Goal: Communication & Community: Answer question/provide support

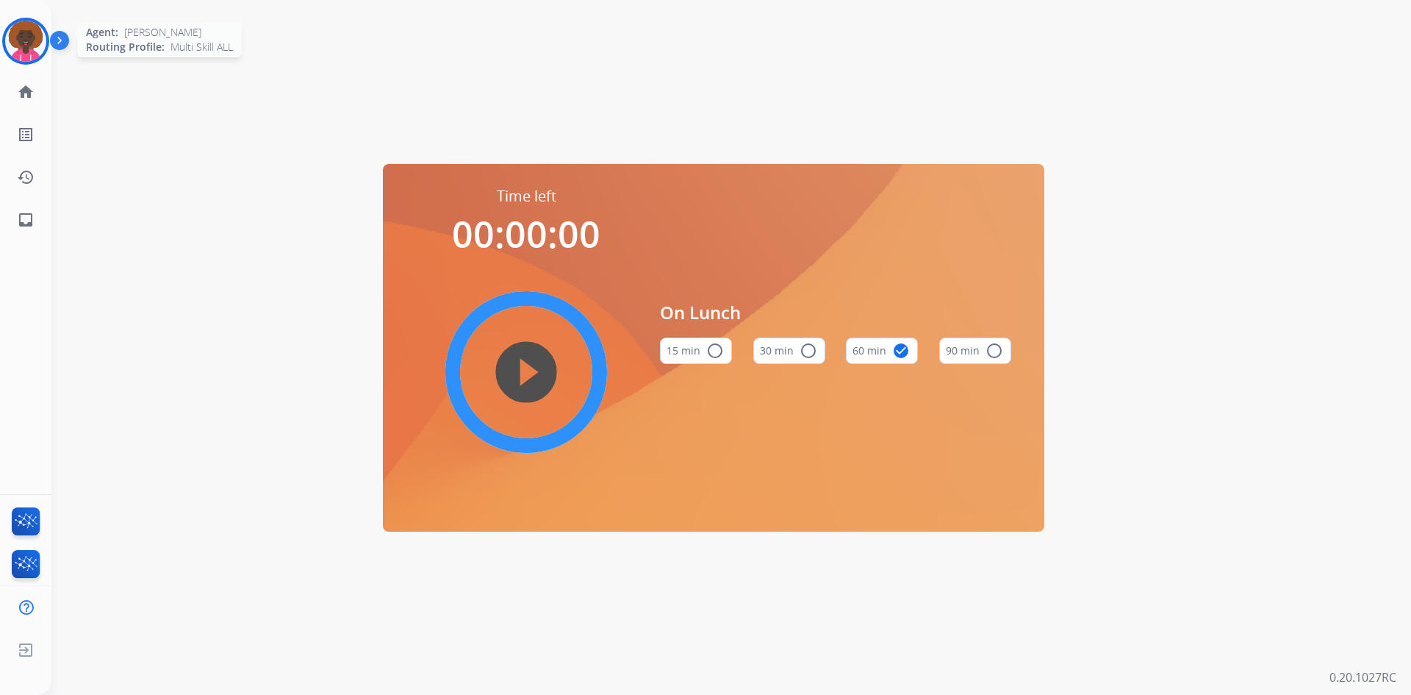
click at [29, 37] on img at bounding box center [25, 41] width 41 height 41
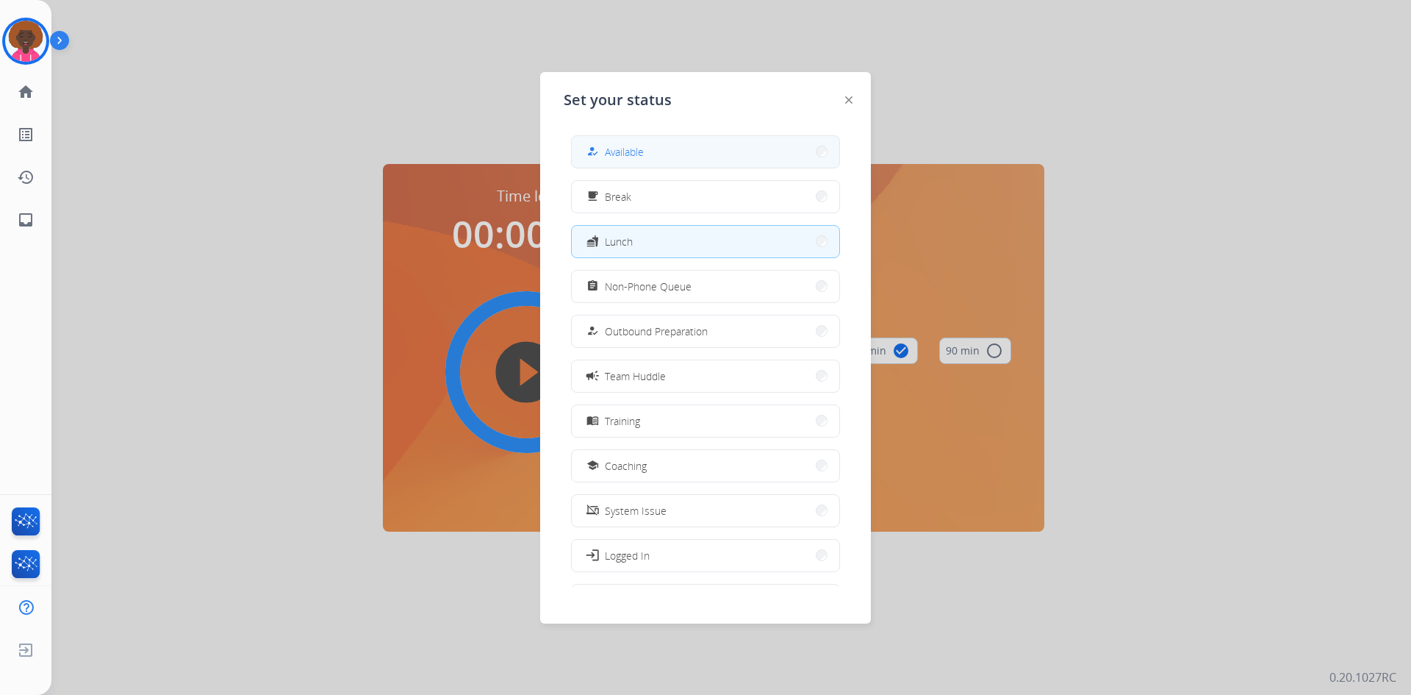
click at [598, 143] on div "how_to_reg" at bounding box center [594, 152] width 21 height 18
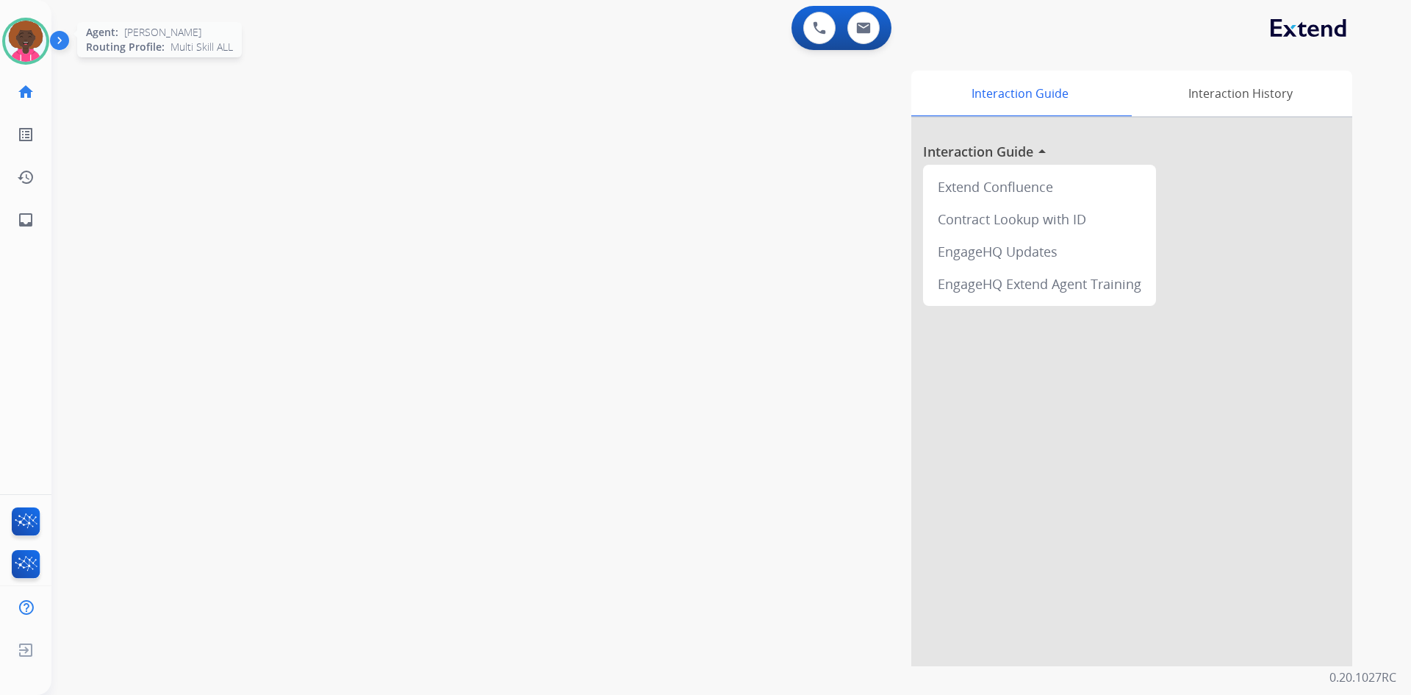
click at [37, 54] on img at bounding box center [25, 41] width 41 height 41
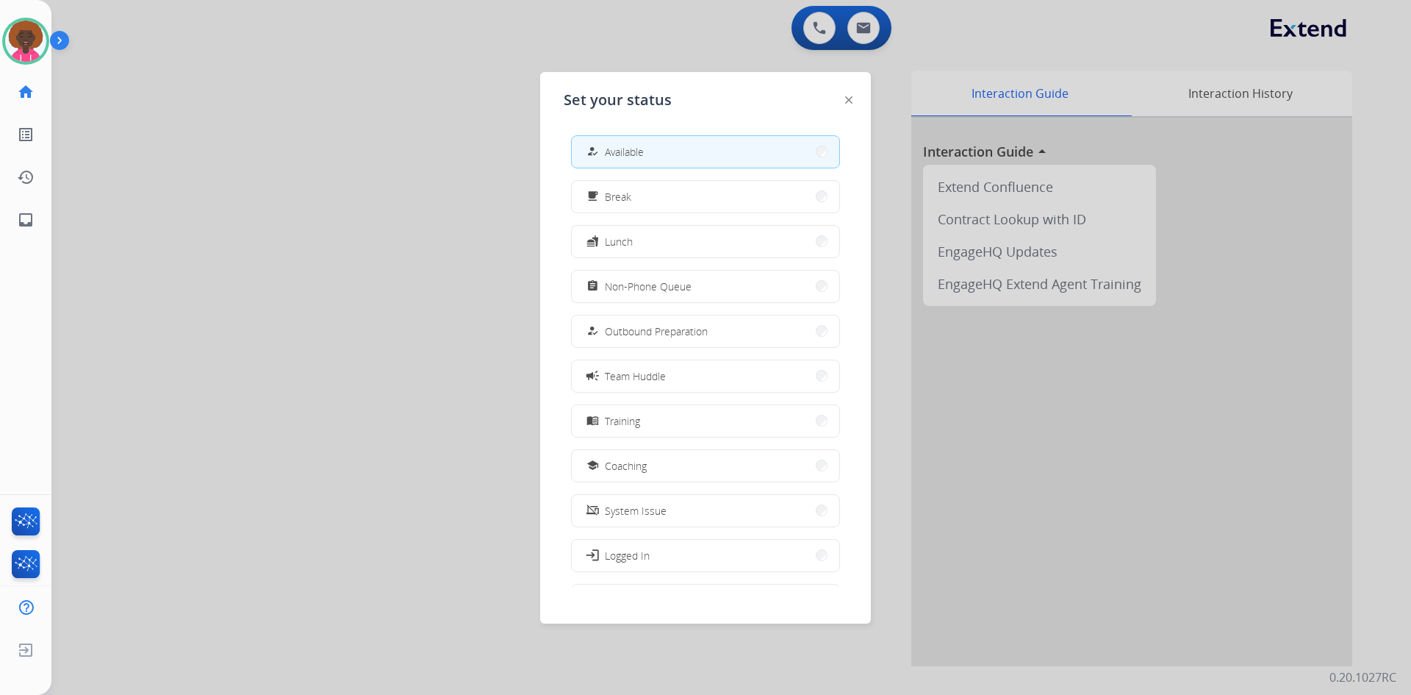
click at [419, 96] on div at bounding box center [705, 347] width 1411 height 695
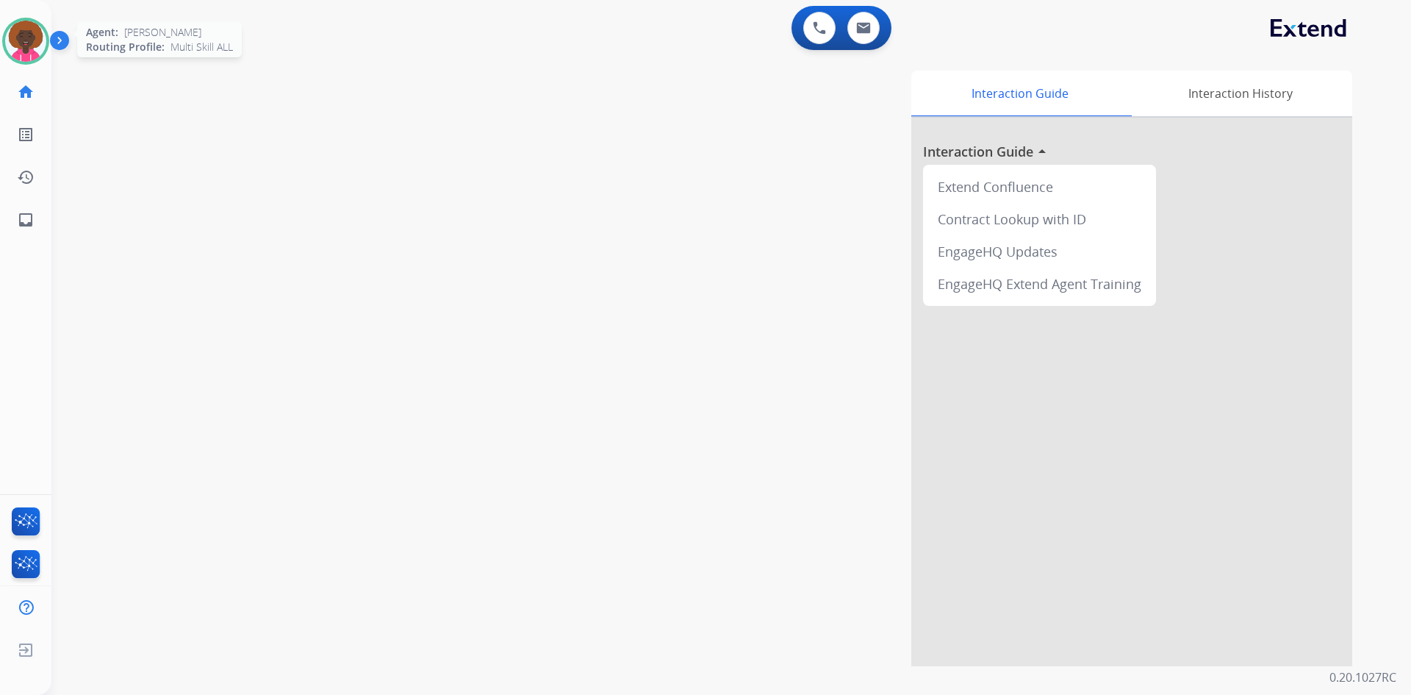
click at [15, 45] on img at bounding box center [25, 41] width 41 height 41
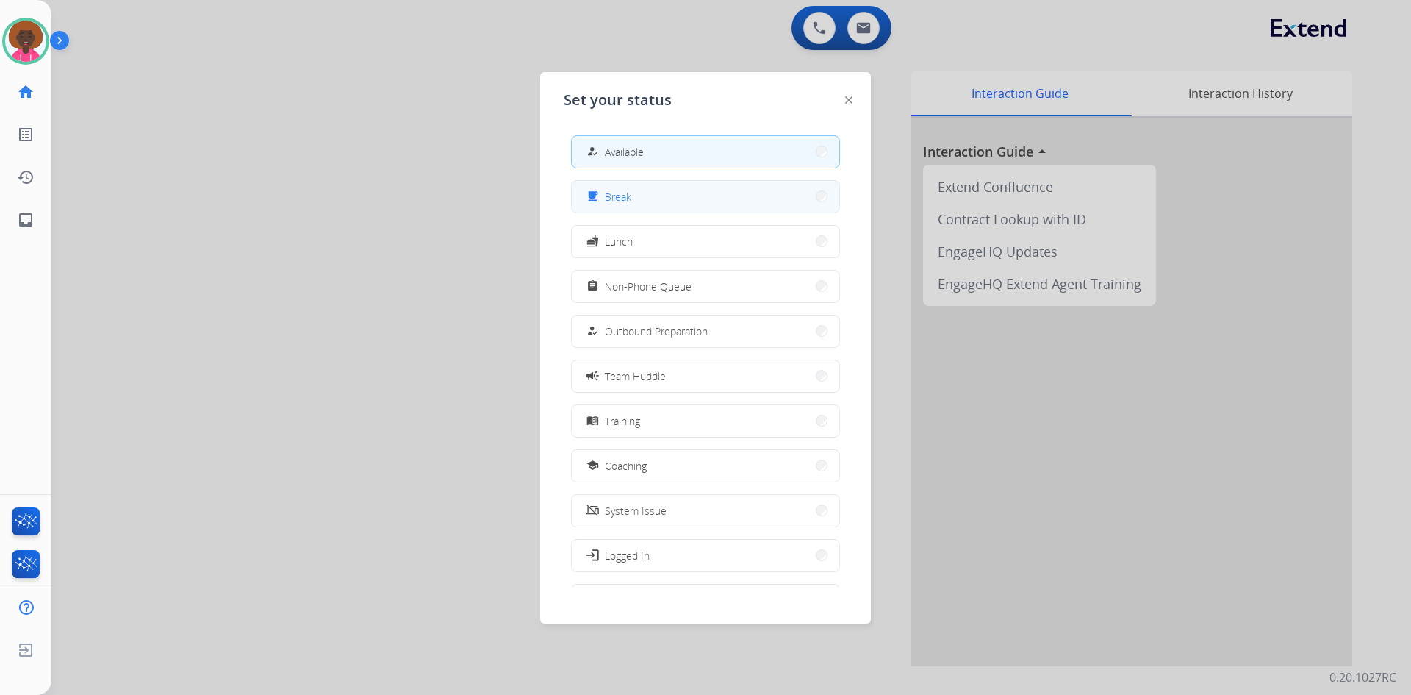
click at [707, 203] on button "free_breakfast Break" at bounding box center [706, 197] width 268 height 32
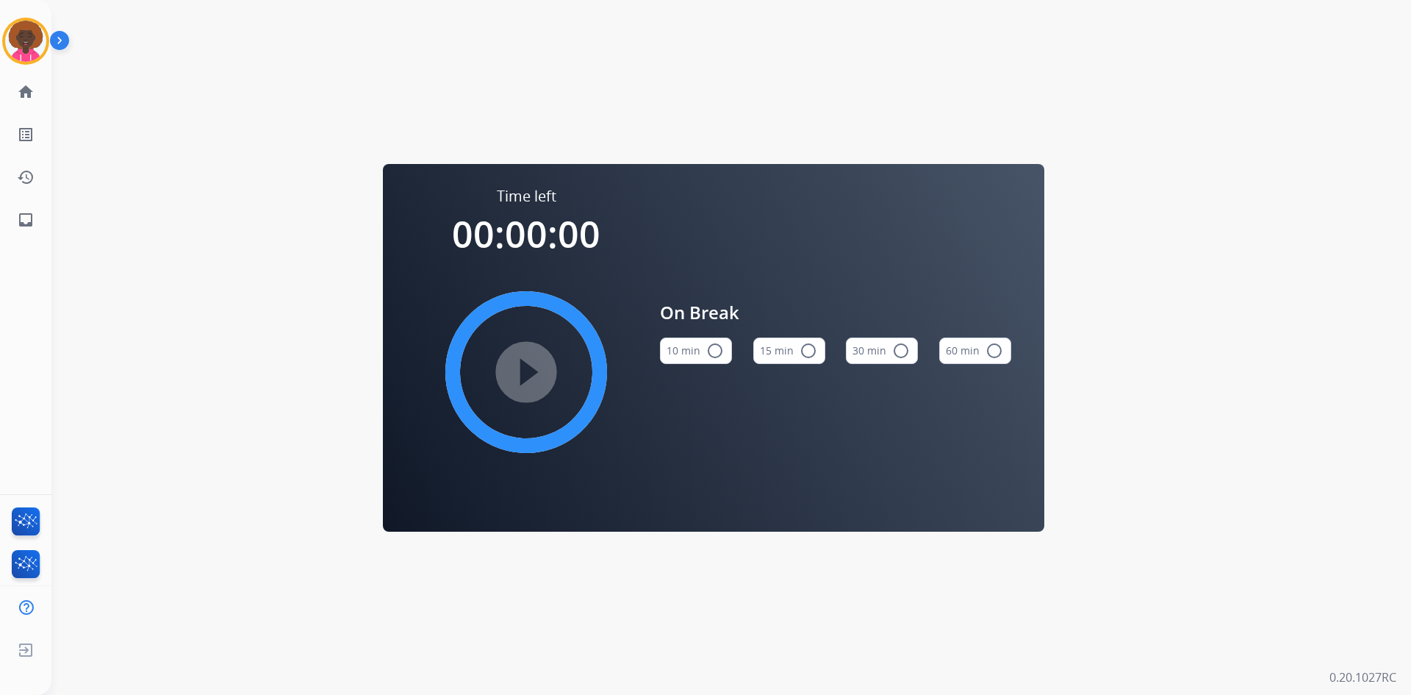
click at [725, 346] on button "10 min radio_button_unchecked" at bounding box center [696, 350] width 72 height 26
click at [532, 378] on mat-icon "play_circle_filled" at bounding box center [526, 372] width 18 height 18
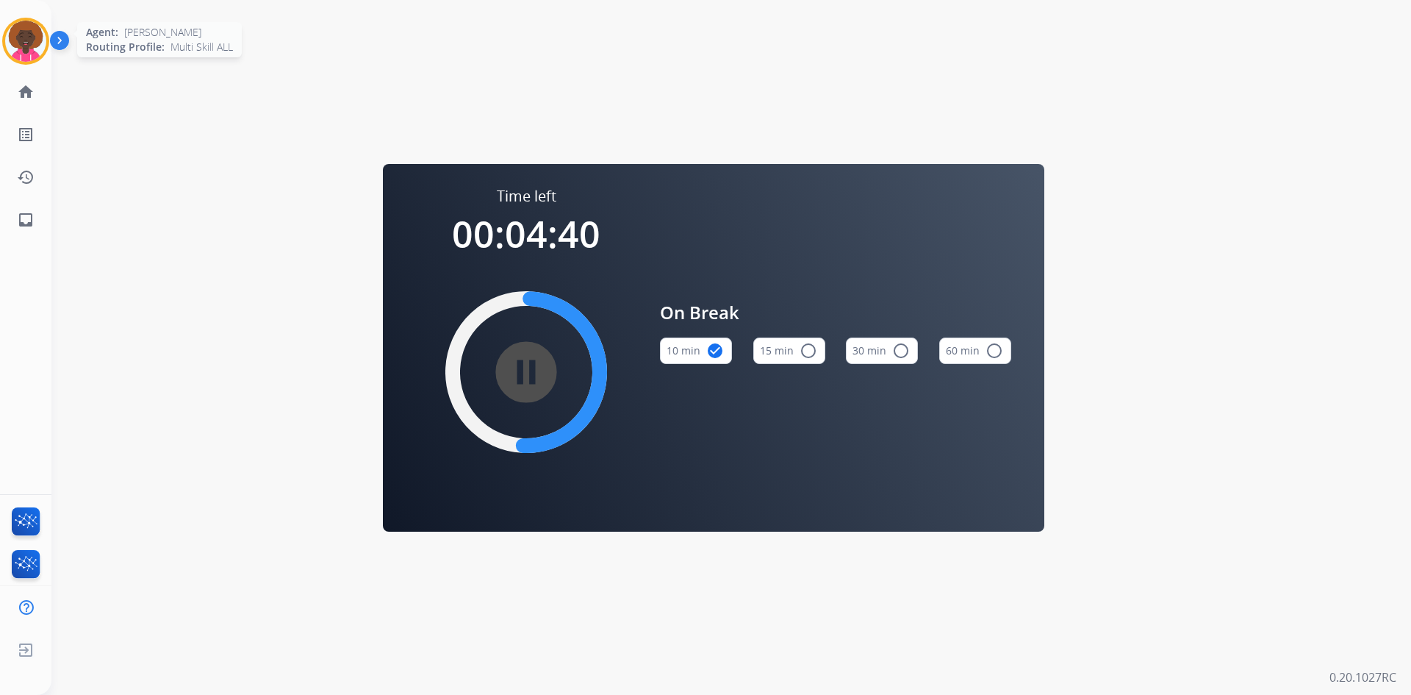
click at [39, 35] on img at bounding box center [25, 41] width 41 height 41
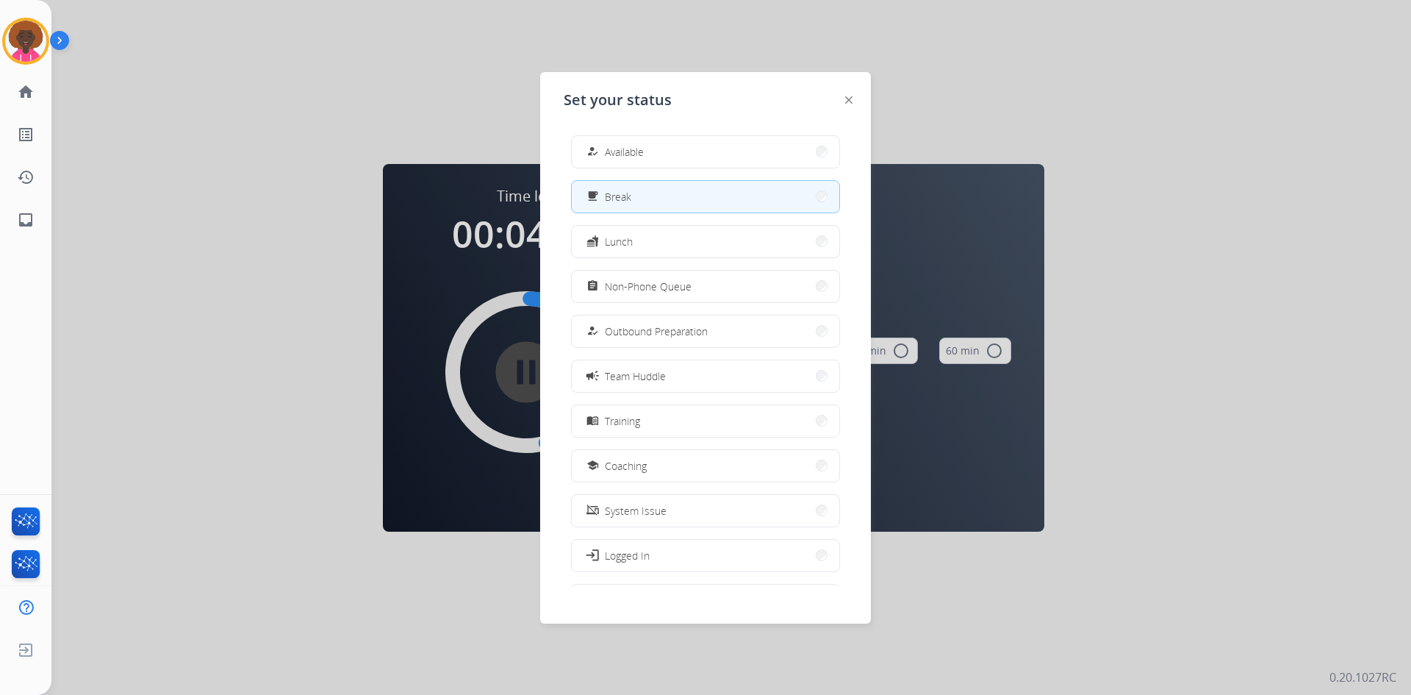
click at [1055, 116] on div at bounding box center [705, 347] width 1411 height 695
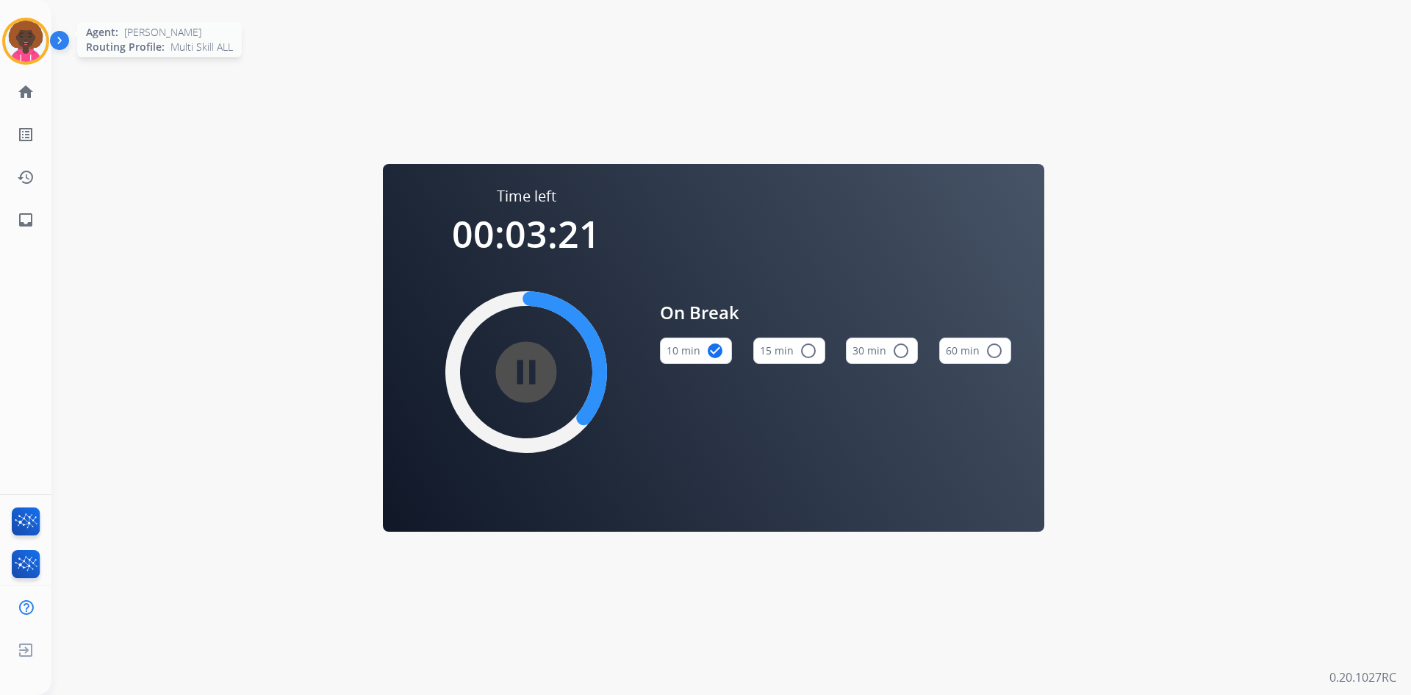
click at [46, 35] on div at bounding box center [25, 41] width 47 height 47
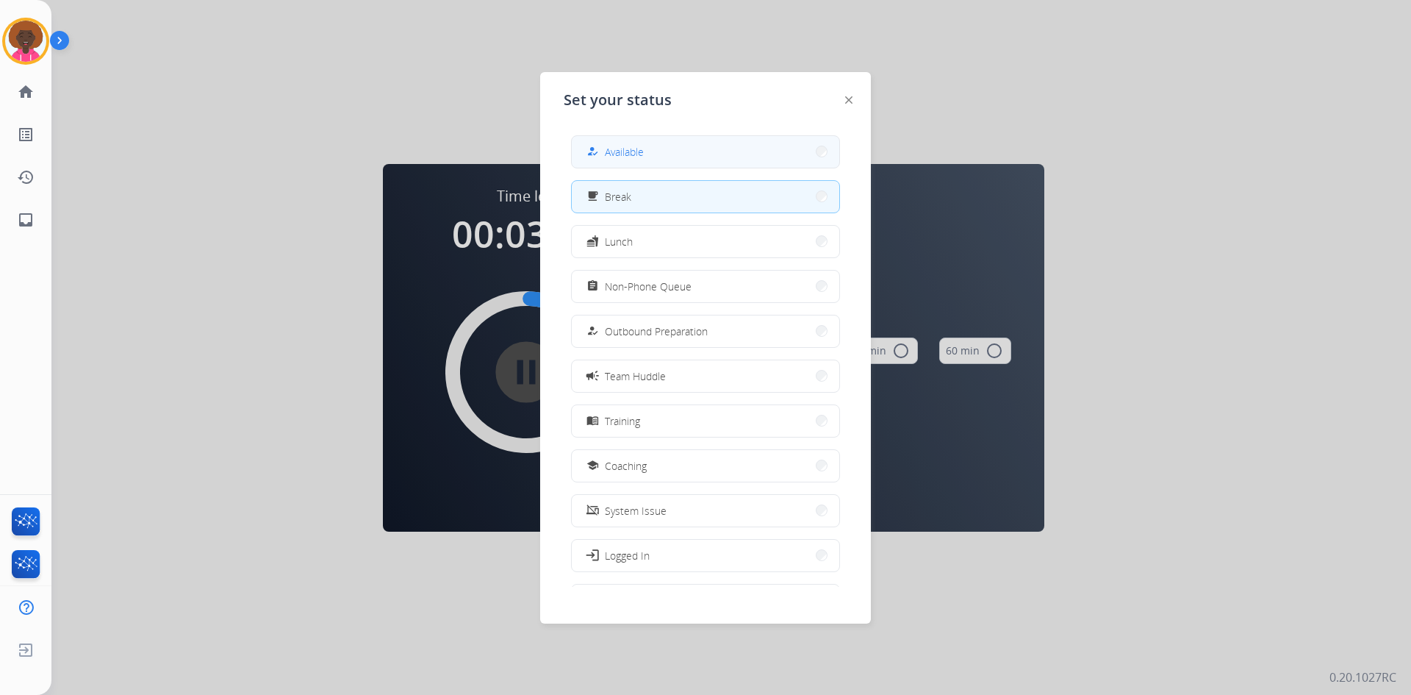
click at [779, 163] on button "how_to_reg Available" at bounding box center [706, 152] width 268 height 32
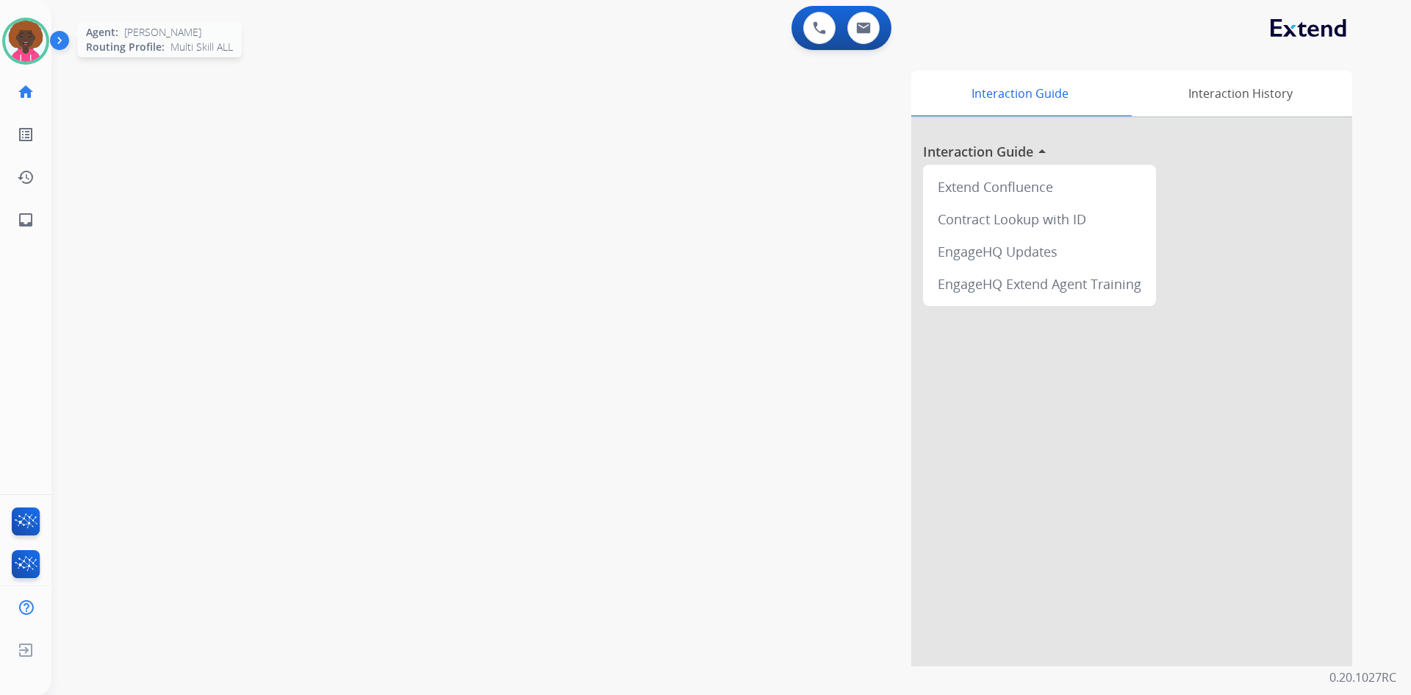
click at [24, 37] on img at bounding box center [25, 41] width 41 height 41
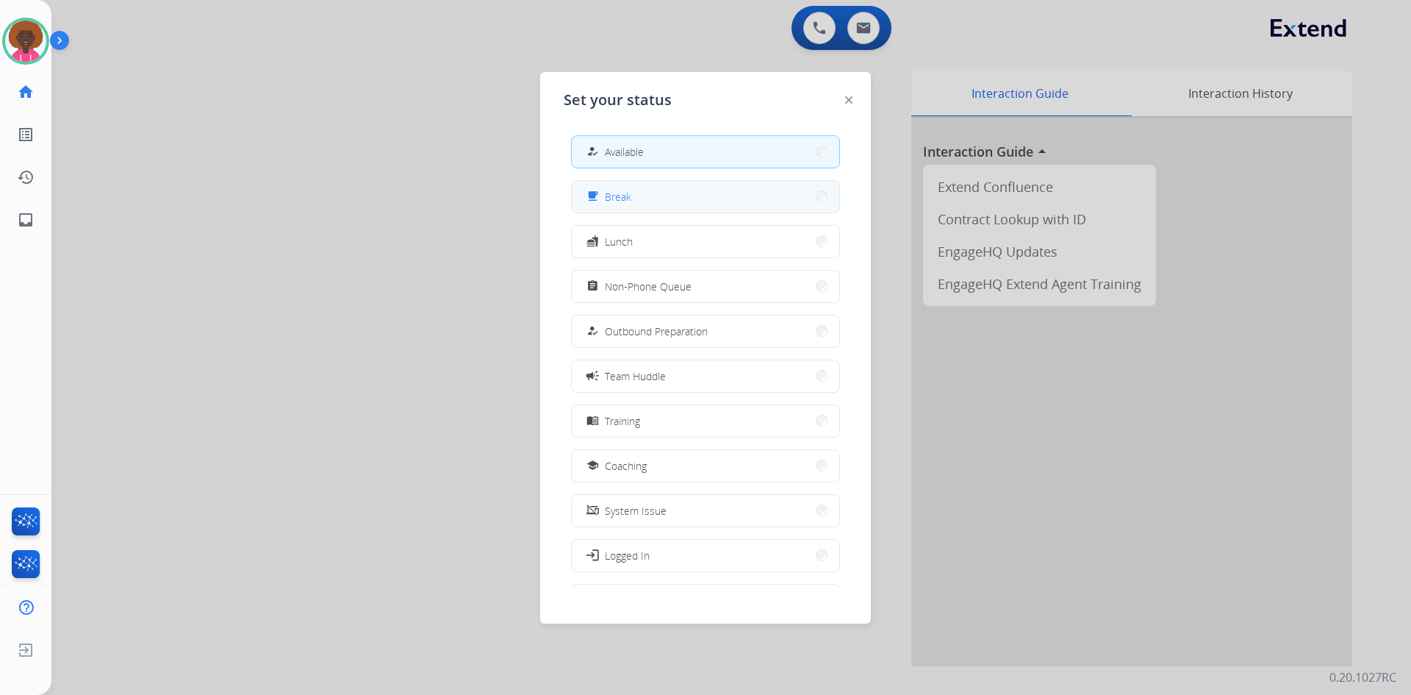
click at [660, 202] on button "free_breakfast Break" at bounding box center [706, 197] width 268 height 32
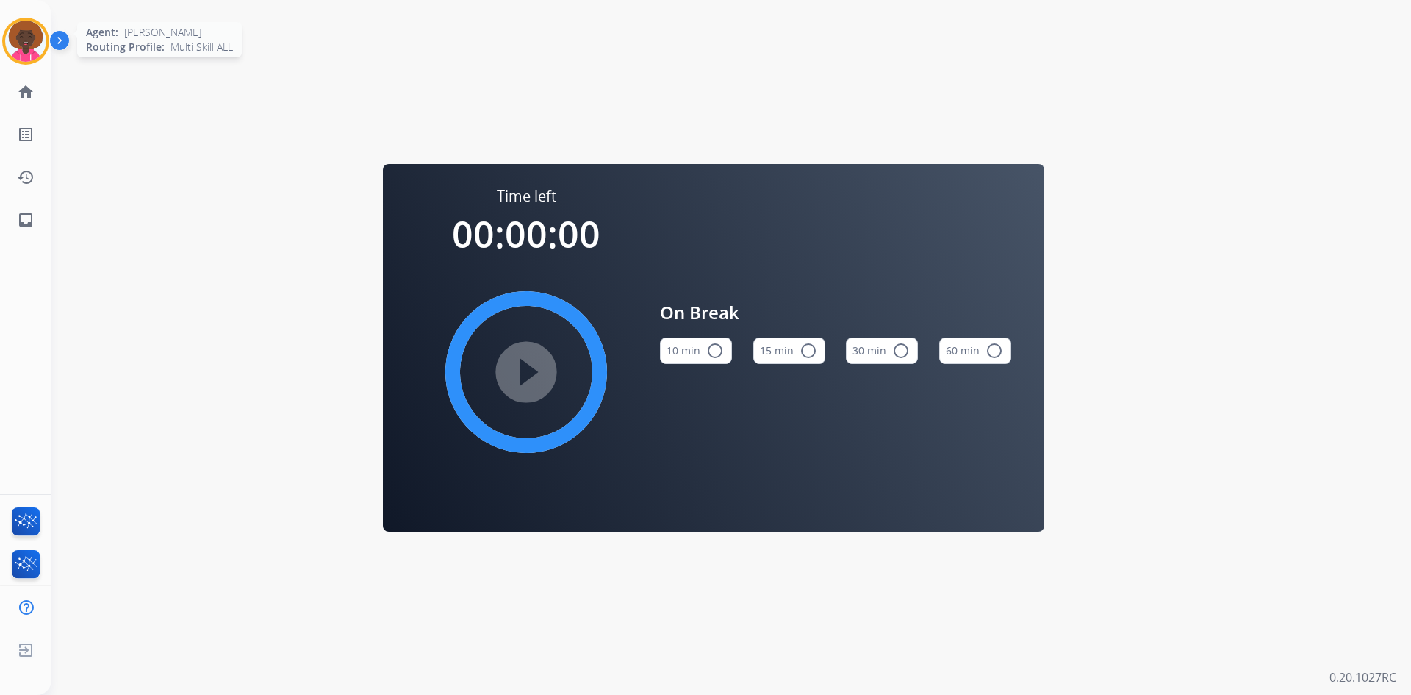
click at [10, 35] on img at bounding box center [25, 41] width 41 height 41
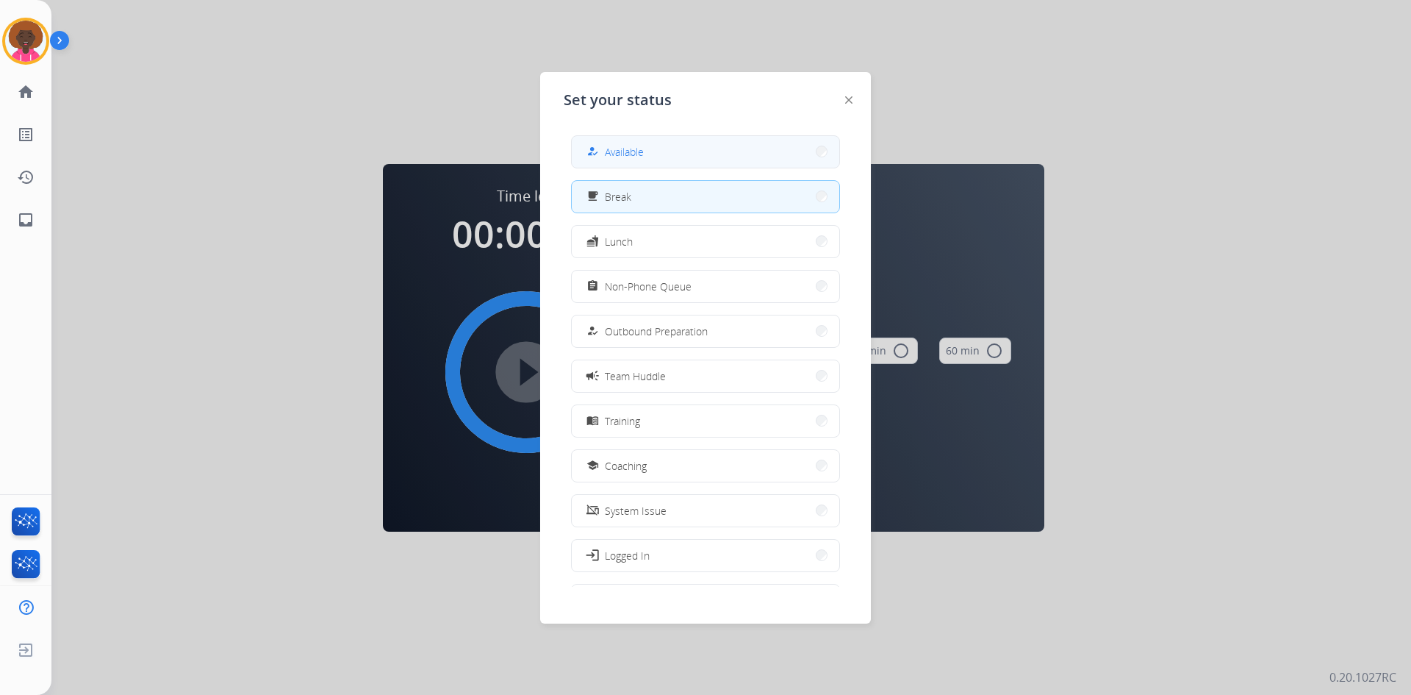
click at [668, 142] on button "how_to_reg Available" at bounding box center [706, 152] width 268 height 32
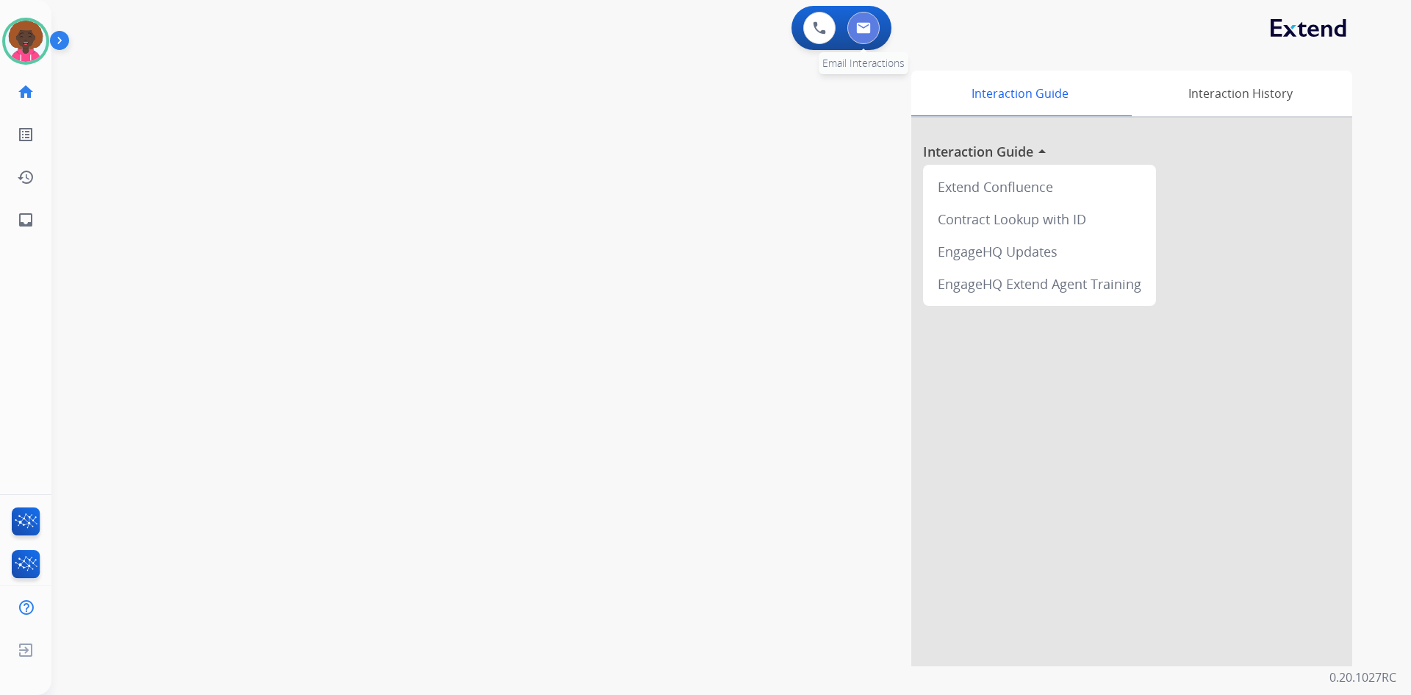
click at [874, 29] on button at bounding box center [863, 28] width 32 height 32
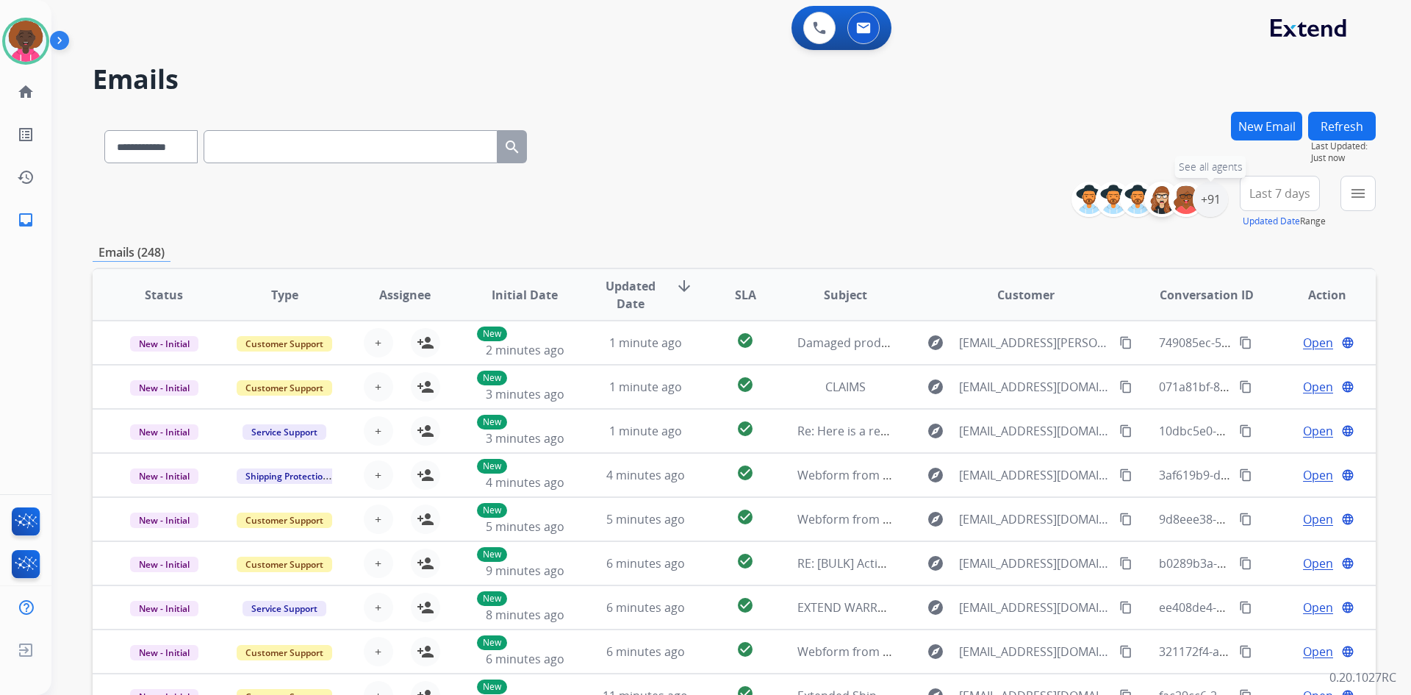
drag, startPoint x: 1210, startPoint y: 196, endPoint x: 1163, endPoint y: 206, distance: 47.3
click at [1209, 196] on div "+91" at bounding box center [1210, 199] width 35 height 35
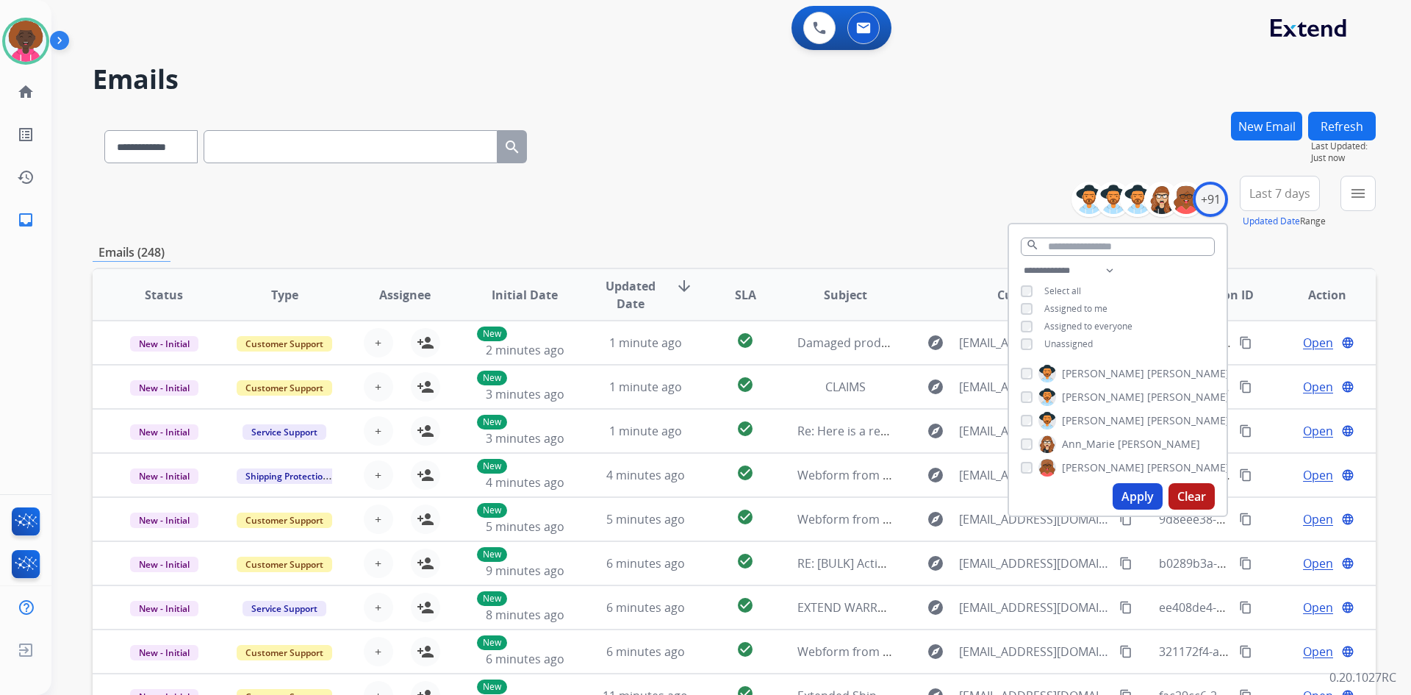
click at [1033, 341] on div "Unassigned" at bounding box center [1057, 344] width 72 height 12
click at [29, 36] on img at bounding box center [25, 41] width 41 height 41
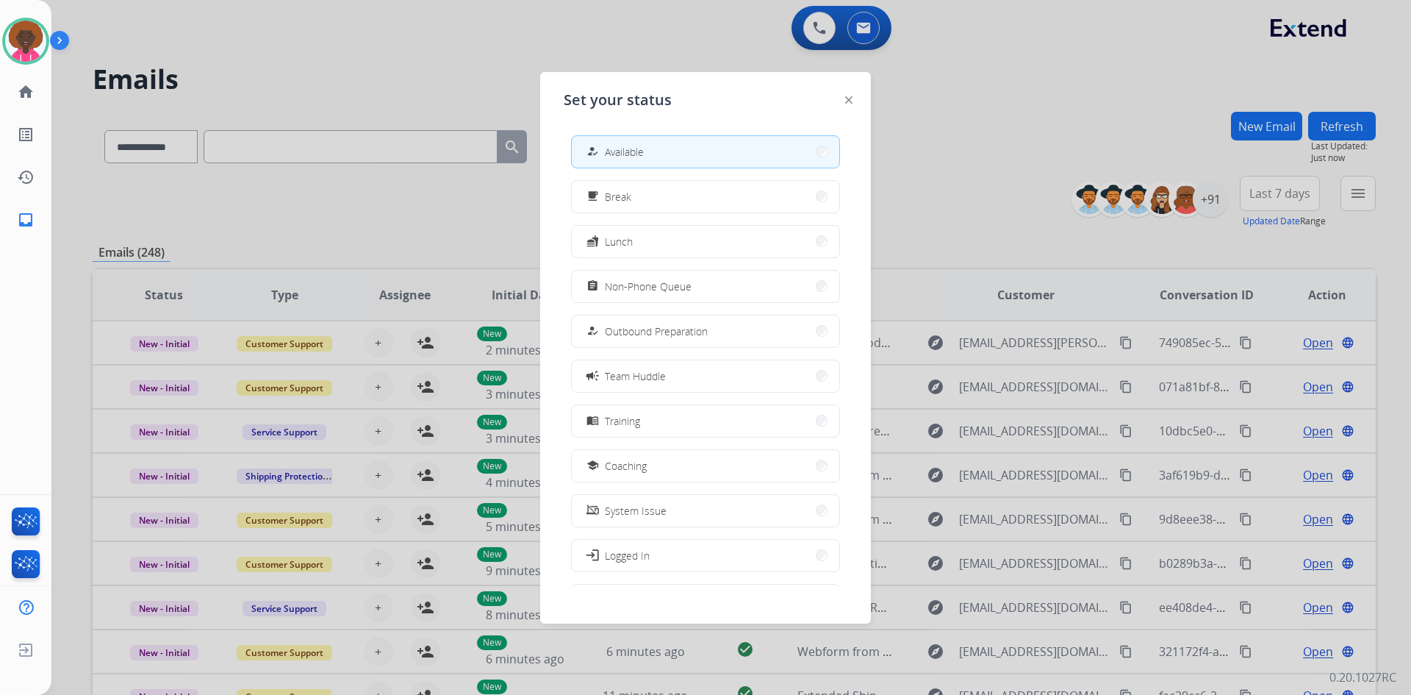
click at [754, 153] on button "how_to_reg Available" at bounding box center [706, 152] width 268 height 32
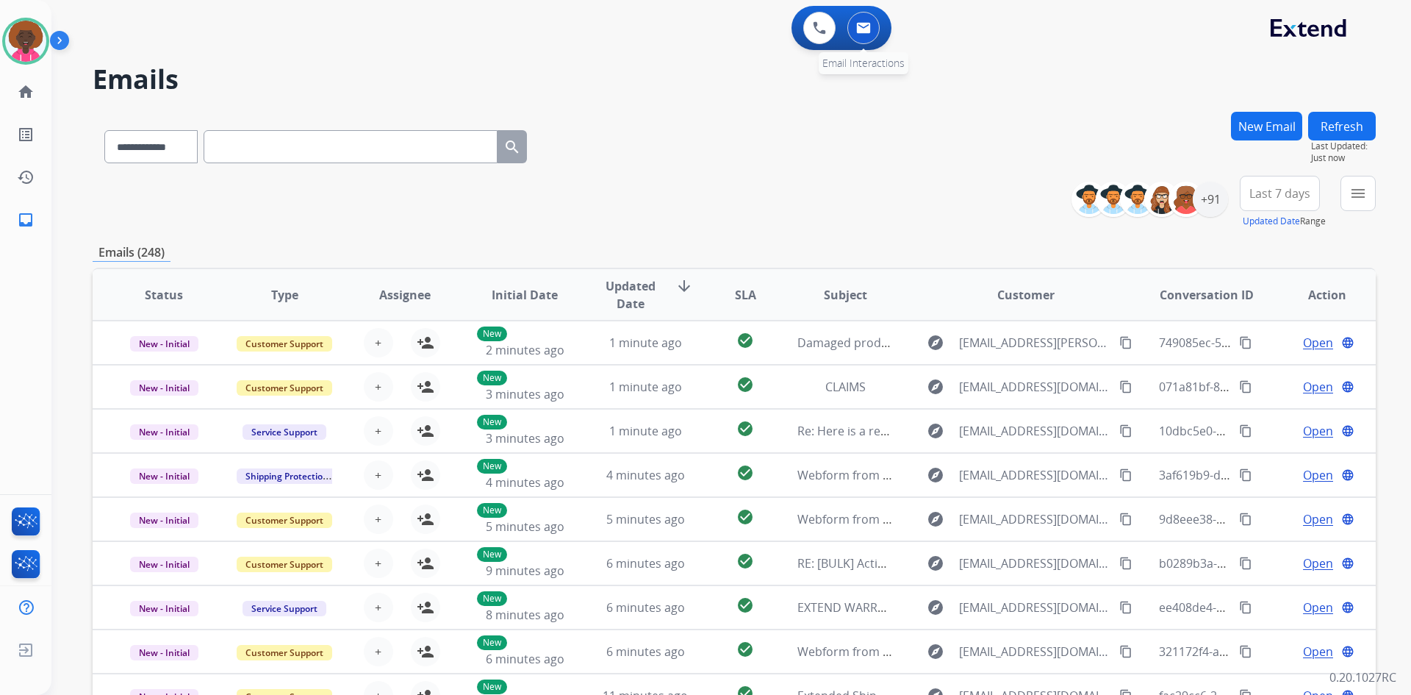
click at [881, 22] on div "0 Email Interactions" at bounding box center [863, 28] width 44 height 32
click at [872, 24] on button at bounding box center [863, 28] width 32 height 32
click at [870, 29] on img at bounding box center [863, 28] width 15 height 12
click at [878, 26] on button at bounding box center [863, 28] width 32 height 32
click at [873, 26] on button at bounding box center [863, 28] width 32 height 32
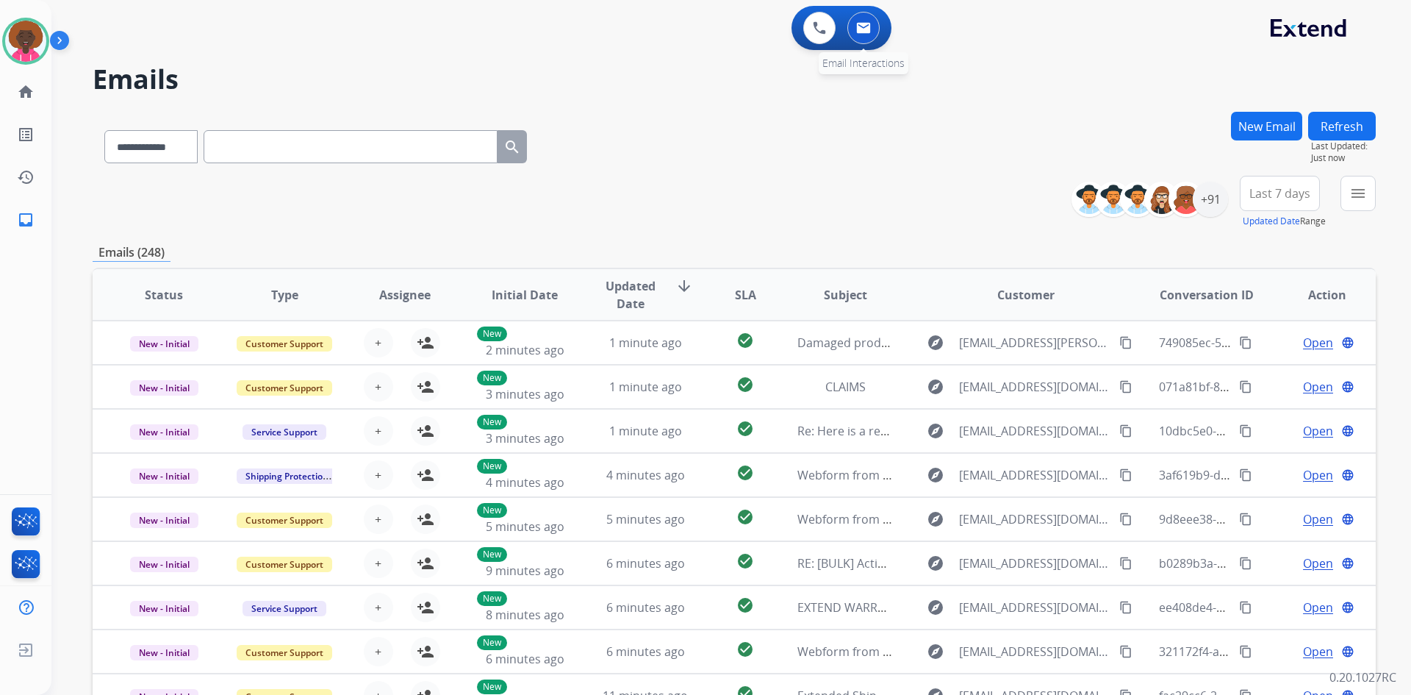
click at [872, 27] on button at bounding box center [863, 28] width 32 height 32
click at [1222, 200] on div "+91" at bounding box center [1210, 199] width 35 height 35
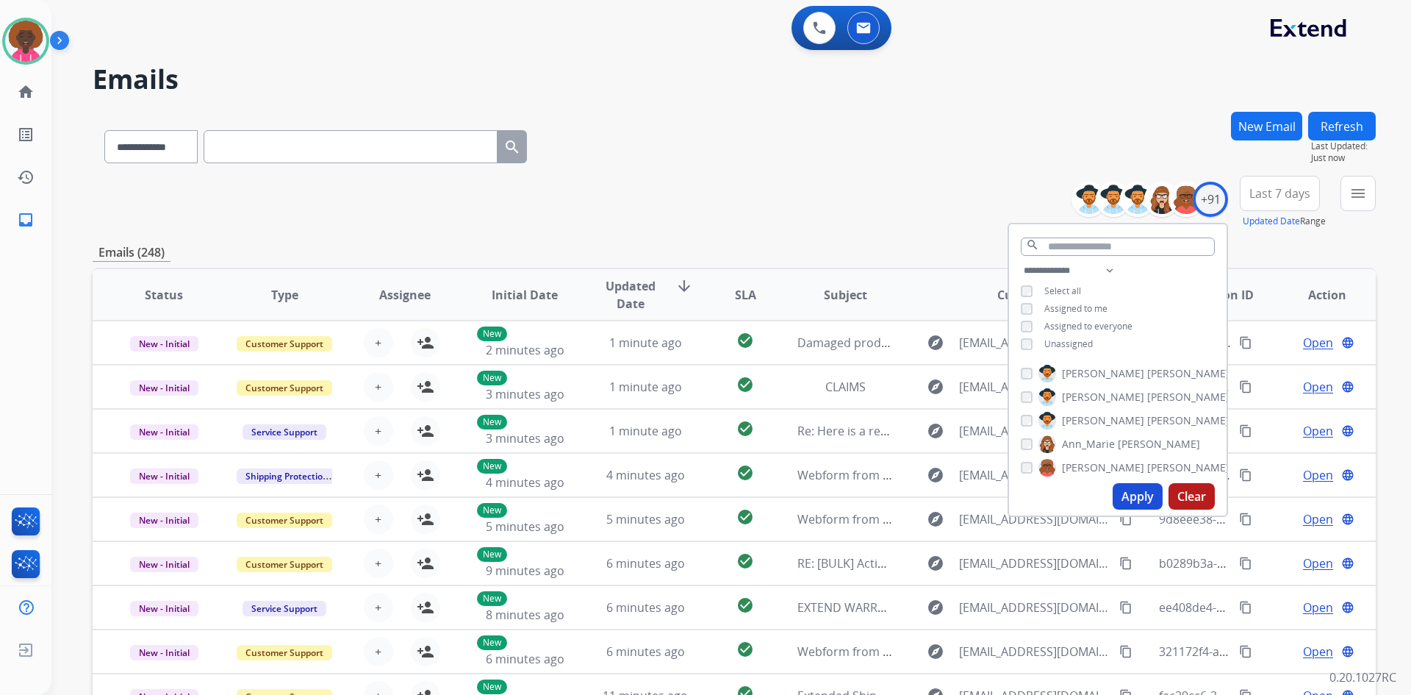
click at [1124, 509] on div "Apply Clear" at bounding box center [1118, 496] width 218 height 38
click at [1135, 496] on button "Apply" at bounding box center [1138, 496] width 50 height 26
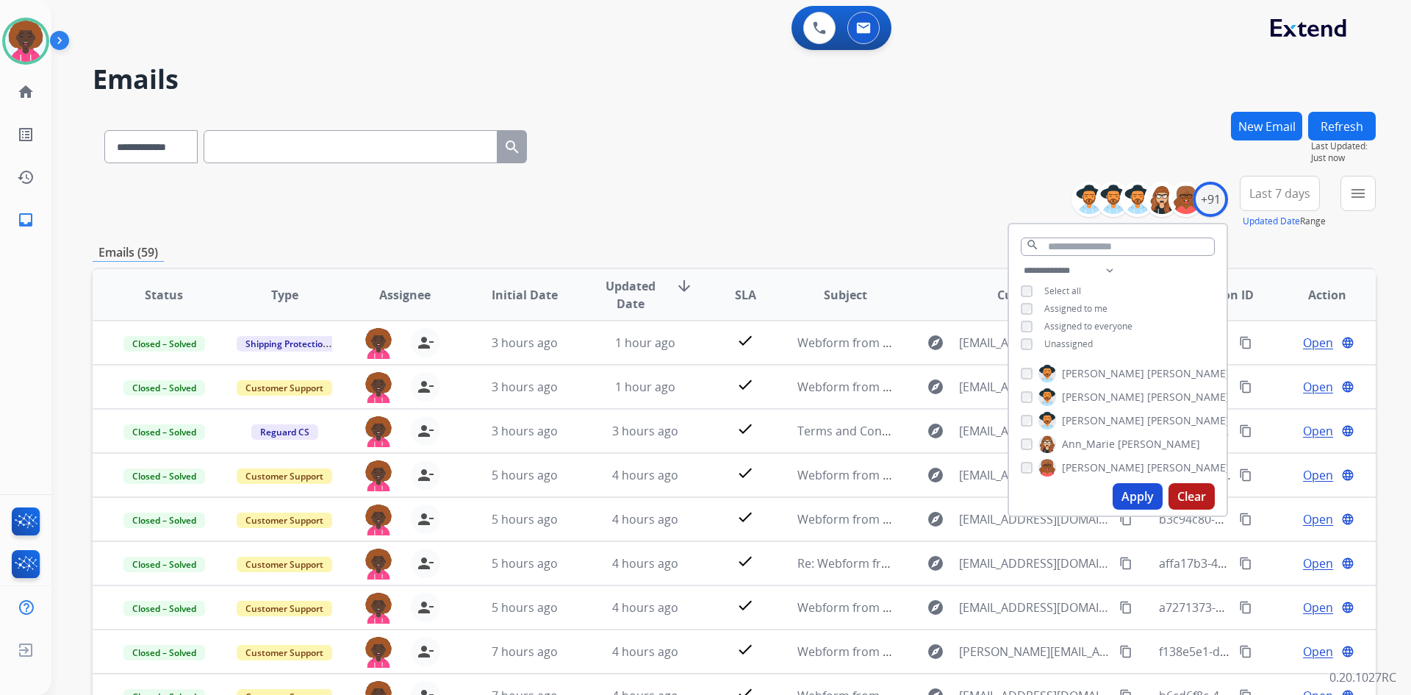
click at [863, 201] on div "**********" at bounding box center [734, 202] width 1283 height 53
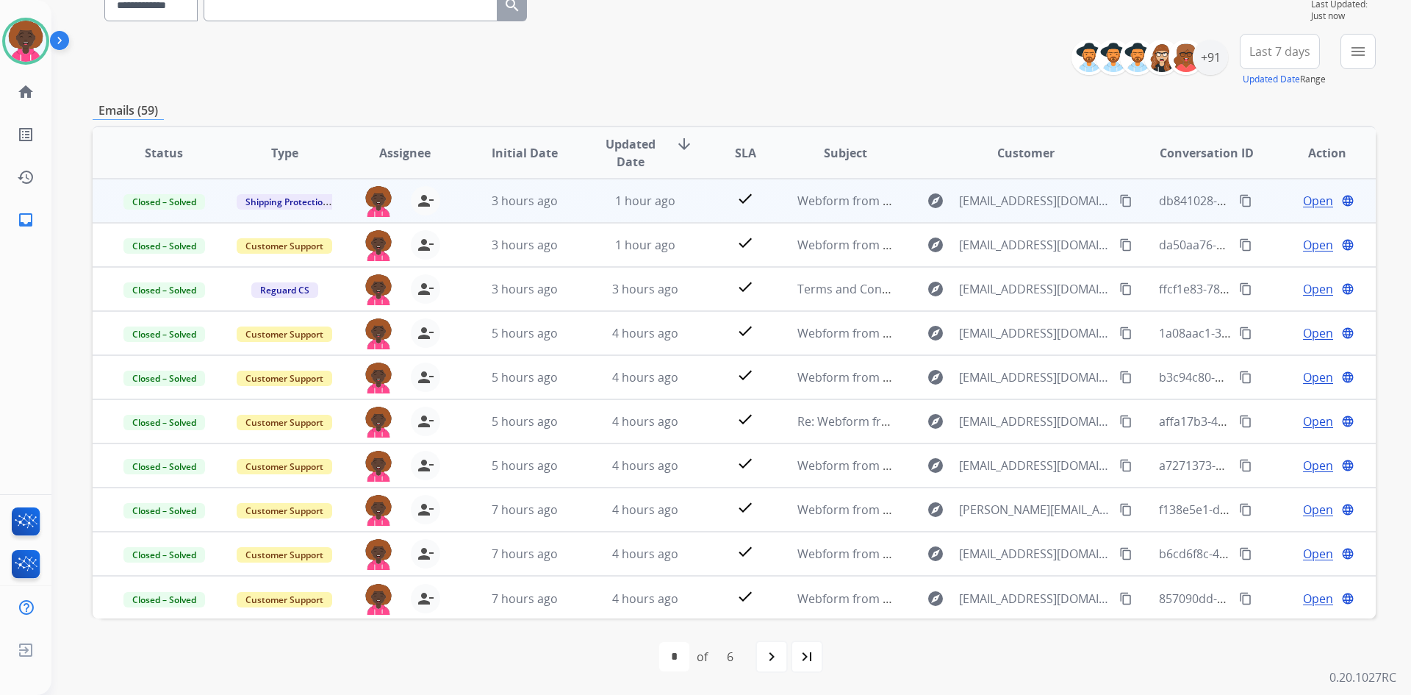
scroll to position [1, 0]
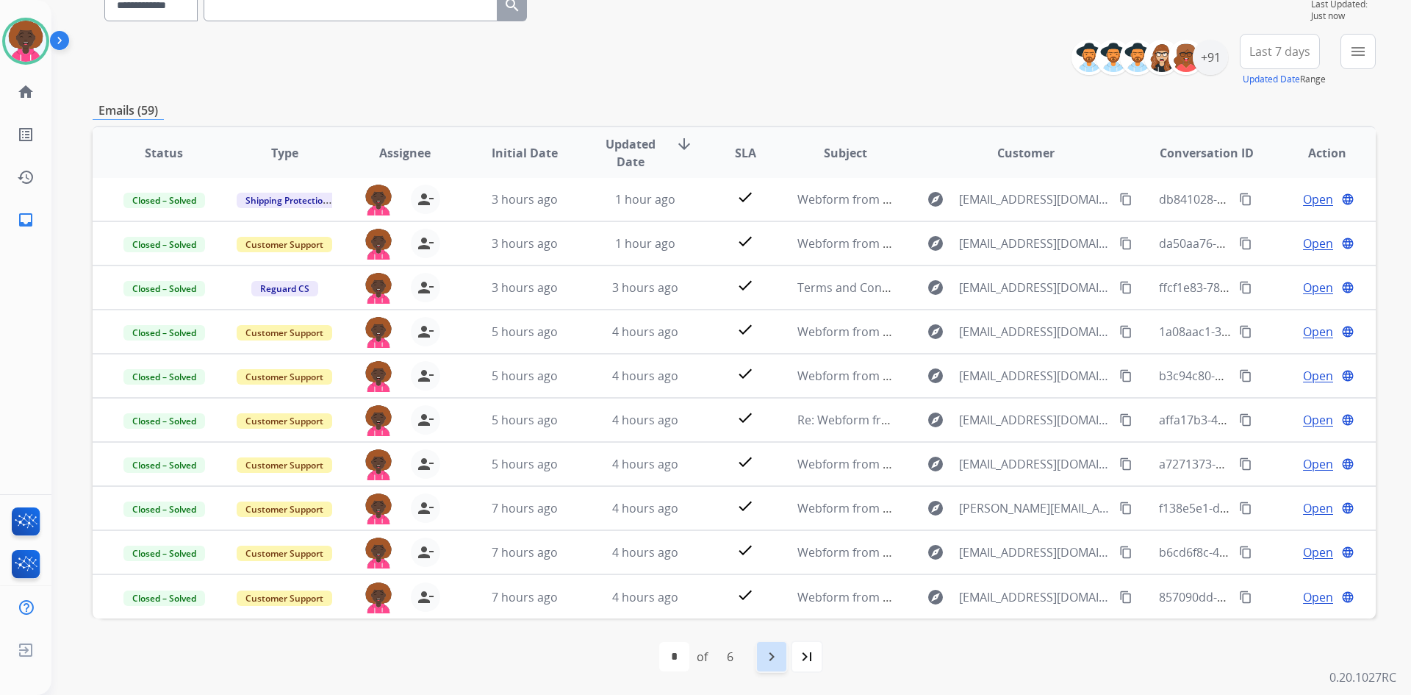
click at [769, 654] on mat-icon "navigate_next" at bounding box center [772, 656] width 18 height 18
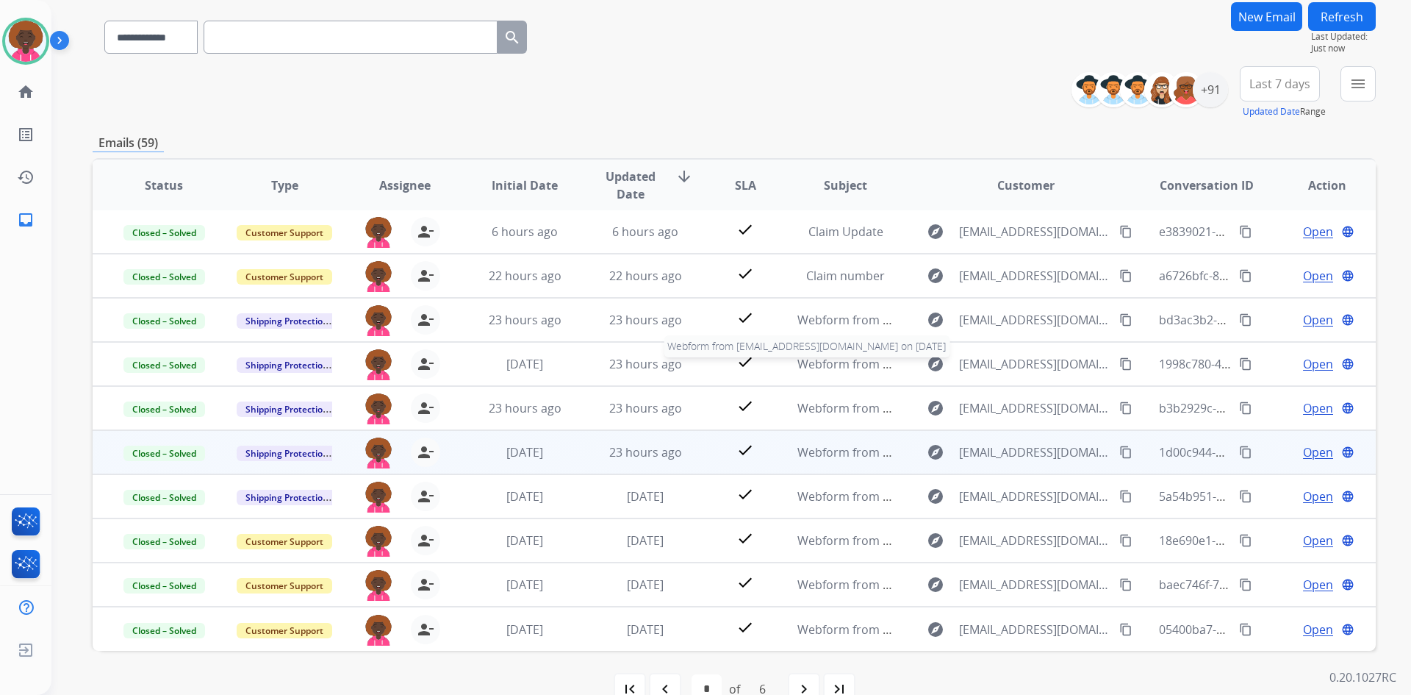
scroll to position [142, 0]
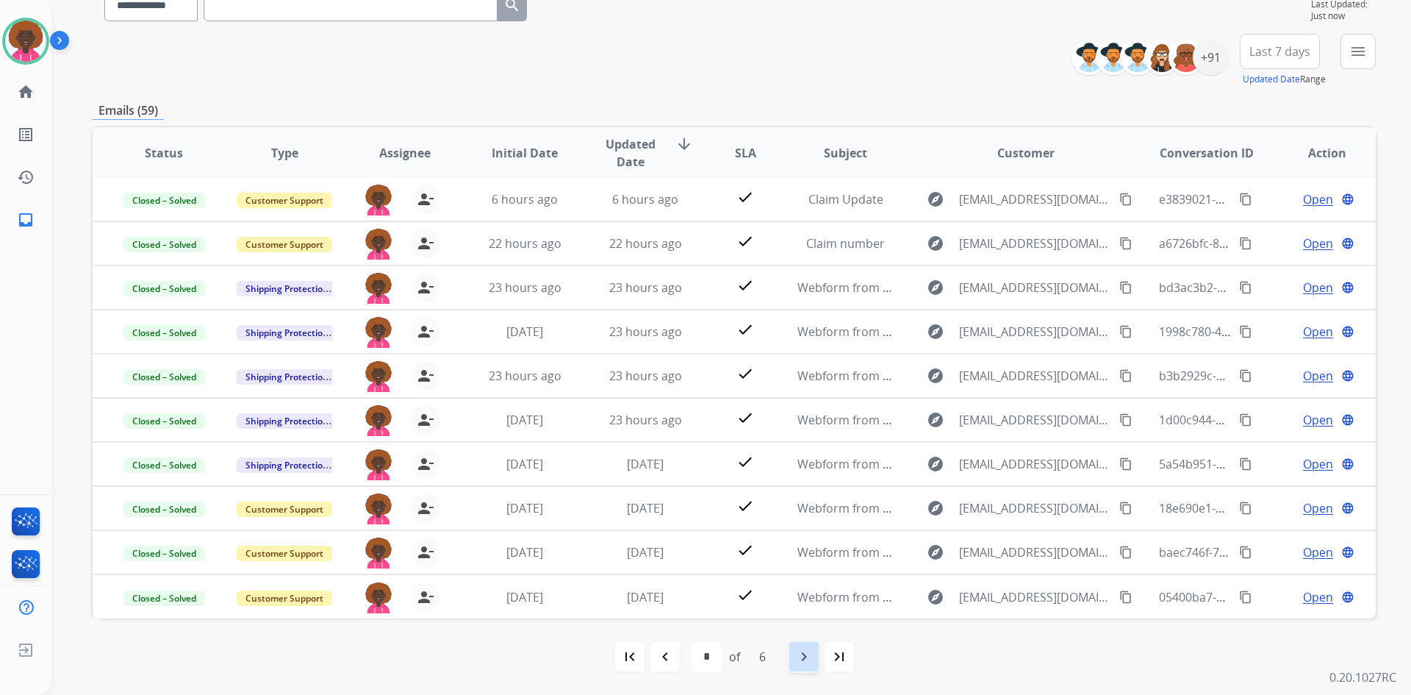
click at [795, 641] on div "navigate_next" at bounding box center [804, 656] width 32 height 32
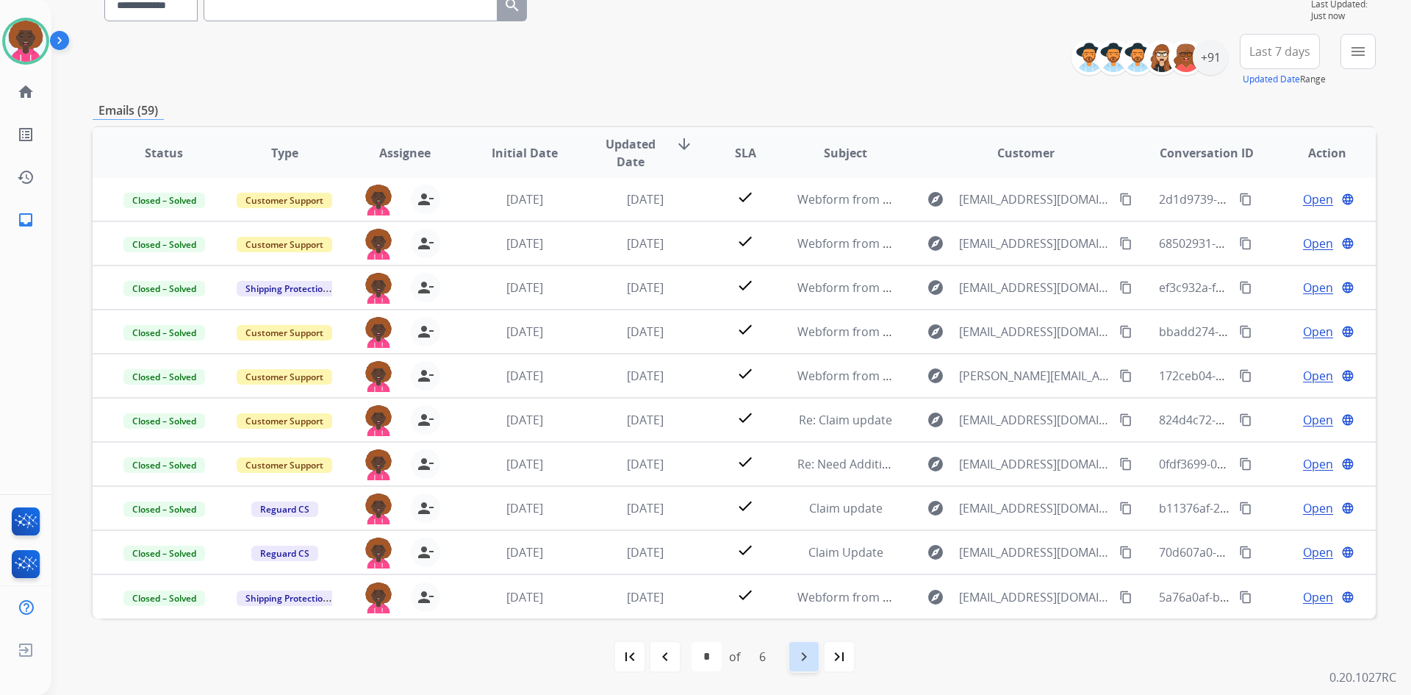
click at [814, 664] on div "navigate_next" at bounding box center [804, 656] width 32 height 32
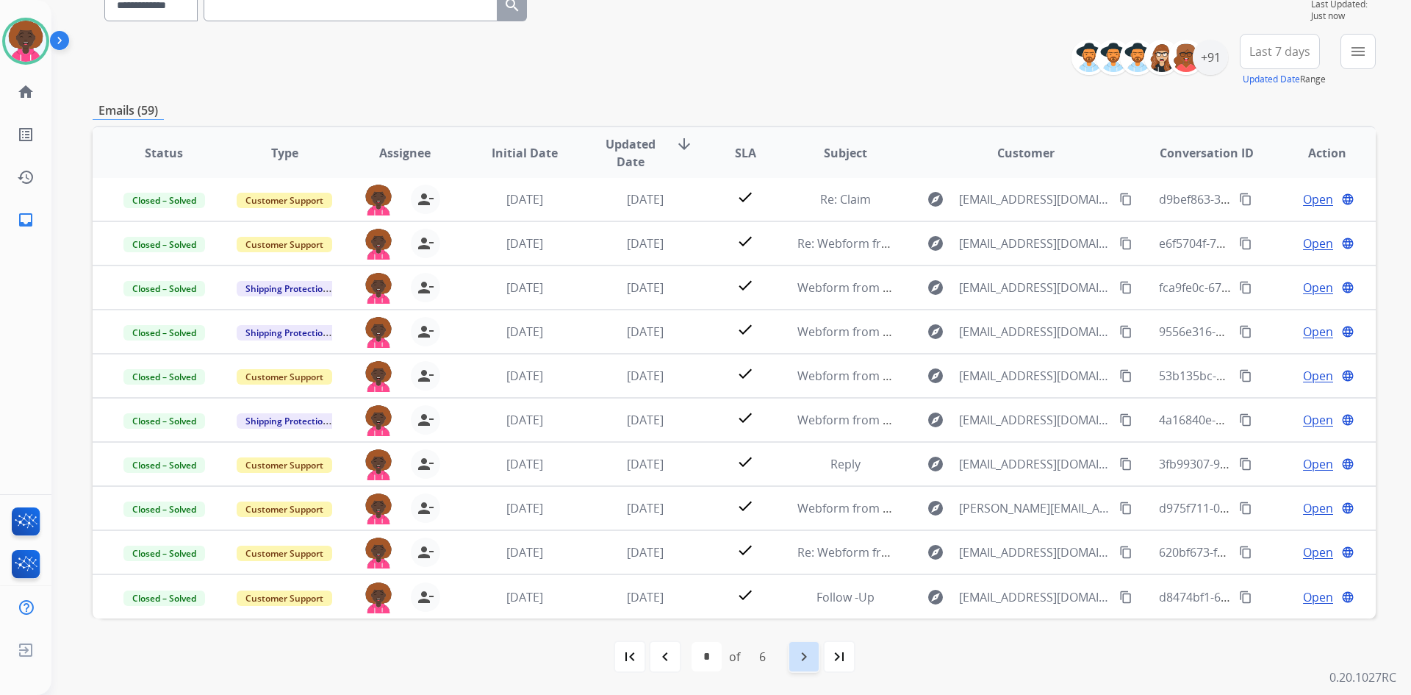
click at [795, 656] on mat-icon "navigate_next" at bounding box center [804, 656] width 18 height 18
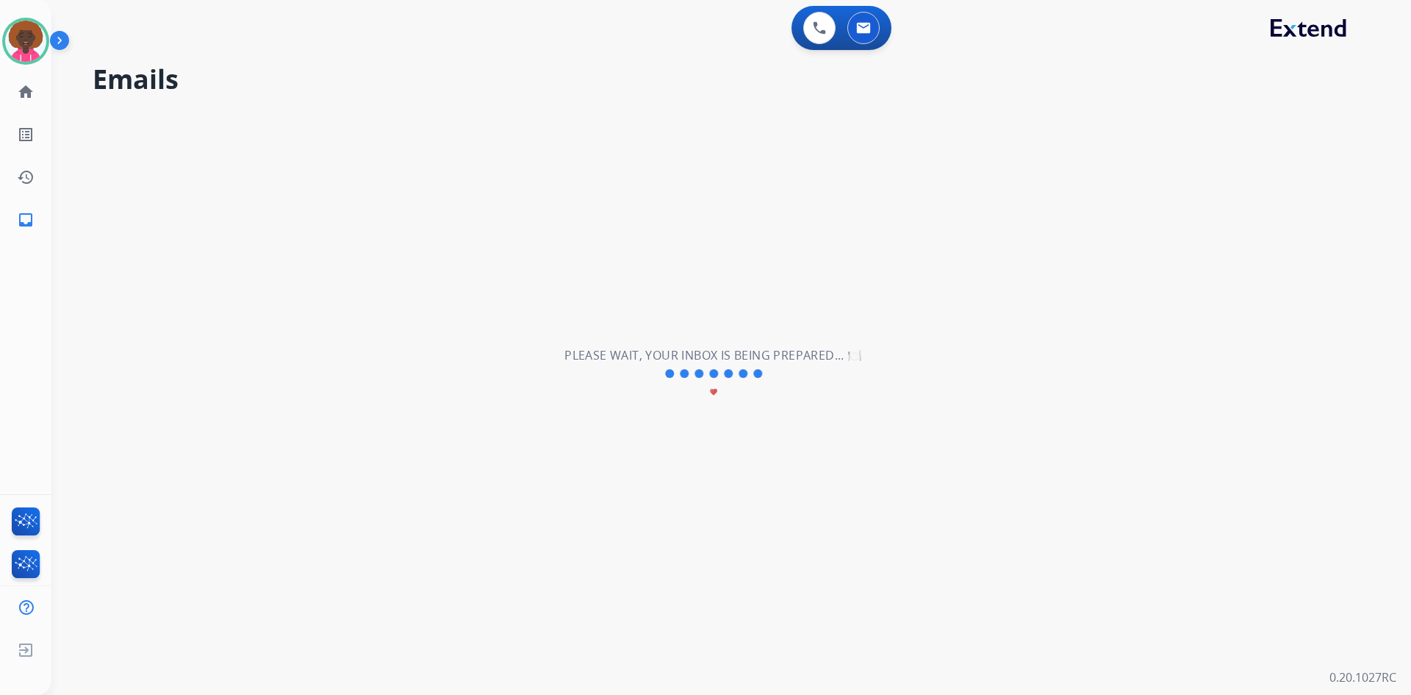
scroll to position [0, 0]
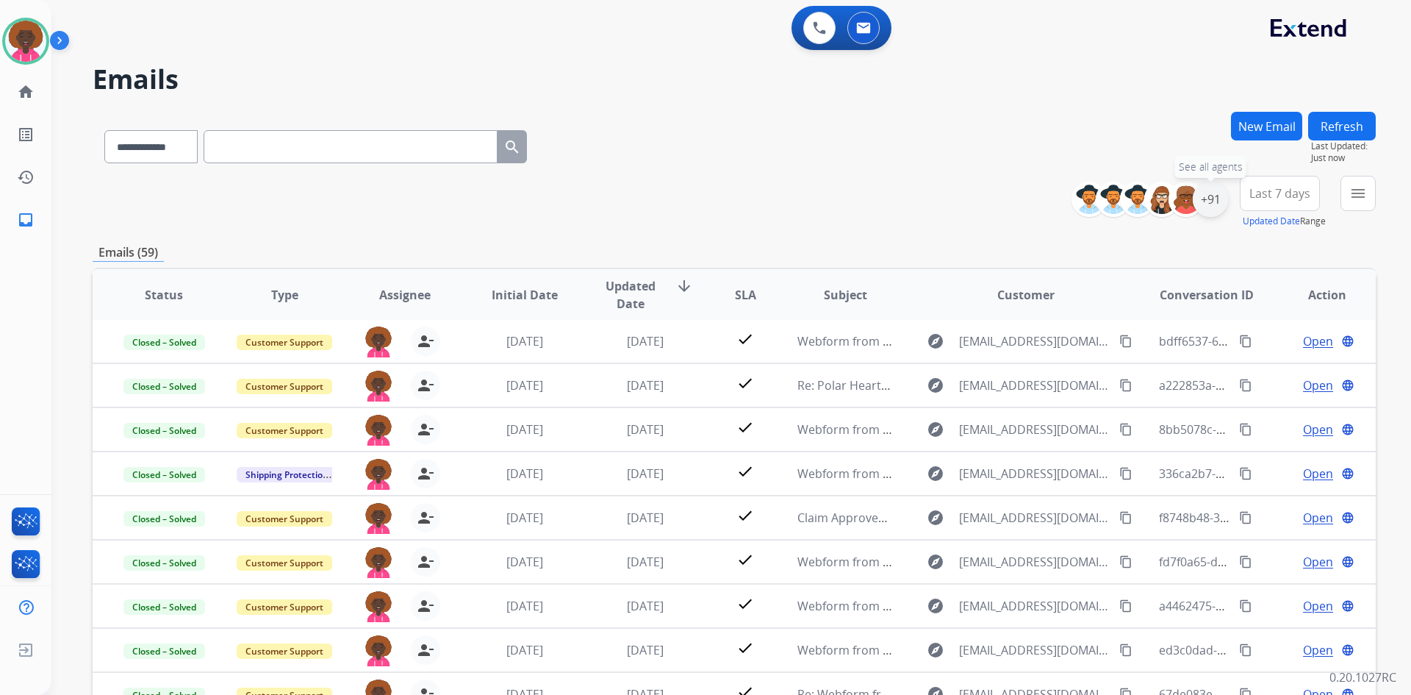
click at [1205, 193] on div "+91" at bounding box center [1210, 199] width 35 height 35
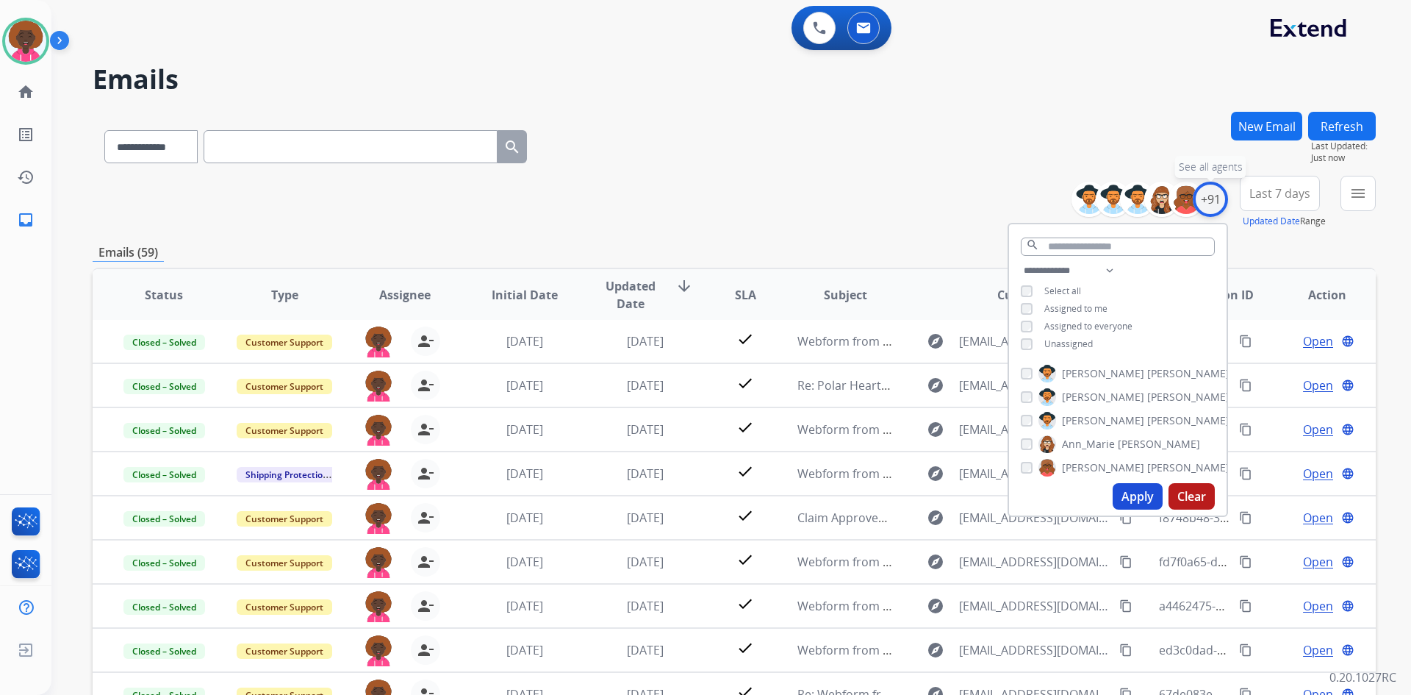
click at [1207, 198] on div "+91" at bounding box center [1210, 199] width 35 height 35
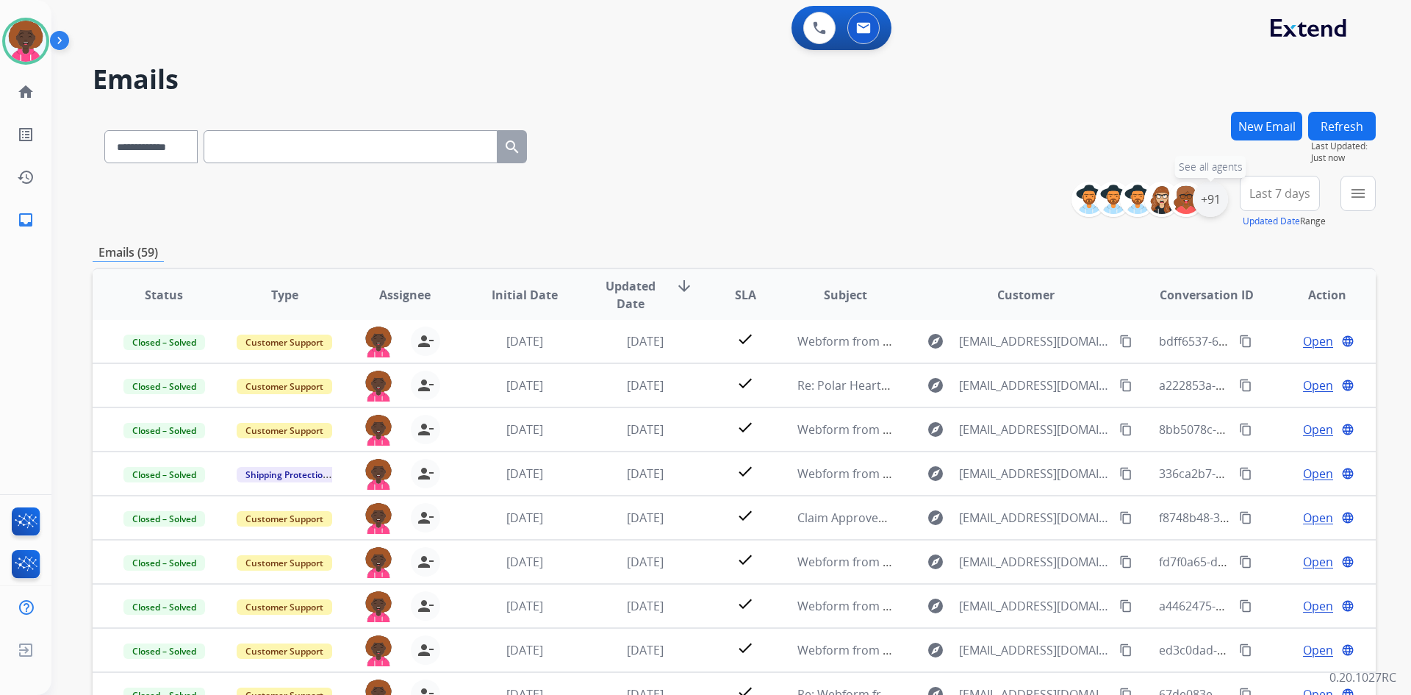
click at [1207, 198] on div "+91" at bounding box center [1210, 199] width 35 height 35
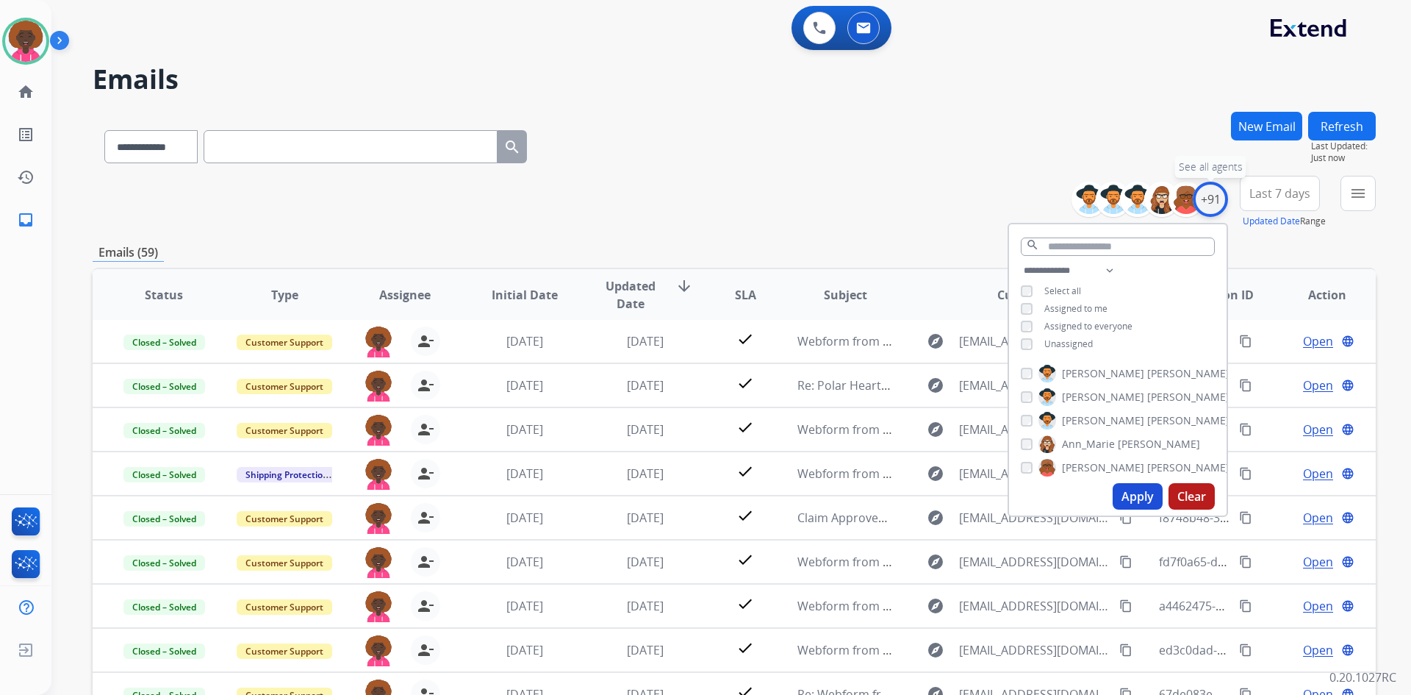
click at [1213, 198] on div "+91" at bounding box center [1210, 199] width 35 height 35
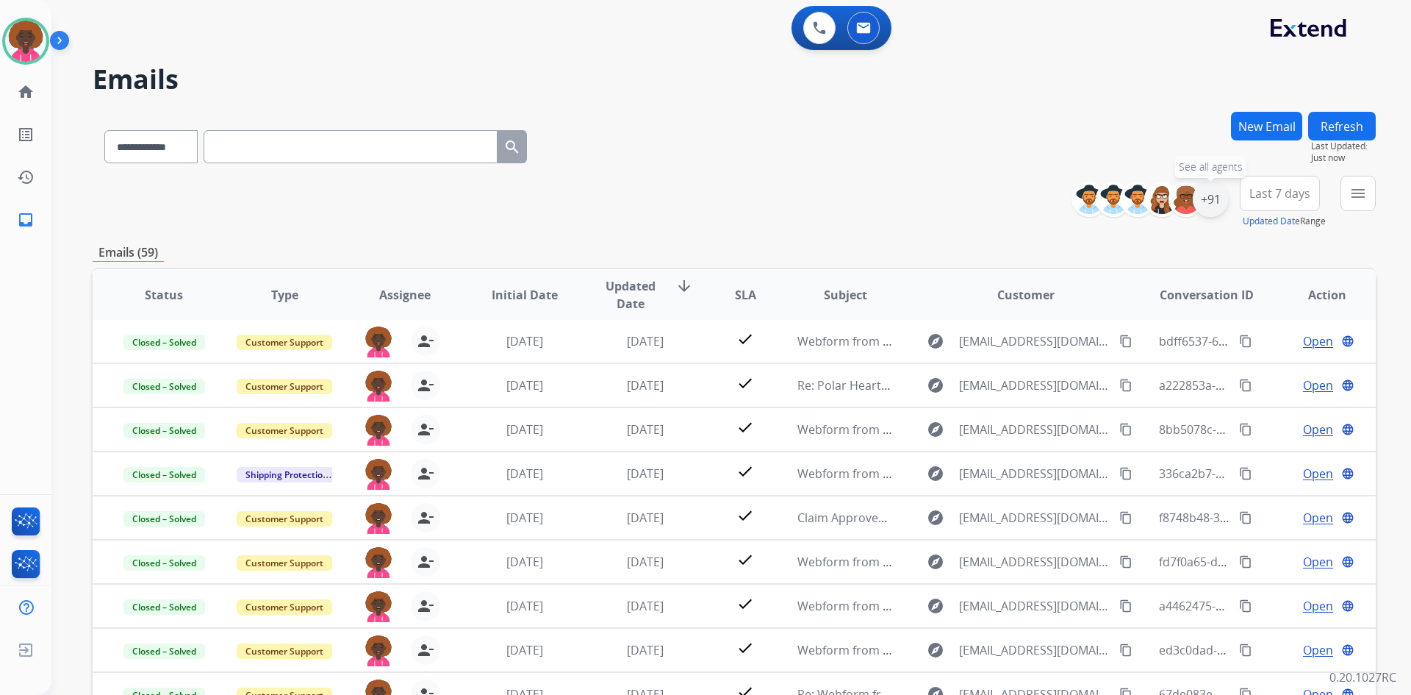
click at [1212, 207] on div "+91" at bounding box center [1210, 199] width 35 height 35
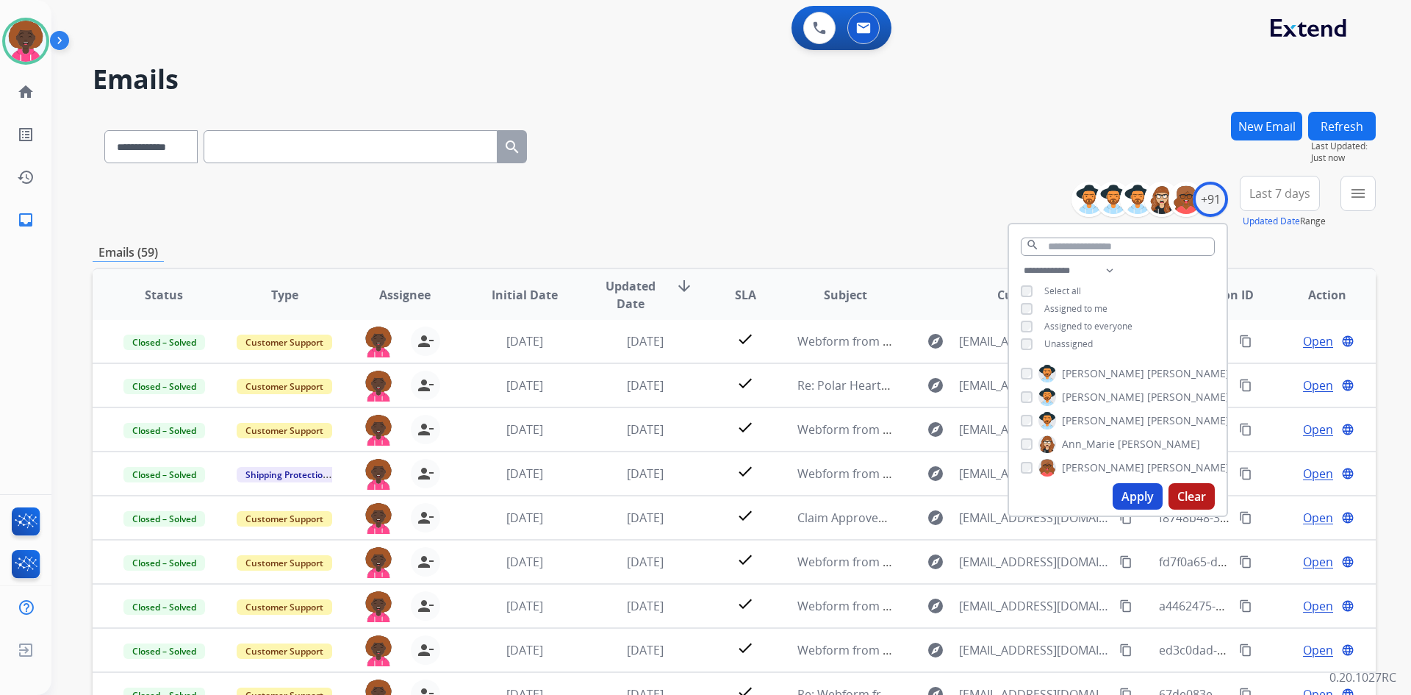
click at [767, 112] on div "**********" at bounding box center [713, 400] width 1324 height 695
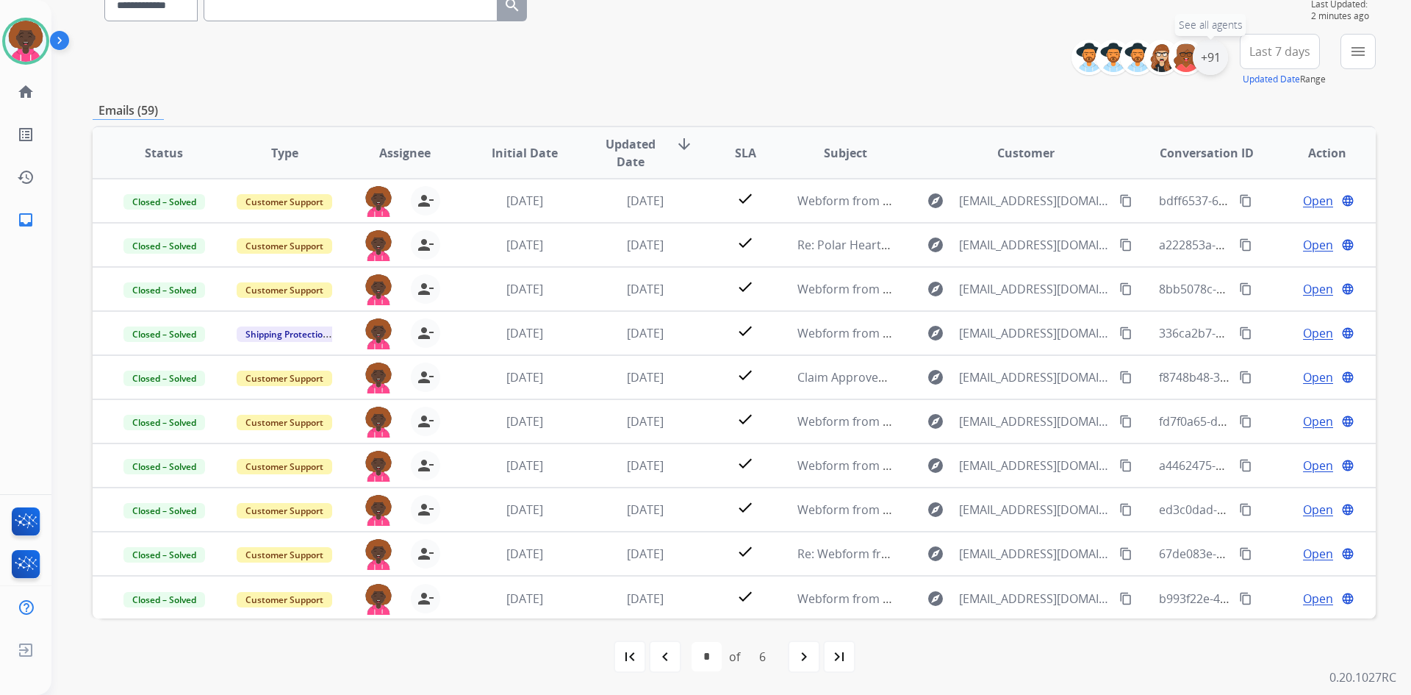
click at [1216, 64] on div "+91" at bounding box center [1210, 57] width 35 height 35
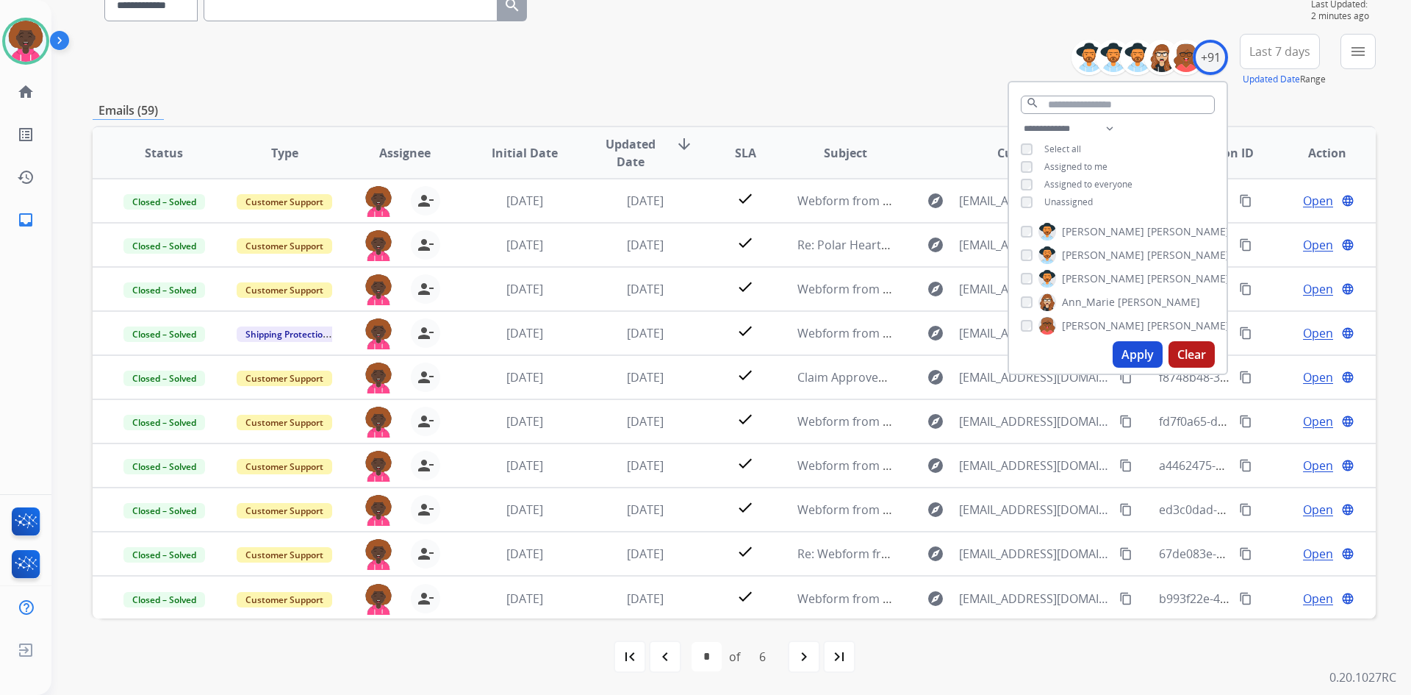
click at [834, 40] on div "**********" at bounding box center [734, 60] width 1283 height 53
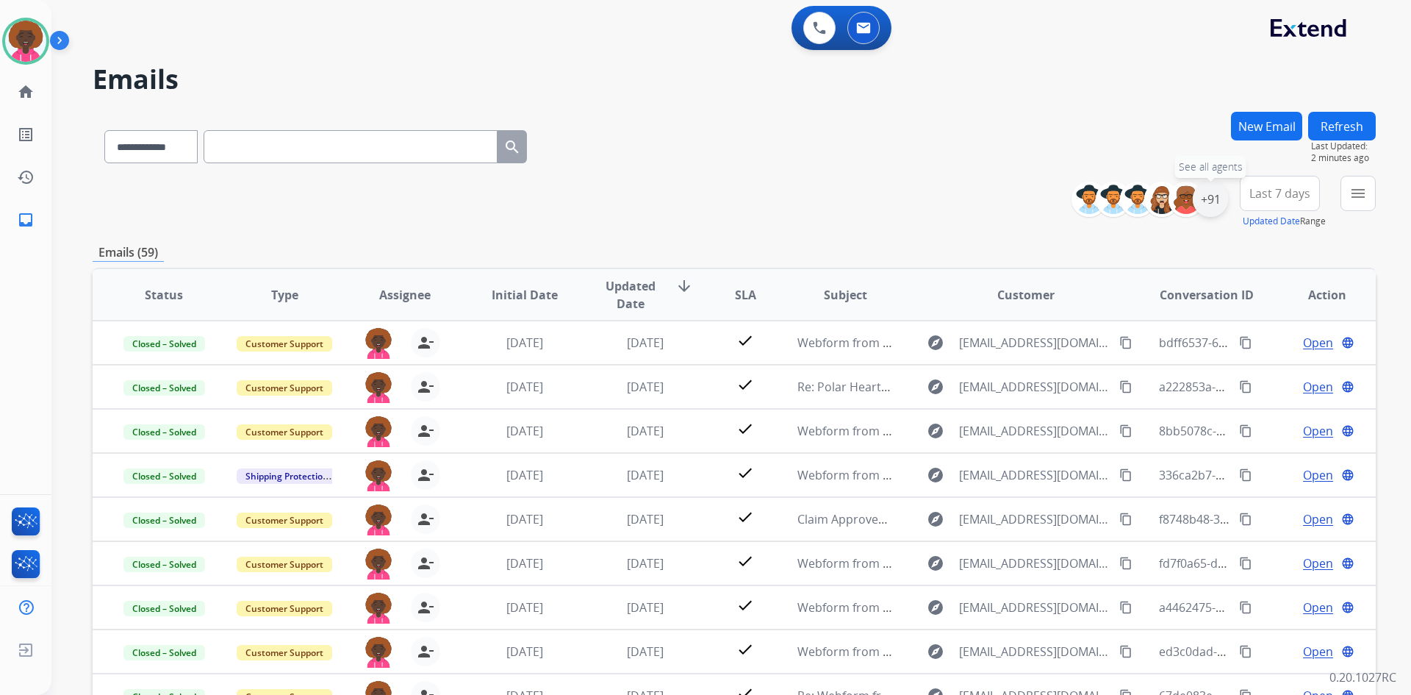
click at [1202, 193] on div "+91" at bounding box center [1210, 199] width 35 height 35
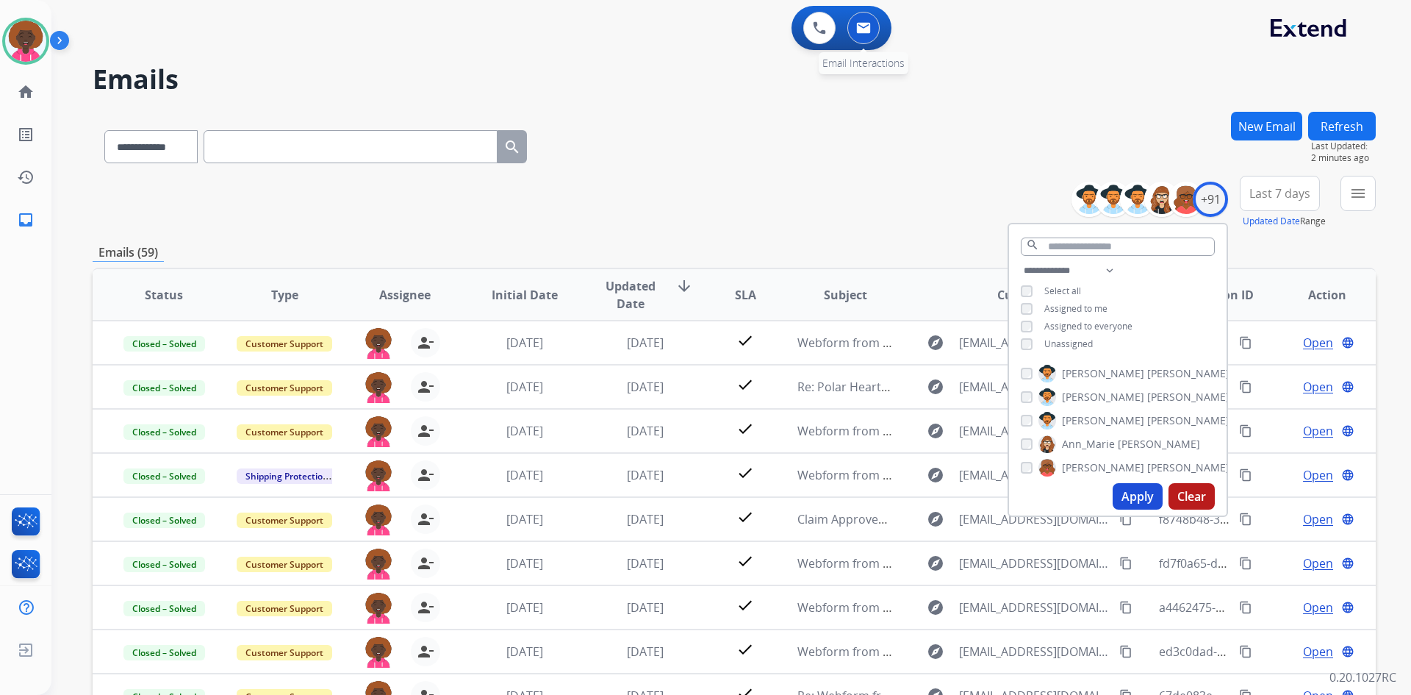
click at [873, 24] on button at bounding box center [863, 28] width 32 height 32
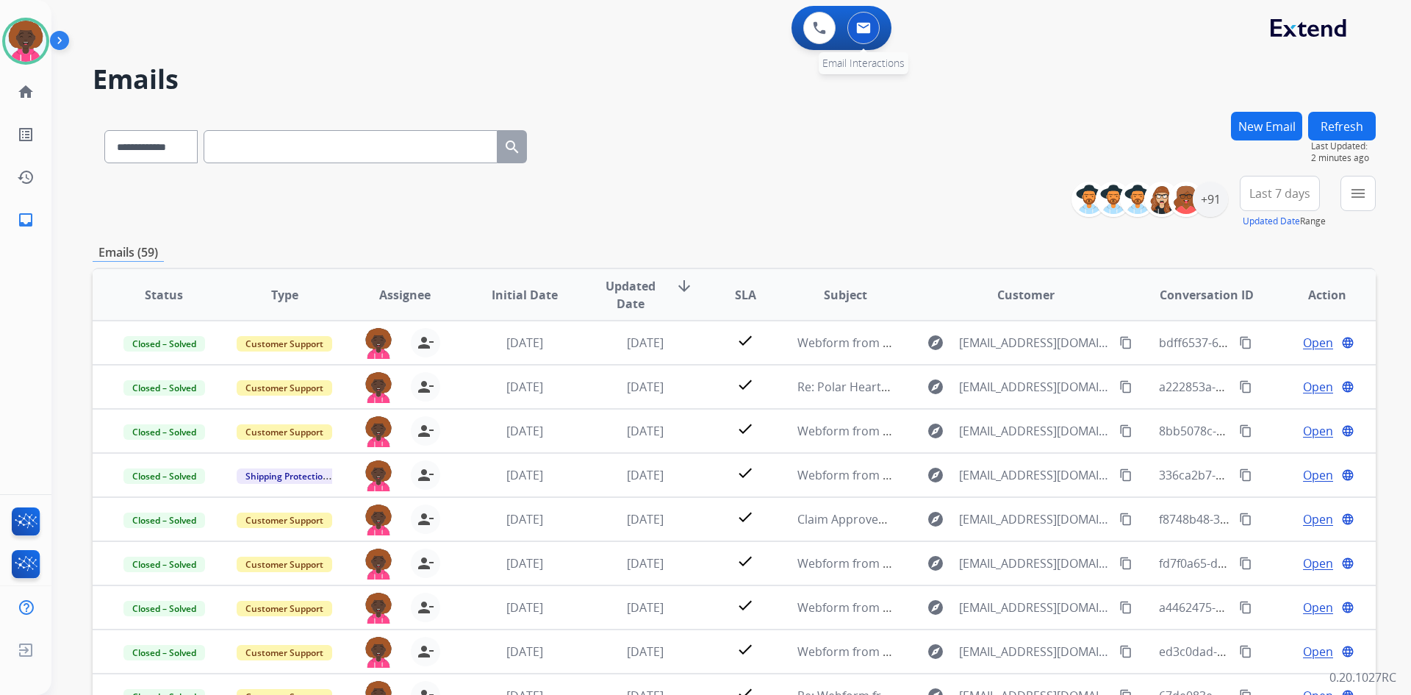
click at [864, 40] on button at bounding box center [863, 28] width 32 height 32
click at [1210, 201] on div "+91" at bounding box center [1210, 199] width 35 height 35
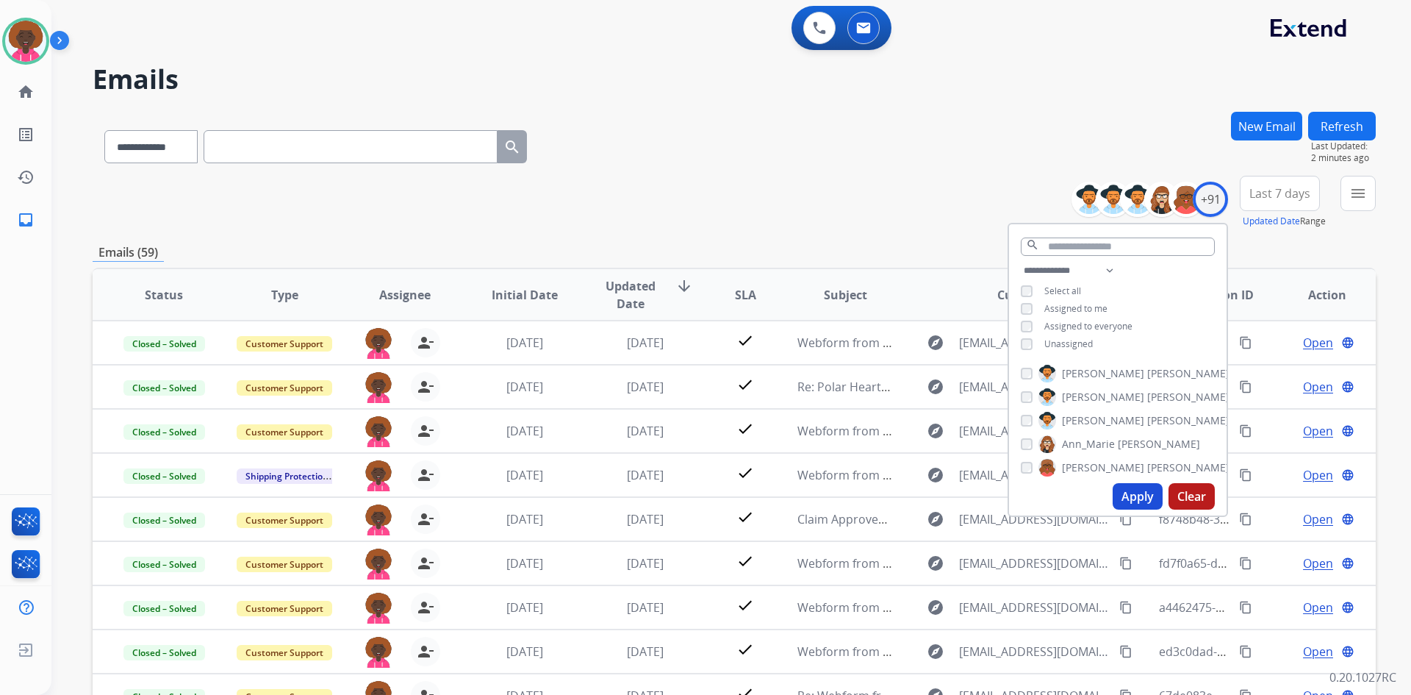
click at [972, 190] on div "**********" at bounding box center [734, 202] width 1283 height 53
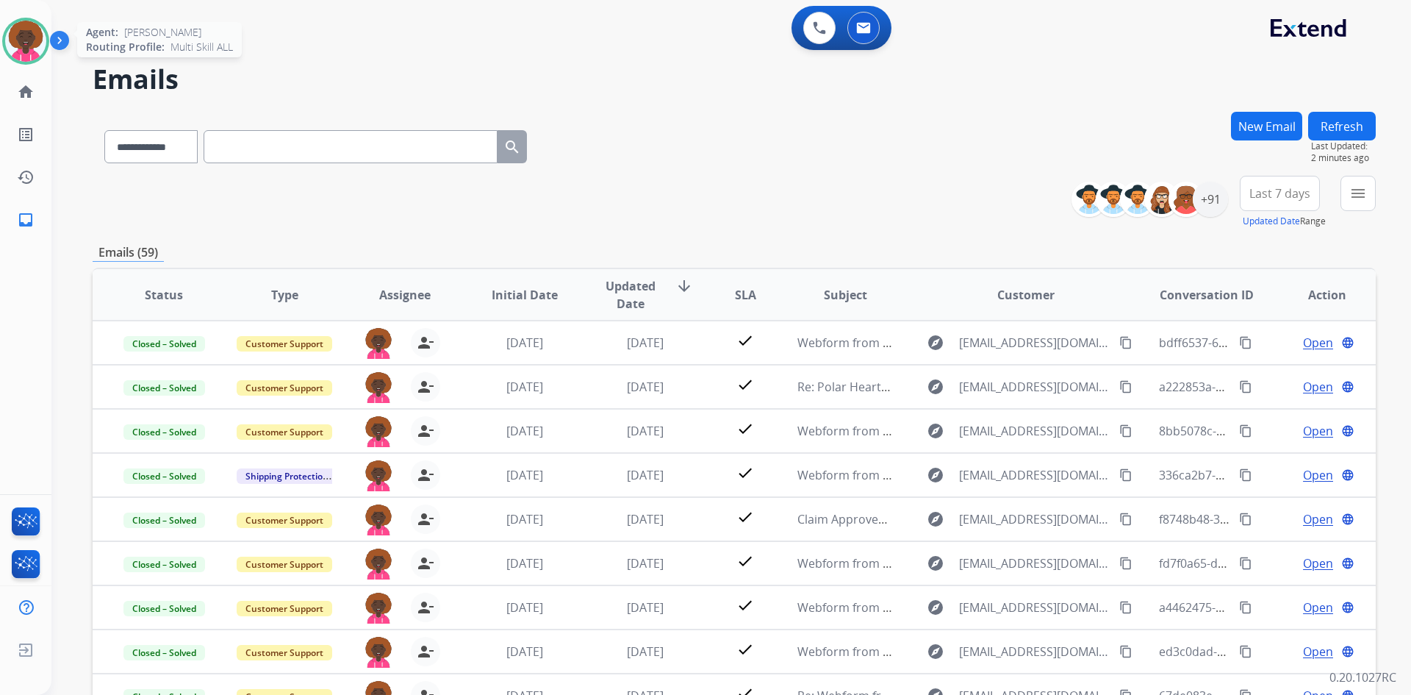
click at [40, 30] on img at bounding box center [25, 41] width 41 height 41
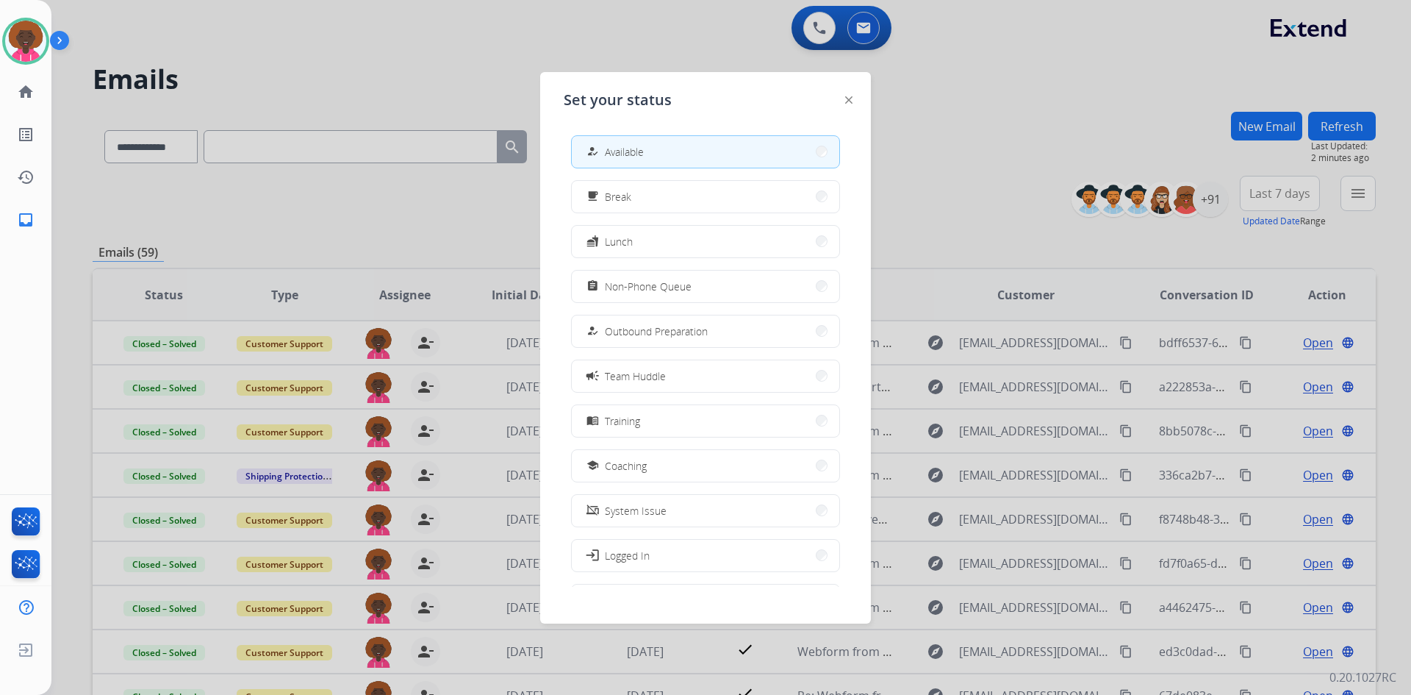
click at [577, 29] on div at bounding box center [705, 347] width 1411 height 695
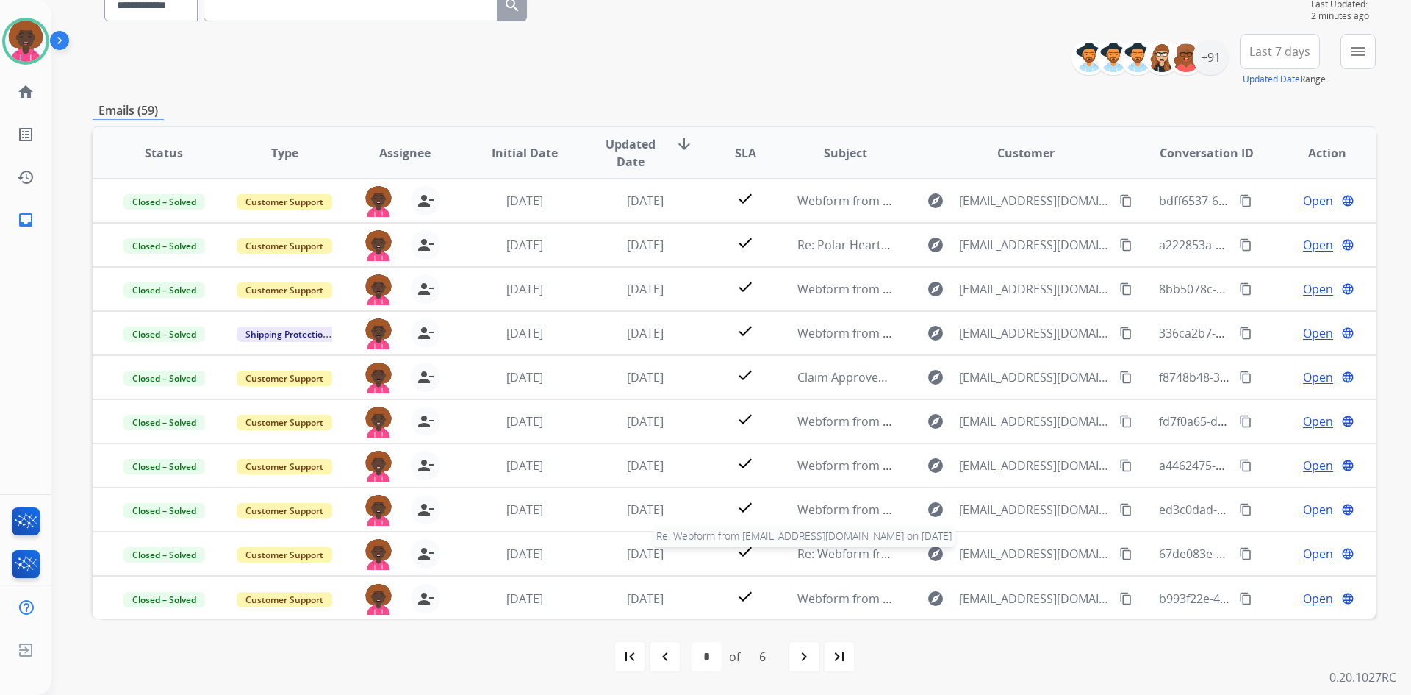
scroll to position [1, 0]
click at [658, 664] on mat-icon "navigate_before" at bounding box center [665, 656] width 18 height 18
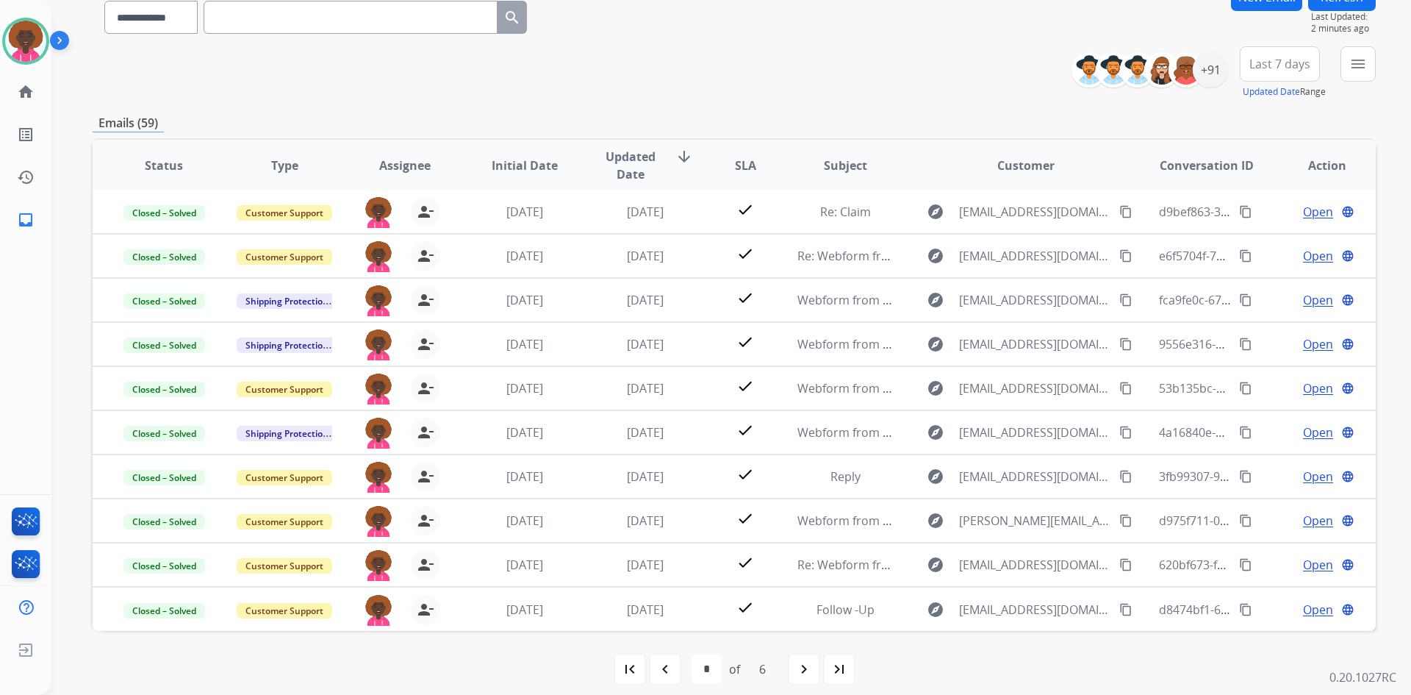
scroll to position [142, 0]
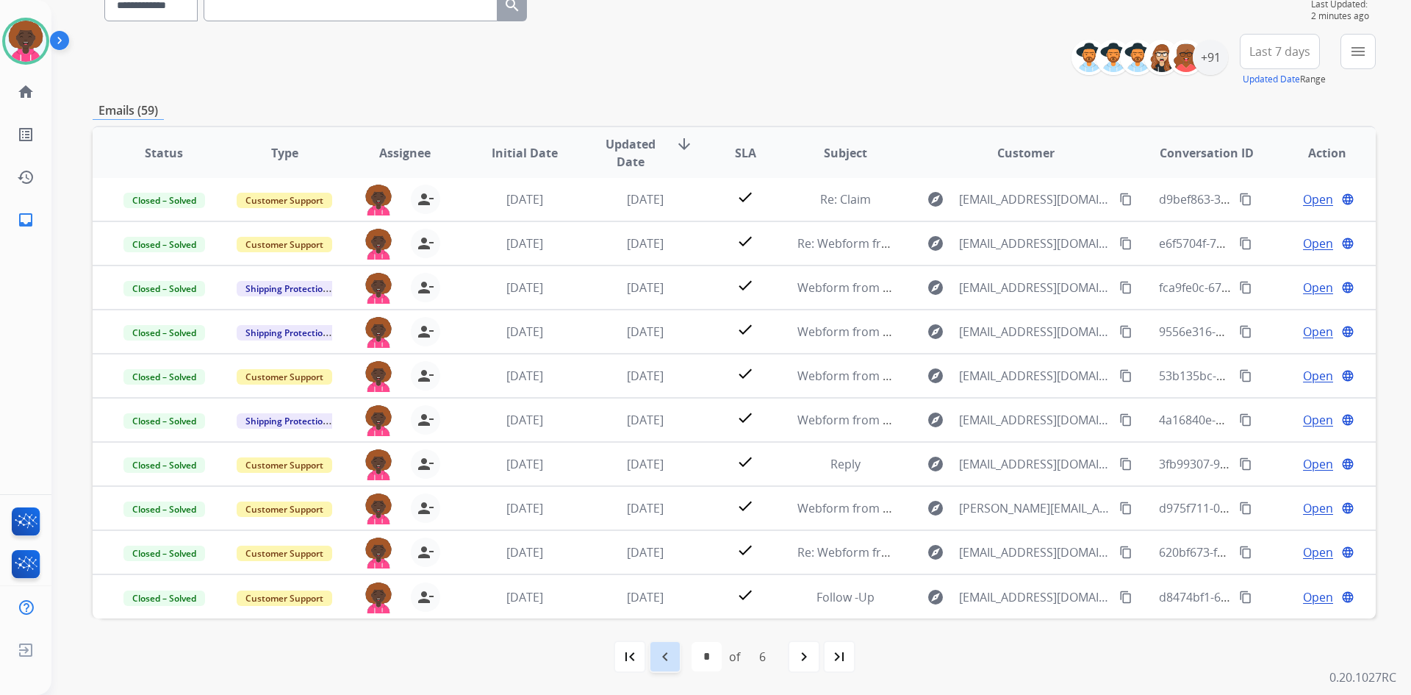
click at [660, 656] on mat-icon "navigate_before" at bounding box center [665, 656] width 18 height 18
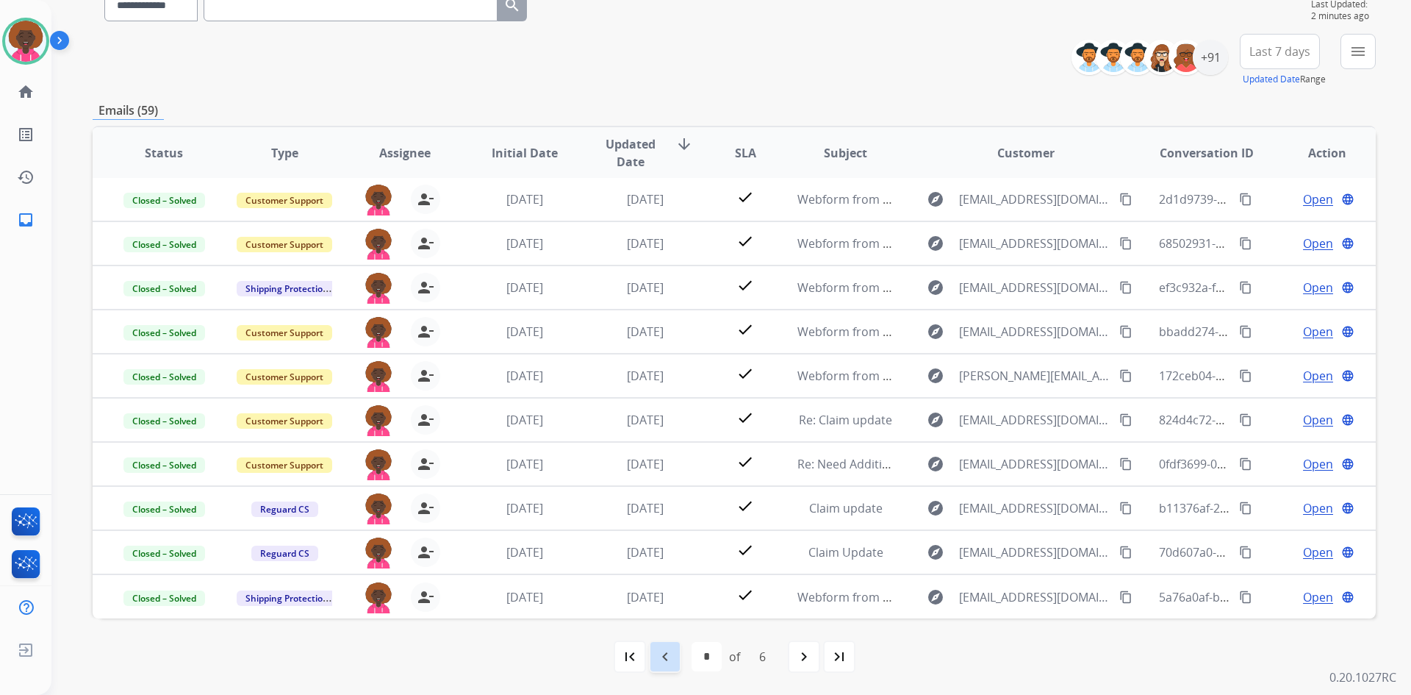
click at [653, 655] on div "navigate_before" at bounding box center [665, 656] width 32 height 32
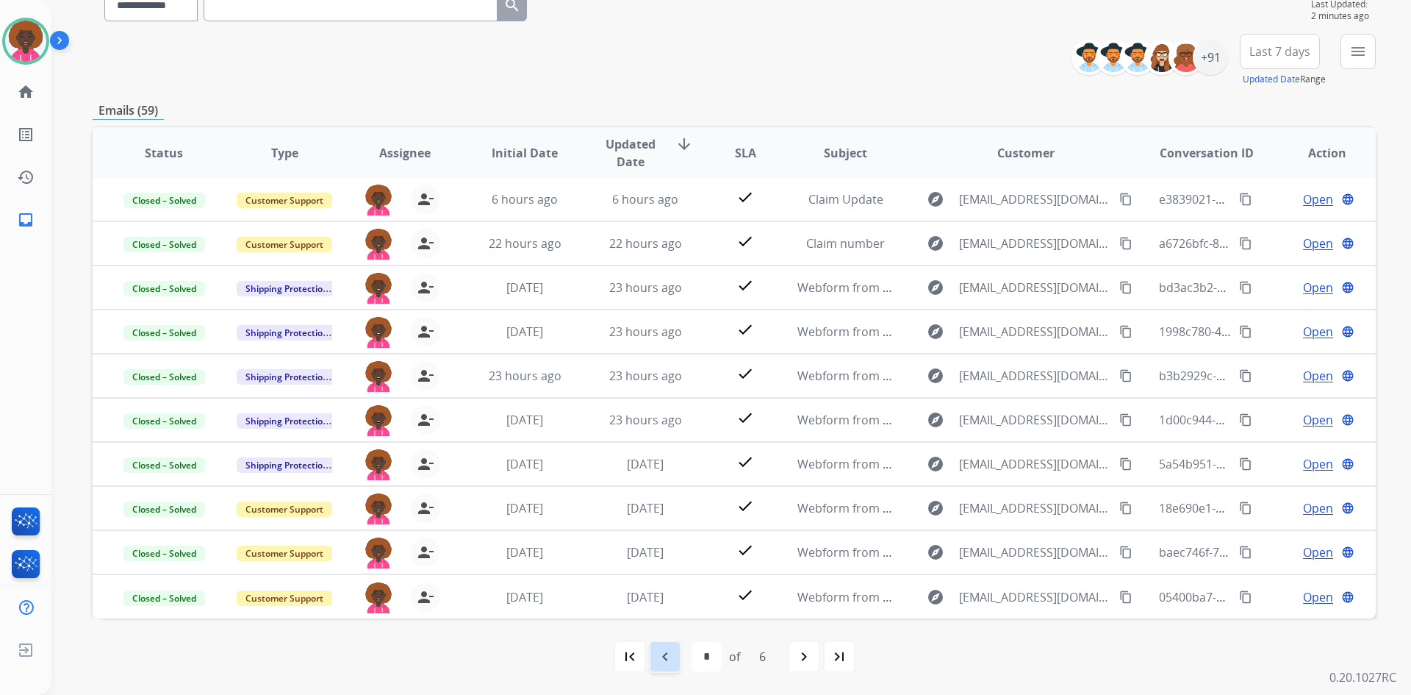
click at [664, 665] on div "navigate_before" at bounding box center [665, 656] width 32 height 32
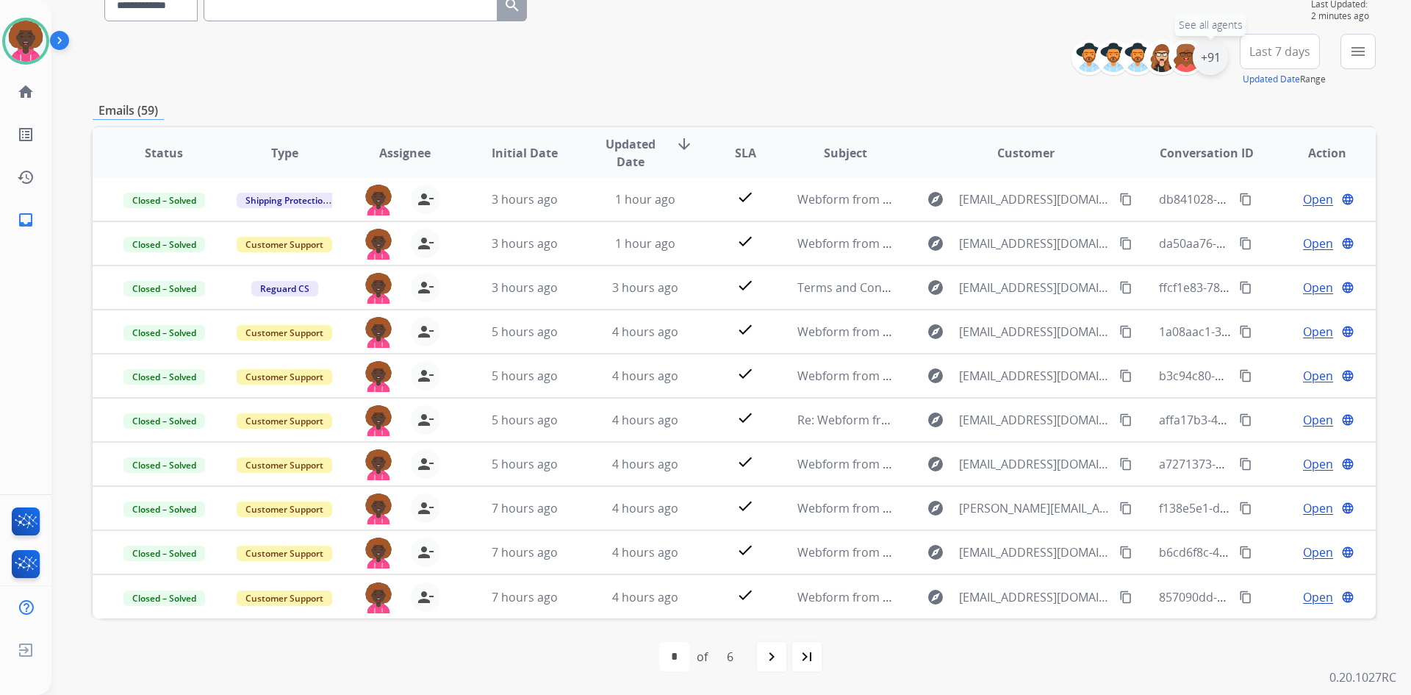
click at [1207, 64] on div "+91" at bounding box center [1210, 57] width 35 height 35
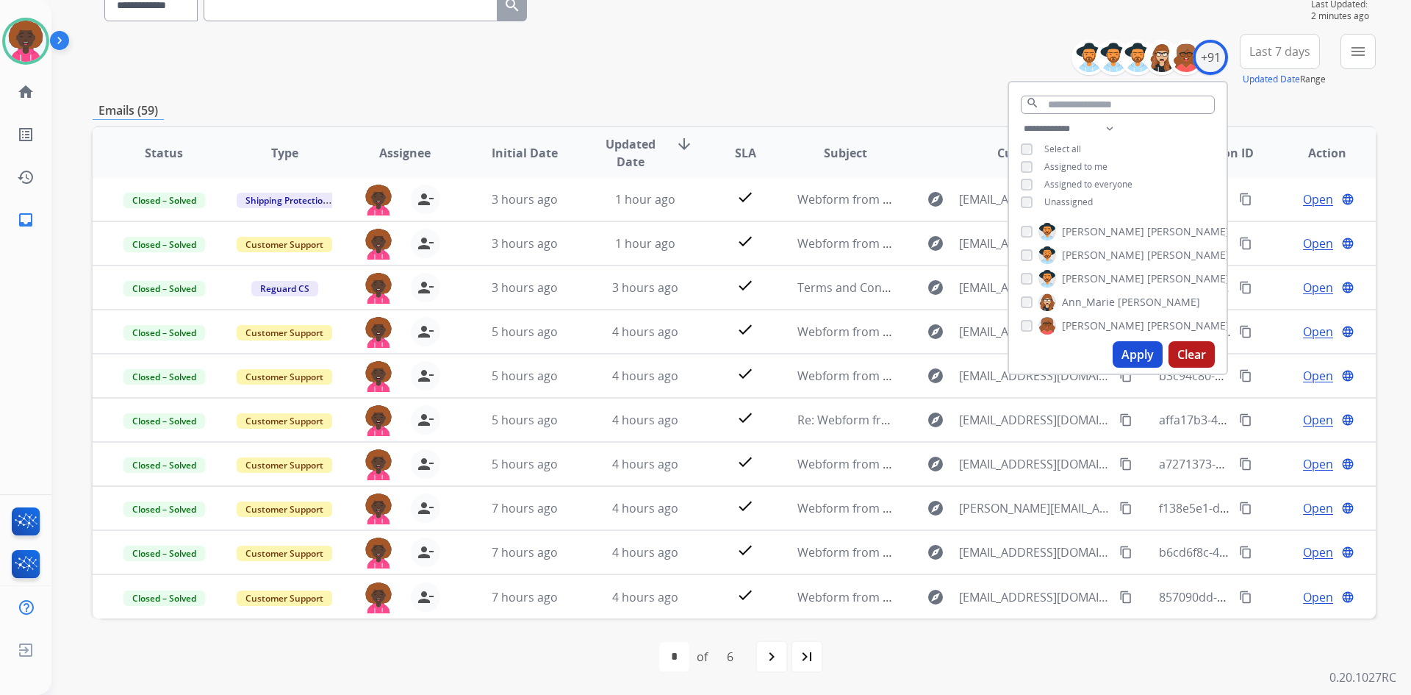
click at [1033, 196] on div "Unassigned" at bounding box center [1057, 202] width 72 height 12
click at [1128, 366] on button "Apply" at bounding box center [1138, 354] width 50 height 26
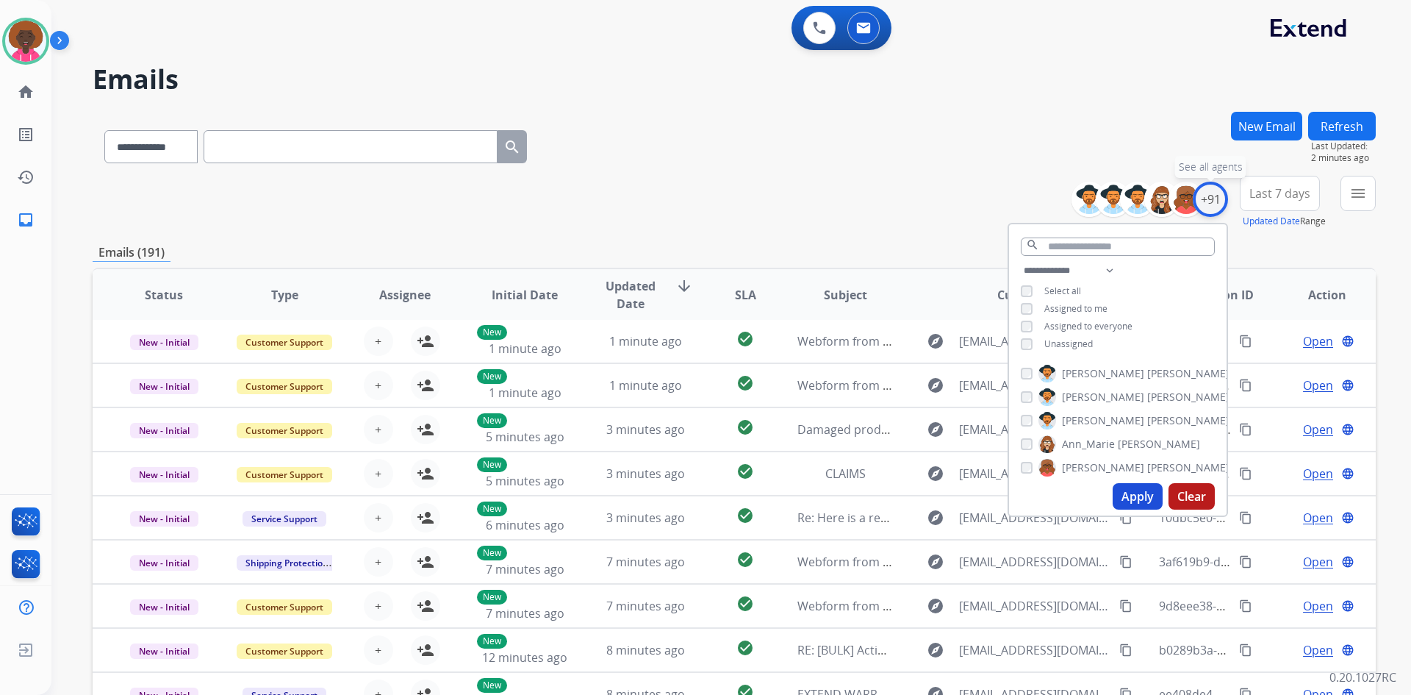
click at [1213, 201] on div "+91" at bounding box center [1210, 199] width 35 height 35
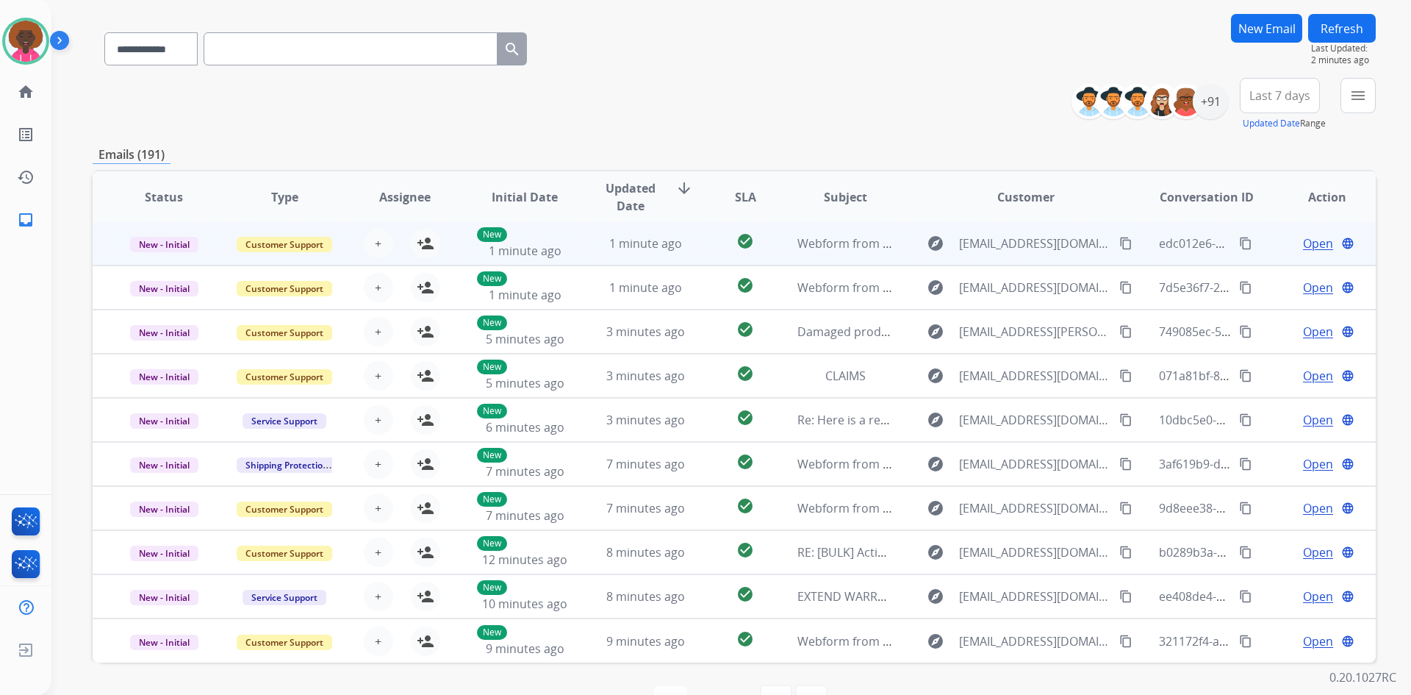
scroll to position [142, 0]
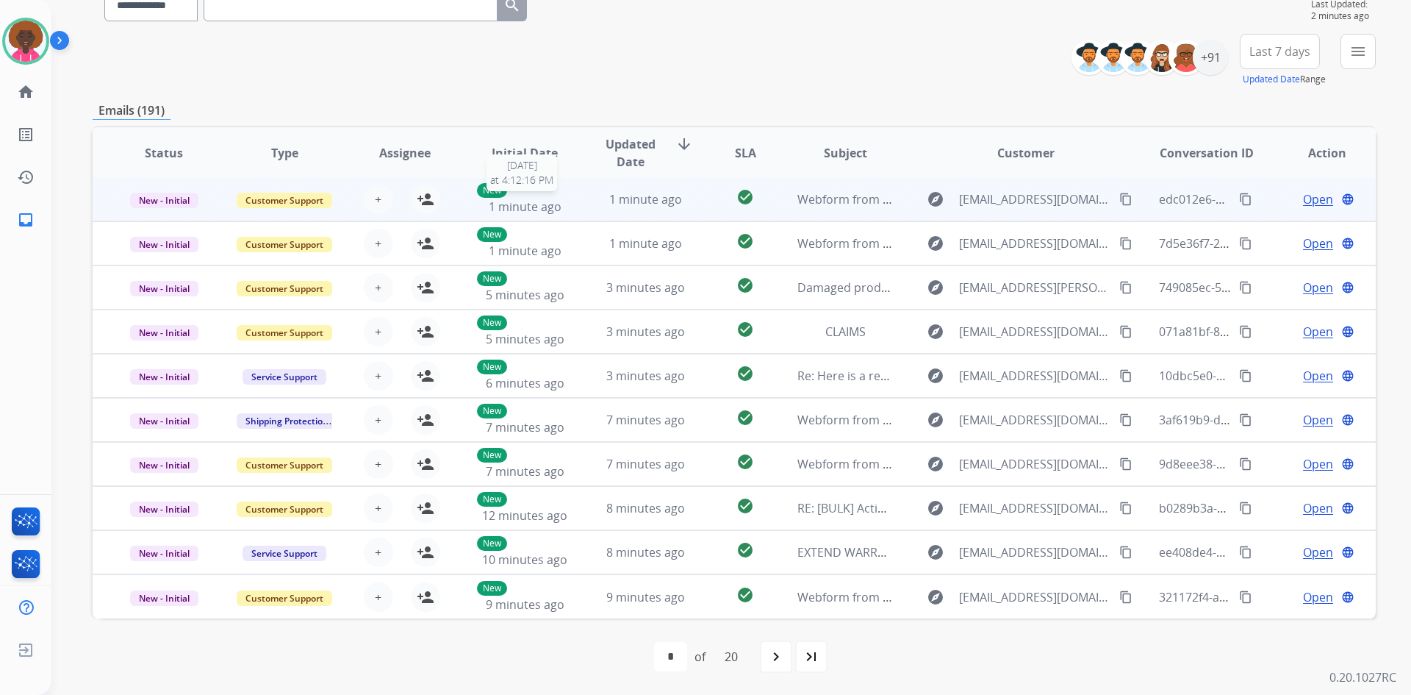
click at [522, 200] on span "1 minute ago" at bounding box center [525, 206] width 73 height 16
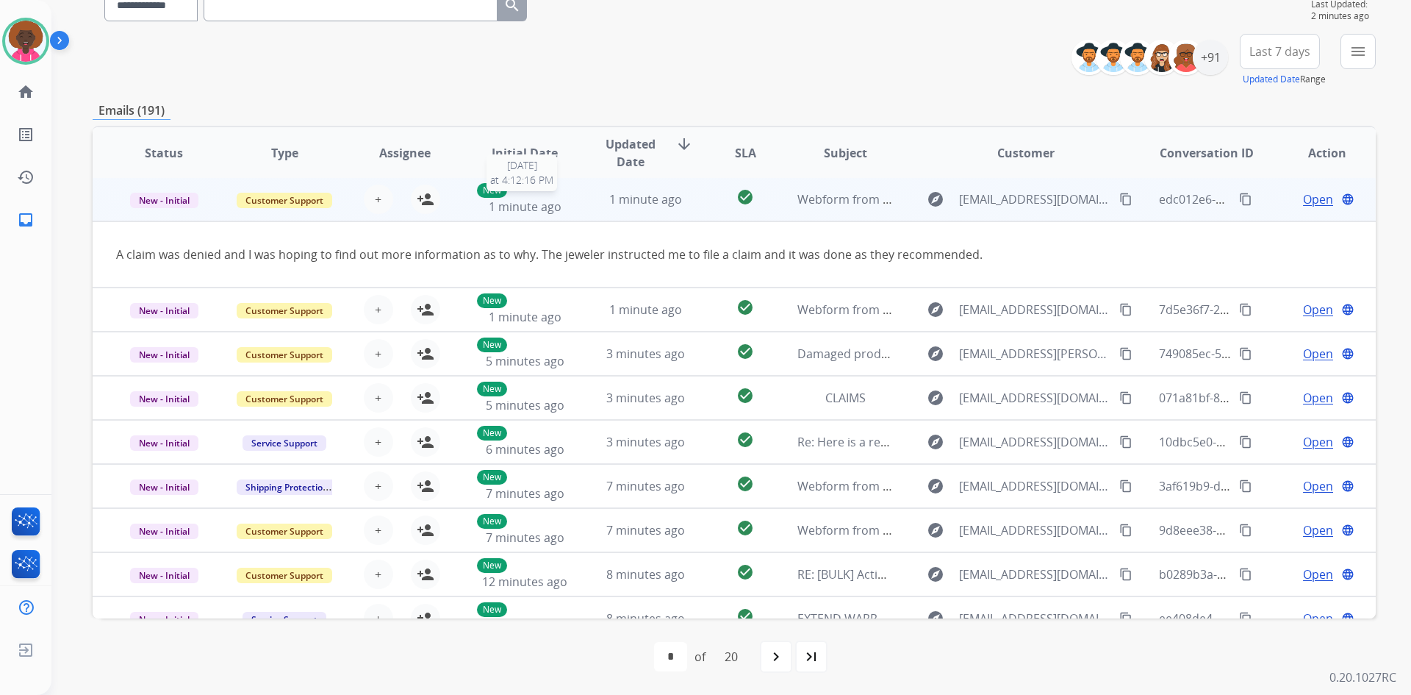
scroll to position [0, 0]
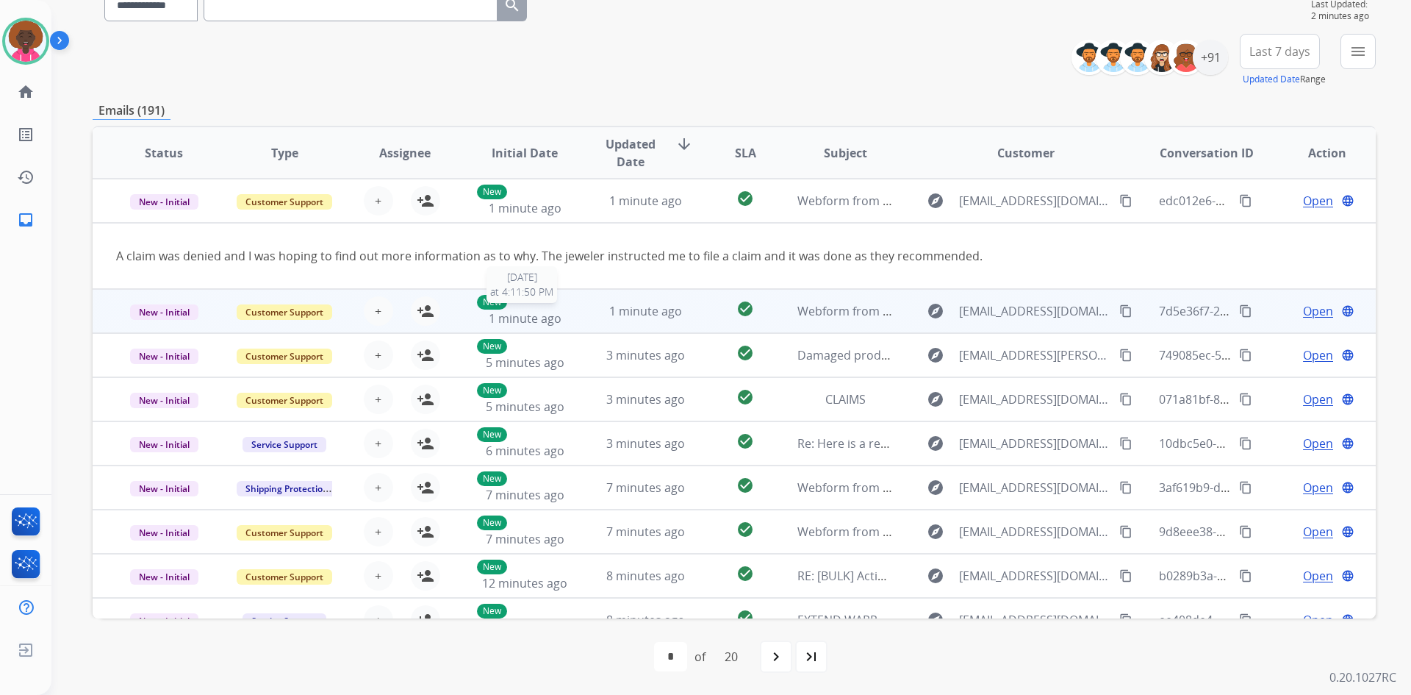
click at [524, 317] on span "1 minute ago" at bounding box center [525, 318] width 73 height 16
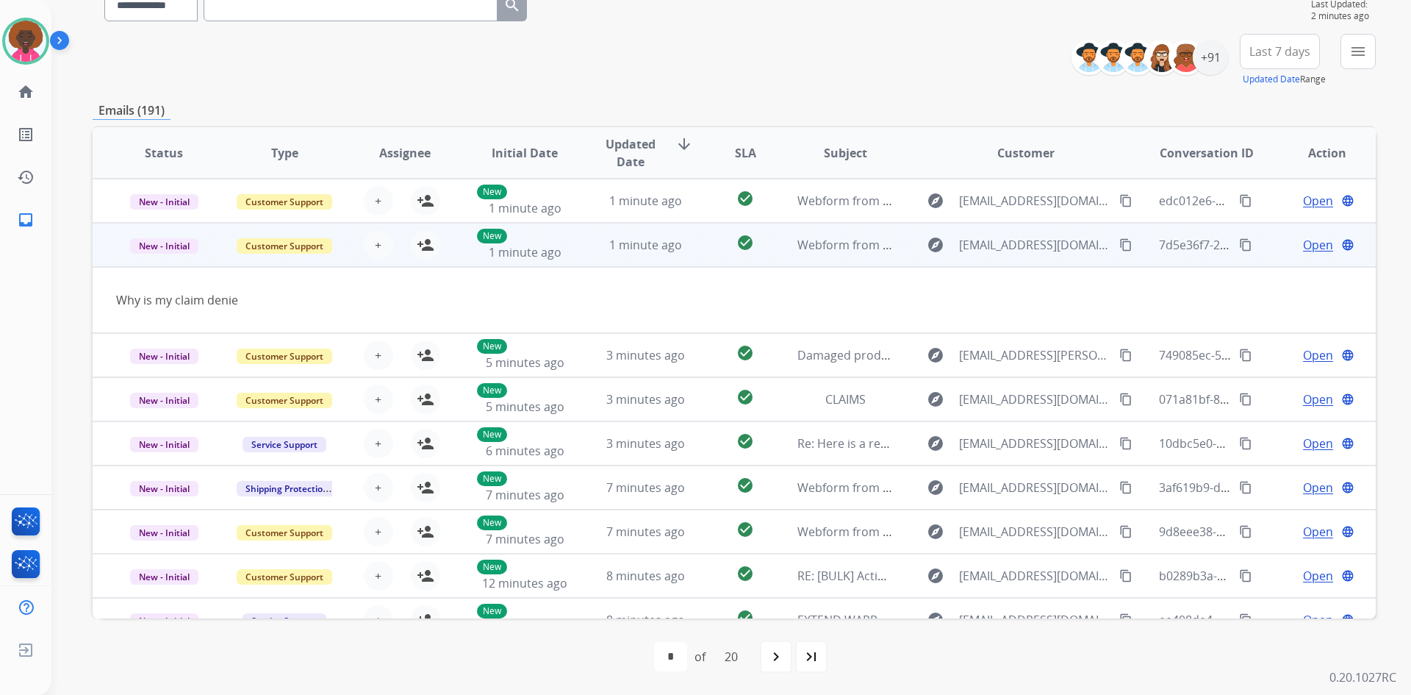
scroll to position [44, 0]
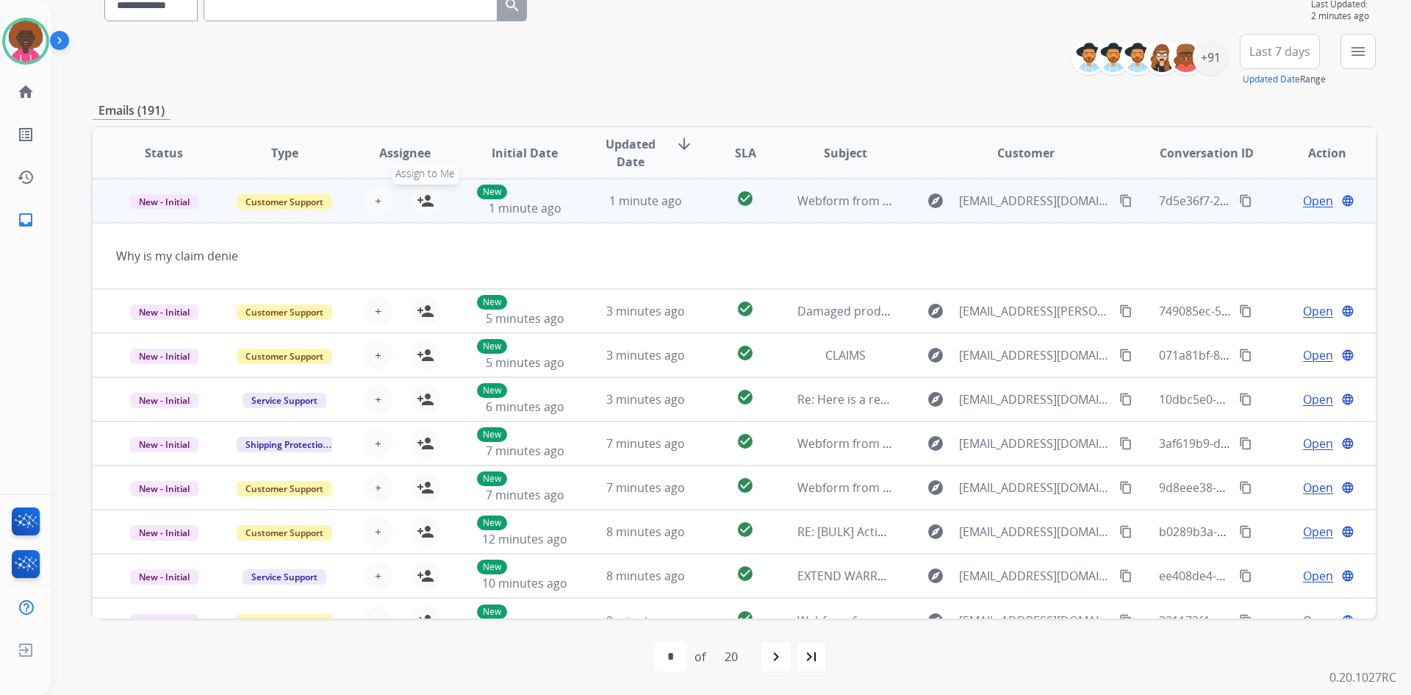
click at [426, 201] on mat-icon "person_add" at bounding box center [426, 201] width 18 height 18
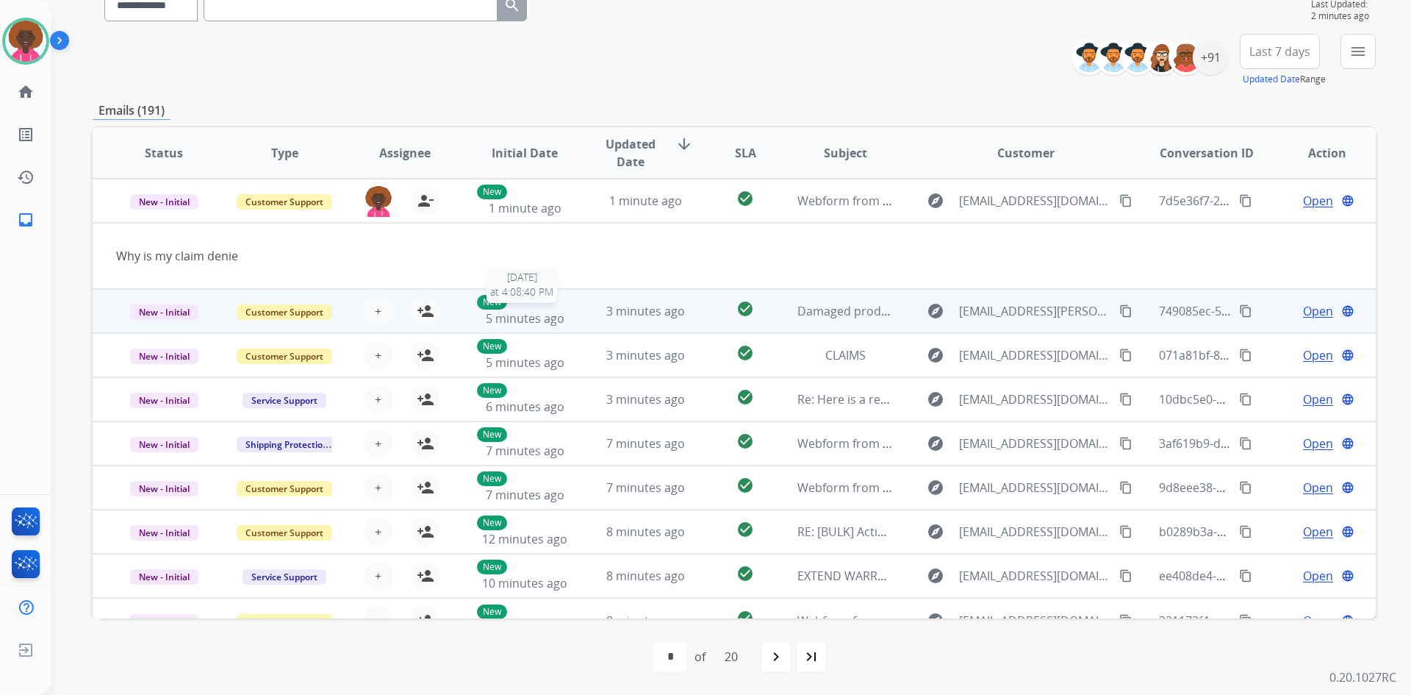
click at [522, 312] on span "5 minutes ago" at bounding box center [525, 318] width 79 height 16
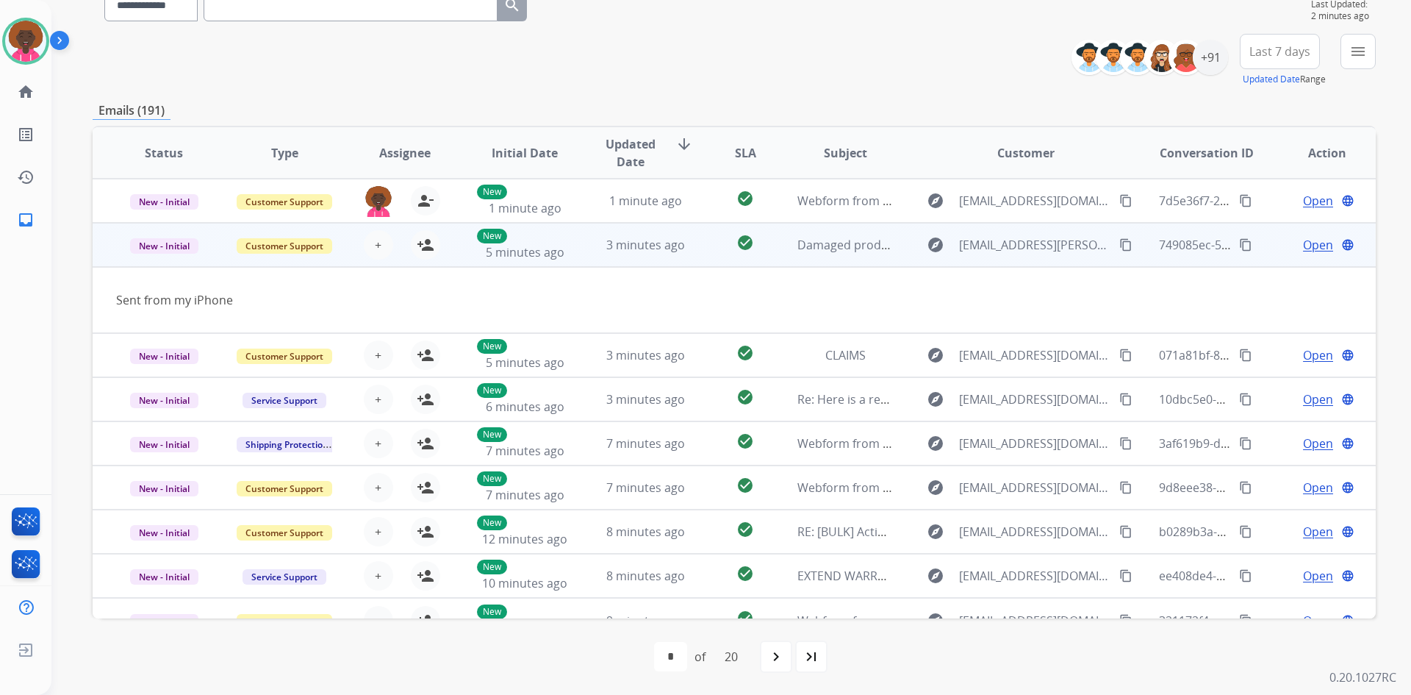
scroll to position [68, 0]
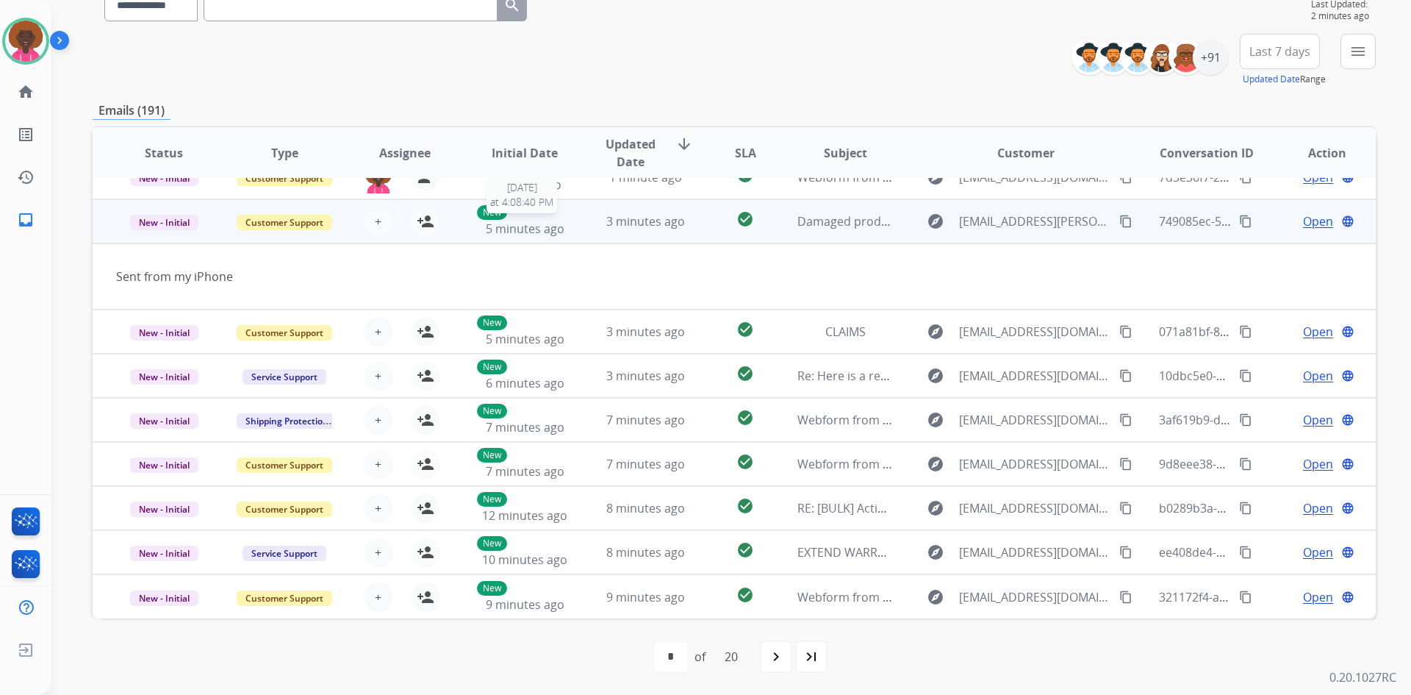
click at [559, 229] on span "5 minutes ago" at bounding box center [525, 228] width 79 height 16
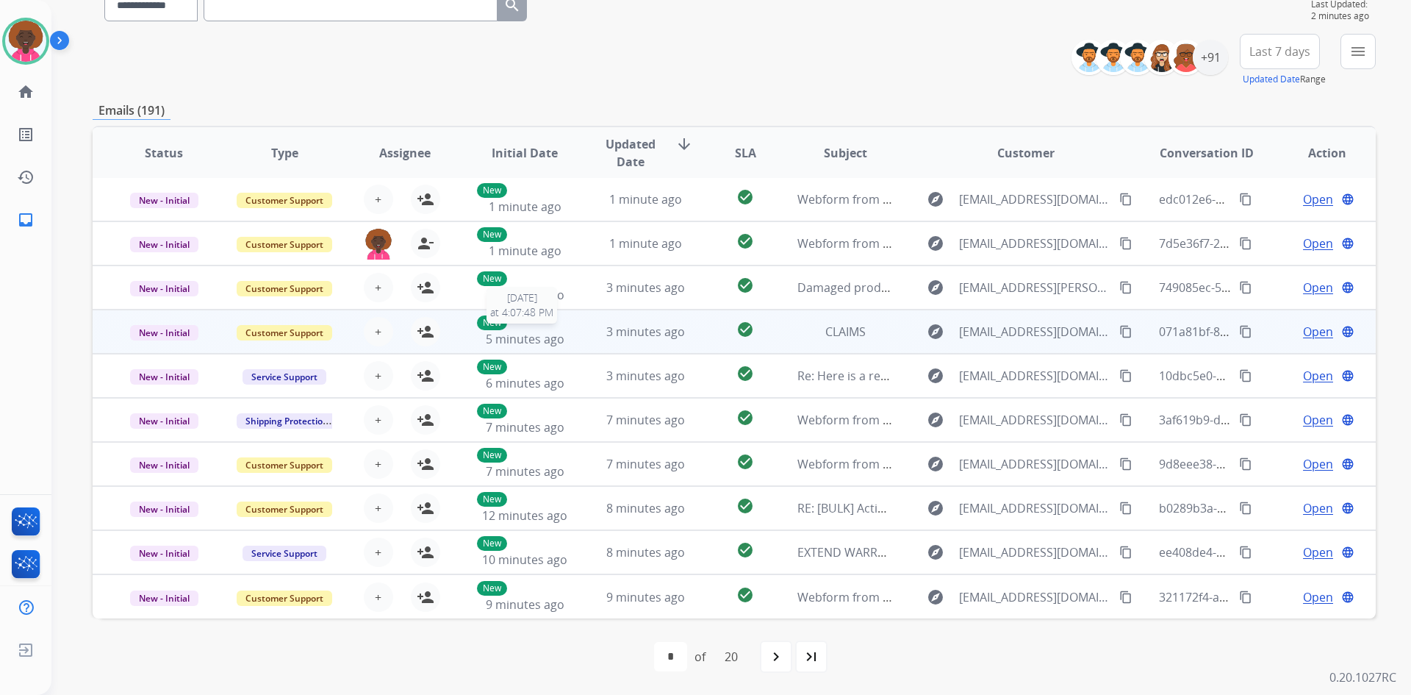
click at [521, 325] on div "New 5 minutes ago" at bounding box center [525, 331] width 96 height 32
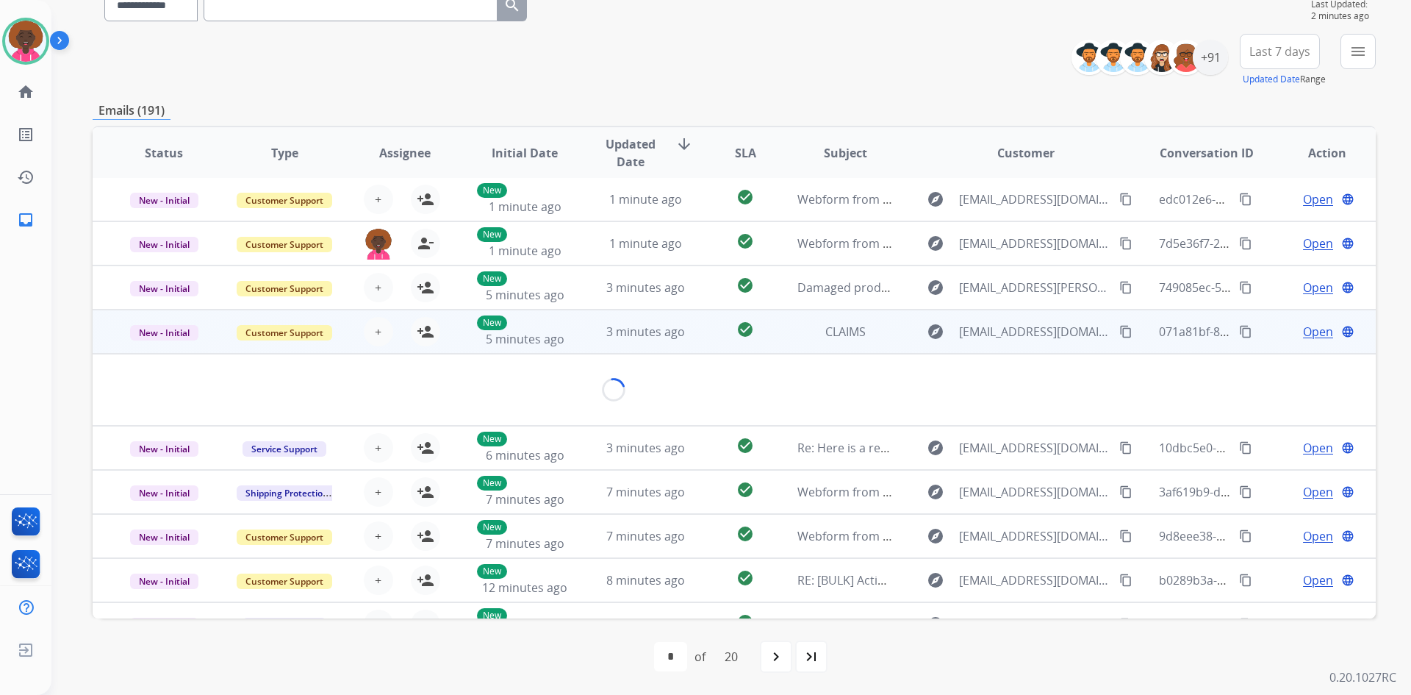
scroll to position [68, 0]
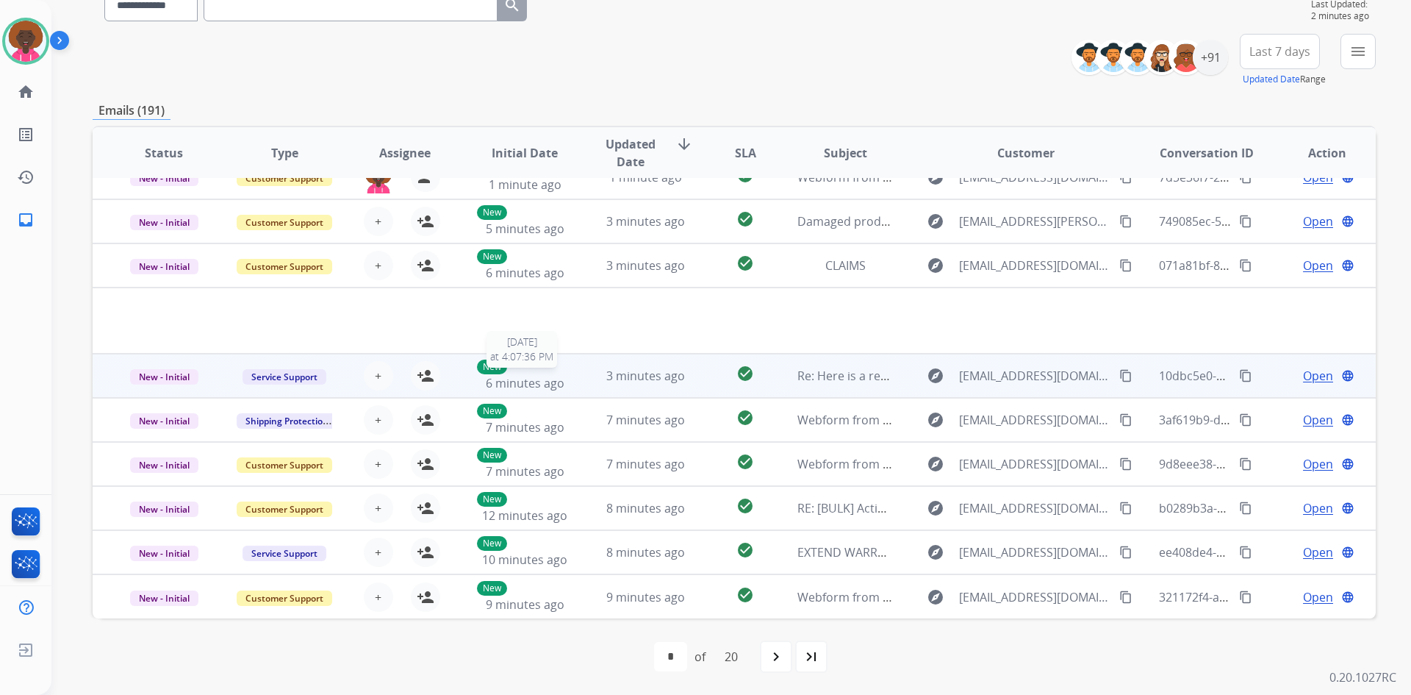
click at [525, 373] on div "New 6 minutes ago" at bounding box center [525, 375] width 96 height 32
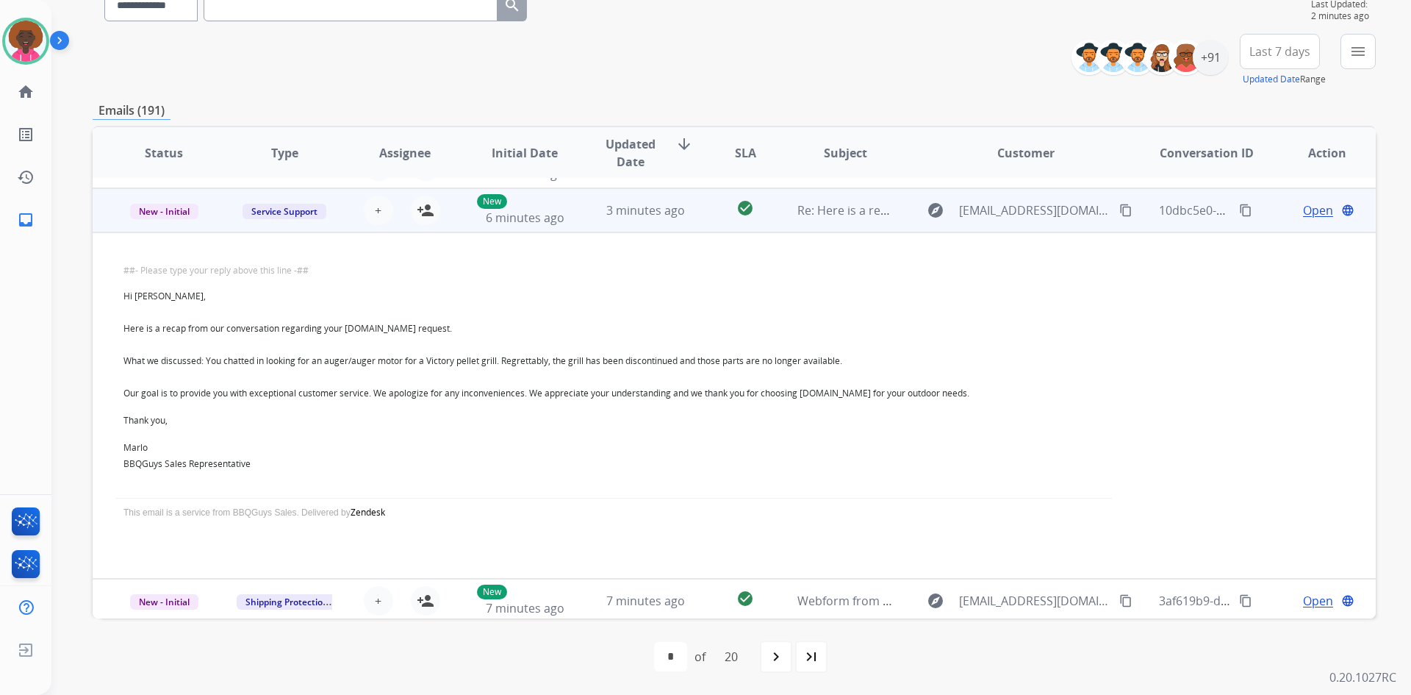
scroll to position [176, 0]
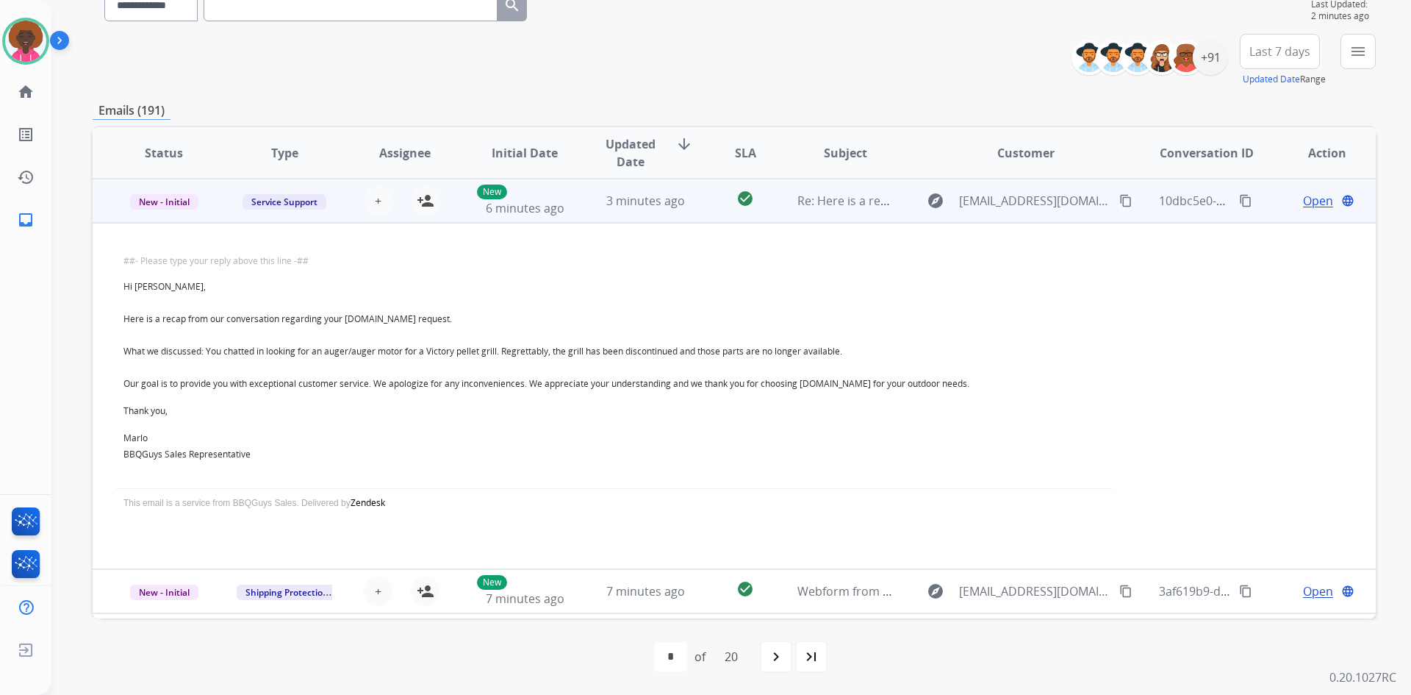
click at [544, 229] on td "##- Please type your reply above this line -## Hi [PERSON_NAME], Here is a reca…" at bounding box center [614, 396] width 1043 height 346
click at [550, 220] on td "New 6 minutes ago" at bounding box center [513, 201] width 121 height 44
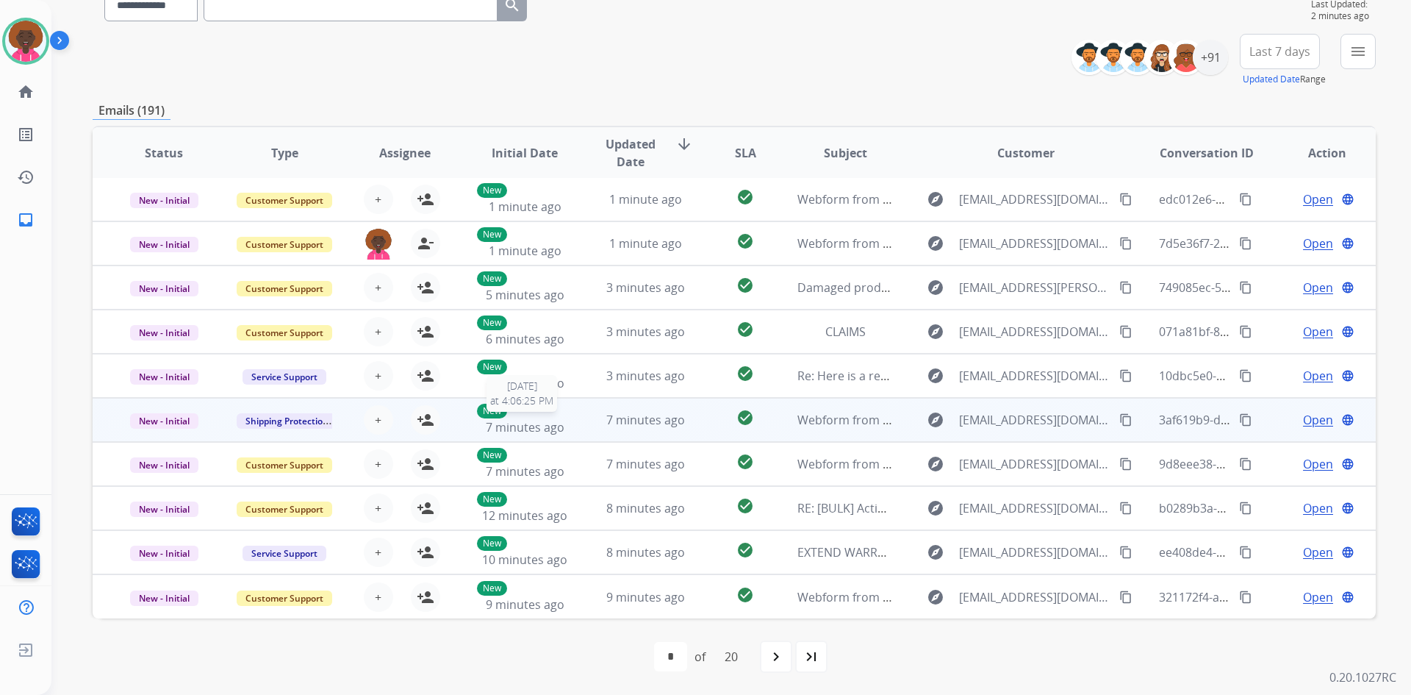
click at [489, 412] on p "New" at bounding box center [492, 410] width 30 height 15
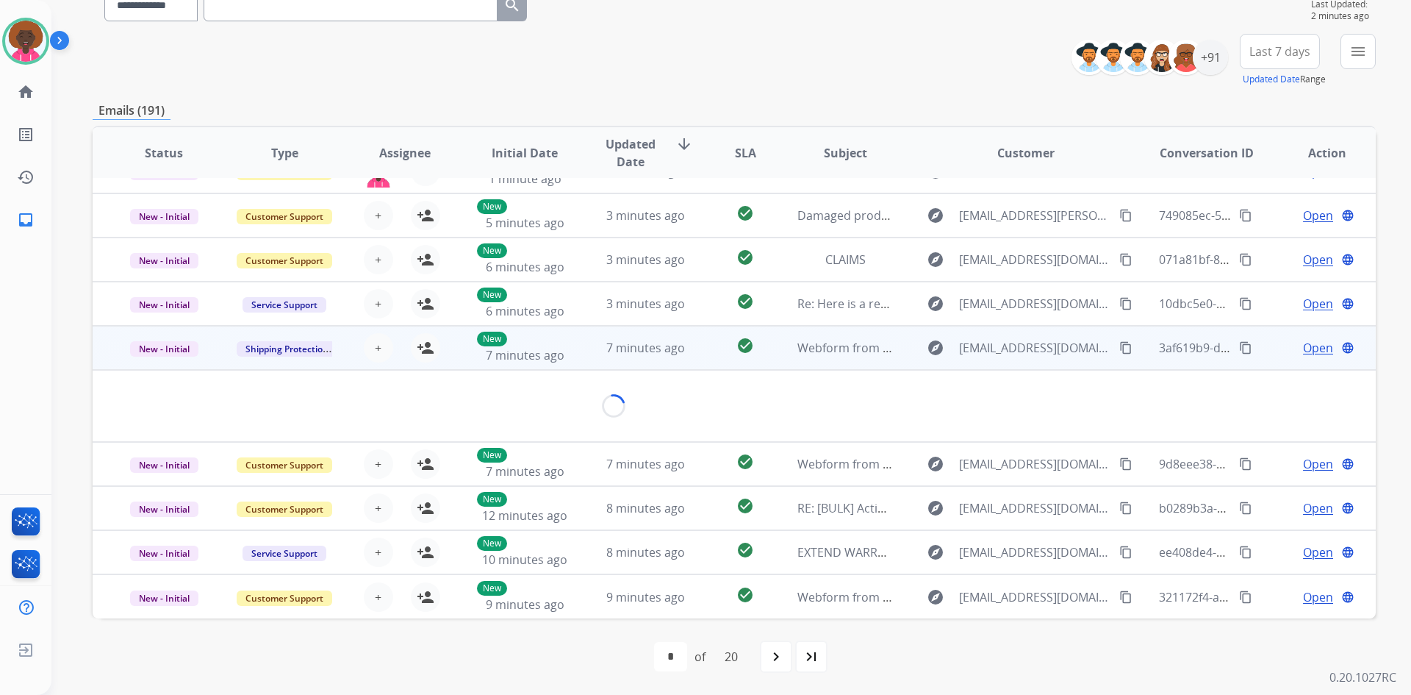
scroll to position [68, 0]
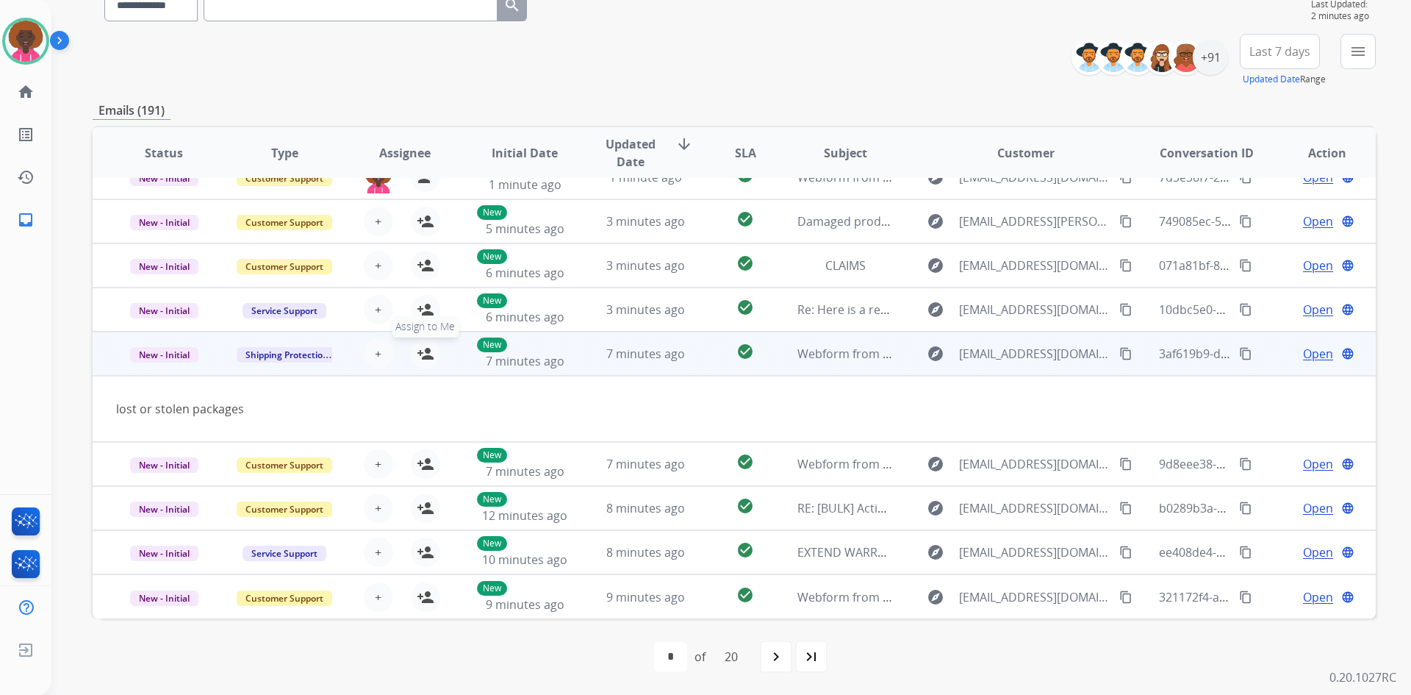
click at [422, 358] on mat-icon "person_add" at bounding box center [426, 354] width 18 height 18
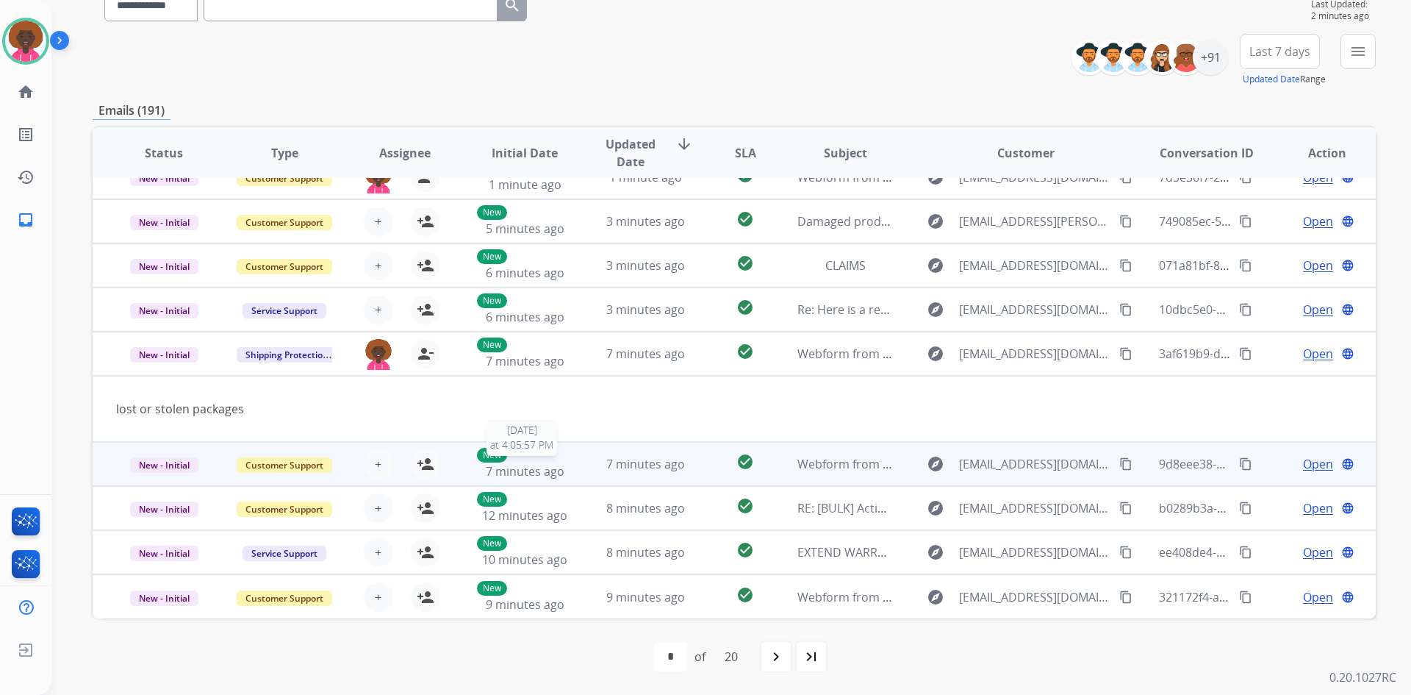
click at [527, 464] on span "7 minutes ago" at bounding box center [525, 471] width 79 height 16
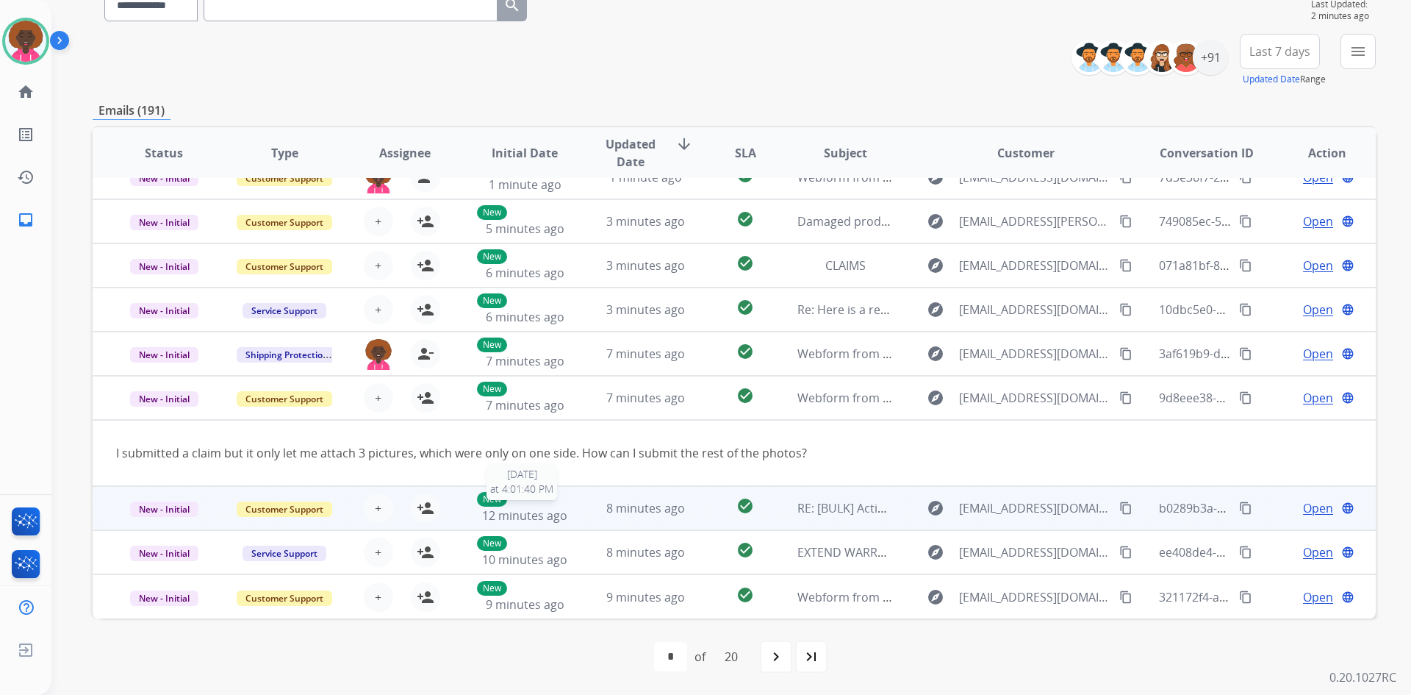
click at [550, 497] on div "New 12 minutes ago" at bounding box center [525, 508] width 96 height 32
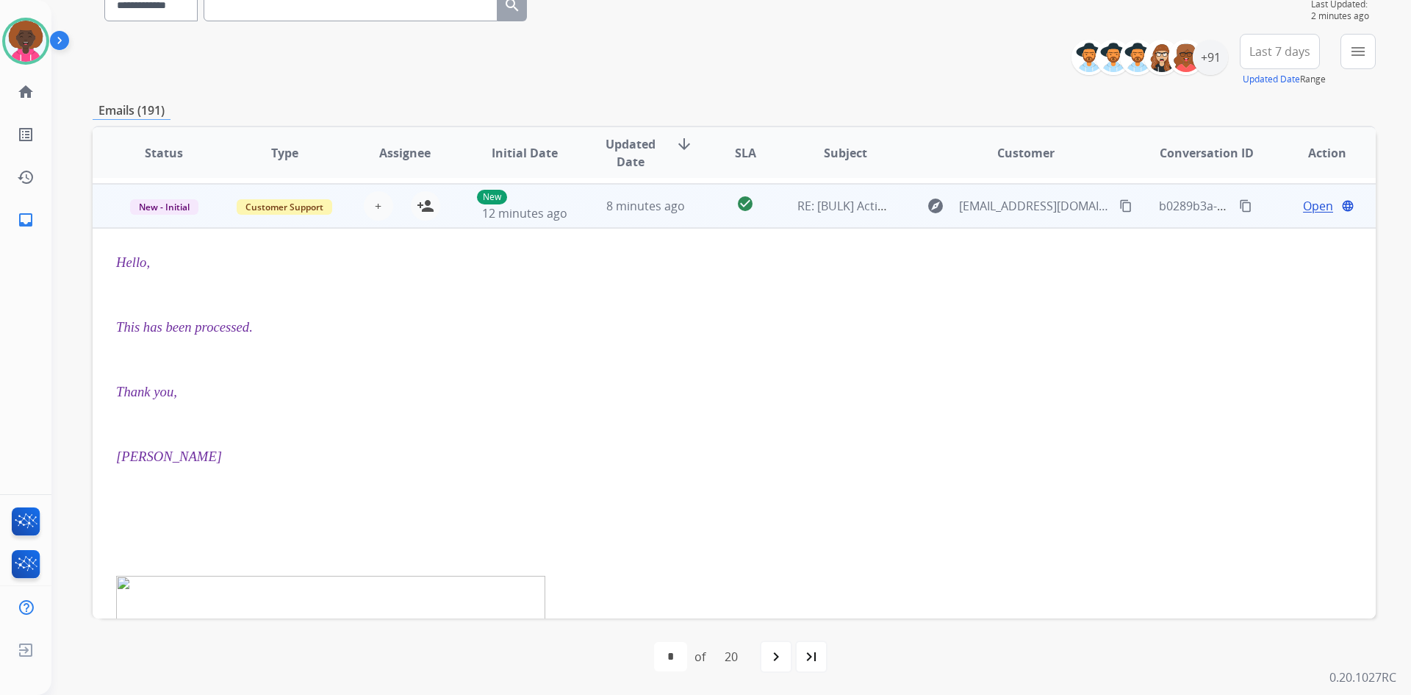
scroll to position [309, 0]
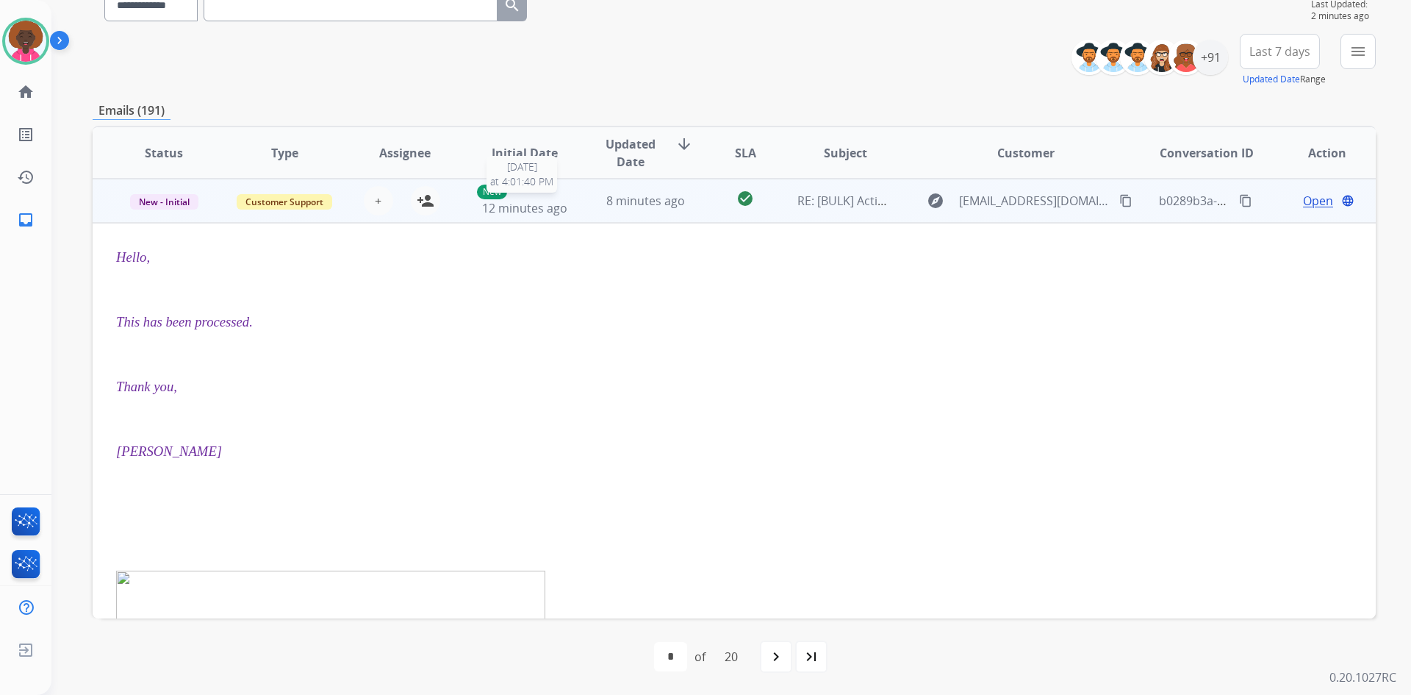
click at [502, 211] on span "12 minutes ago" at bounding box center [524, 208] width 85 height 16
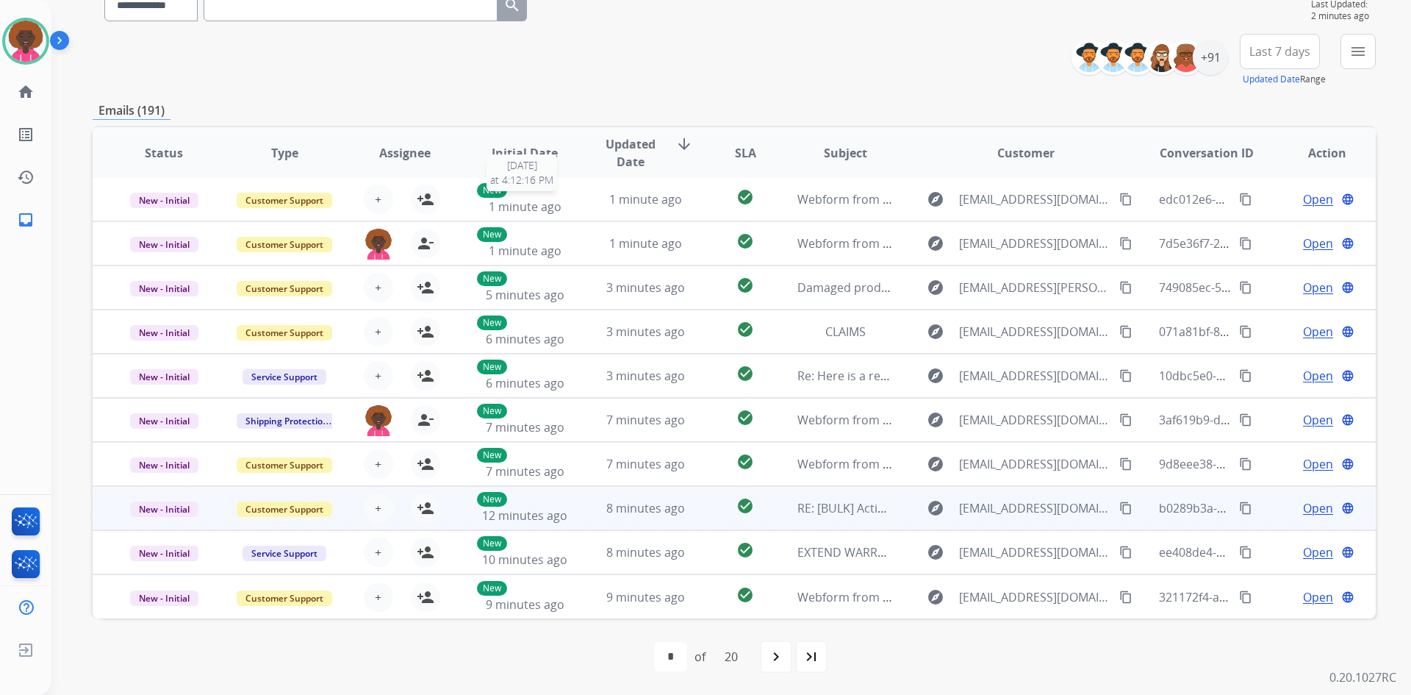
scroll to position [1, 0]
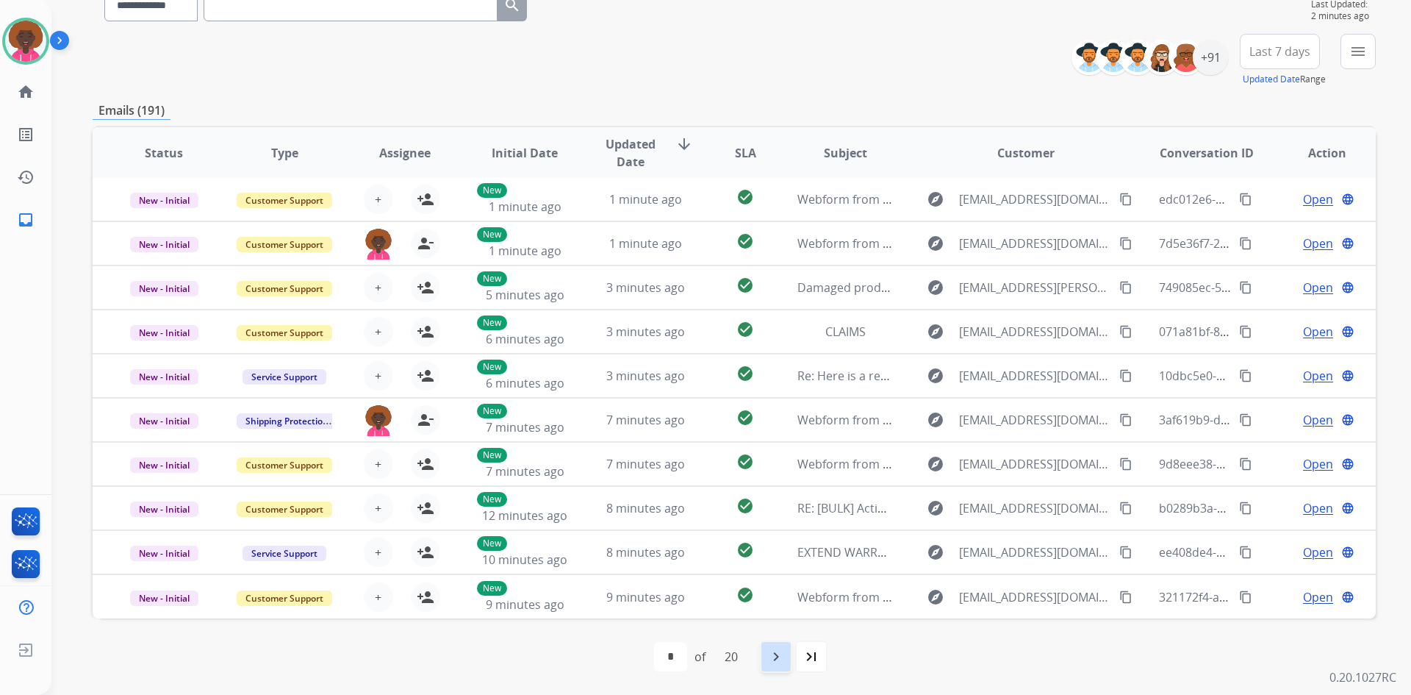
click at [790, 658] on div "navigate_next" at bounding box center [776, 656] width 32 height 32
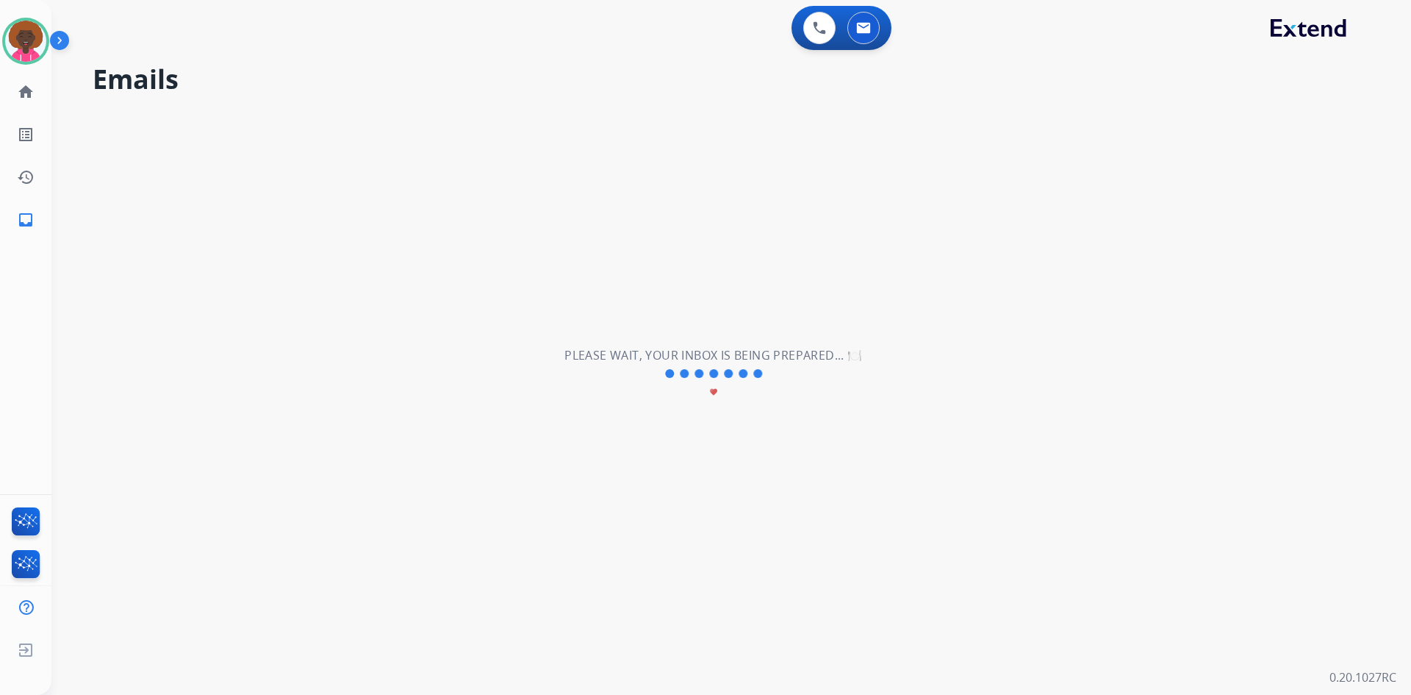
scroll to position [0, 0]
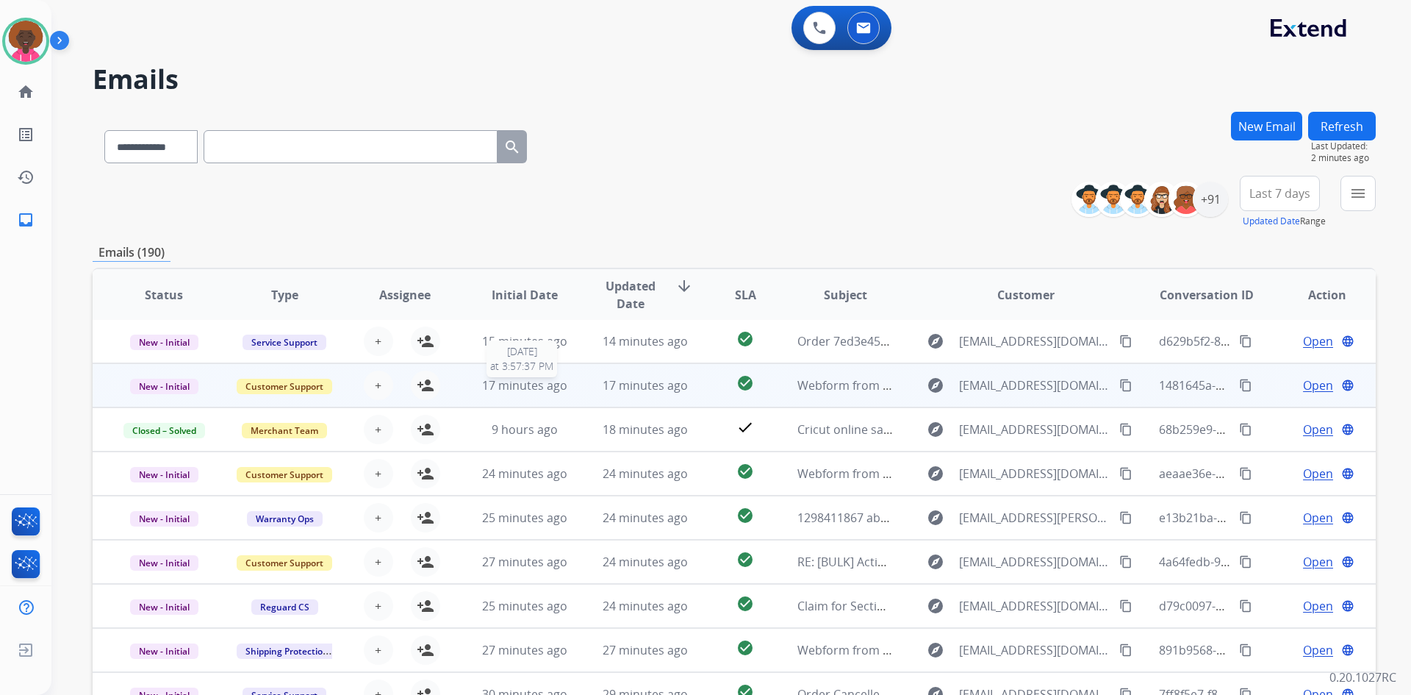
click at [509, 378] on span "17 minutes ago" at bounding box center [524, 385] width 85 height 16
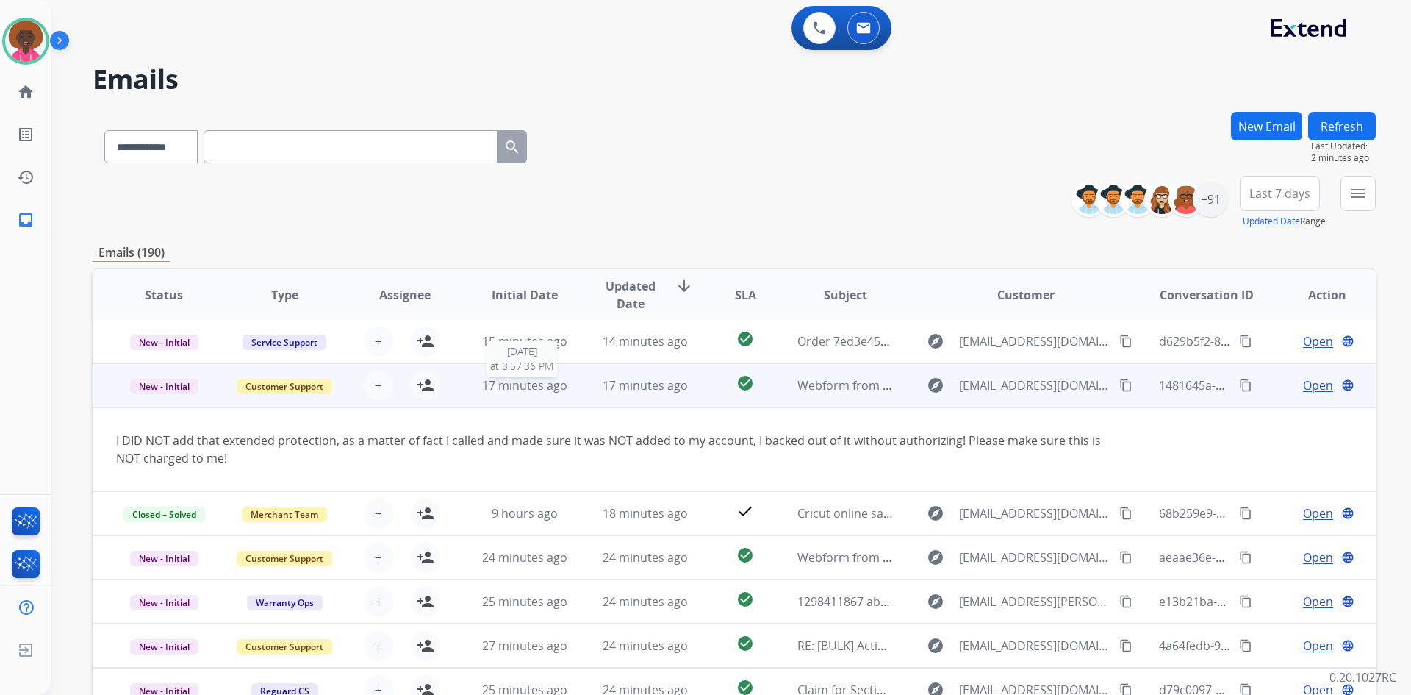
scroll to position [44, 0]
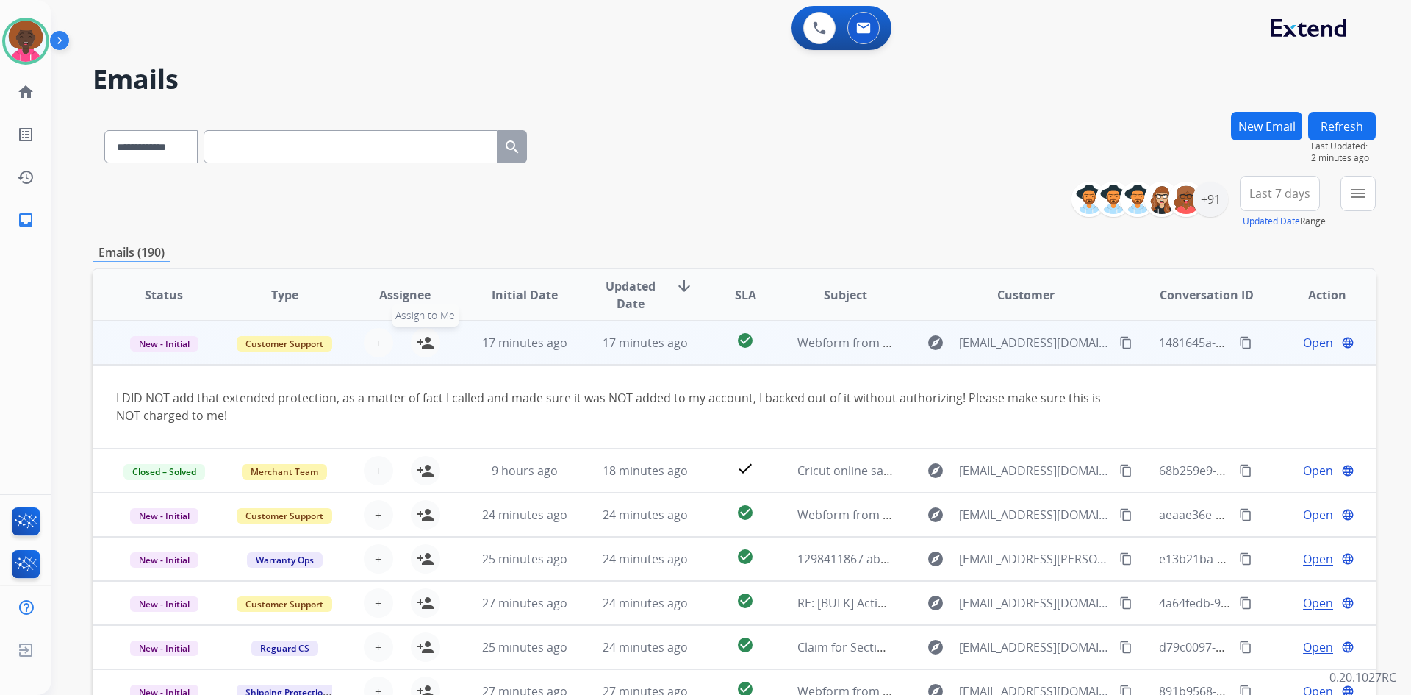
click at [422, 344] on mat-icon "person_add" at bounding box center [426, 343] width 18 height 18
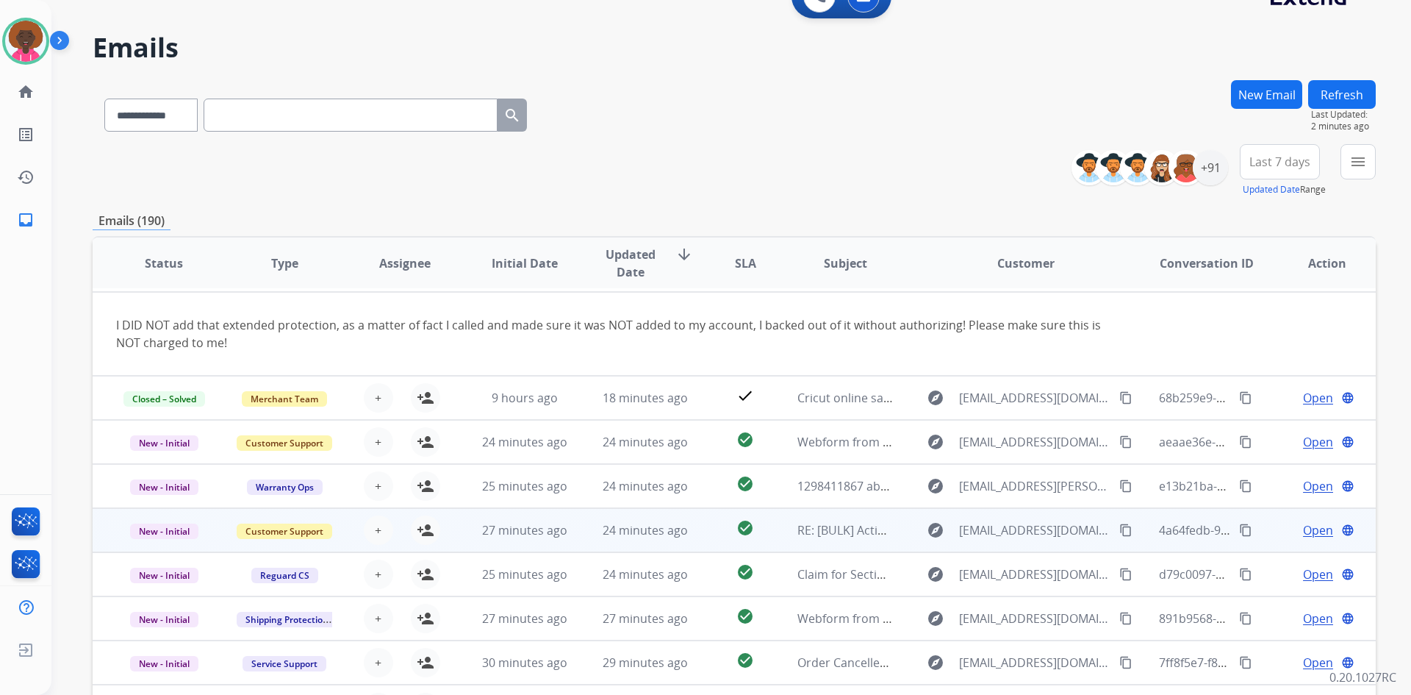
scroll to position [142, 0]
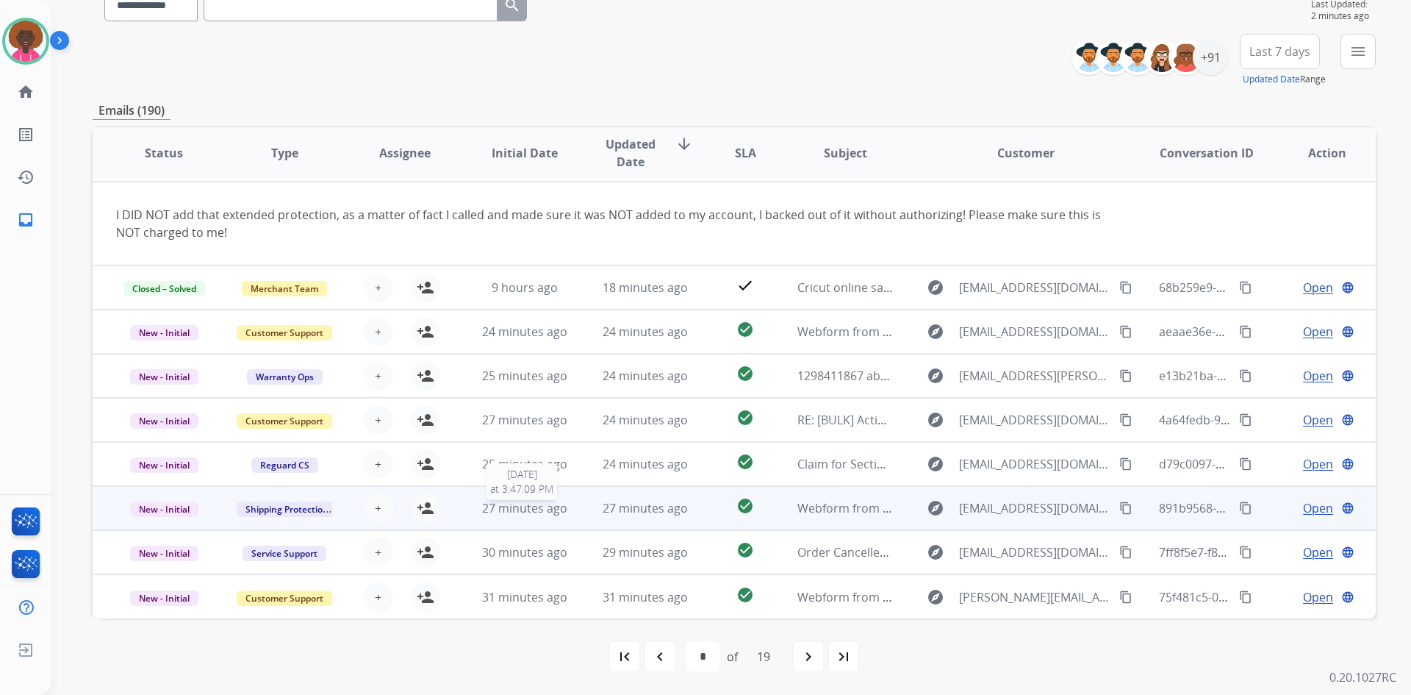
click at [513, 506] on span "27 minutes ago" at bounding box center [524, 508] width 85 height 16
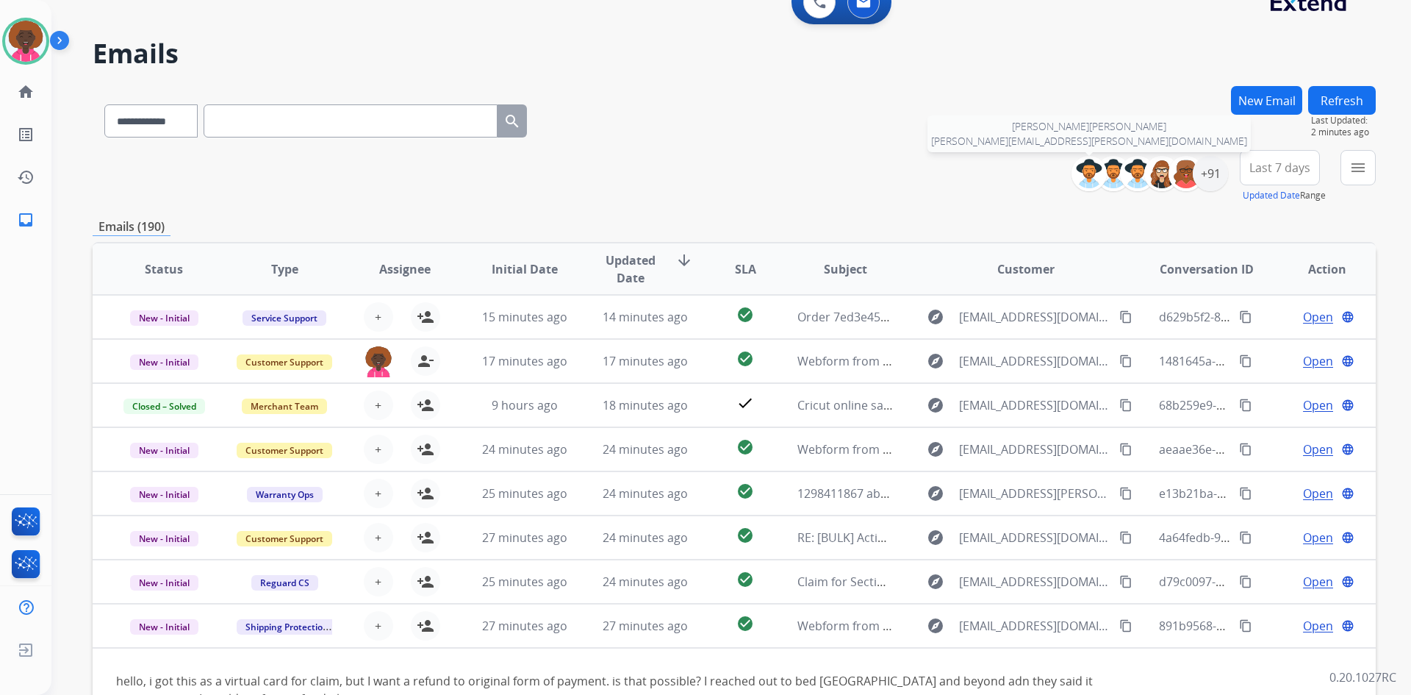
scroll to position [0, 0]
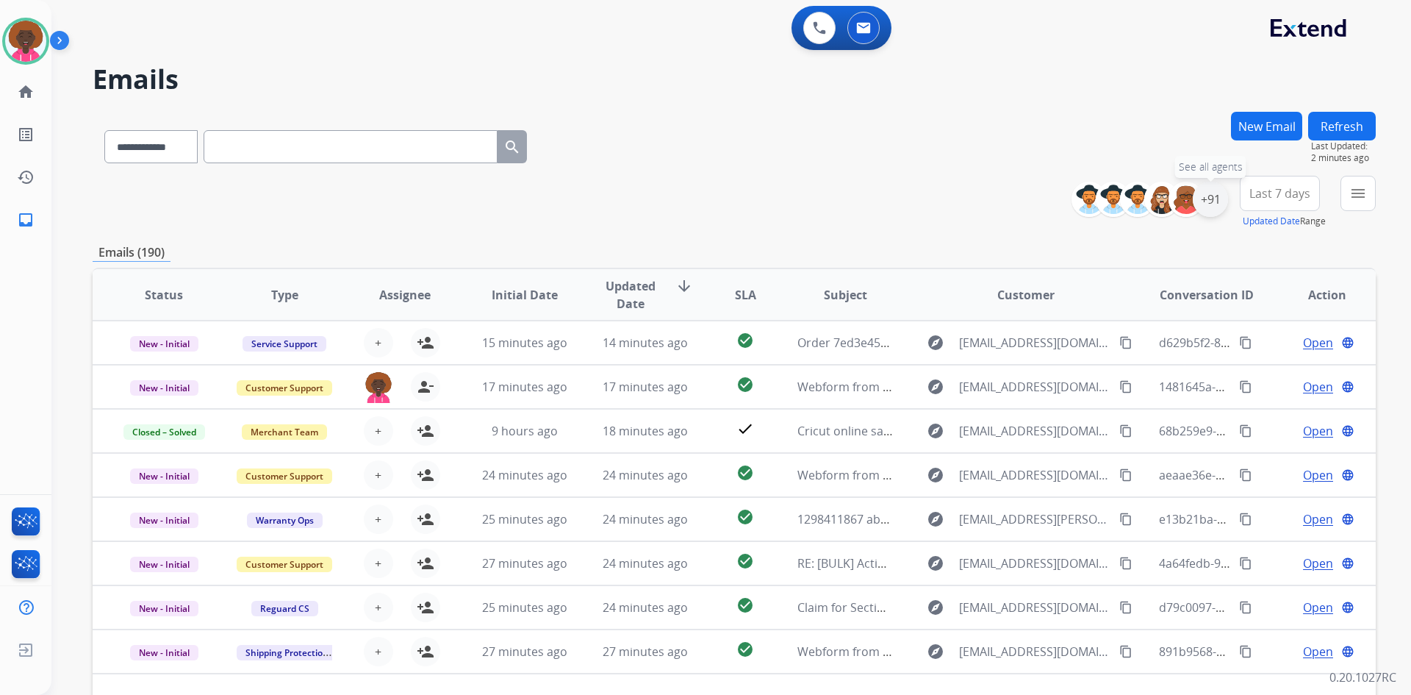
click at [1213, 203] on div "+91" at bounding box center [1210, 199] width 35 height 35
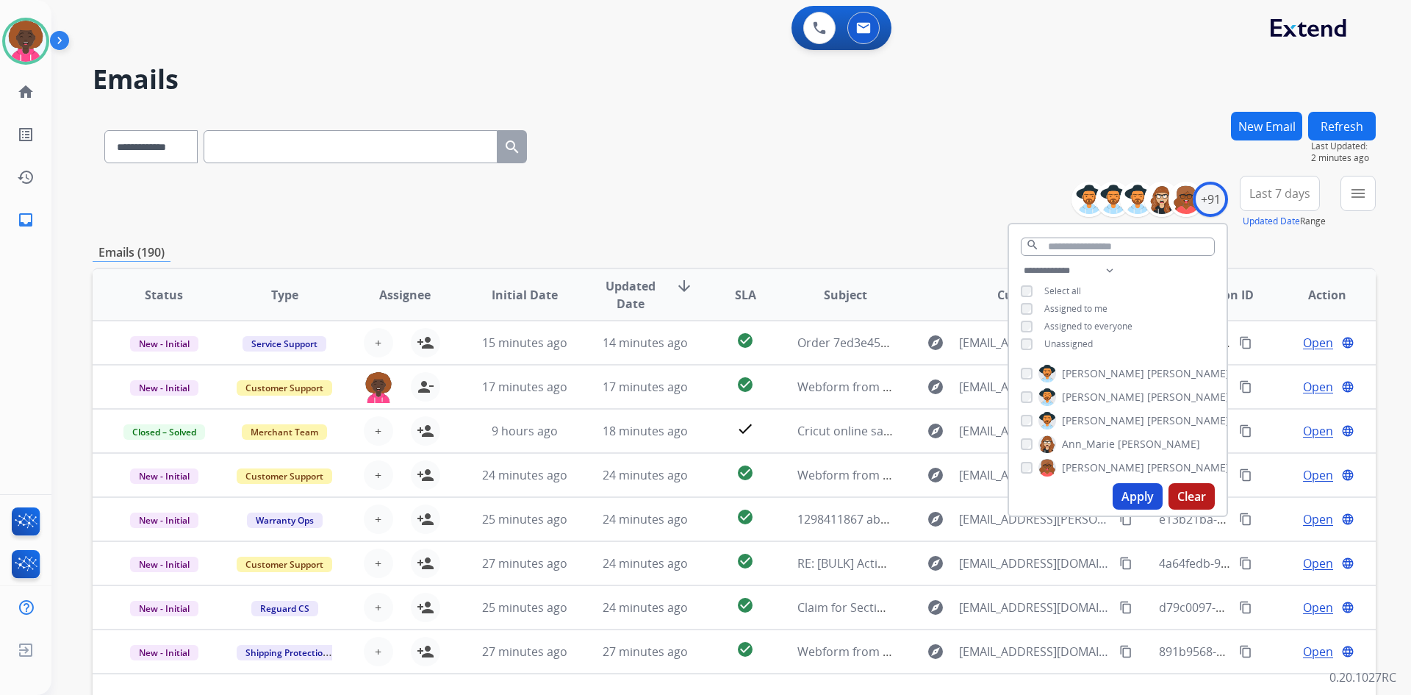
click at [1011, 331] on div "**********" at bounding box center [1118, 309] width 218 height 94
click at [1033, 312] on div "Assigned to me" at bounding box center [1064, 309] width 87 height 12
click at [1140, 499] on button "Apply" at bounding box center [1138, 496] width 50 height 26
select select "*"
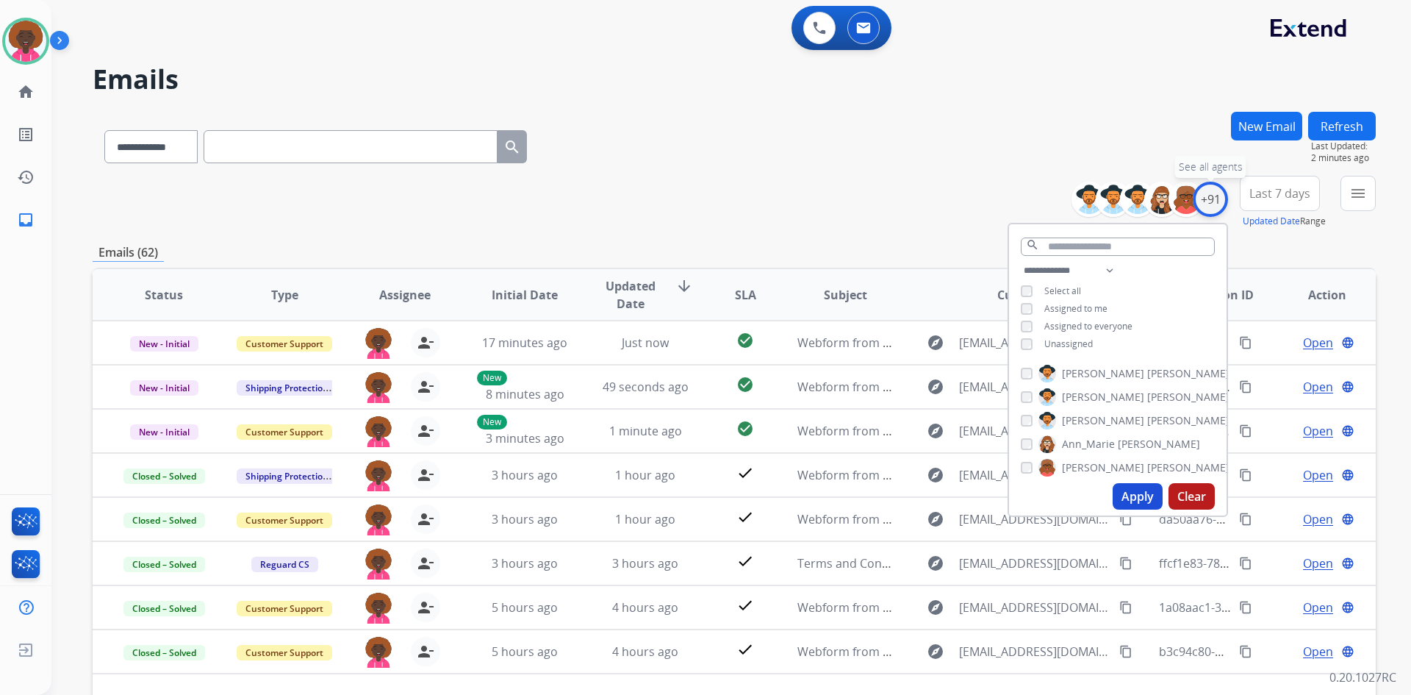
click at [1204, 203] on div "+91" at bounding box center [1210, 199] width 35 height 35
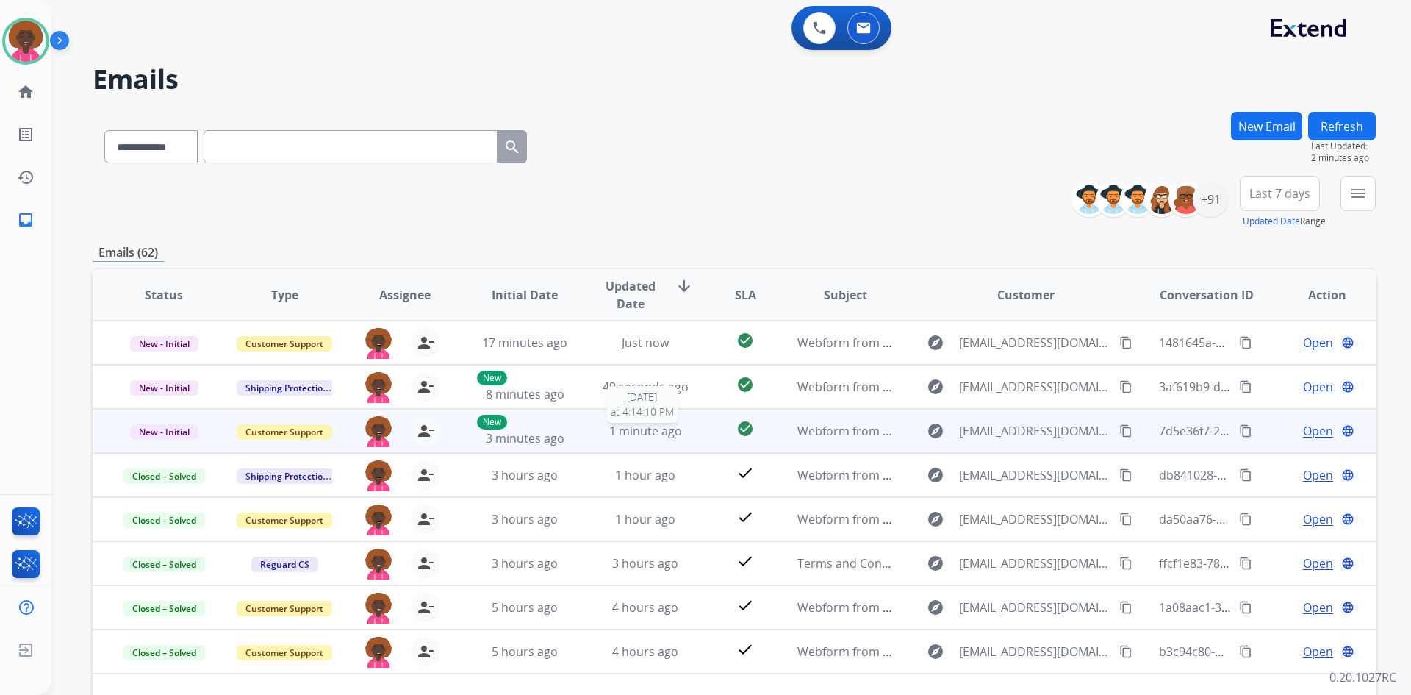
click at [636, 433] on span "1 minute ago" at bounding box center [645, 431] width 73 height 16
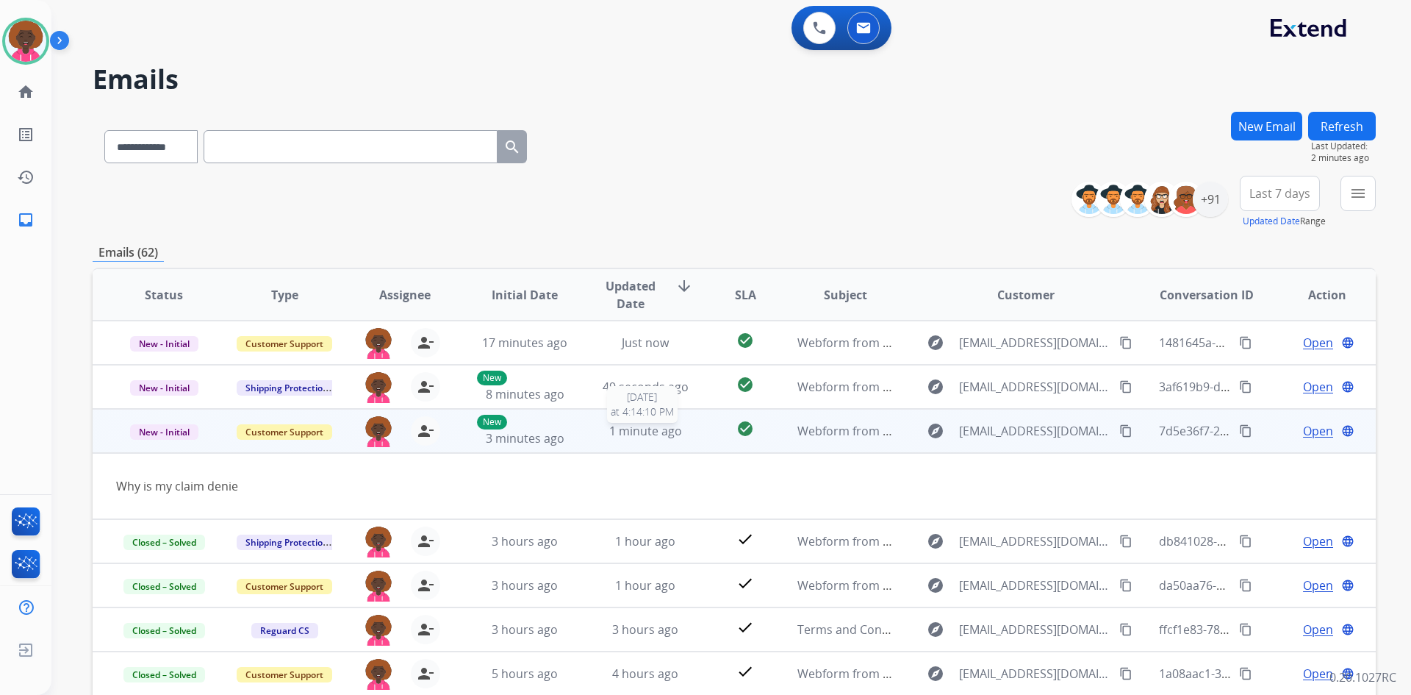
scroll to position [68, 0]
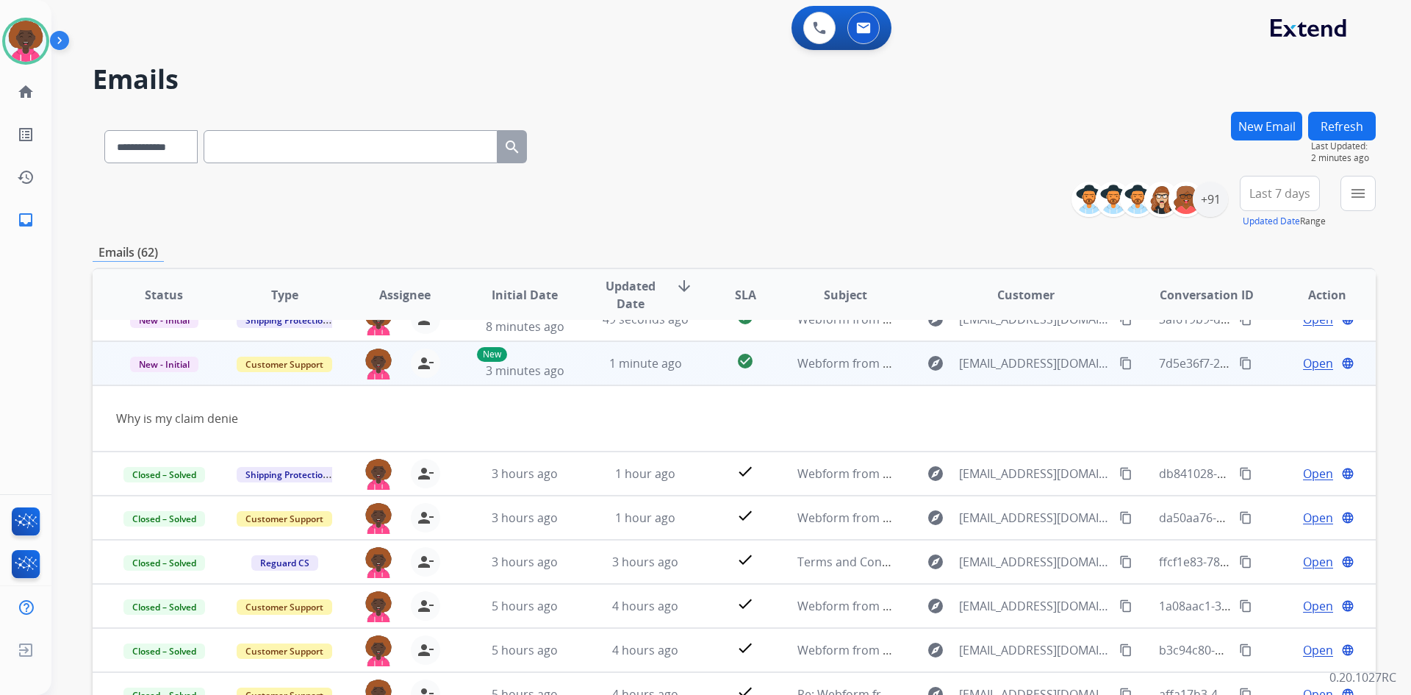
click at [1237, 363] on button "content_copy" at bounding box center [1246, 363] width 18 height 18
click at [1117, 359] on button "content_copy" at bounding box center [1126, 363] width 18 height 18
click at [1313, 358] on span "Open" at bounding box center [1318, 363] width 30 height 18
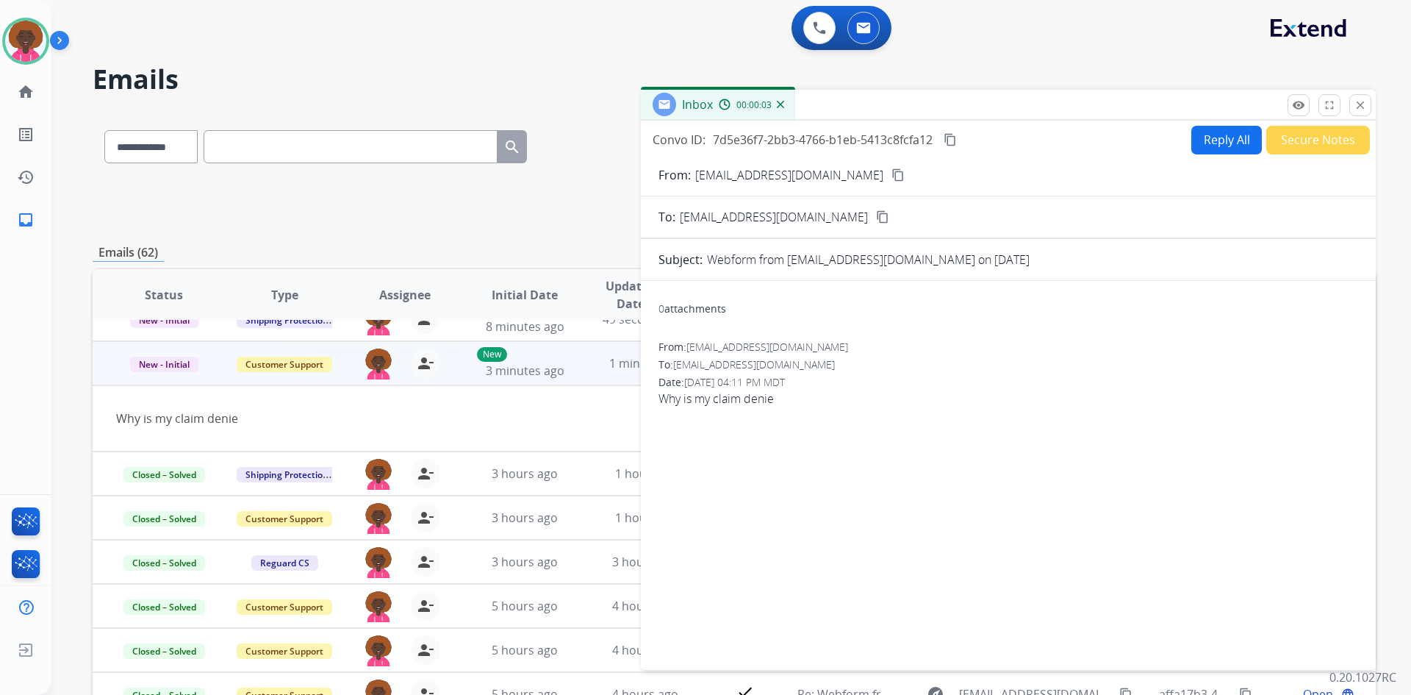
click at [1199, 143] on button "Reply All" at bounding box center [1226, 140] width 71 height 29
select select "**********"
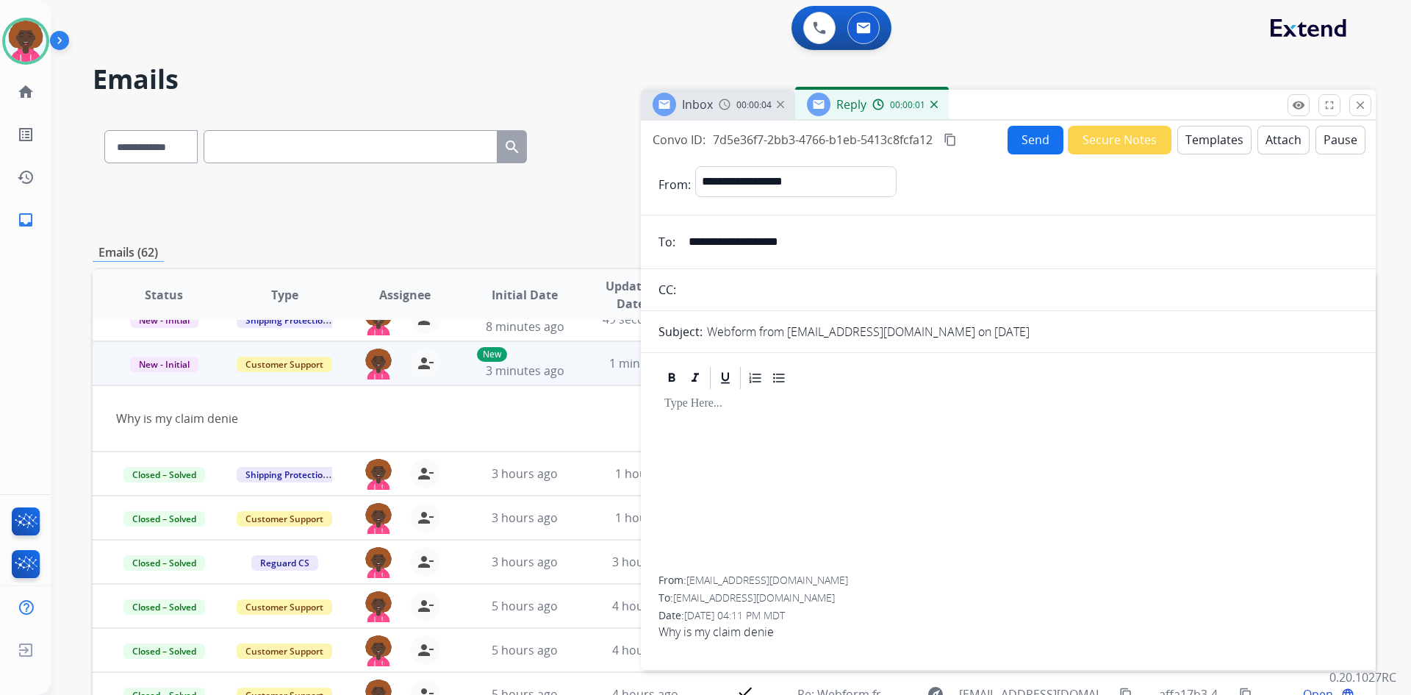
click at [1277, 141] on button "Attach" at bounding box center [1283, 140] width 52 height 29
click at [1227, 143] on button "Templates" at bounding box center [1214, 140] width 74 height 29
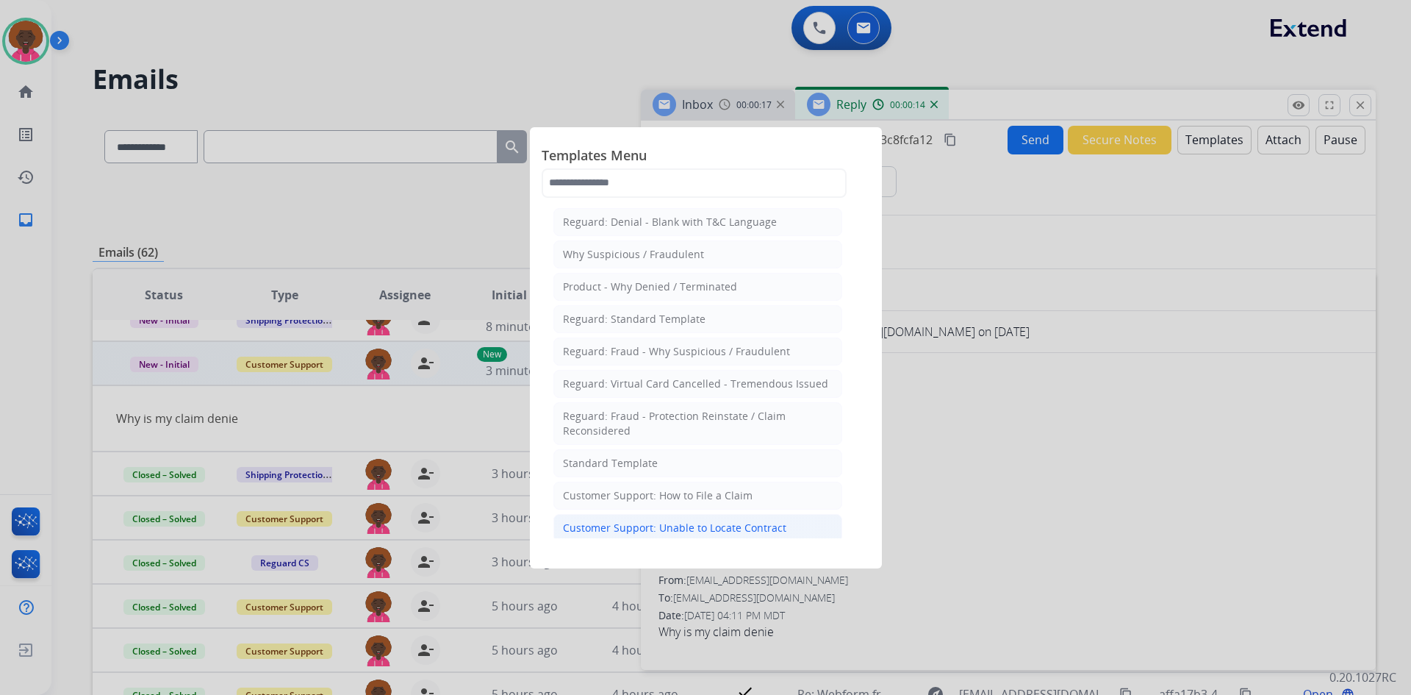
click at [708, 526] on div "Customer Support: Unable to Locate Contract" at bounding box center [674, 527] width 223 height 15
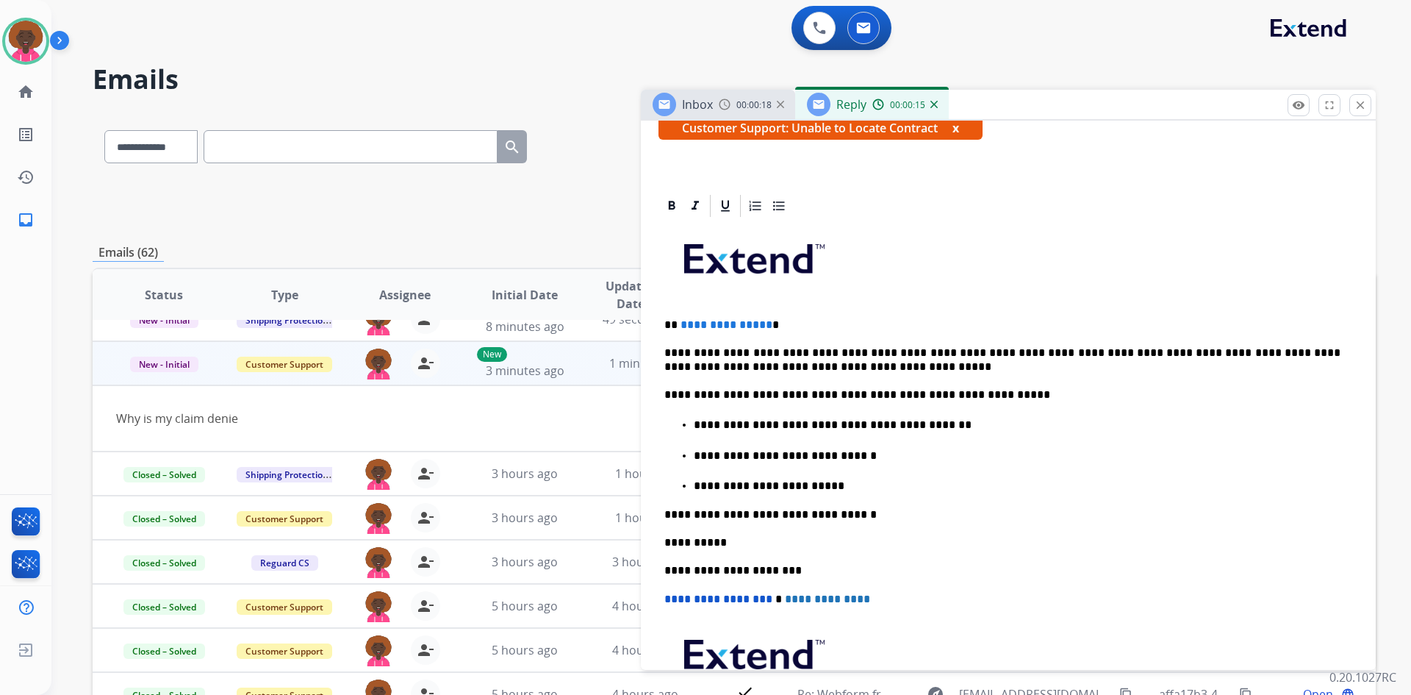
scroll to position [294, 0]
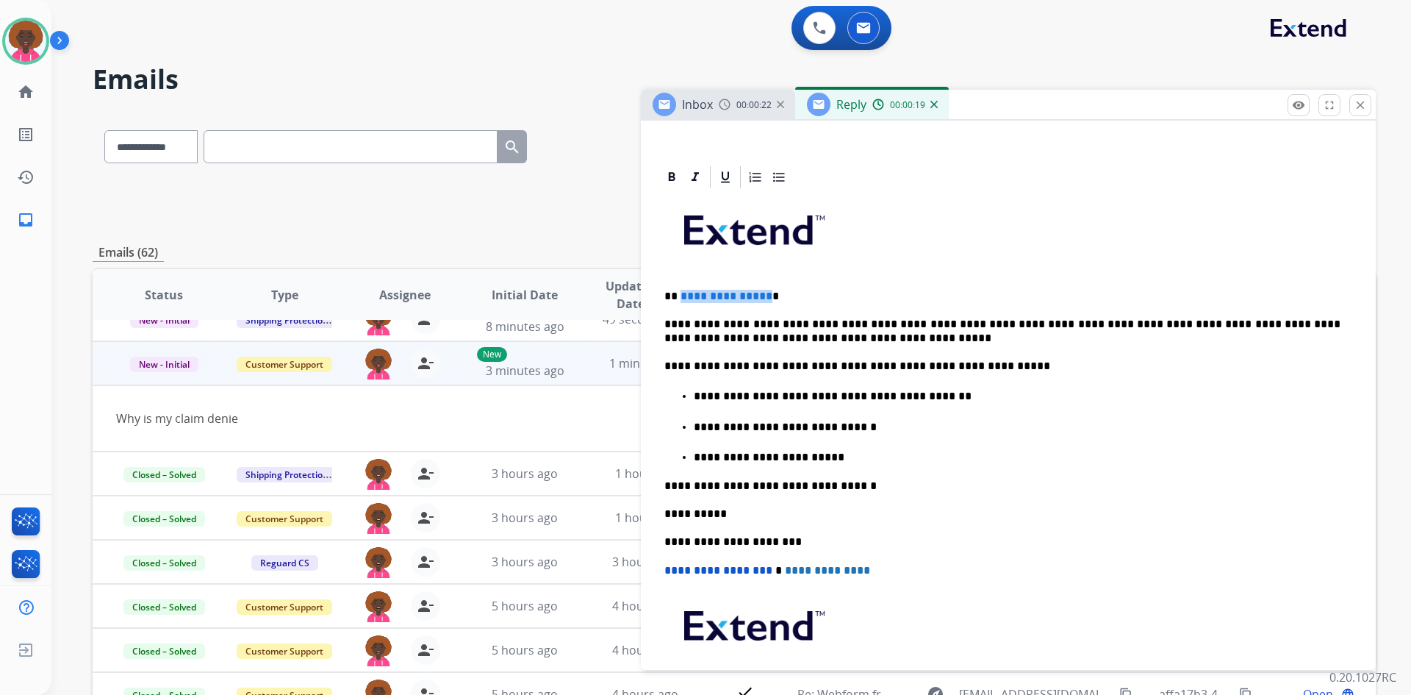
drag, startPoint x: 764, startPoint y: 295, endPoint x: 679, endPoint y: 296, distance: 85.3
click at [679, 296] on p "**********" at bounding box center [1002, 296] width 676 height 13
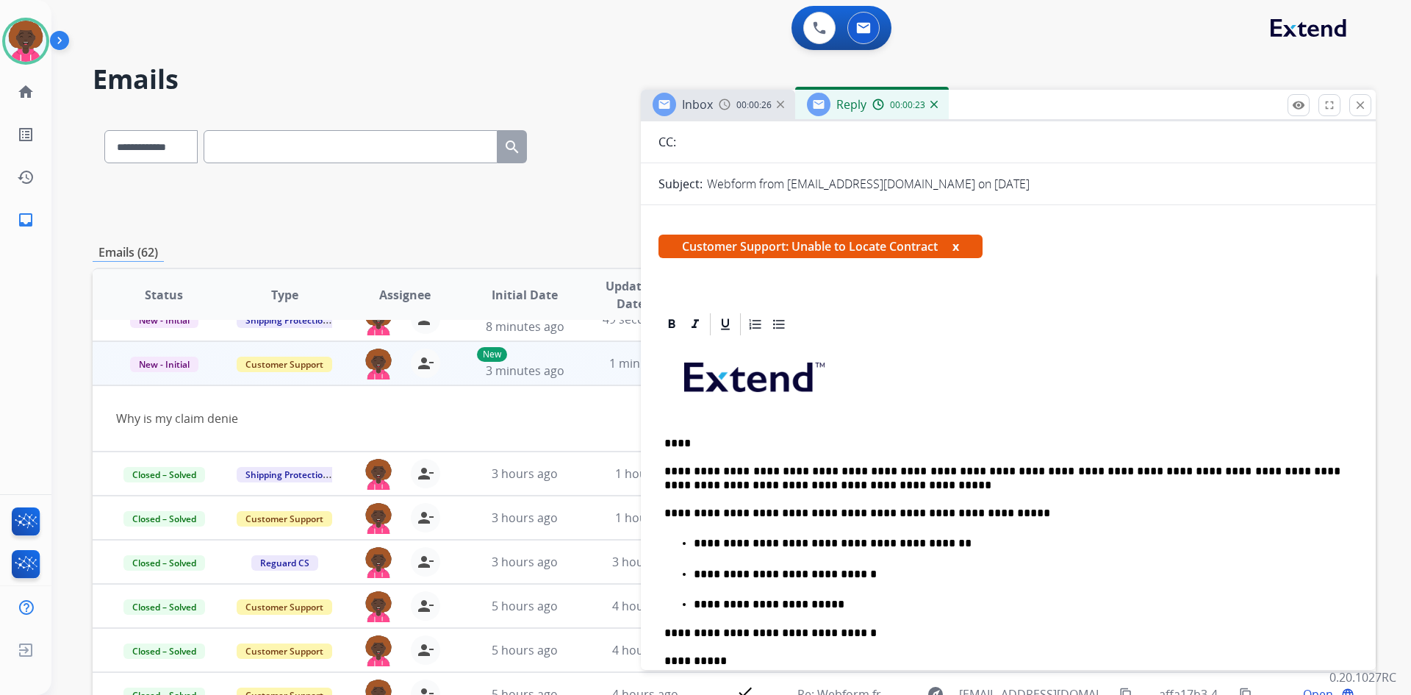
scroll to position [0, 0]
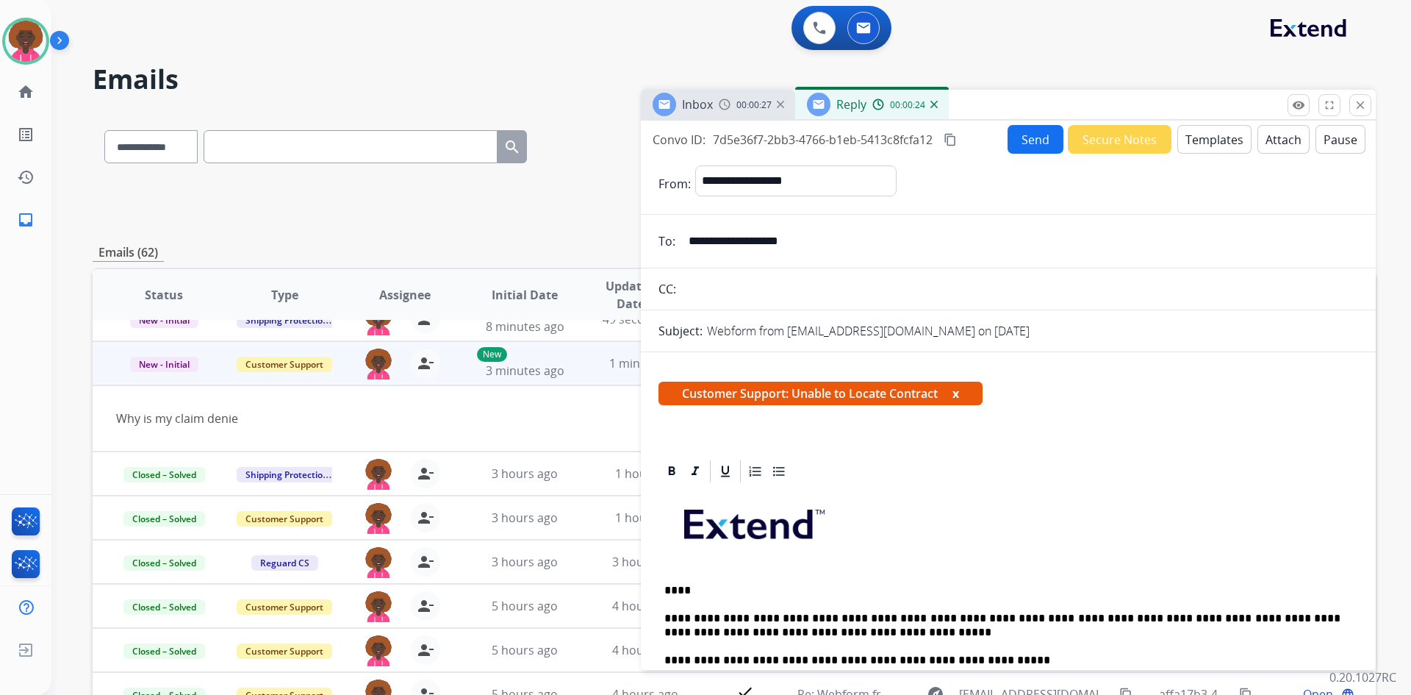
click at [1020, 139] on button "Send" at bounding box center [1036, 139] width 56 height 29
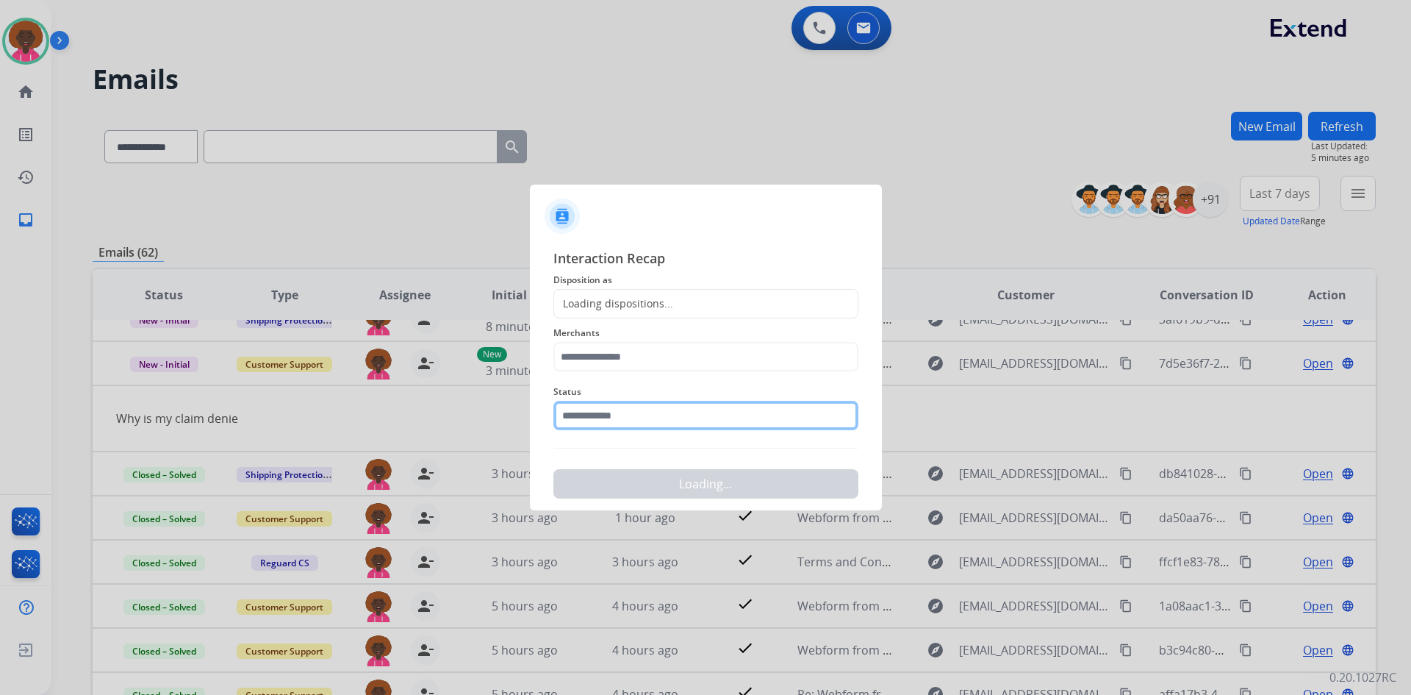
click at [679, 406] on input "text" at bounding box center [705, 415] width 305 height 29
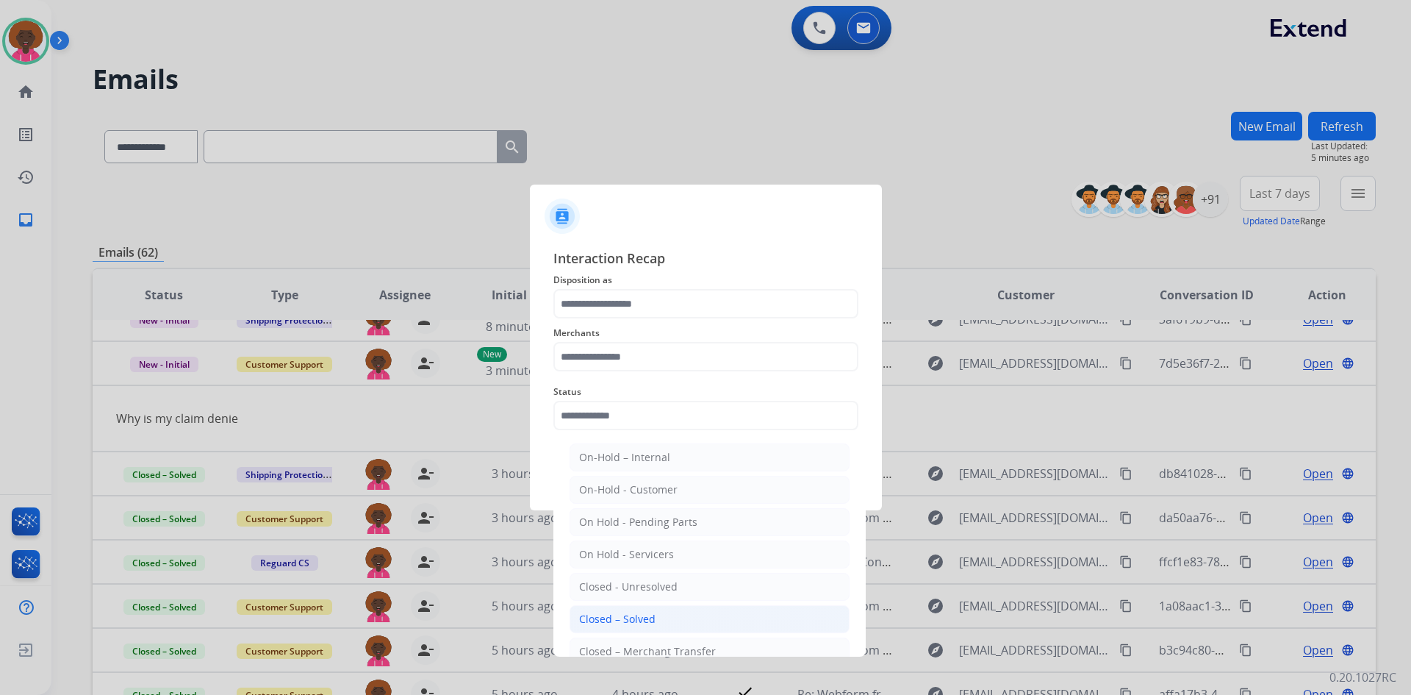
click at [599, 609] on li "Closed – Solved" at bounding box center [710, 619] width 280 height 28
type input "**********"
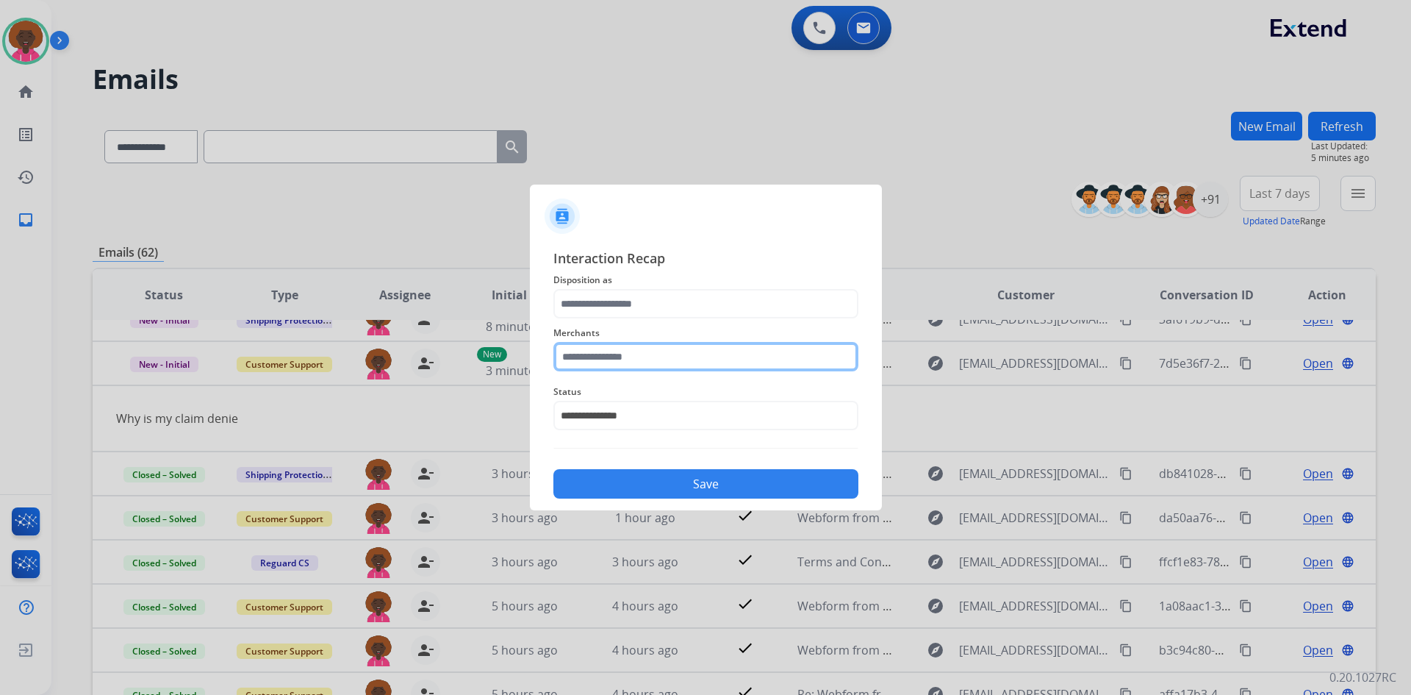
click at [645, 363] on input "text" at bounding box center [705, 356] width 305 height 29
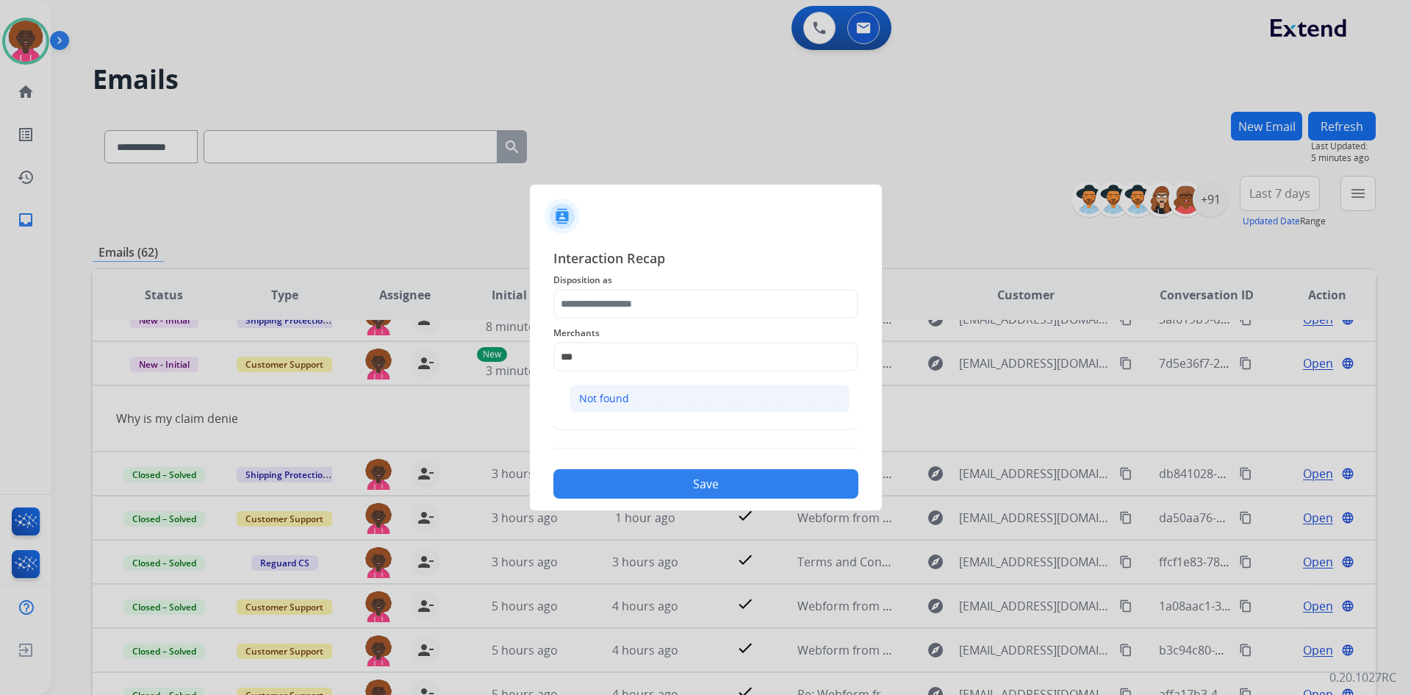
click at [678, 404] on li "Not found" at bounding box center [710, 398] width 280 height 28
type input "*********"
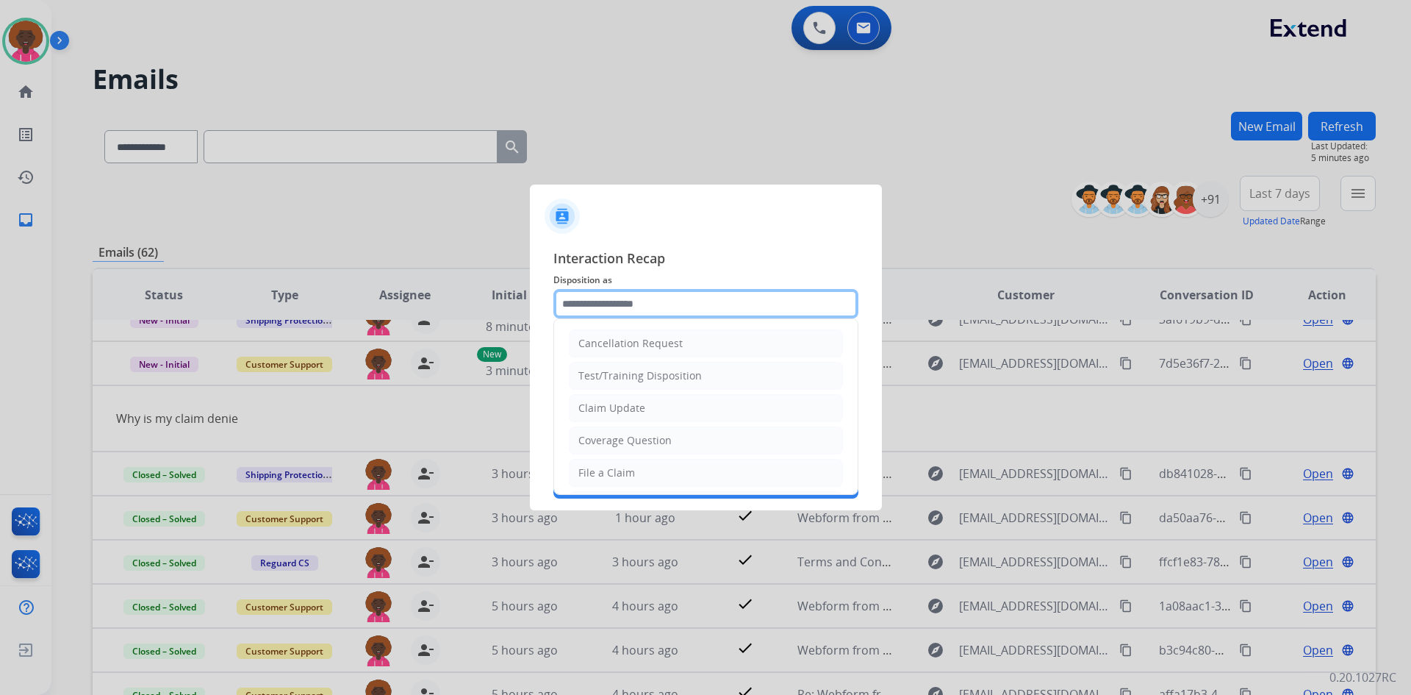
click at [636, 300] on input "text" at bounding box center [705, 303] width 305 height 29
click at [661, 470] on li "File a Claim" at bounding box center [706, 473] width 274 height 28
type input "**********"
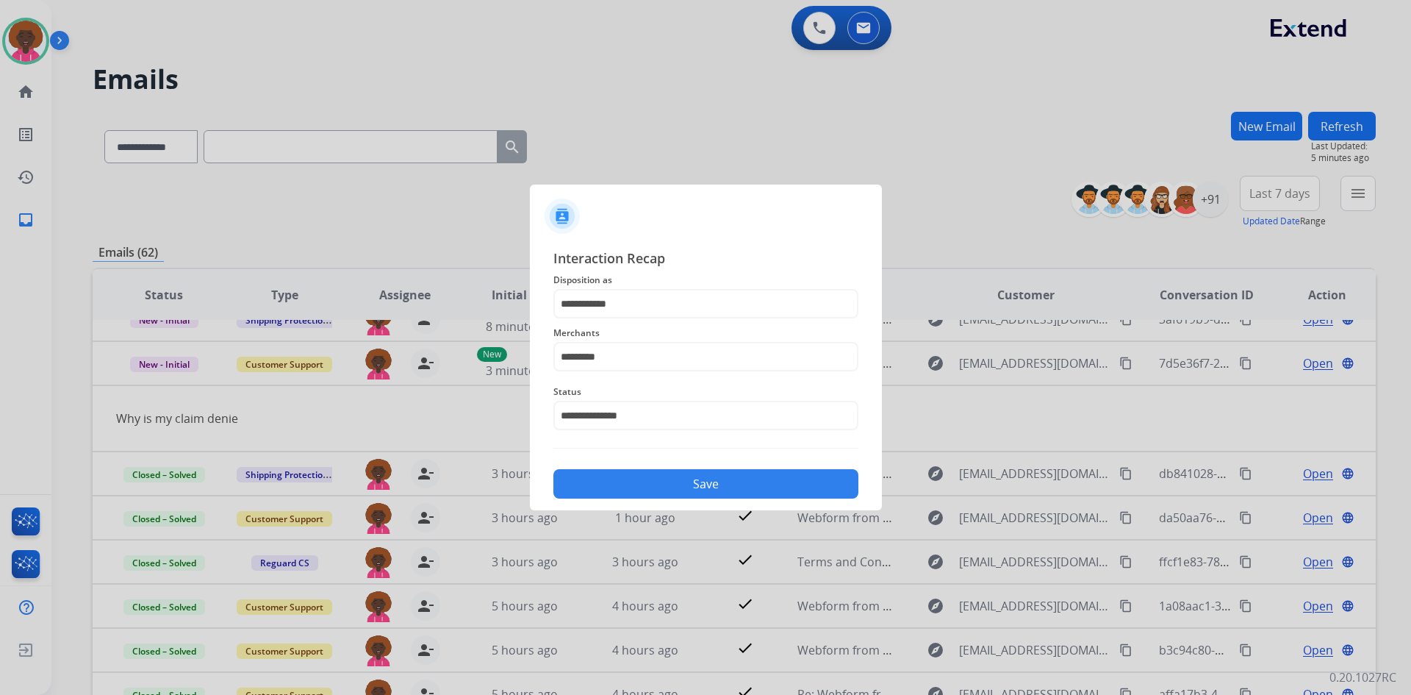
click at [662, 460] on div "Save" at bounding box center [705, 479] width 305 height 38
click at [668, 486] on button "Save" at bounding box center [705, 483] width 305 height 29
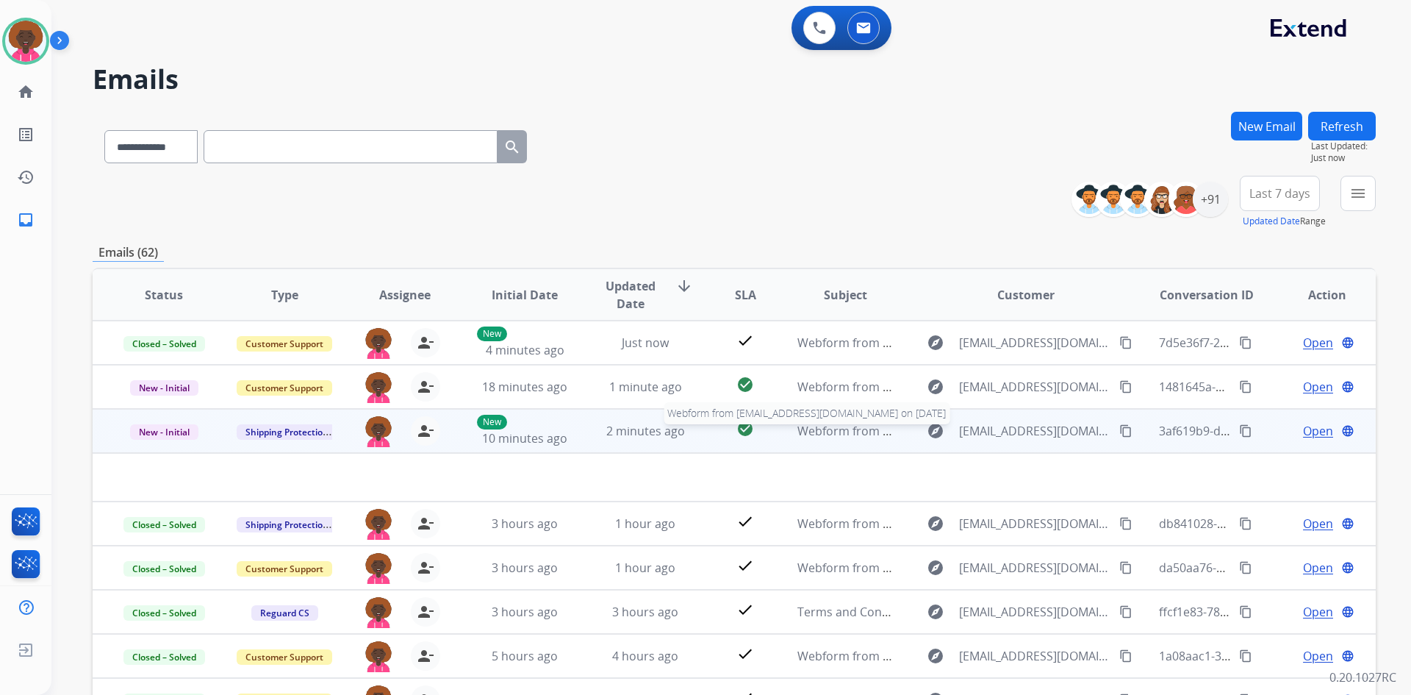
click at [849, 428] on span "Webform from [EMAIL_ADDRESS][DOMAIN_NAME] on [DATE]" at bounding box center [963, 431] width 333 height 16
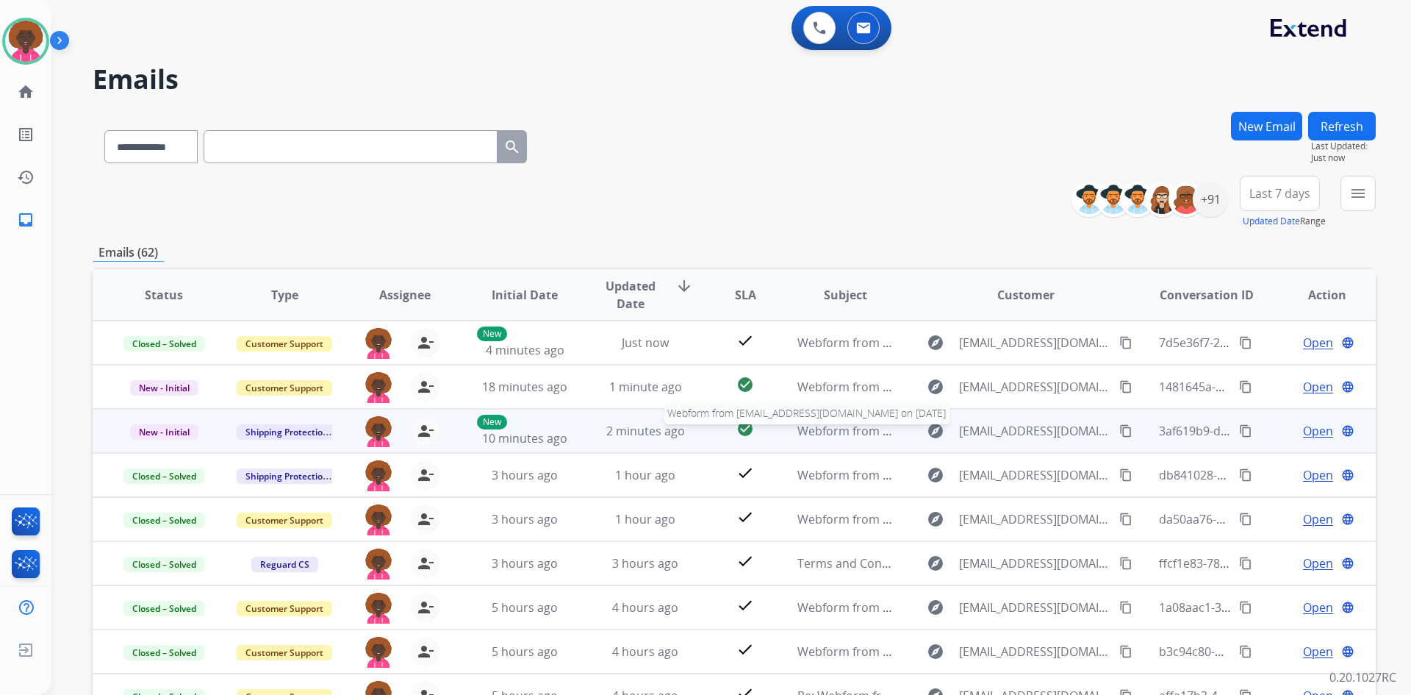
click at [849, 428] on span "Webform from [EMAIL_ADDRESS][DOMAIN_NAME] on [DATE]" at bounding box center [963, 431] width 333 height 16
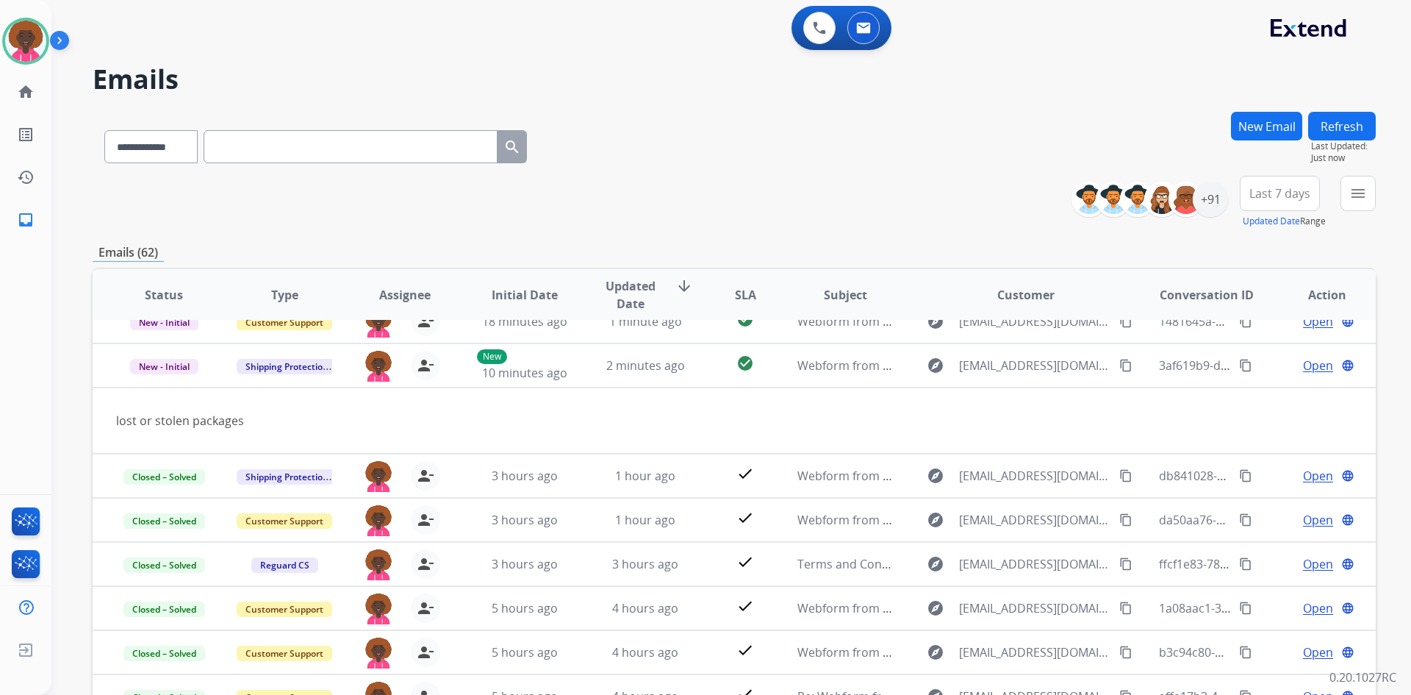
scroll to position [68, 0]
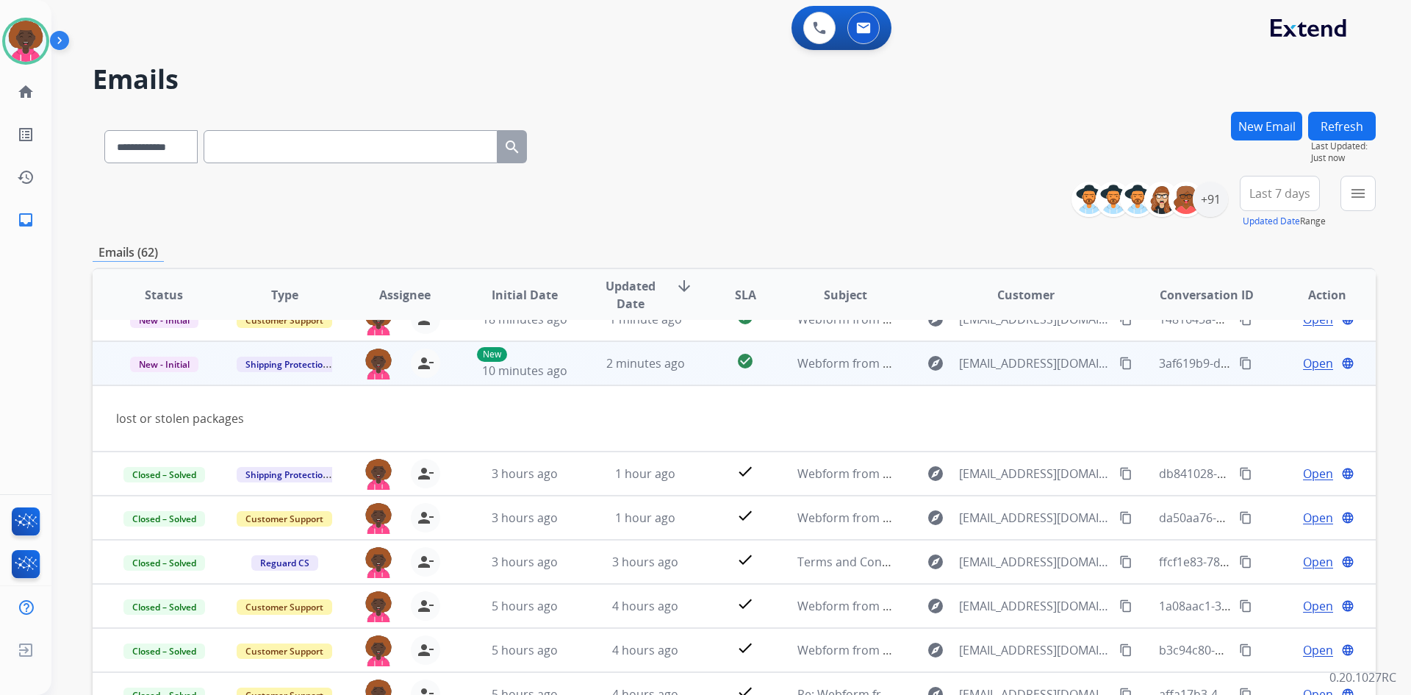
click at [1313, 363] on span "Open" at bounding box center [1318, 363] width 30 height 18
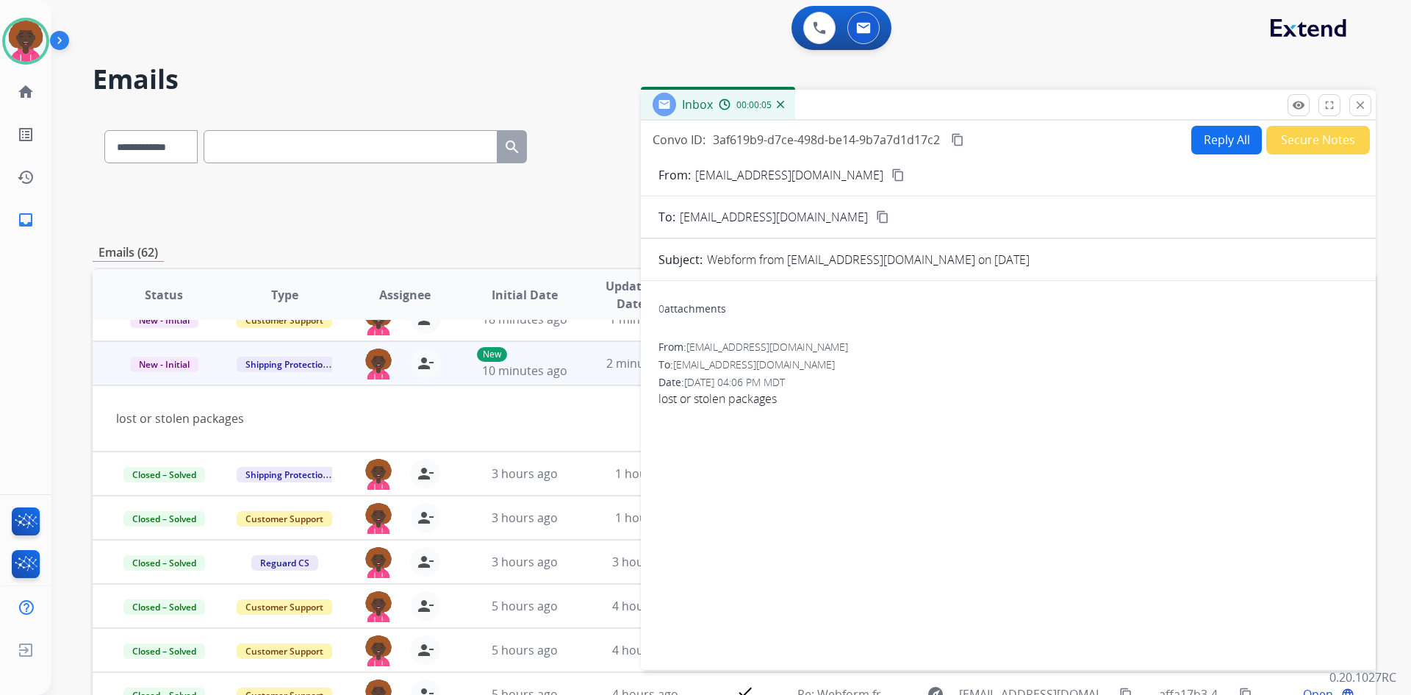
click at [891, 173] on mat-icon "content_copy" at bounding box center [897, 174] width 13 height 13
click at [1227, 136] on button "Reply All" at bounding box center [1226, 140] width 71 height 29
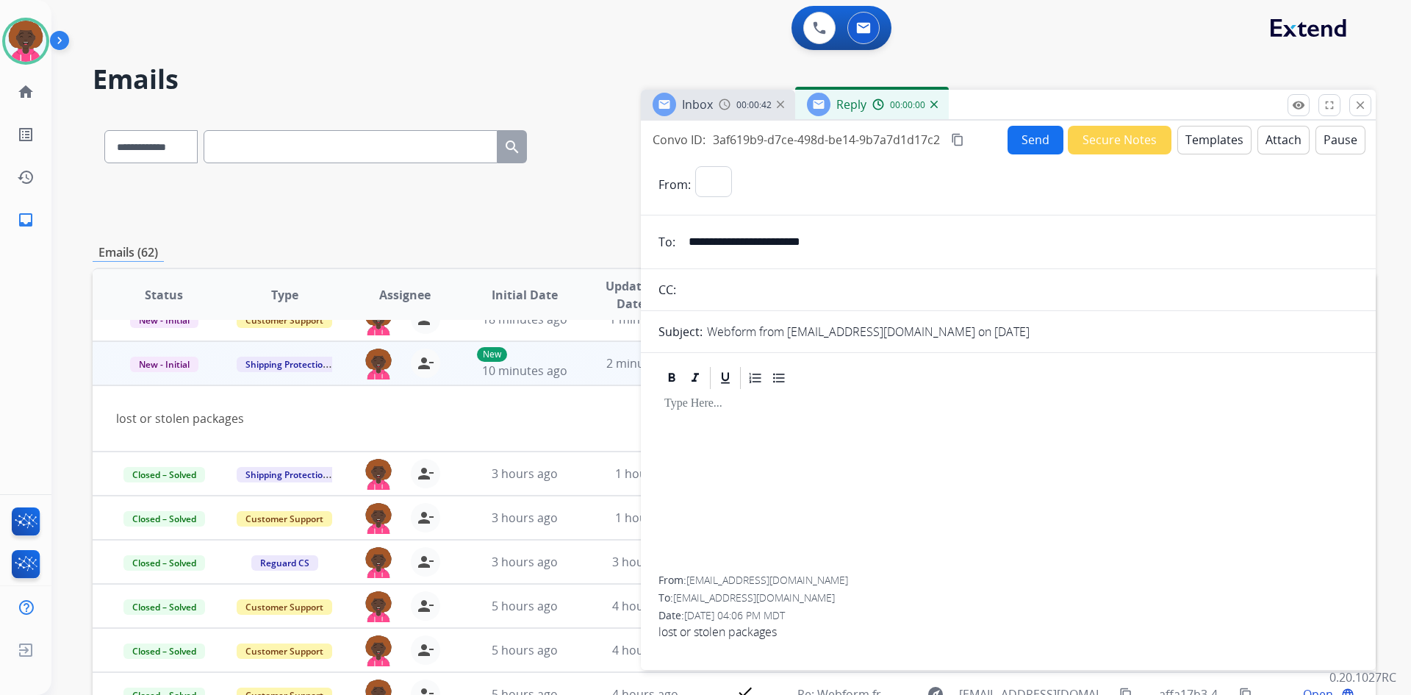
select select "**********"
click at [1196, 143] on button "Templates" at bounding box center [1214, 140] width 74 height 29
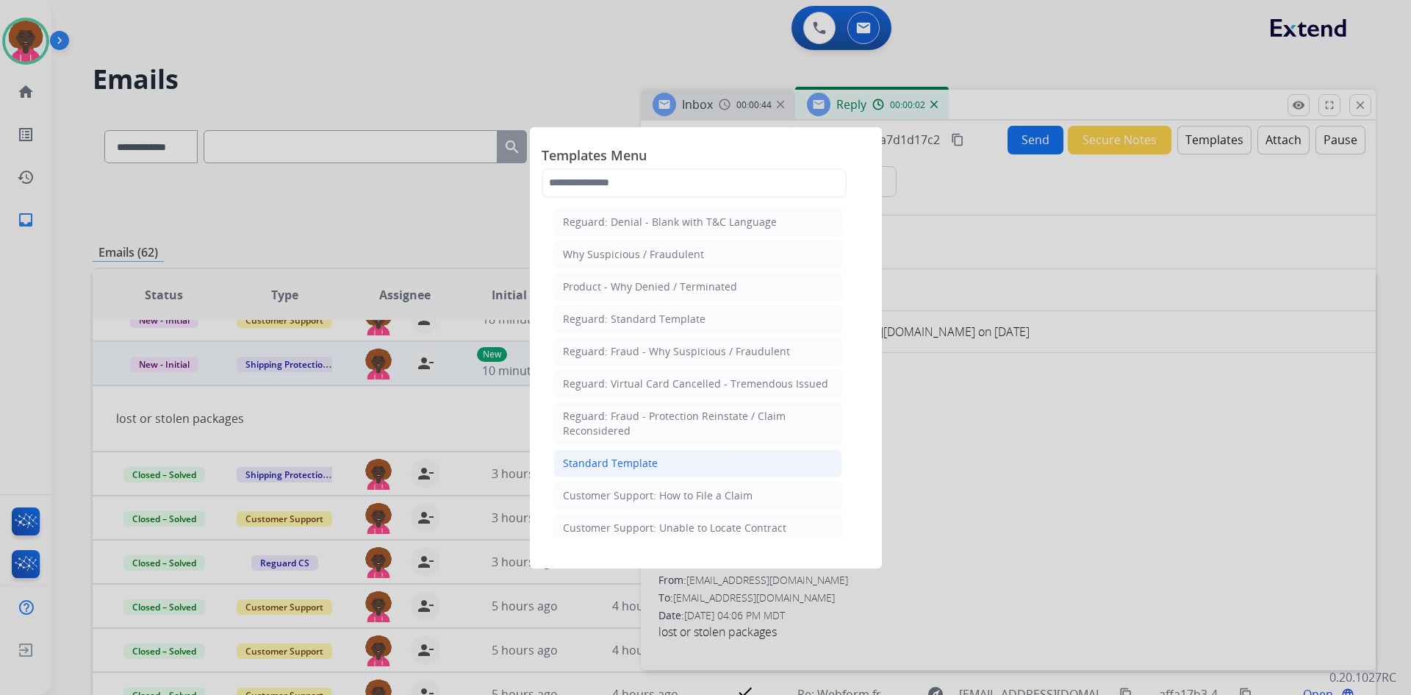
click at [683, 465] on li "Standard Template" at bounding box center [697, 463] width 289 height 28
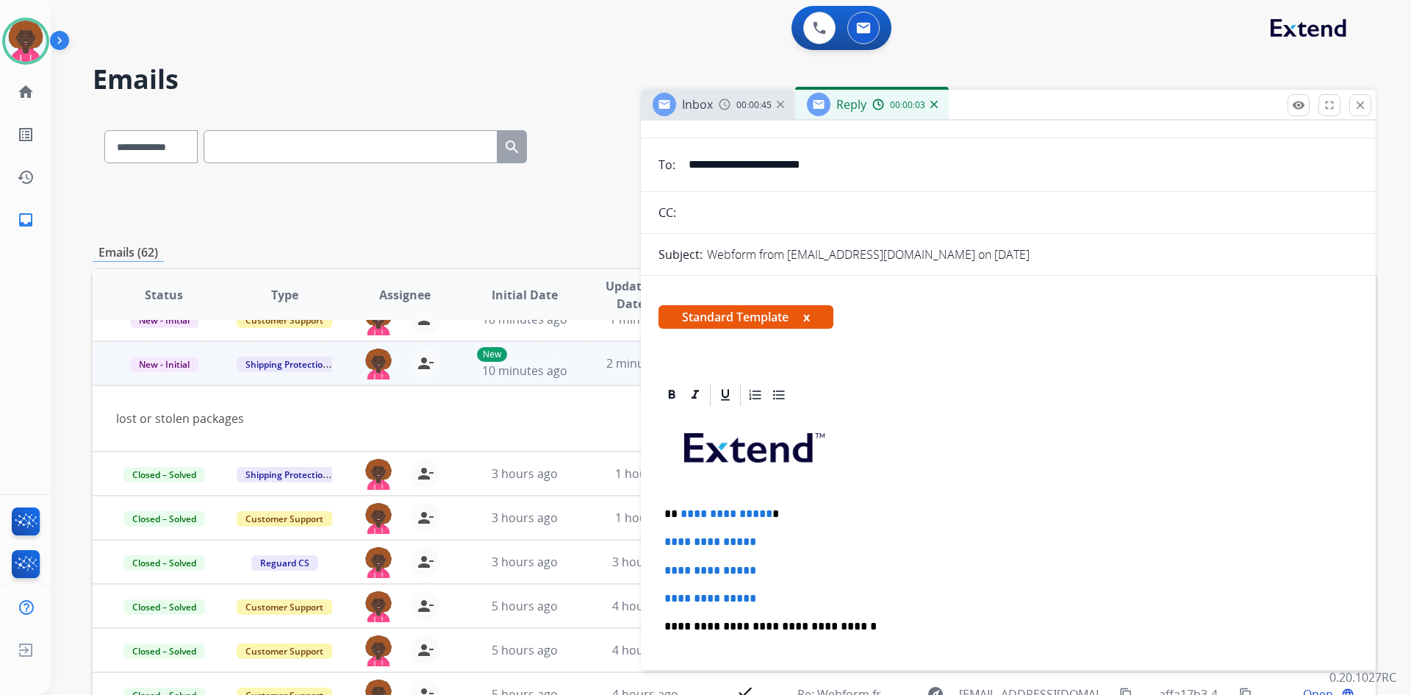
scroll to position [147, 0]
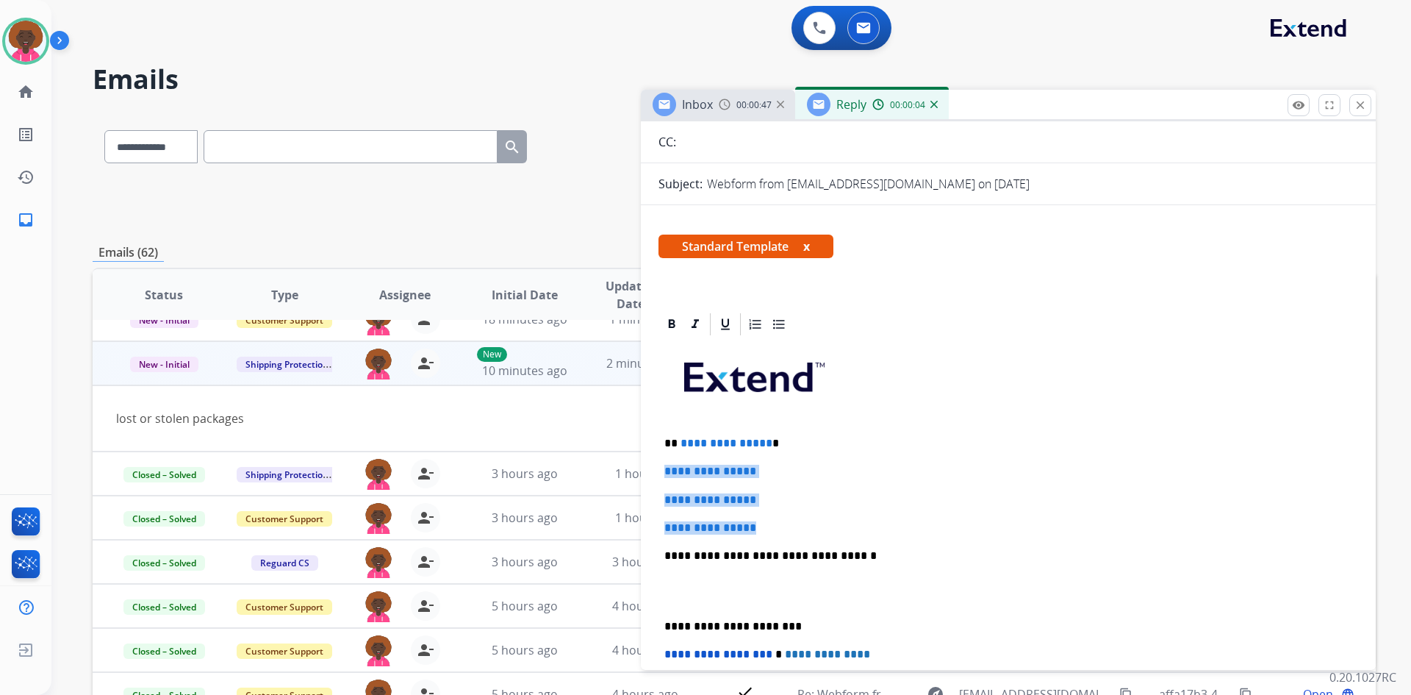
drag, startPoint x: 769, startPoint y: 534, endPoint x: 661, endPoint y: 463, distance: 129.6
click at [661, 463] on div "**********" at bounding box center [1008, 590] width 700 height 506
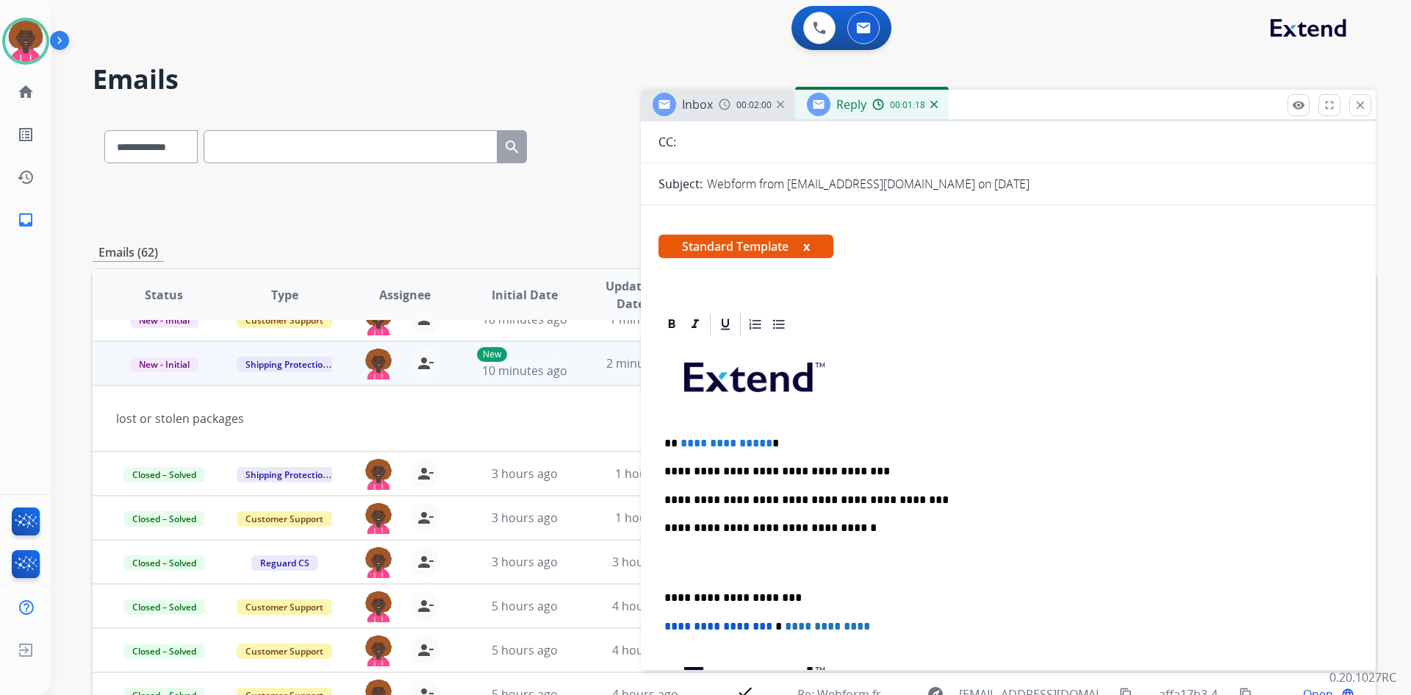
click at [734, 559] on p at bounding box center [1008, 562] width 688 height 27
click at [909, 475] on p "**********" at bounding box center [1002, 470] width 676 height 13
click at [874, 503] on p "**********" at bounding box center [1002, 499] width 676 height 13
click at [850, 500] on p "**********" at bounding box center [1002, 499] width 676 height 13
drag, startPoint x: 750, startPoint y: 556, endPoint x: 739, endPoint y: 558, distance: 11.1
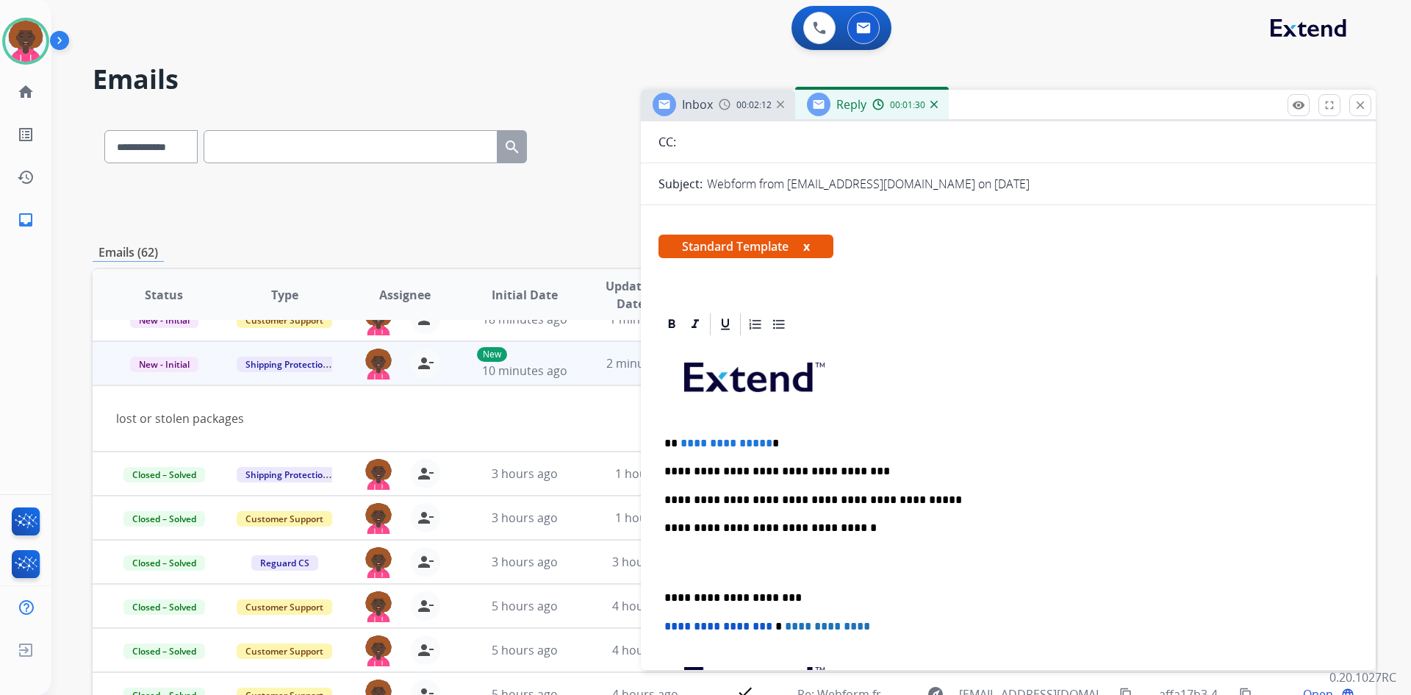
click at [747, 557] on p at bounding box center [1008, 562] width 688 height 27
click at [704, 575] on p at bounding box center [1008, 562] width 688 height 27
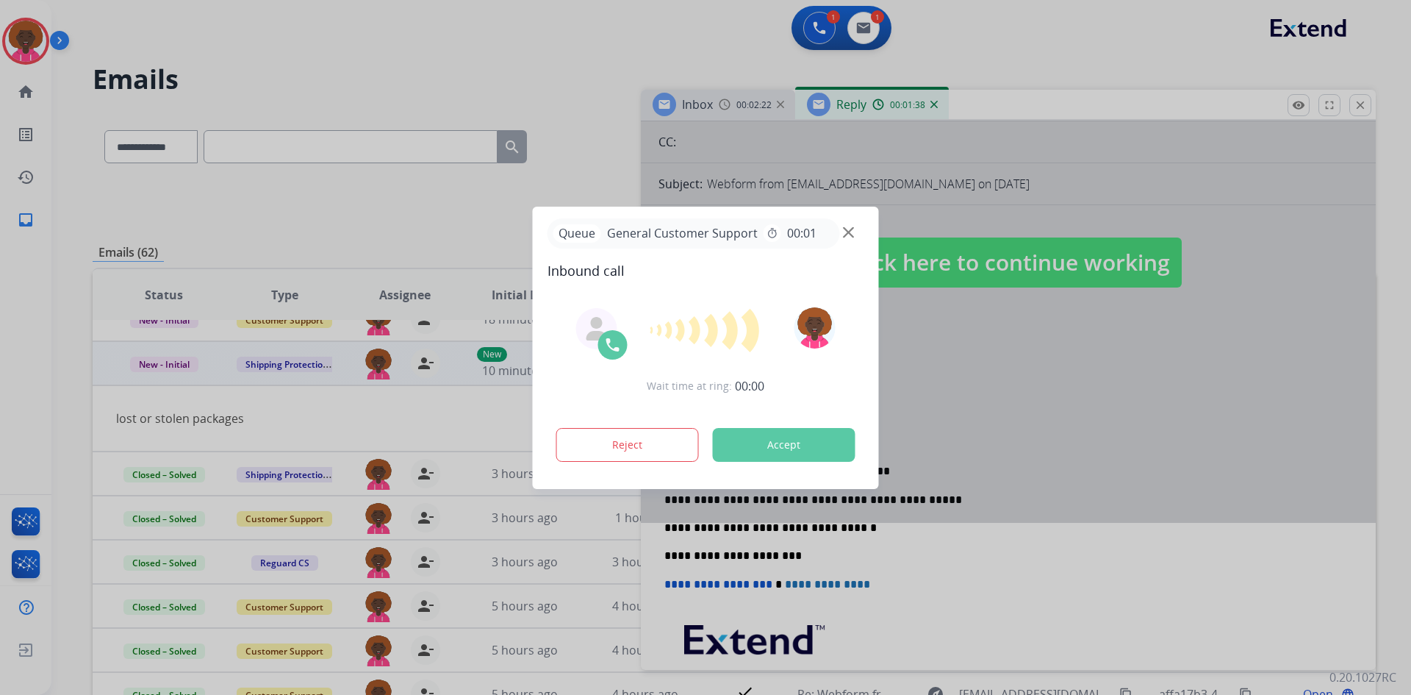
click at [700, 443] on div "Reject Accept" at bounding box center [706, 442] width 317 height 46
click at [1079, 378] on div at bounding box center [705, 347] width 1411 height 695
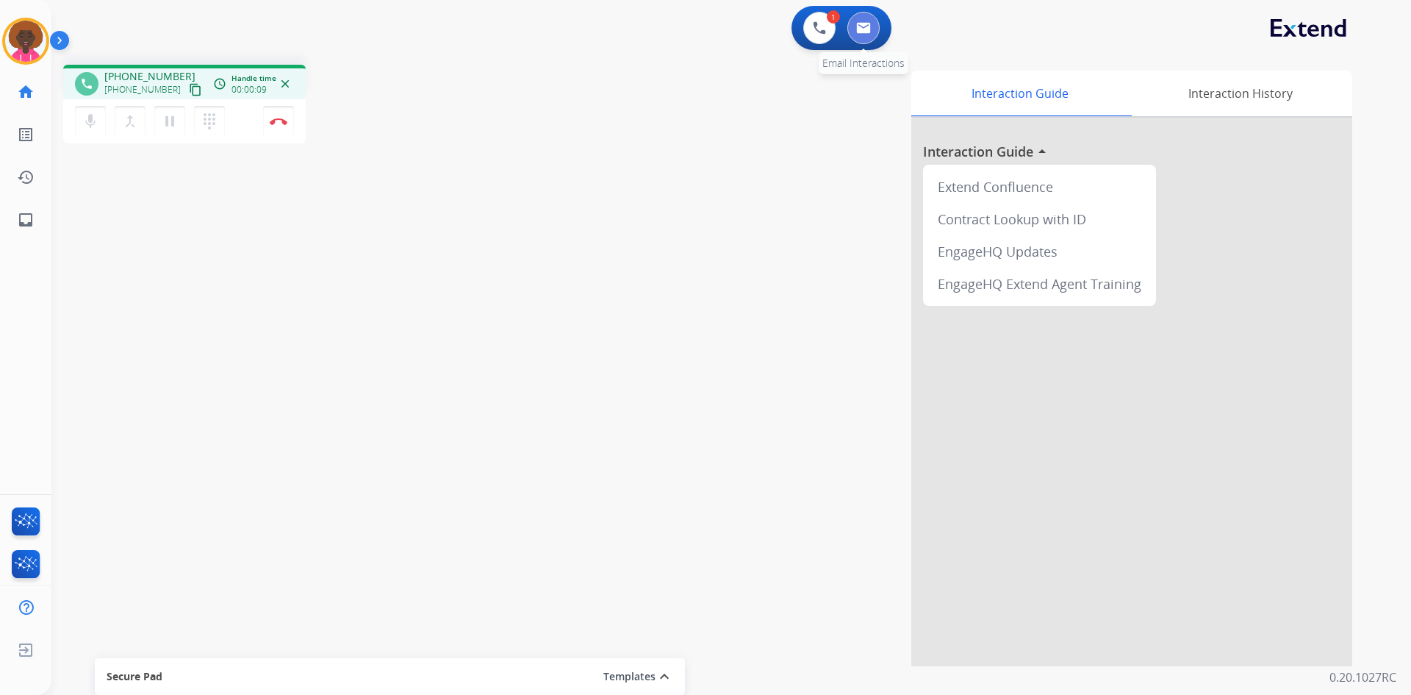
click at [866, 29] on img at bounding box center [863, 28] width 15 height 12
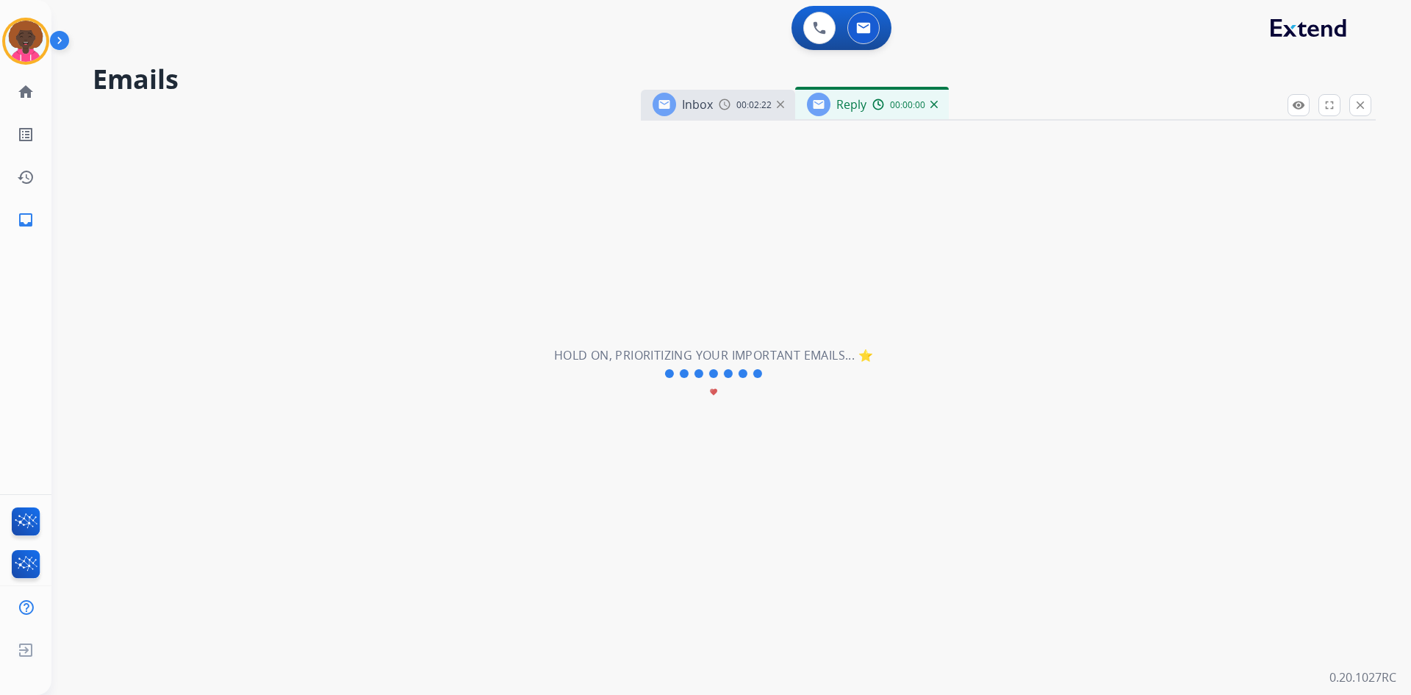
select select "**********"
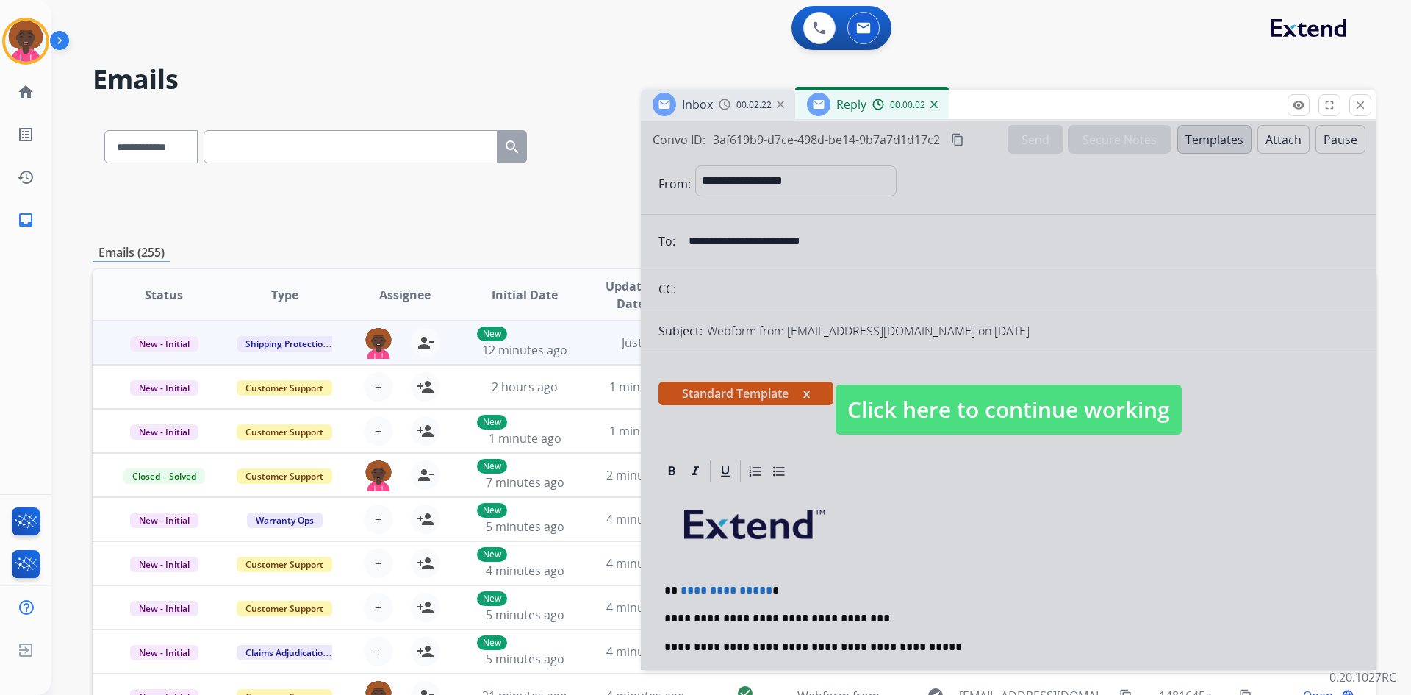
click at [766, 592] on div at bounding box center [1008, 395] width 735 height 549
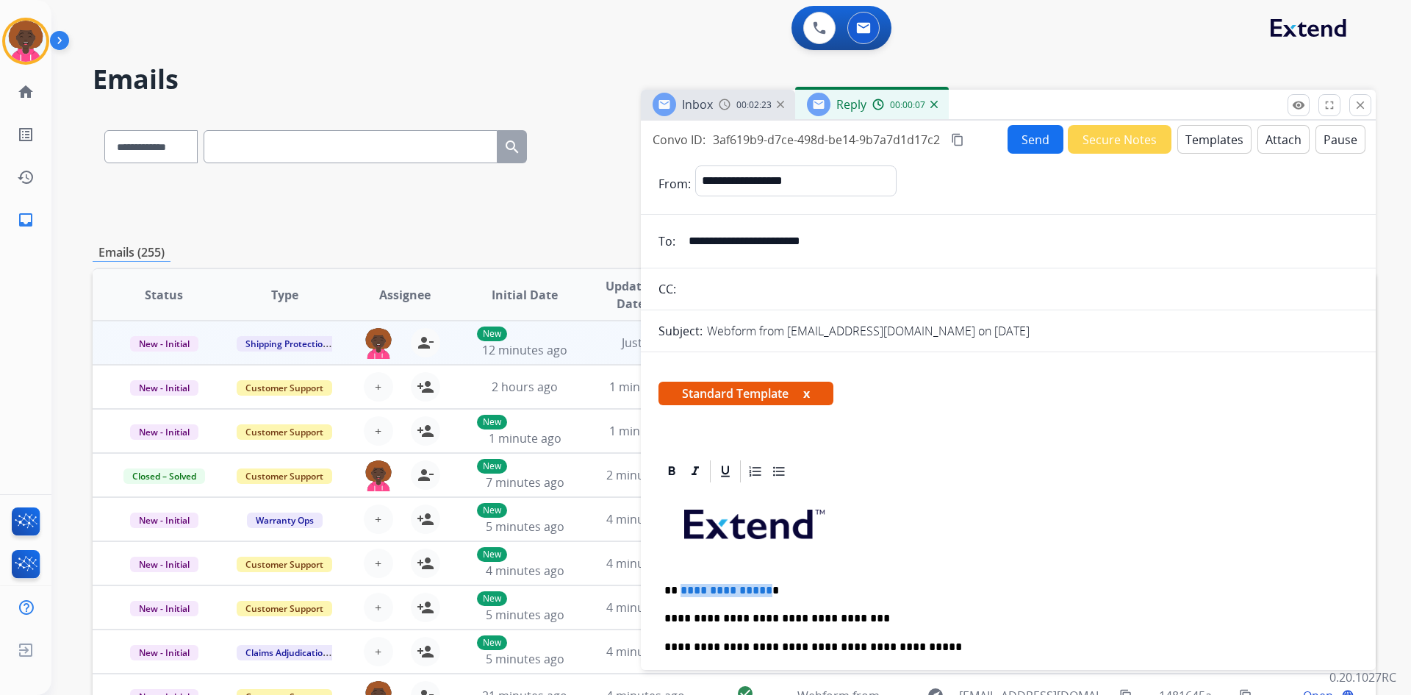
drag, startPoint x: 764, startPoint y: 589, endPoint x: 679, endPoint y: 580, distance: 85.1
click at [679, 580] on div "**********" at bounding box center [1008, 702] width 700 height 436
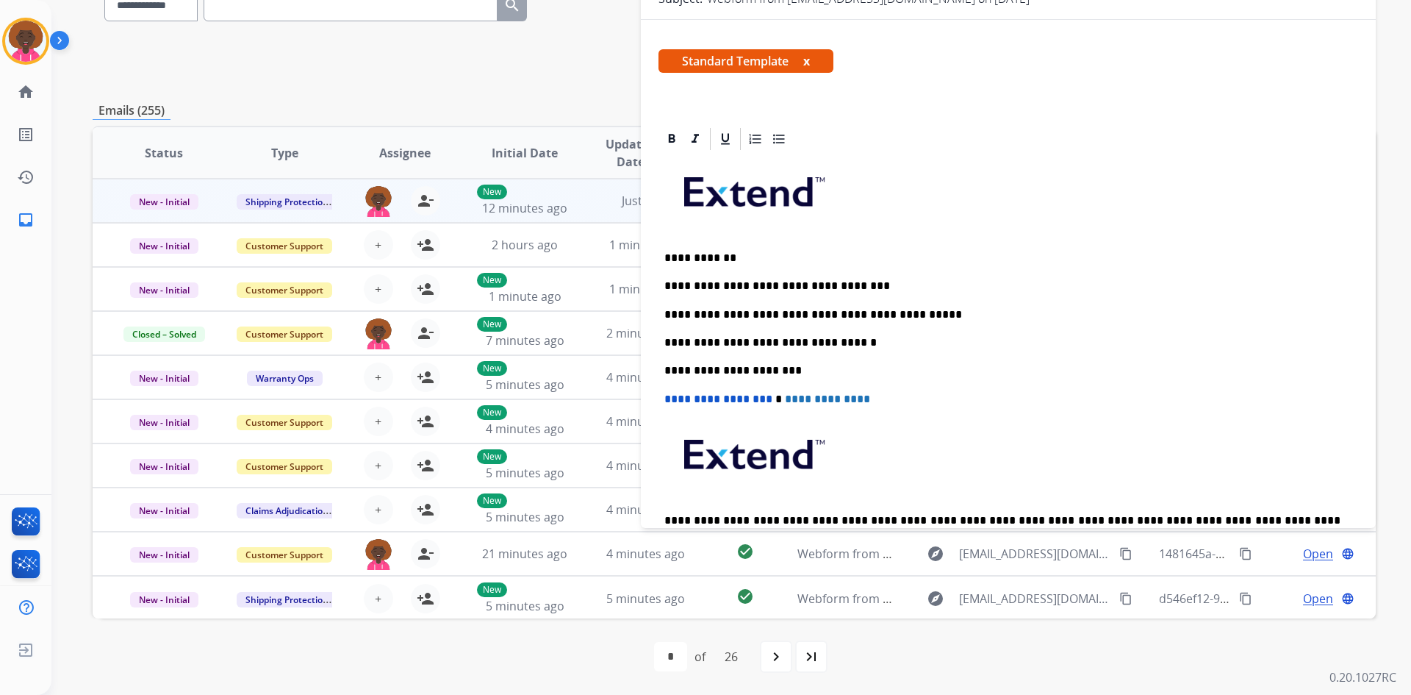
scroll to position [337, 0]
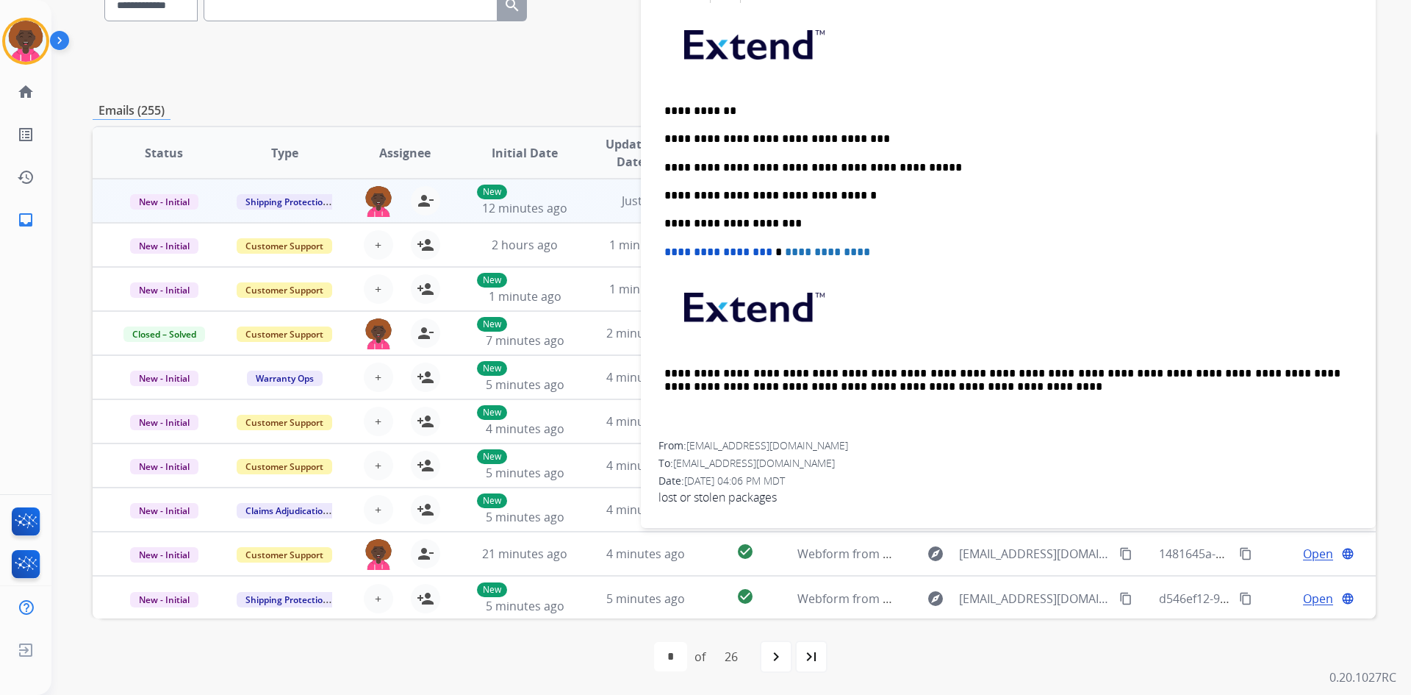
click at [923, 163] on p "**********" at bounding box center [1002, 167] width 676 height 13
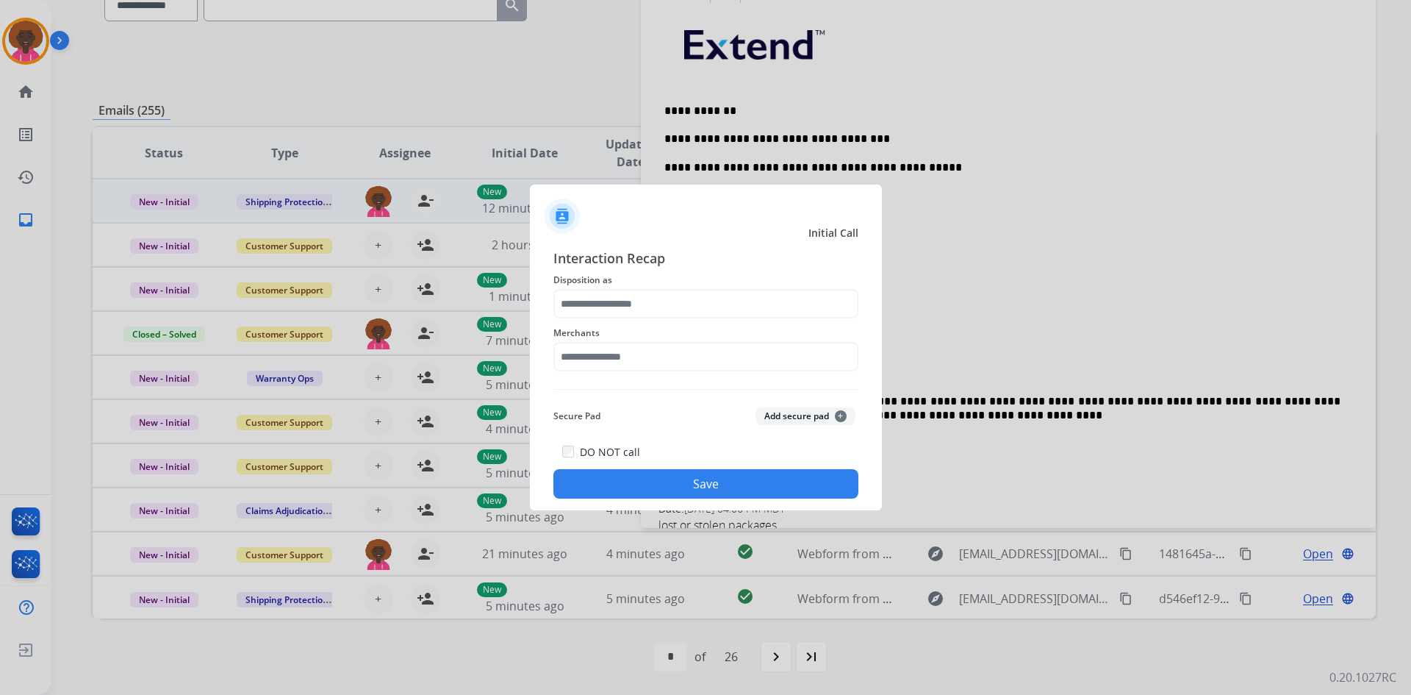
click at [595, 332] on span "Merchants" at bounding box center [705, 333] width 305 height 18
click at [609, 307] on input "text" at bounding box center [705, 303] width 305 height 29
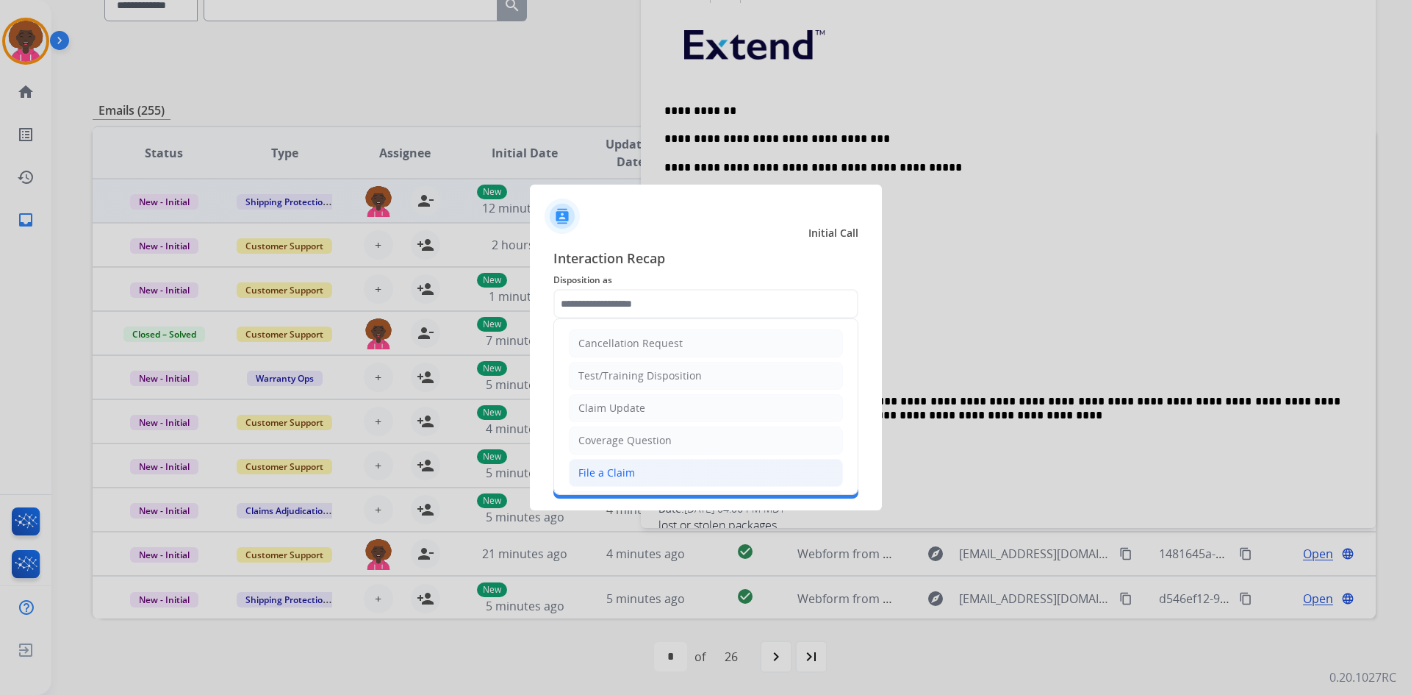
click at [591, 482] on li "File a Claim" at bounding box center [706, 473] width 274 height 28
type input "**********"
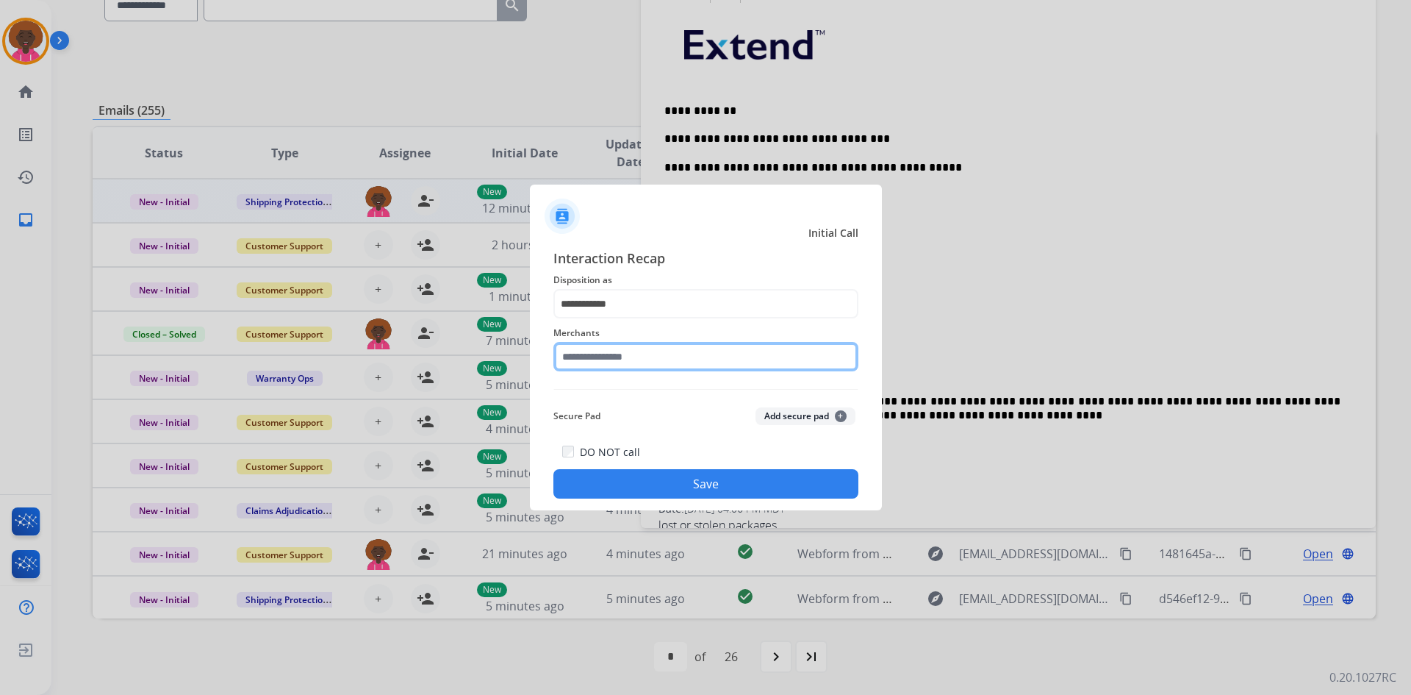
click at [617, 358] on input "text" at bounding box center [705, 356] width 305 height 29
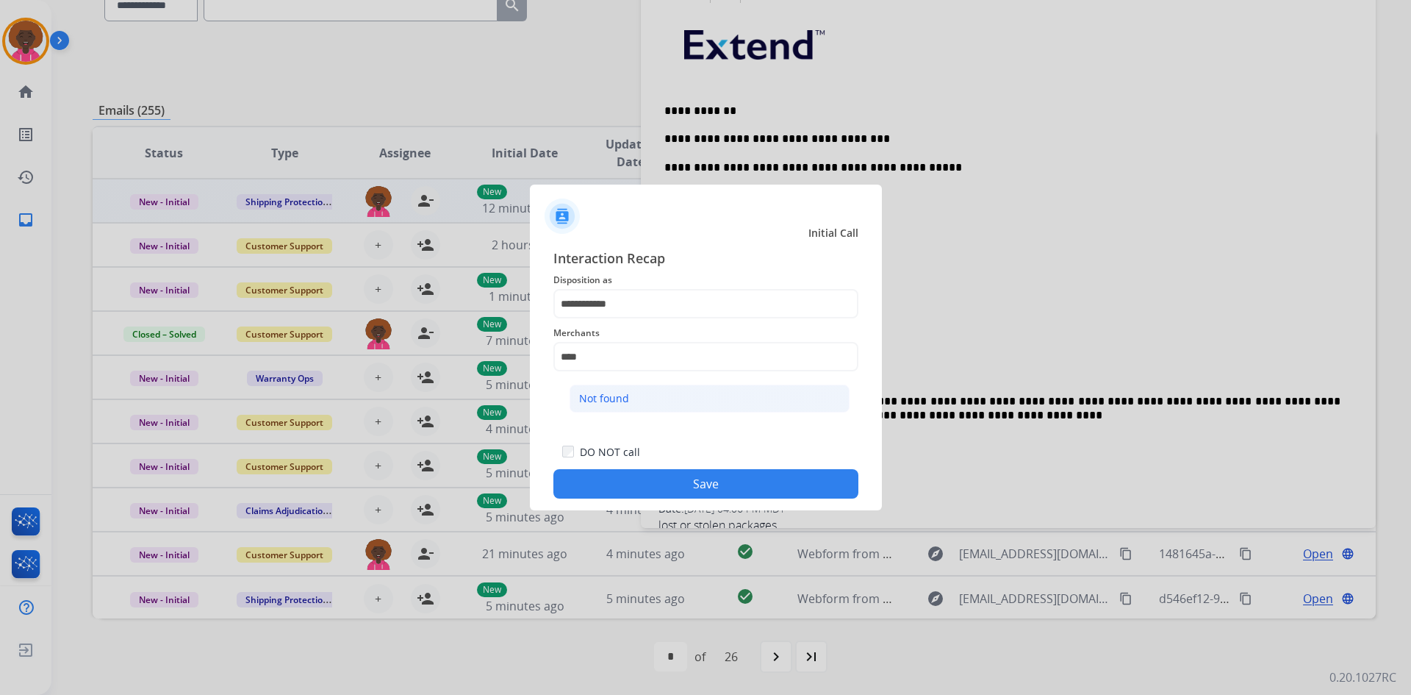
click at [744, 392] on li "Not found" at bounding box center [710, 398] width 280 height 28
type input "*********"
click at [639, 483] on button "Save" at bounding box center [705, 483] width 305 height 29
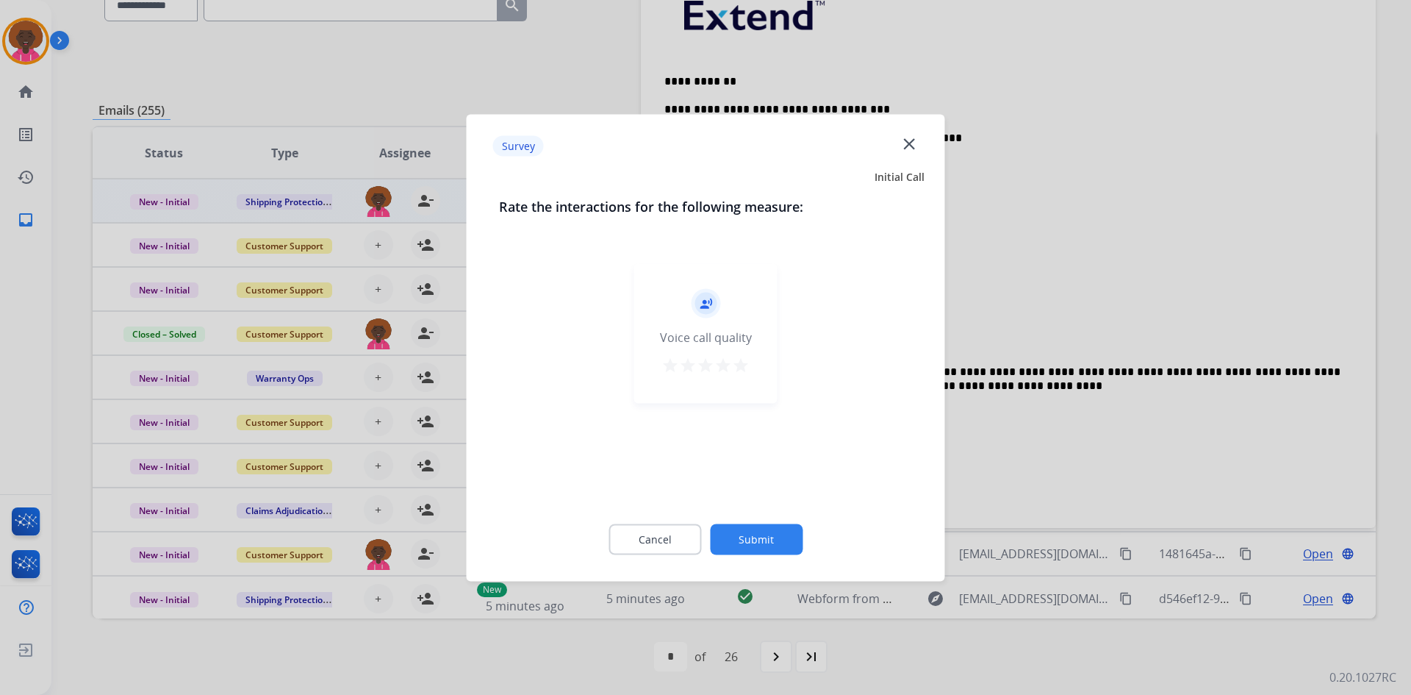
scroll to position [243, 0]
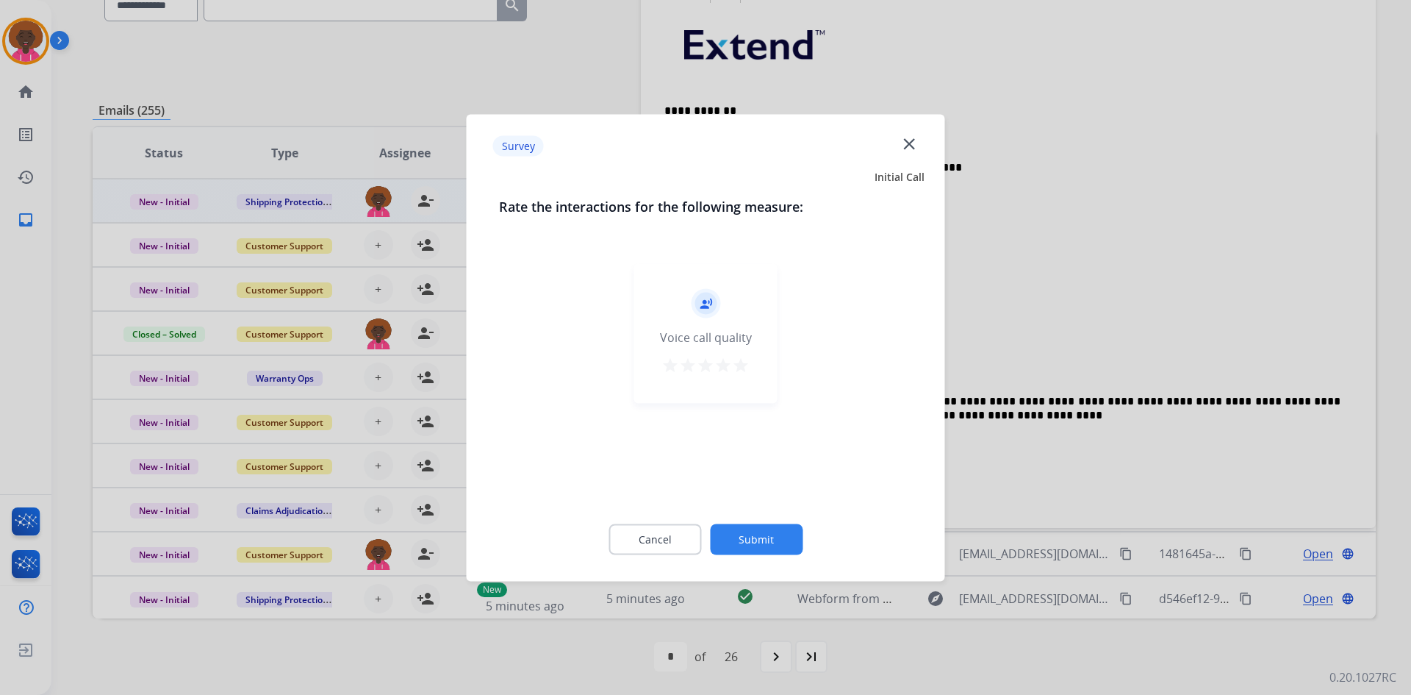
click at [736, 362] on mat-icon "star" at bounding box center [741, 365] width 18 height 18
click at [732, 545] on button "Submit" at bounding box center [756, 538] width 93 height 31
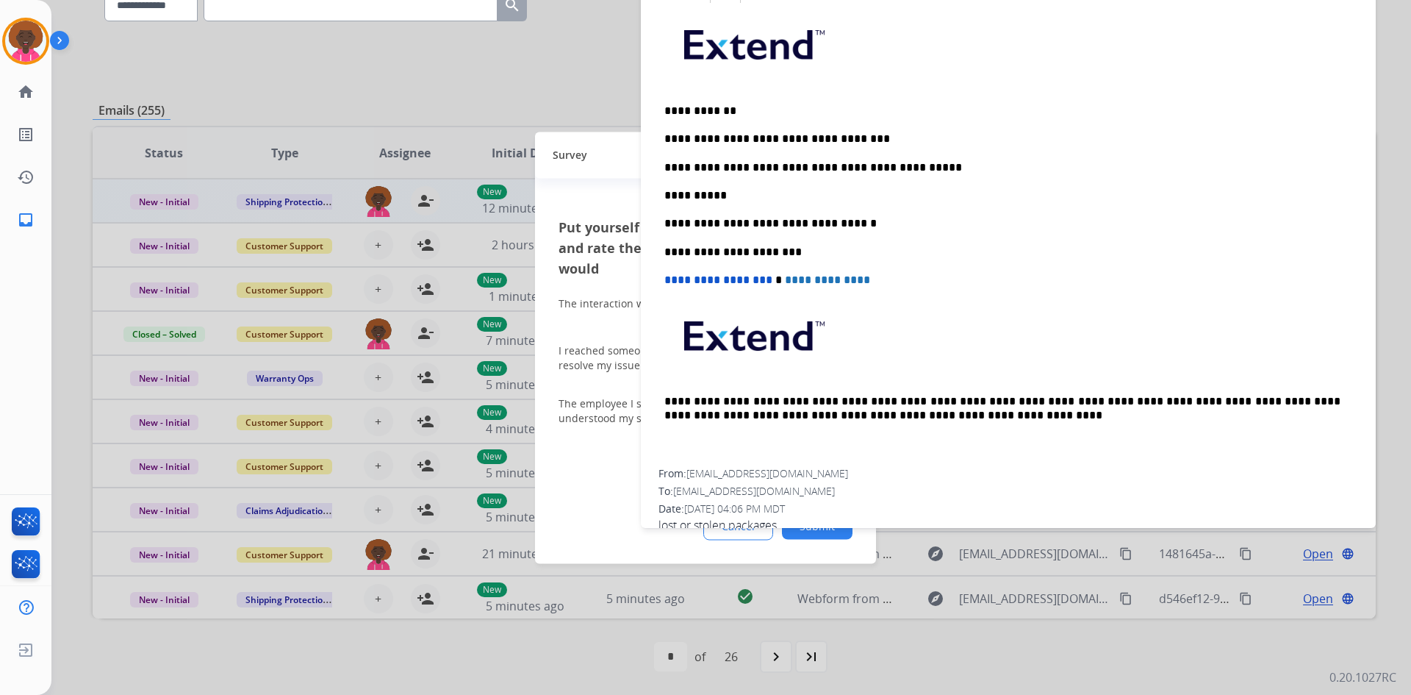
click at [867, 212] on div "**********" at bounding box center [1008, 237] width 700 height 464
click at [819, 197] on p "**********" at bounding box center [1002, 195] width 676 height 13
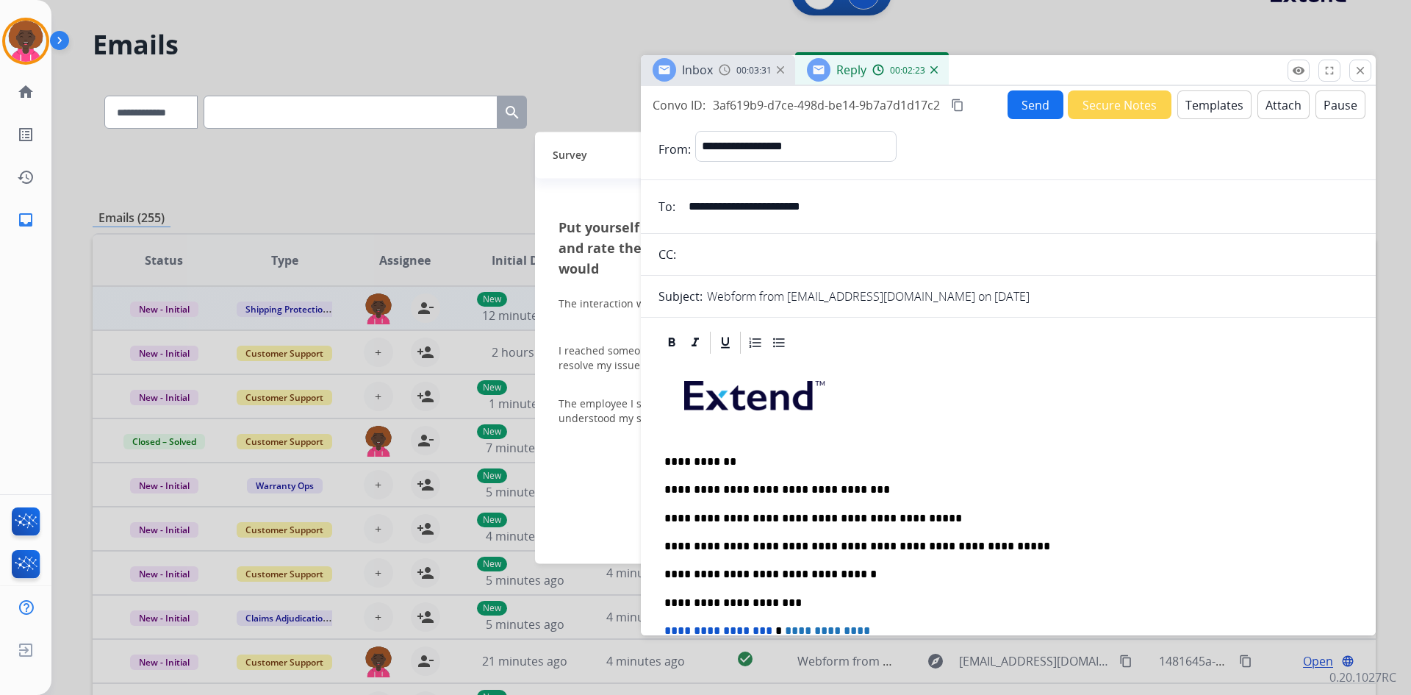
scroll to position [0, 0]
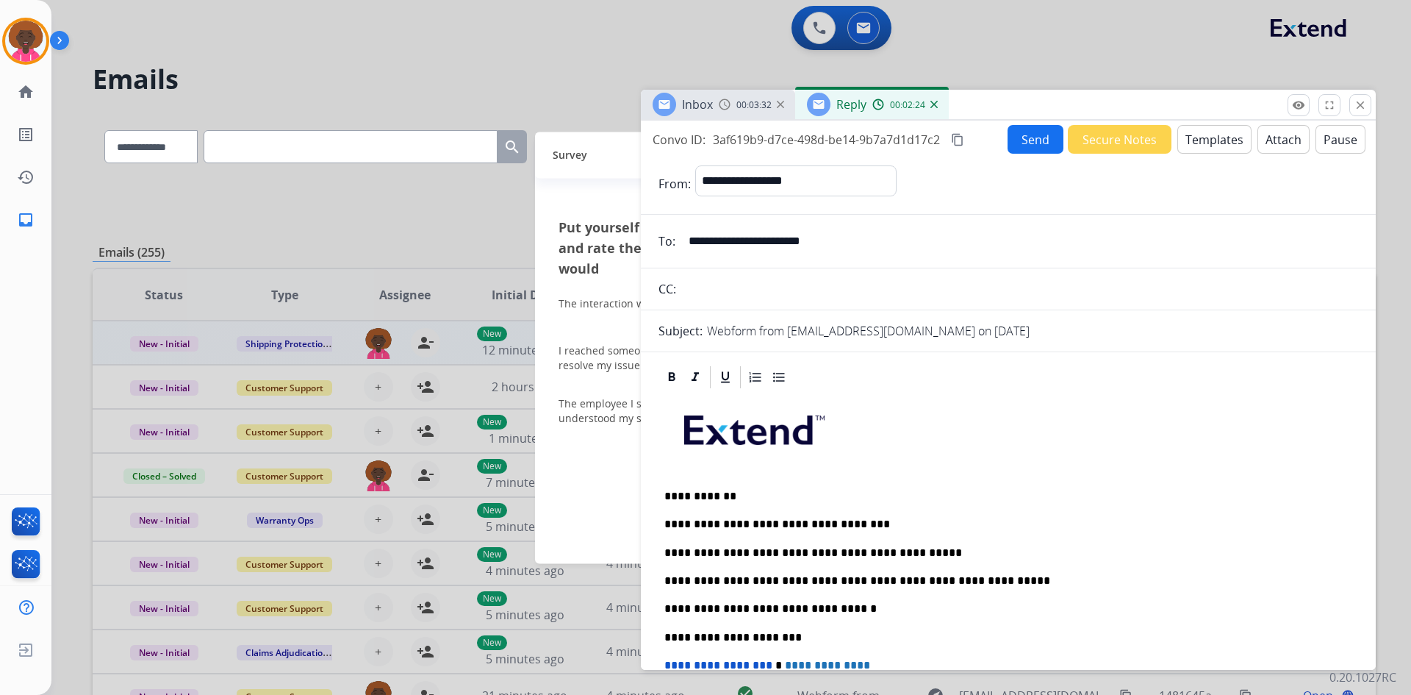
click at [1036, 129] on button "Send" at bounding box center [1036, 139] width 56 height 29
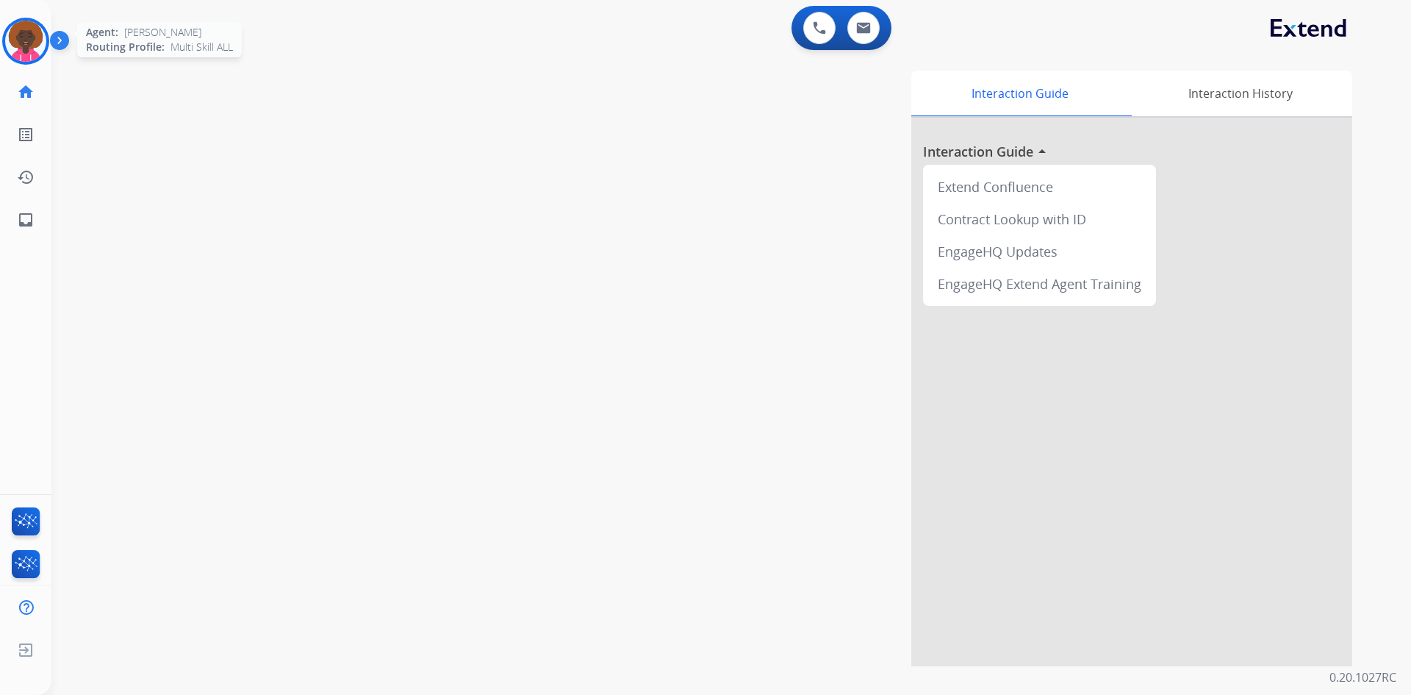
click at [25, 53] on img at bounding box center [25, 41] width 41 height 41
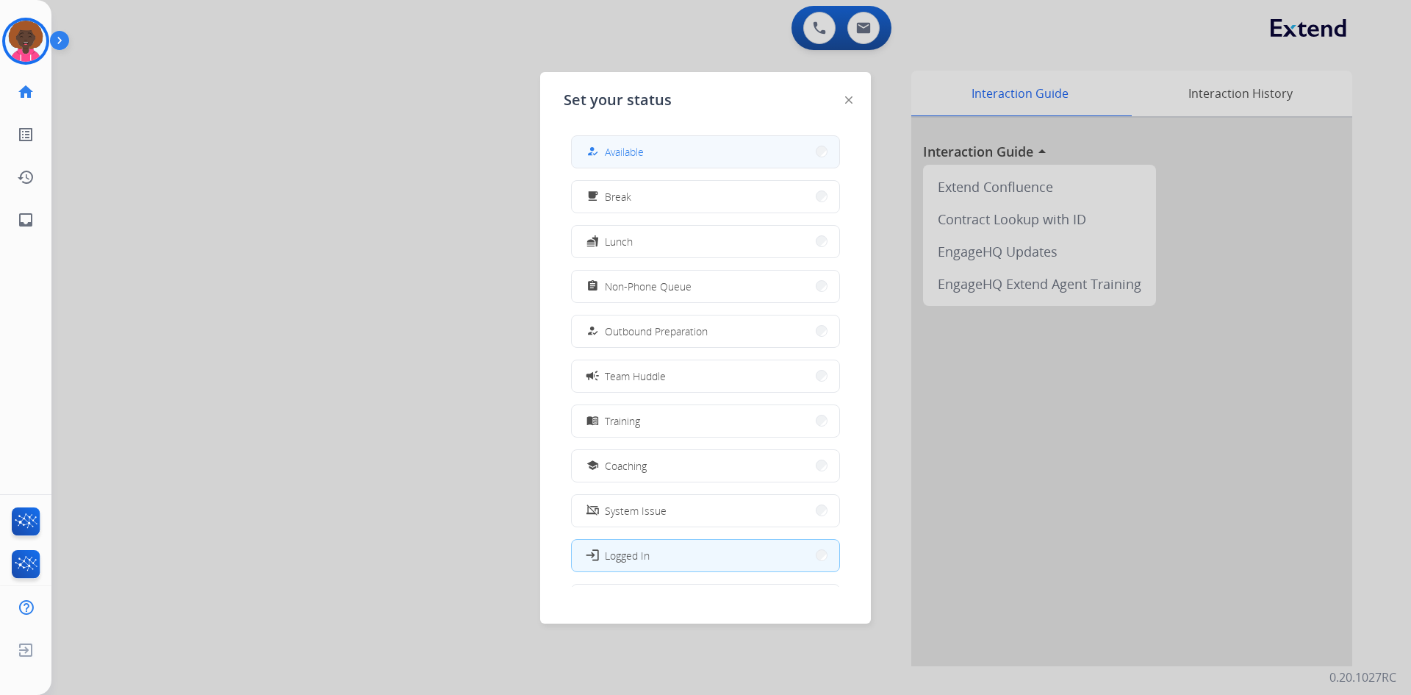
click at [618, 157] on span "Available" at bounding box center [624, 151] width 39 height 15
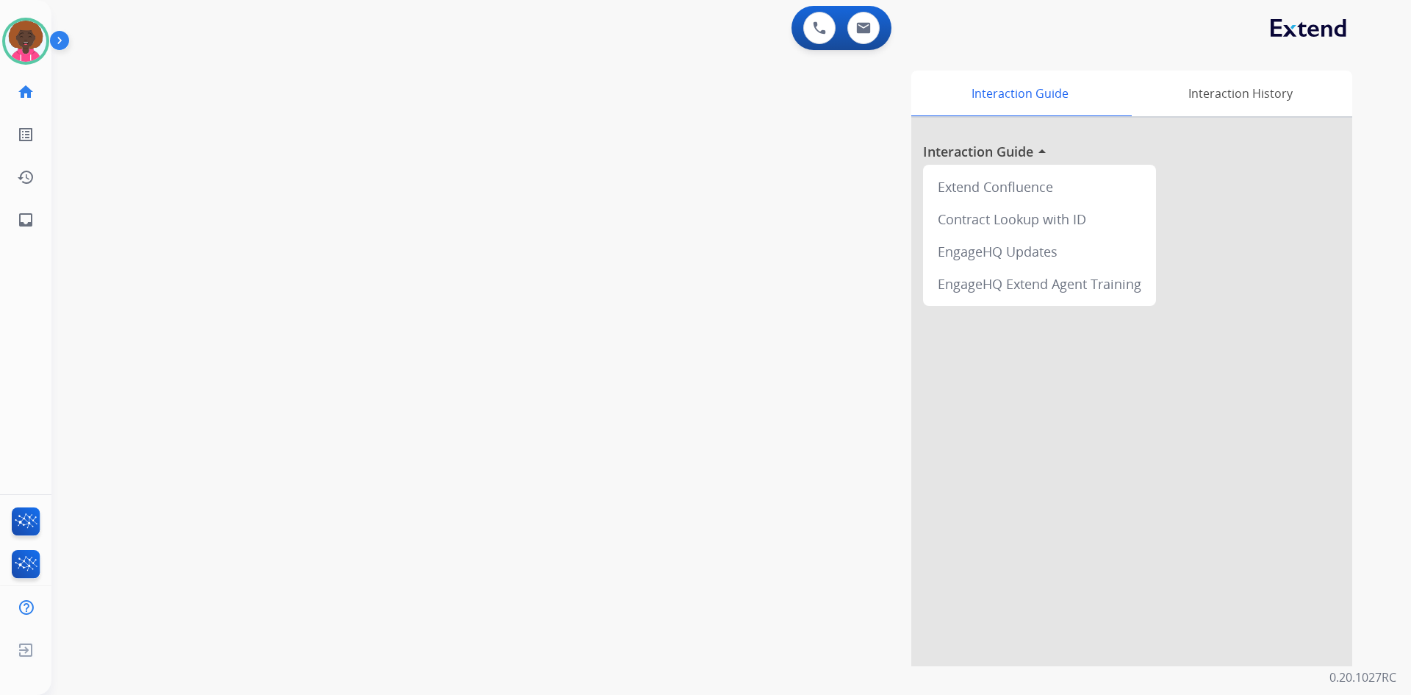
drag, startPoint x: 41, startPoint y: 43, endPoint x: 67, endPoint y: 43, distance: 25.7
click at [41, 43] on img at bounding box center [25, 41] width 41 height 41
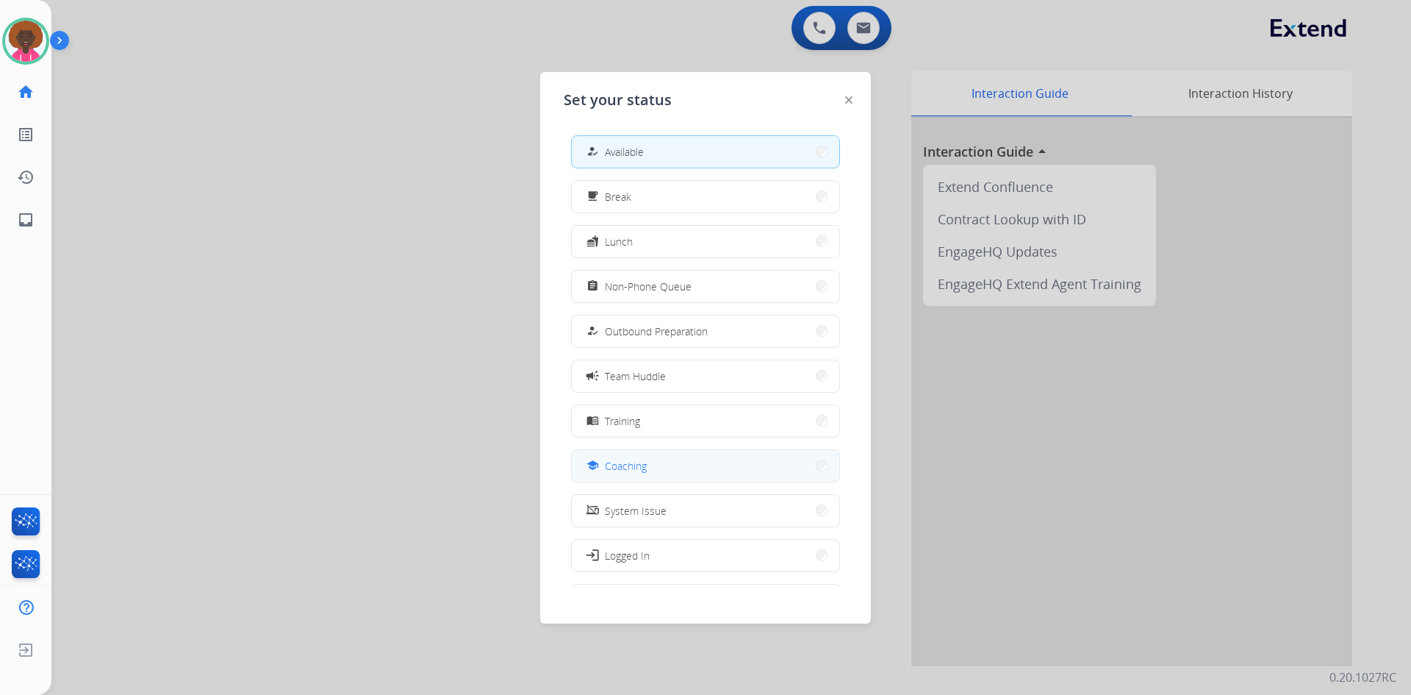
click at [681, 459] on button "school Coaching" at bounding box center [706, 466] width 268 height 32
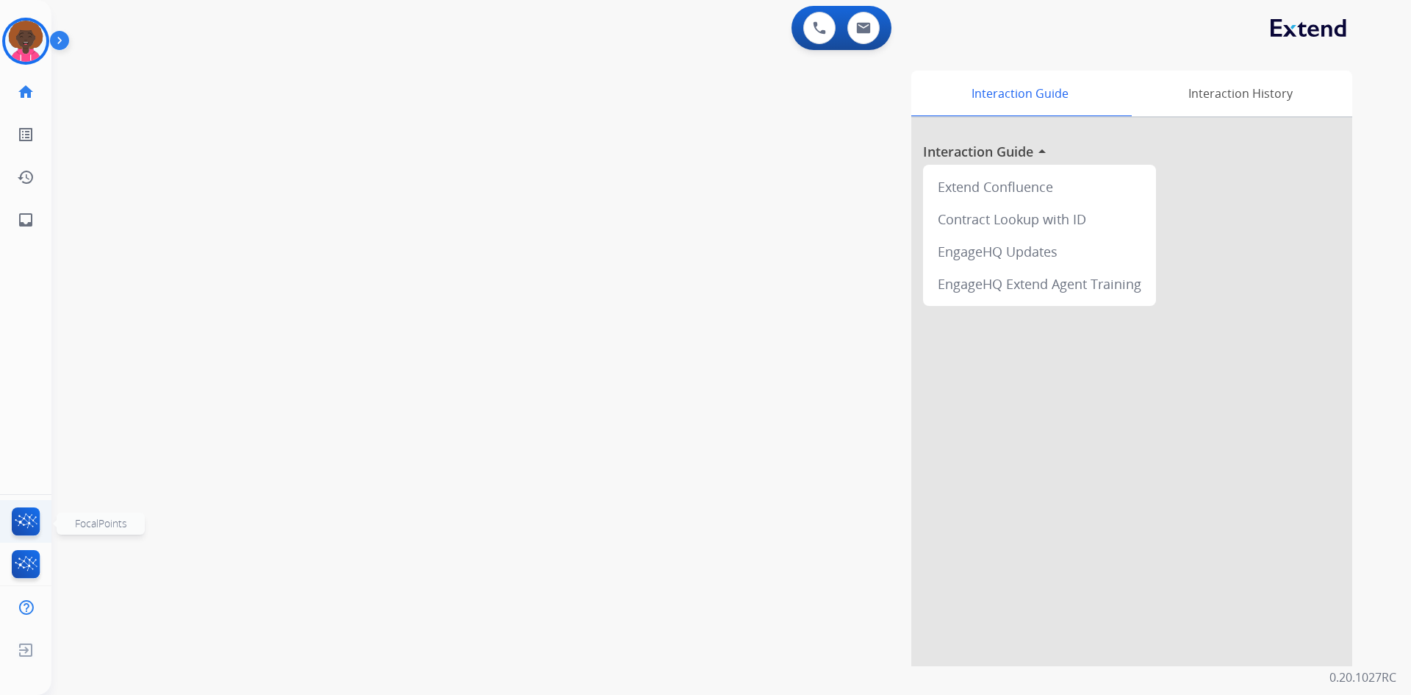
click at [27, 528] on img at bounding box center [26, 524] width 35 height 34
click at [866, 21] on button at bounding box center [863, 28] width 32 height 32
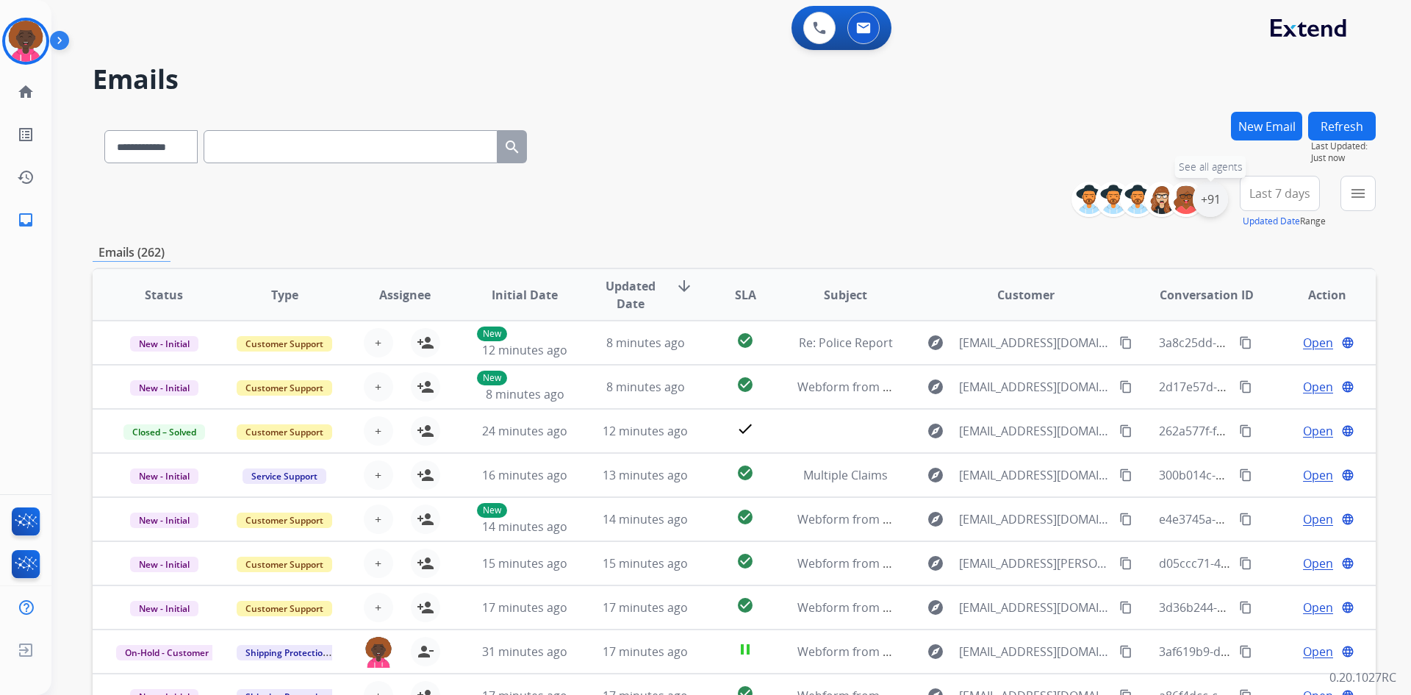
click at [1215, 201] on div "+91" at bounding box center [1210, 199] width 35 height 35
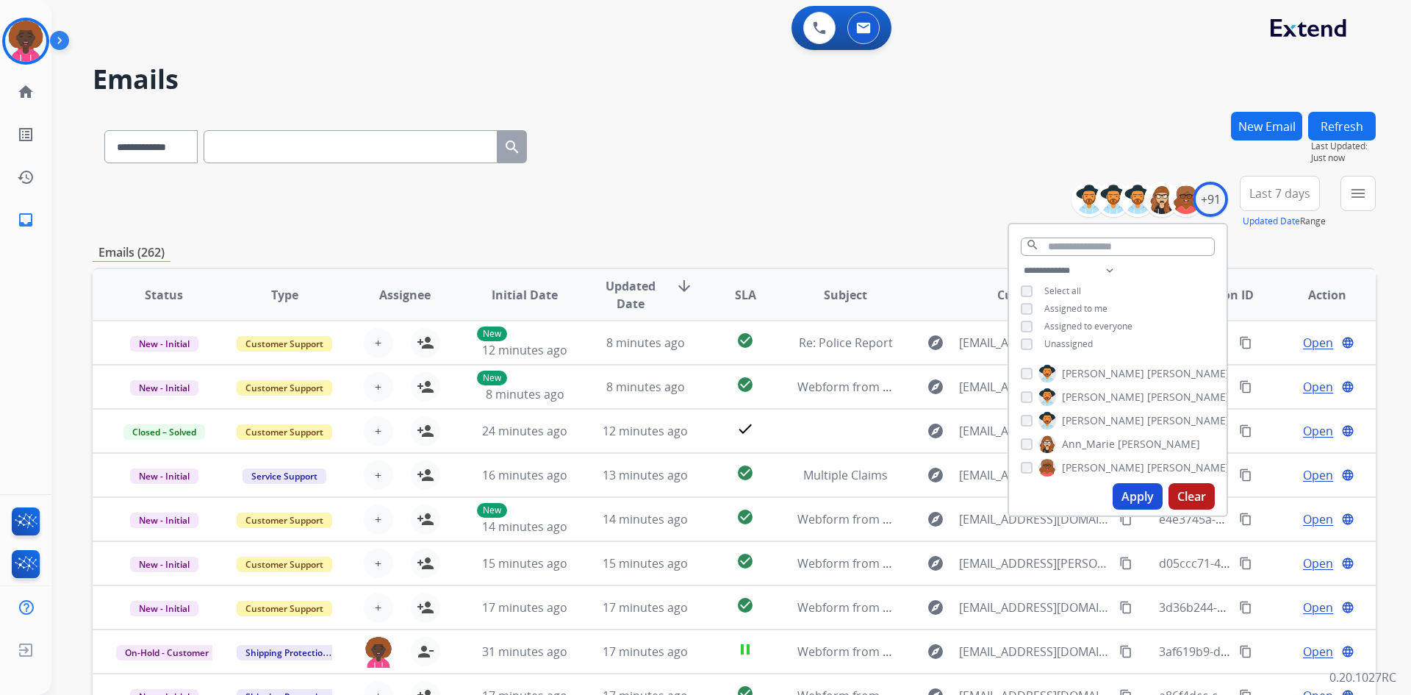
click at [1142, 494] on button "Apply" at bounding box center [1138, 496] width 50 height 26
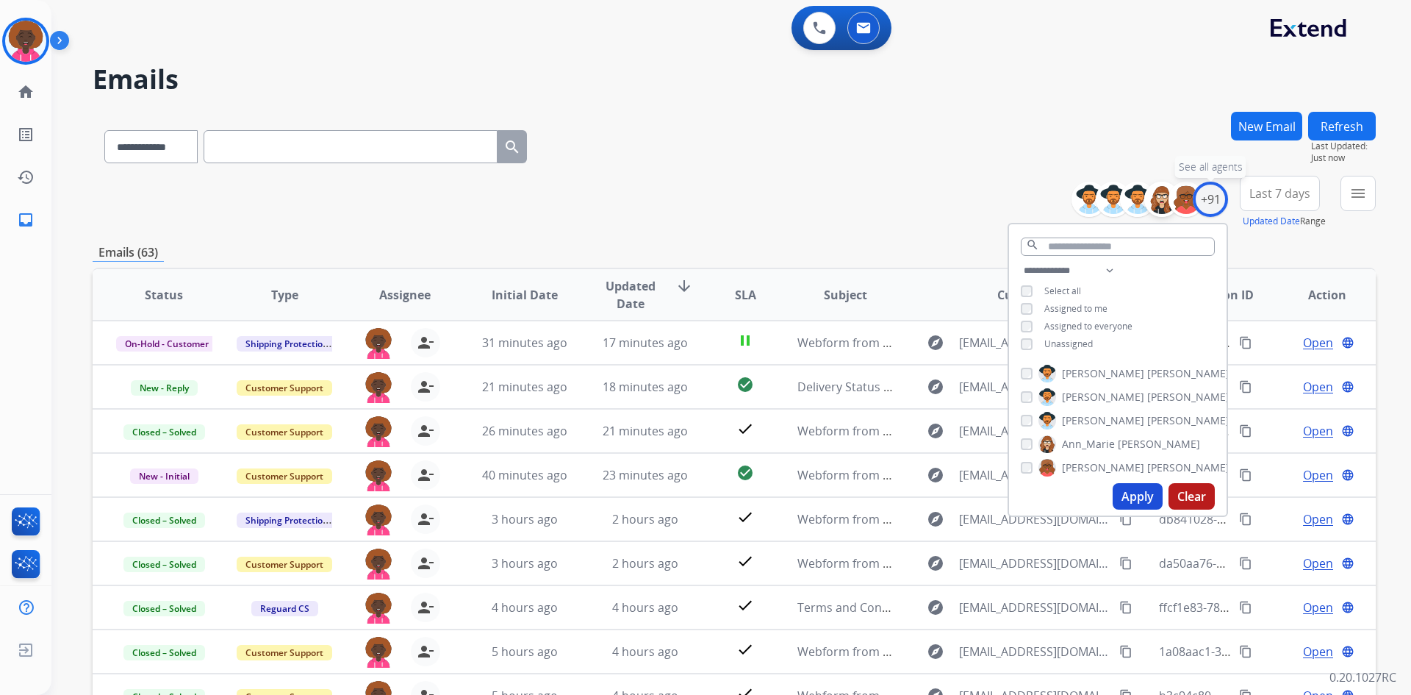
drag, startPoint x: 1219, startPoint y: 198, endPoint x: 1165, endPoint y: 209, distance: 55.5
click at [1216, 202] on div "+91" at bounding box center [1210, 199] width 35 height 35
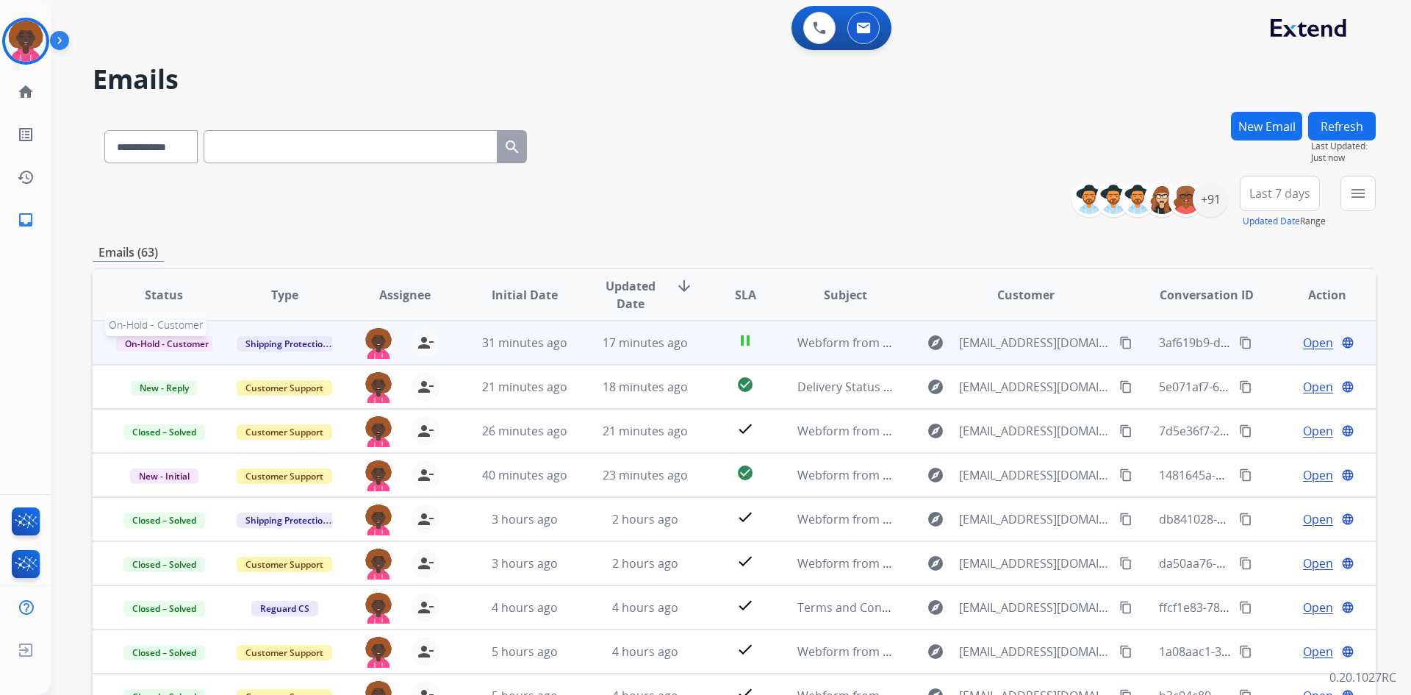
click at [173, 345] on span "On-Hold - Customer" at bounding box center [166, 343] width 101 height 15
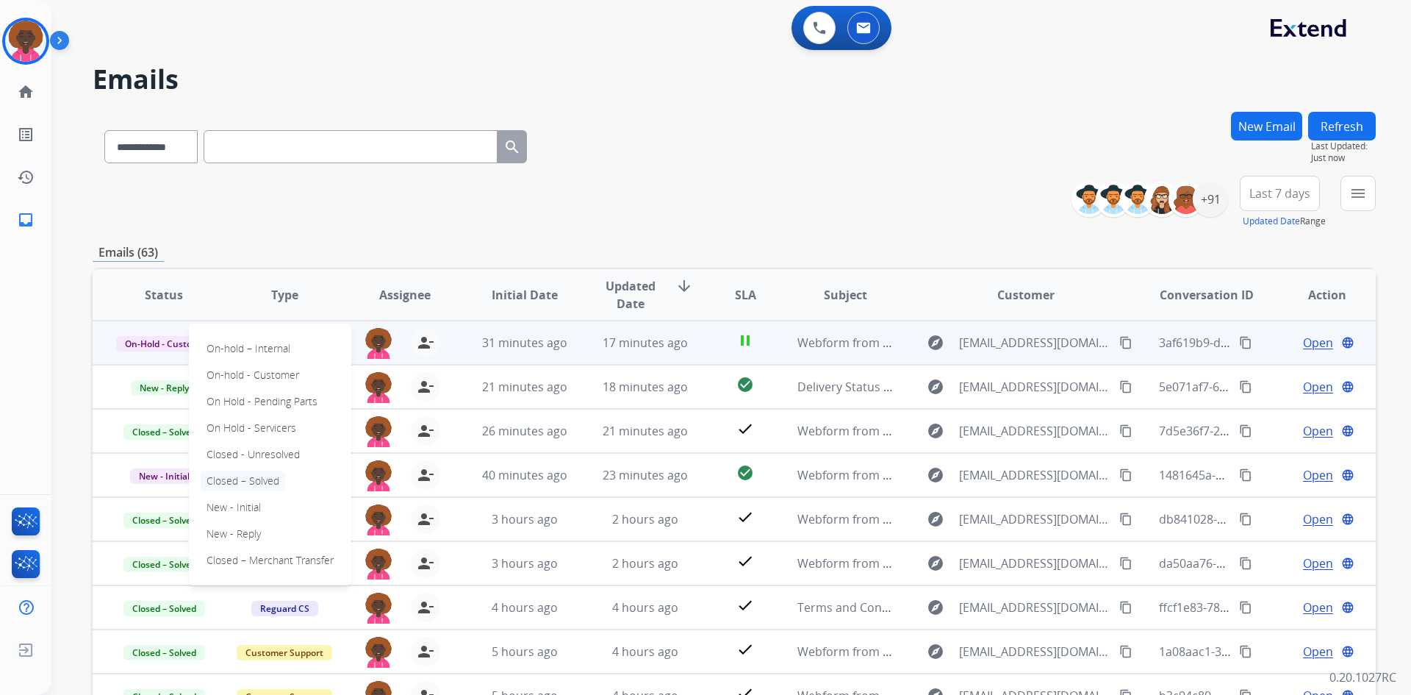
click at [255, 484] on p "Closed – Solved" at bounding box center [243, 480] width 85 height 21
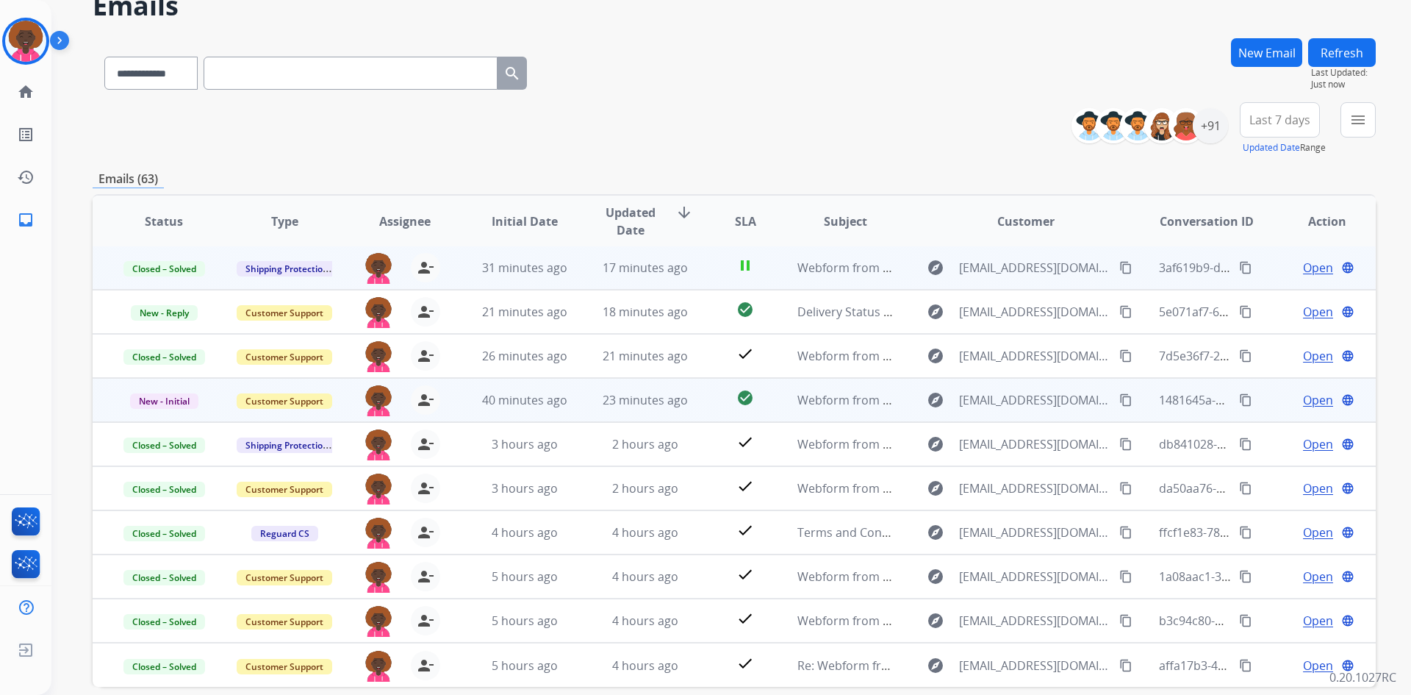
scroll to position [142, 0]
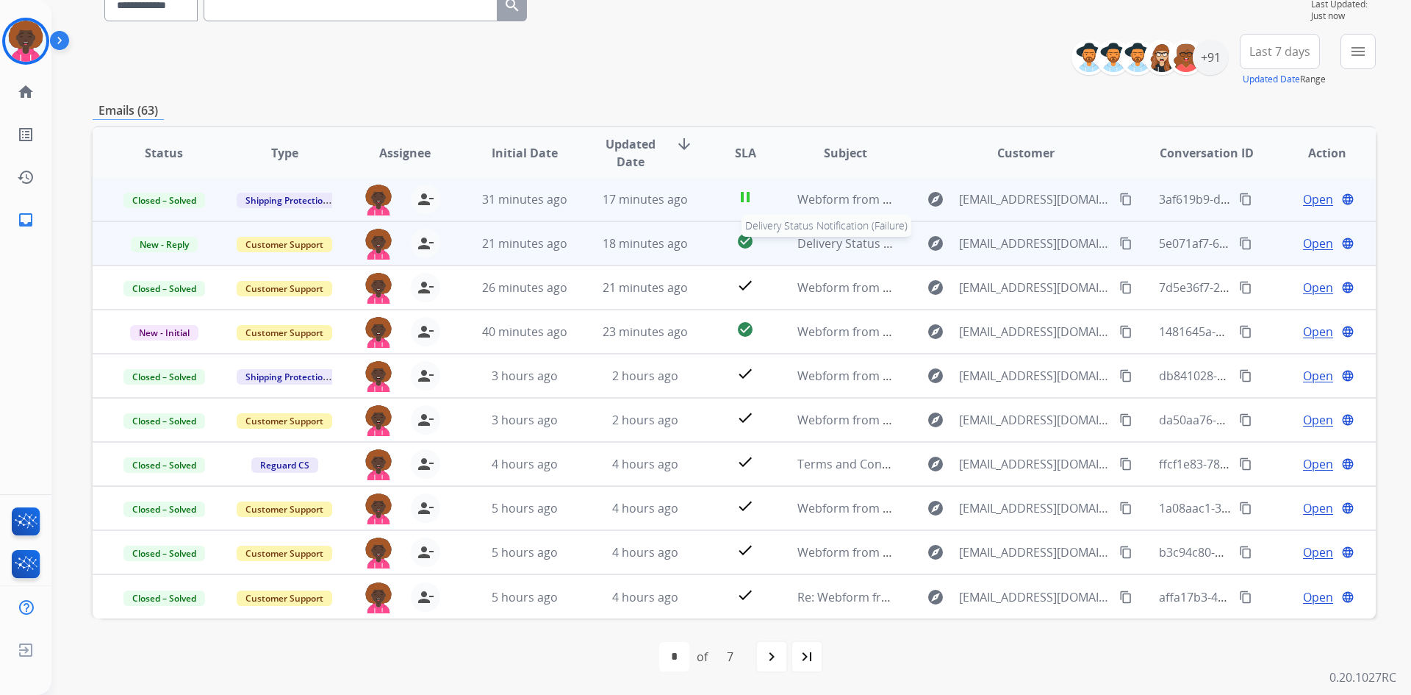
click at [877, 241] on span "Delivery Status Notification (Failure)" at bounding box center [896, 243] width 198 height 16
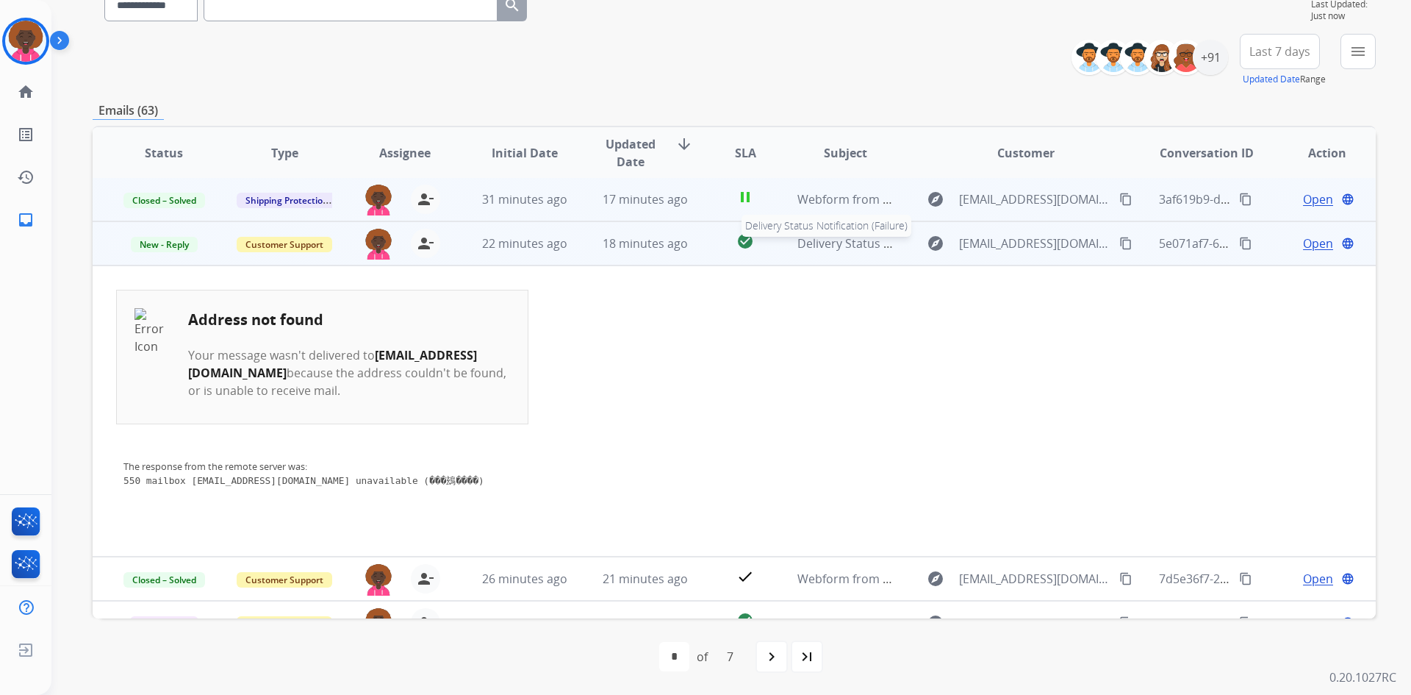
scroll to position [44, 0]
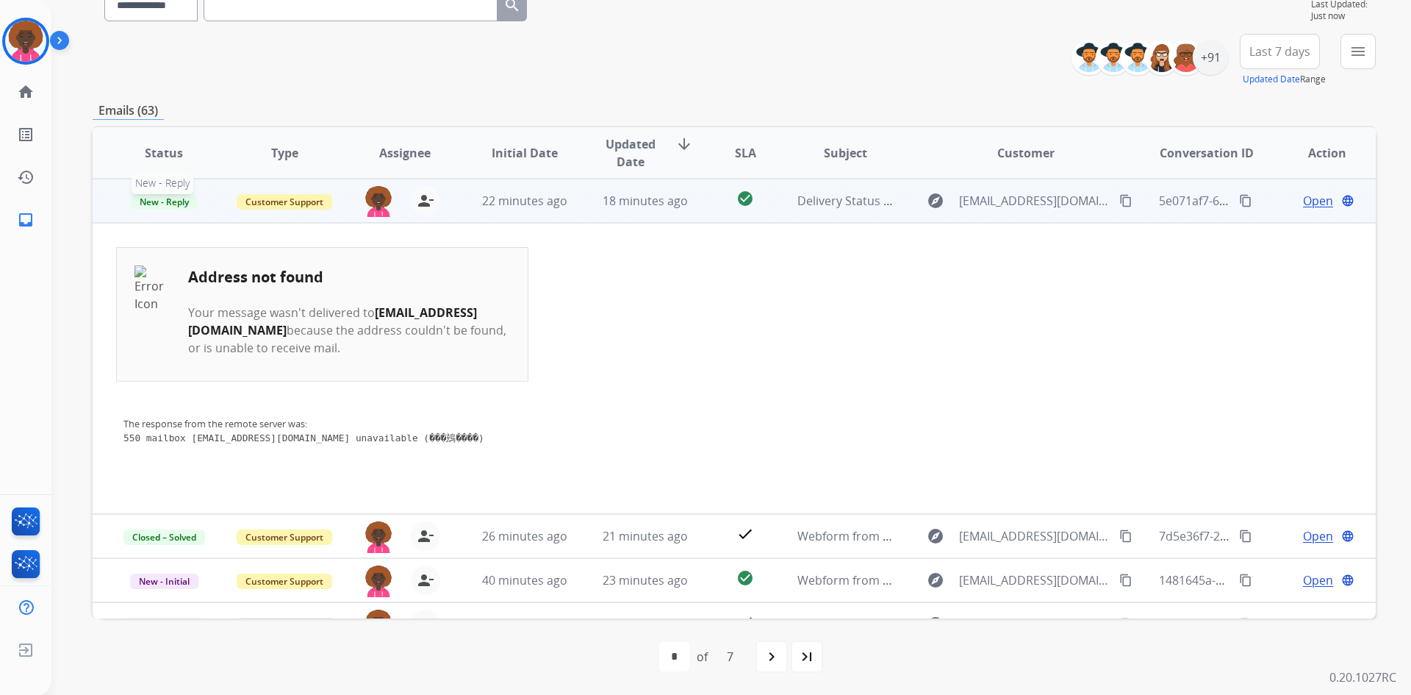
click at [175, 200] on span "New - Reply" at bounding box center [164, 201] width 67 height 15
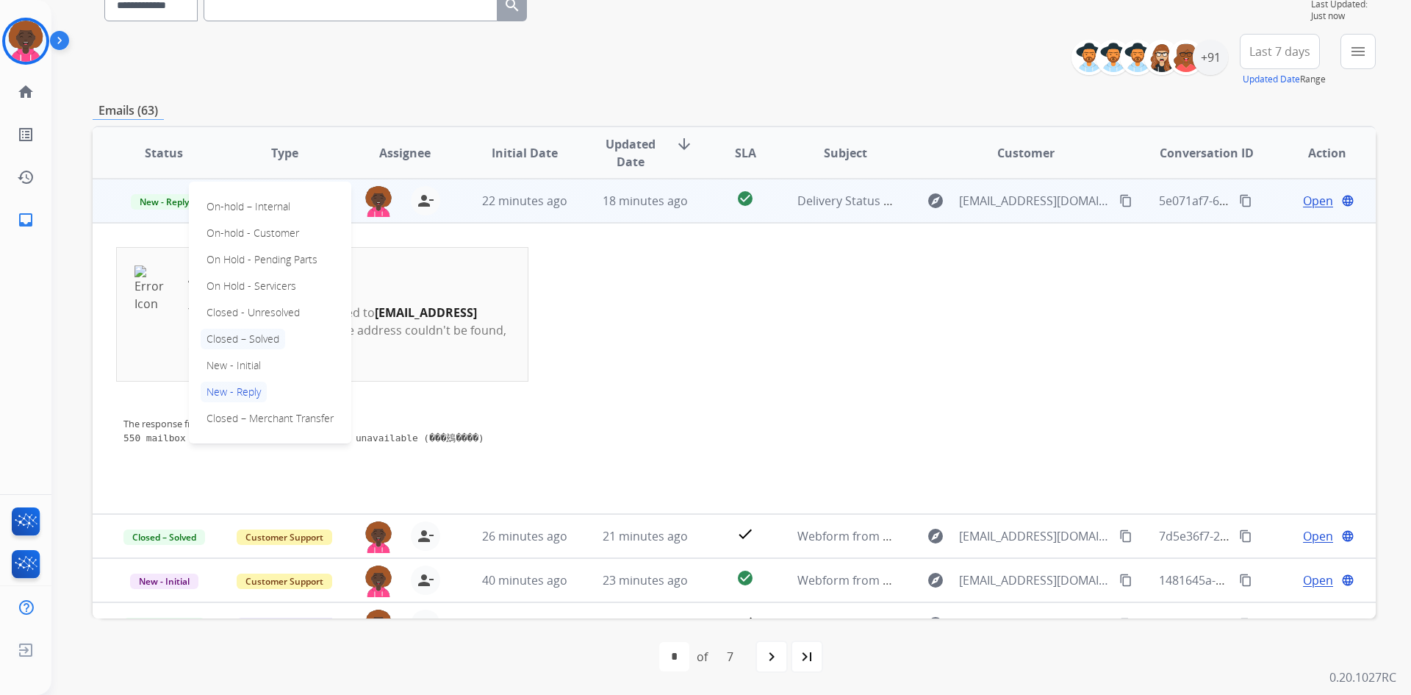
click at [258, 337] on p "Closed – Solved" at bounding box center [243, 339] width 85 height 21
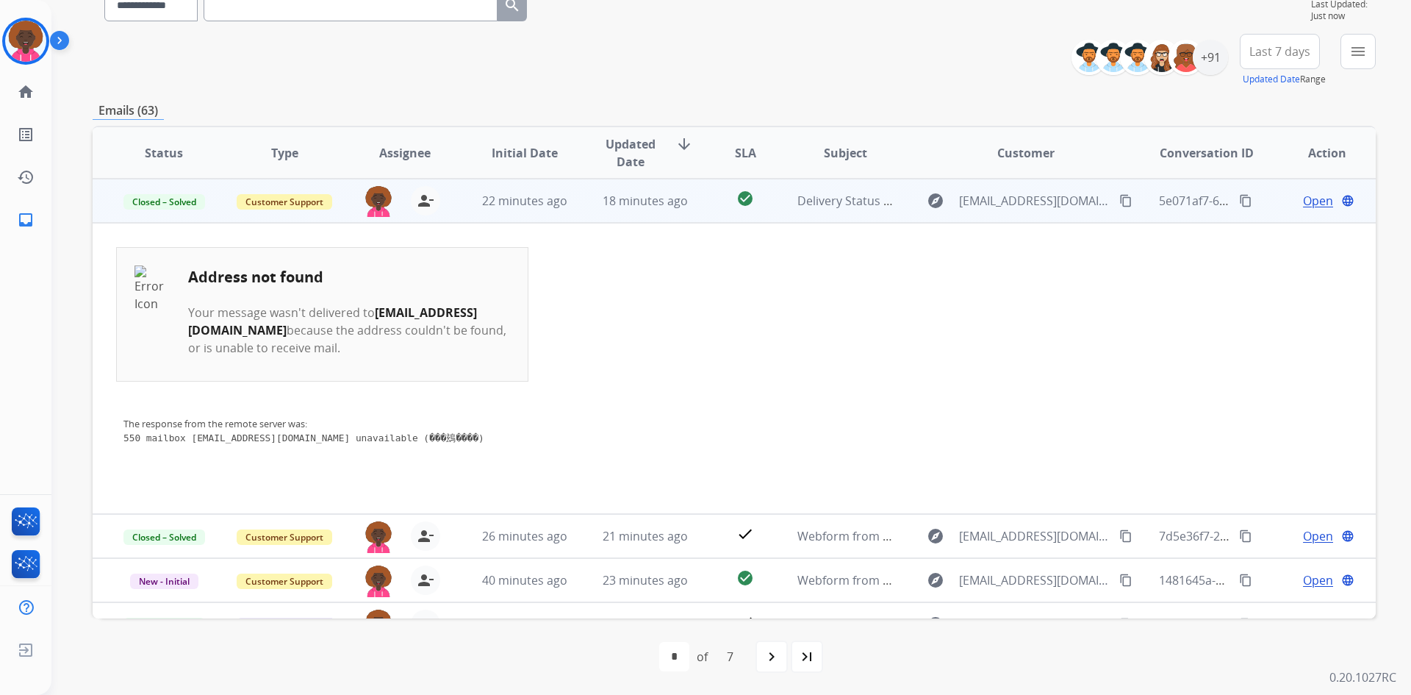
click at [1303, 201] on span "Open" at bounding box center [1318, 201] width 30 height 18
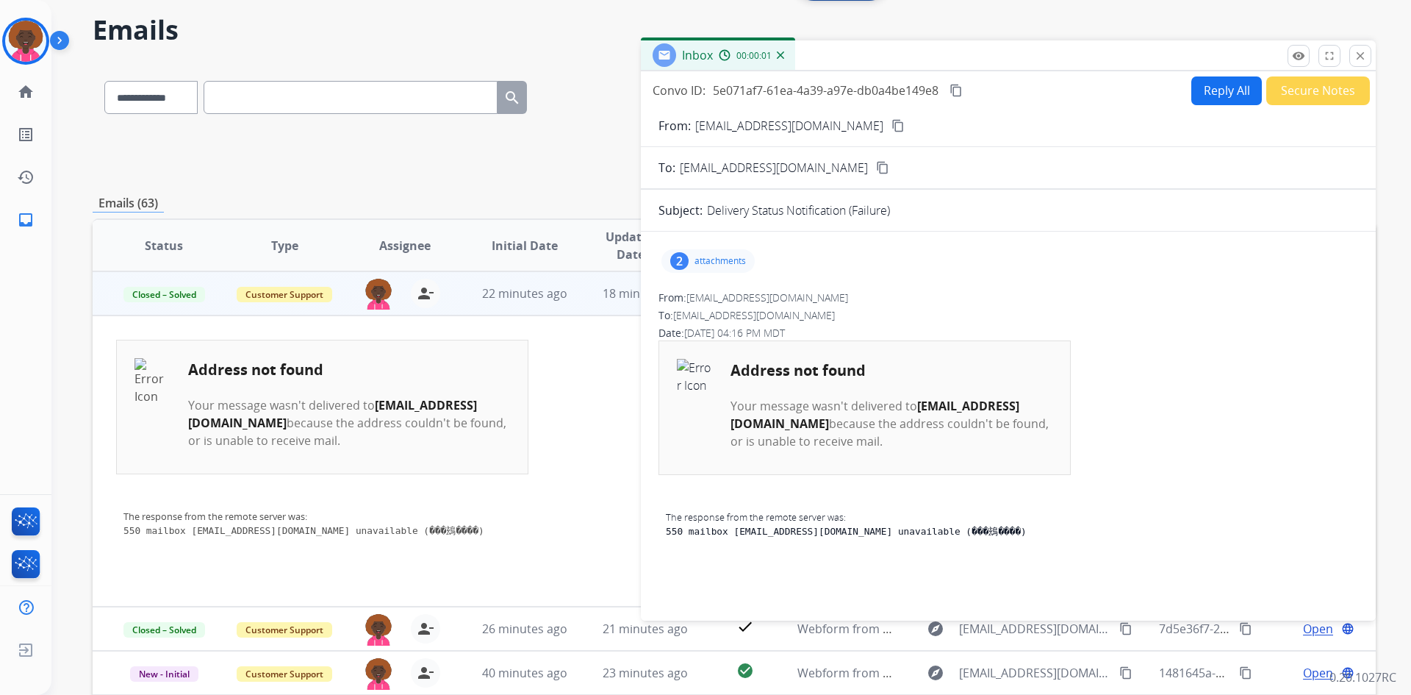
scroll to position [0, 0]
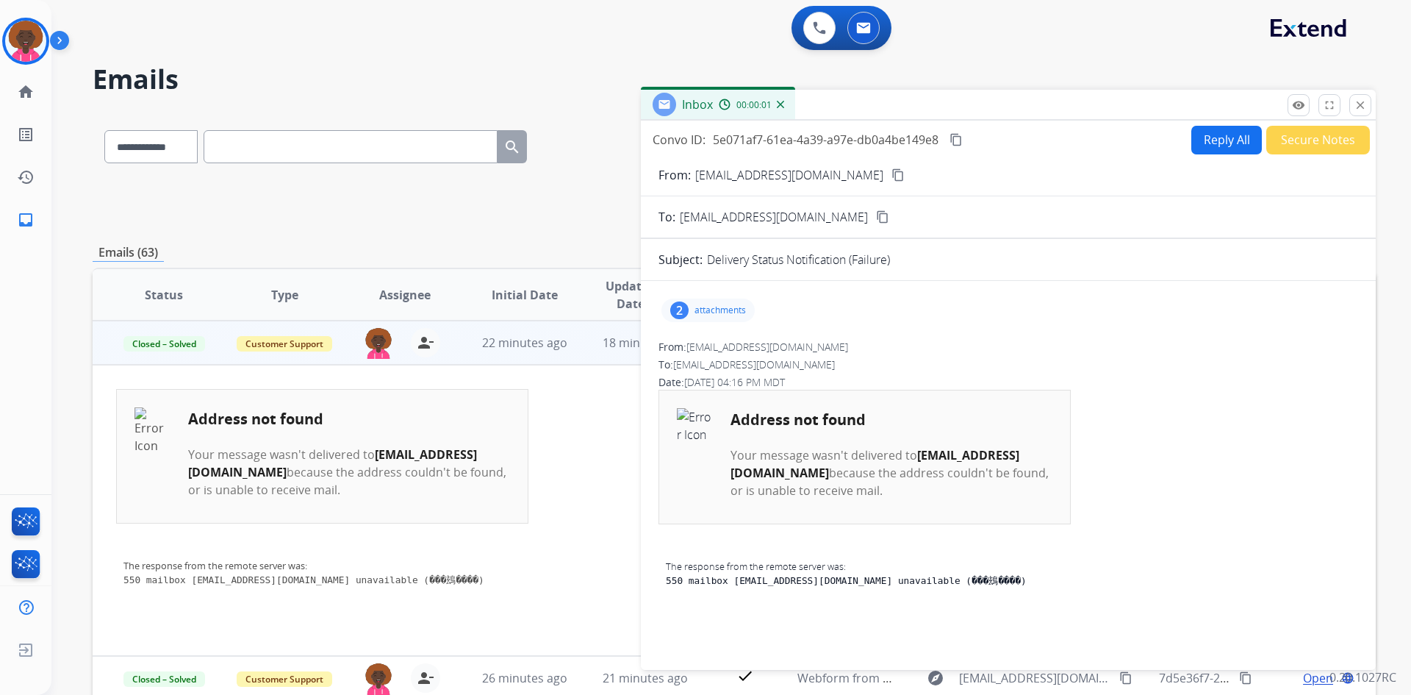
click at [1284, 139] on button "Secure Notes" at bounding box center [1318, 140] width 104 height 29
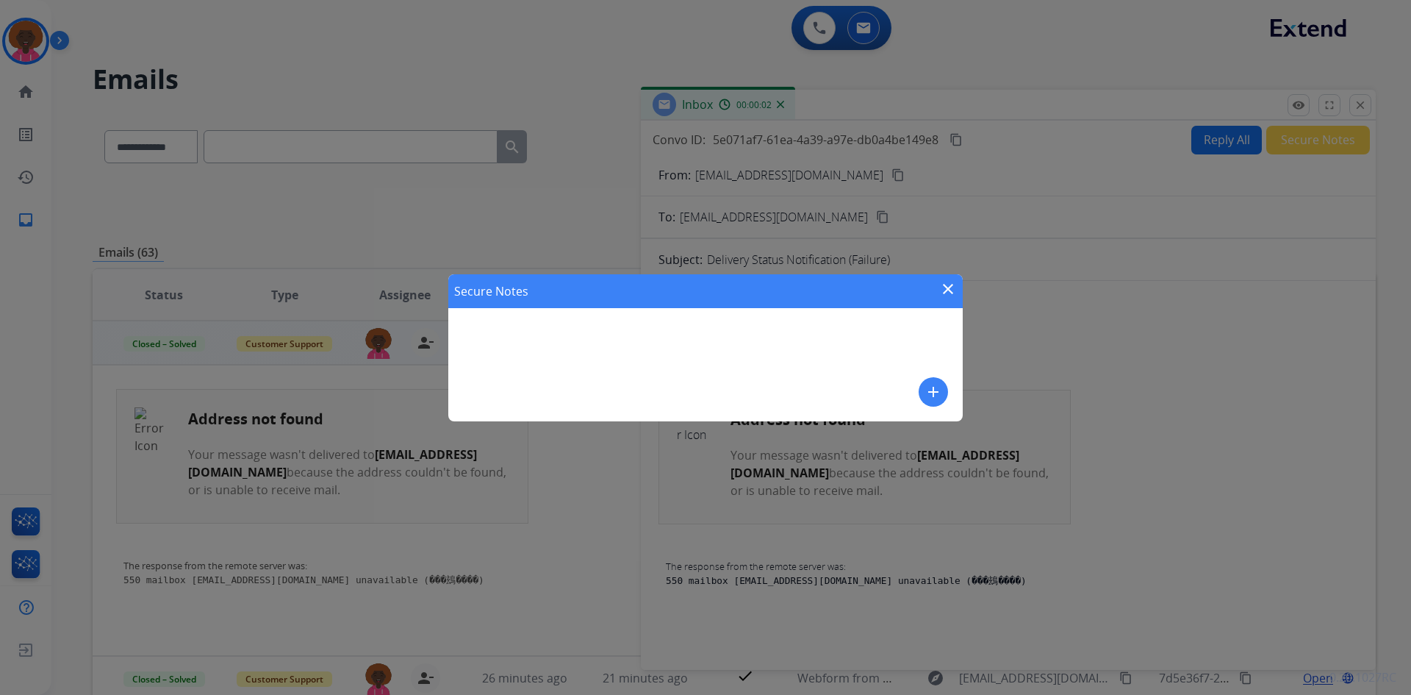
click at [747, 351] on div "Secure Notes close add" at bounding box center [705, 347] width 514 height 147
click at [810, 360] on div "Secure Notes close add" at bounding box center [705, 347] width 514 height 147
click at [884, 388] on div "Secure Notes close add" at bounding box center [705, 347] width 514 height 147
click at [944, 404] on div "Secure Notes close add" at bounding box center [705, 347] width 514 height 147
click at [941, 395] on mat-icon "add" at bounding box center [934, 392] width 18 height 18
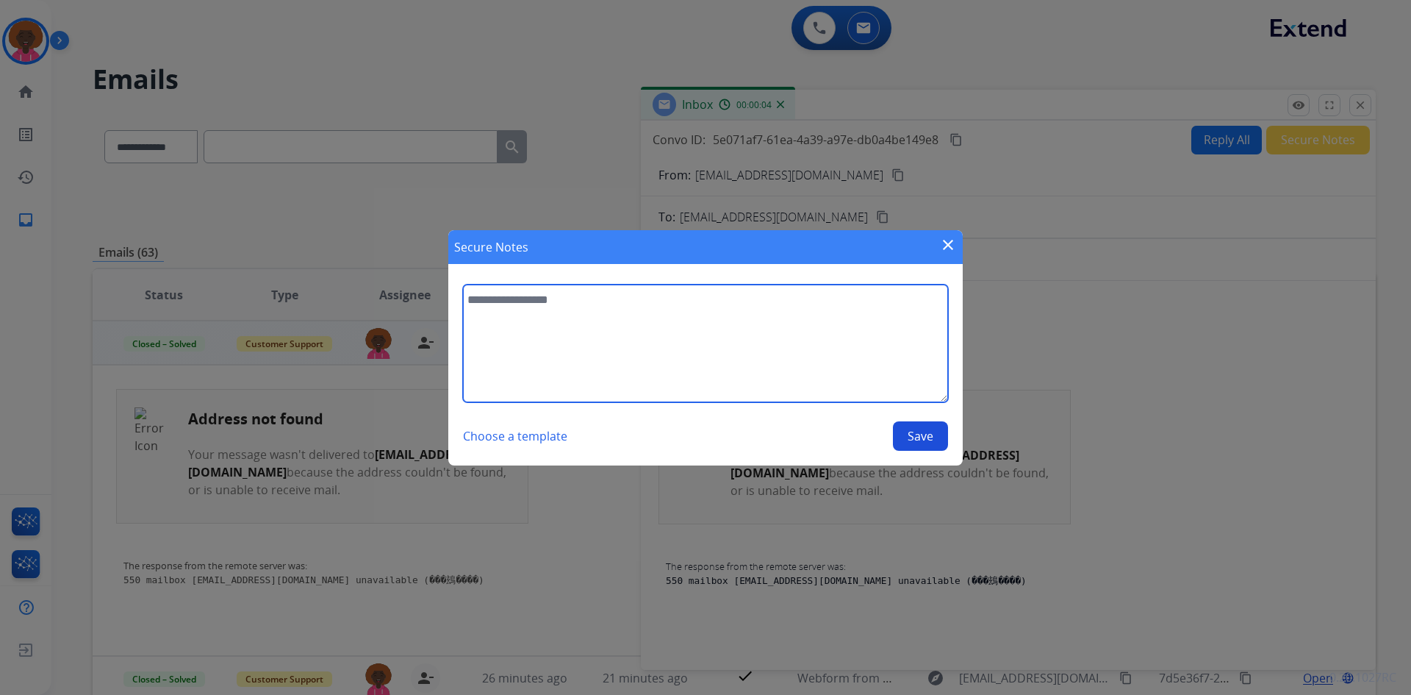
click at [553, 301] on textarea at bounding box center [705, 343] width 485 height 118
type textarea "**********"
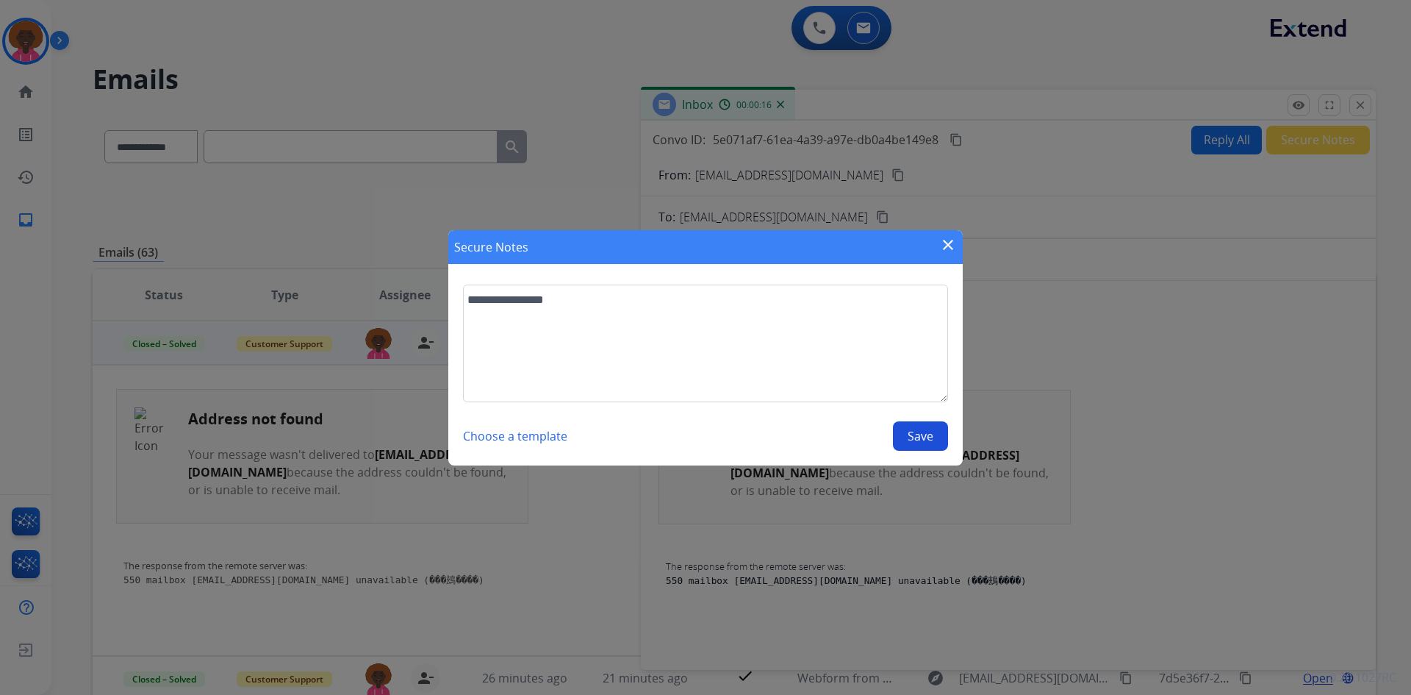
click at [902, 427] on button "Save" at bounding box center [920, 435] width 55 height 29
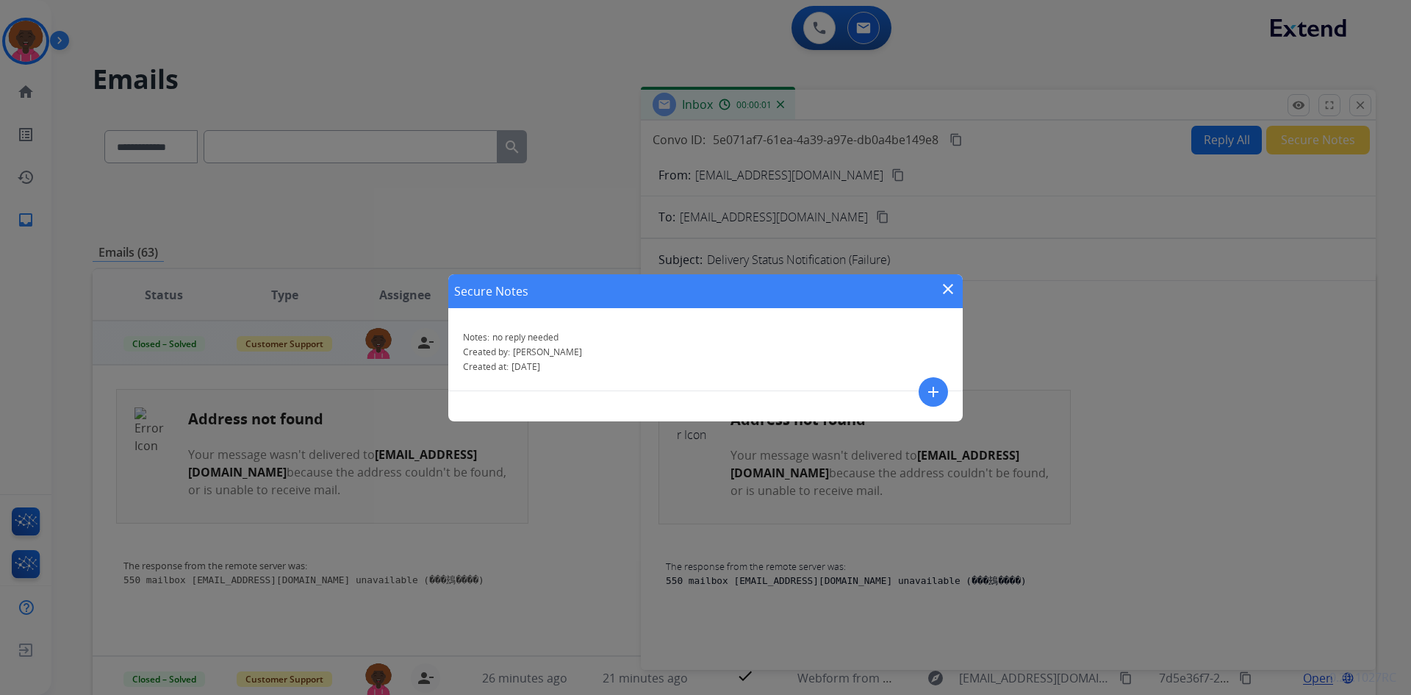
click at [942, 282] on mat-icon "close" at bounding box center [948, 289] width 18 height 18
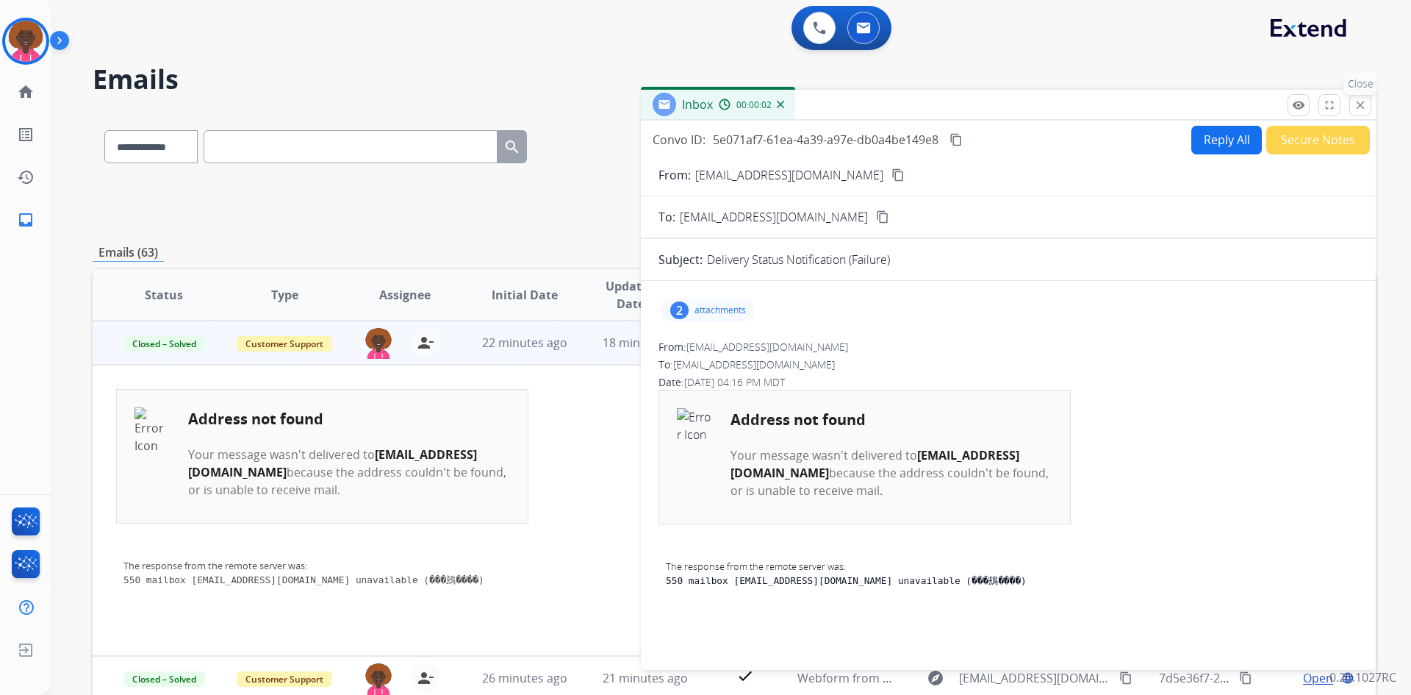
click at [1357, 101] on mat-icon "close" at bounding box center [1360, 104] width 13 height 13
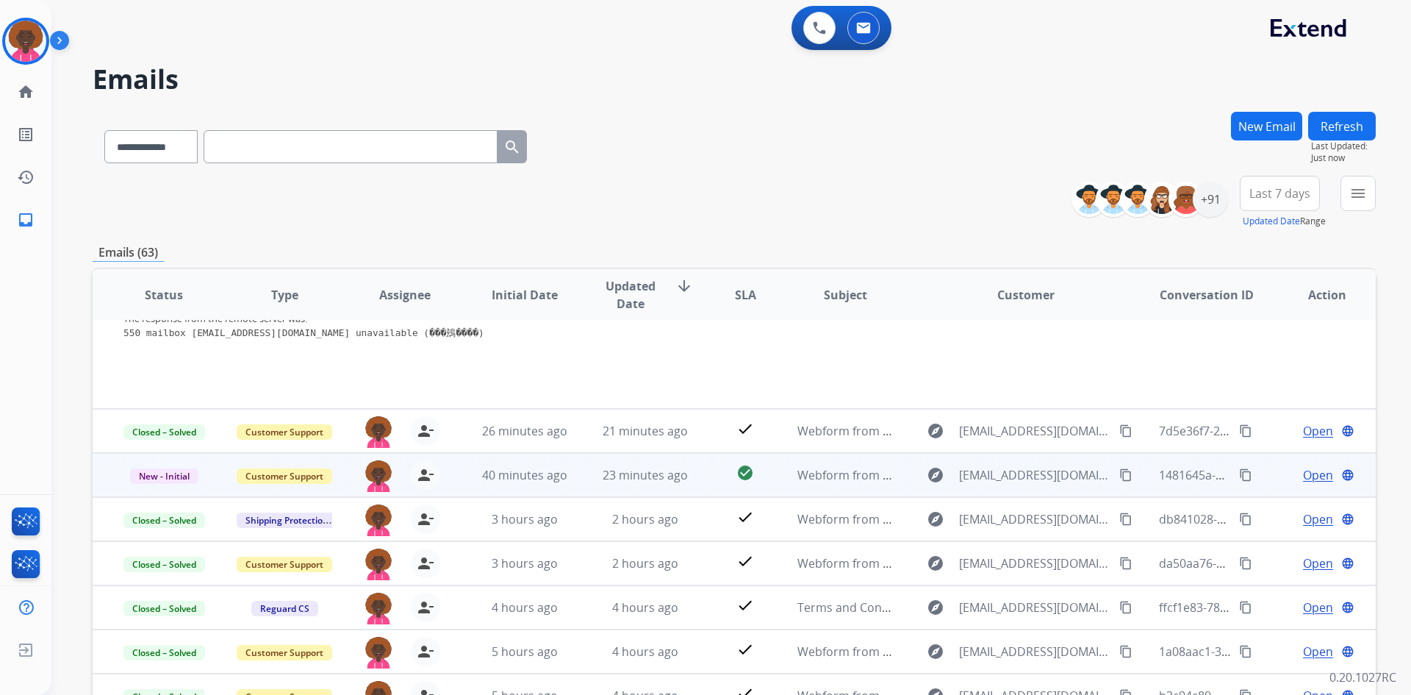
scroll to position [292, 0]
click at [667, 480] on span "23 minutes ago" at bounding box center [645, 473] width 85 height 16
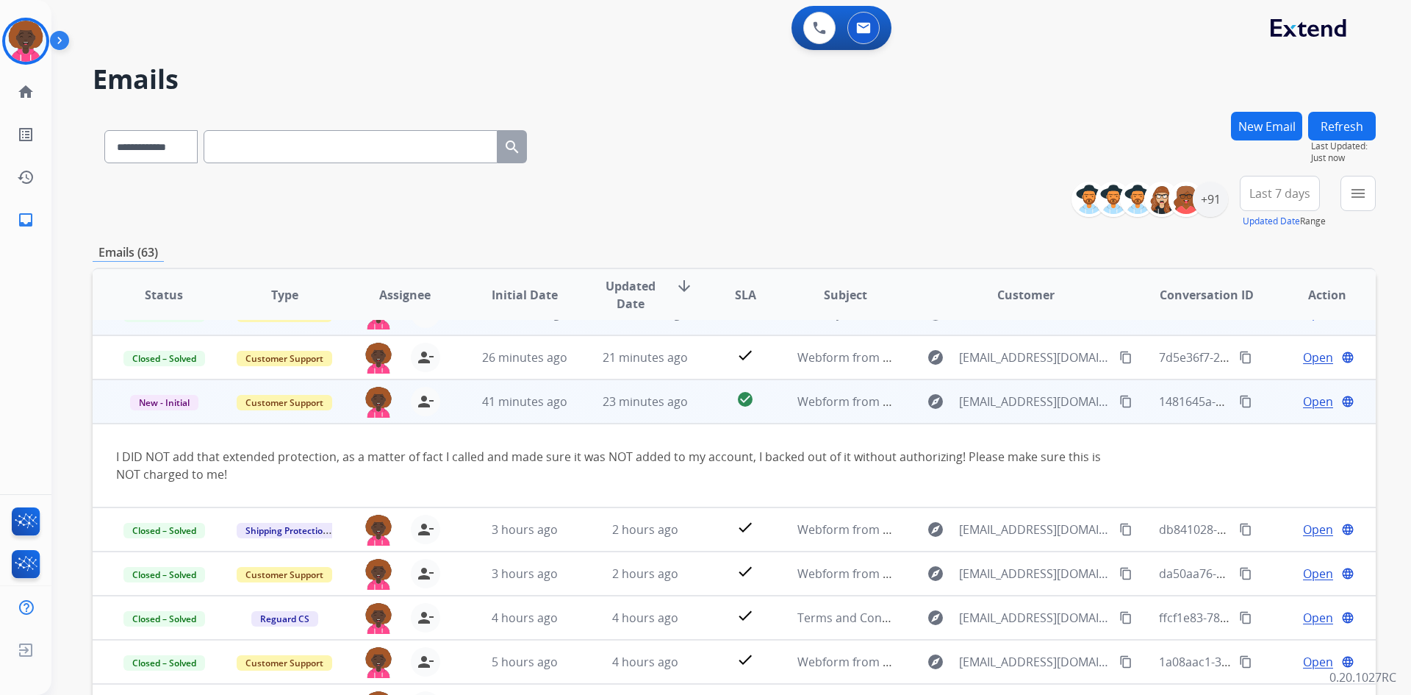
scroll to position [85, 0]
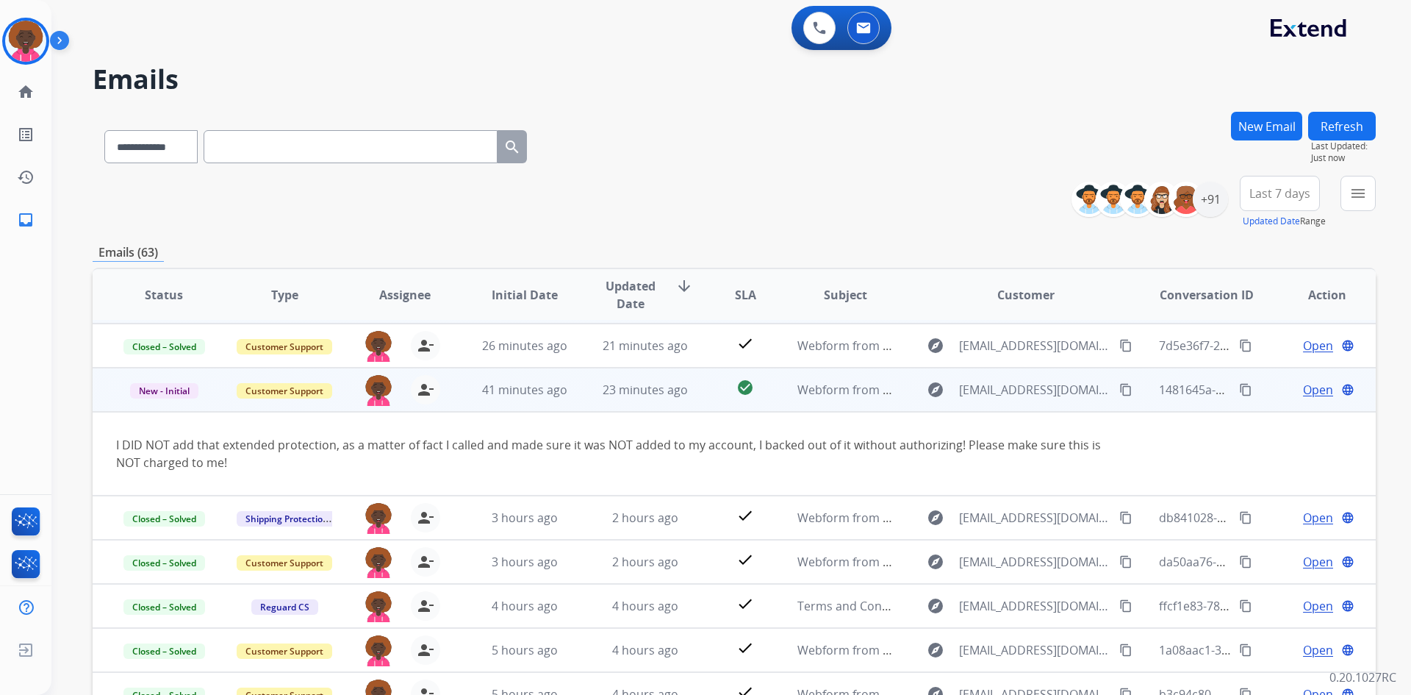
click at [1119, 389] on mat-icon "content_copy" at bounding box center [1125, 389] width 13 height 13
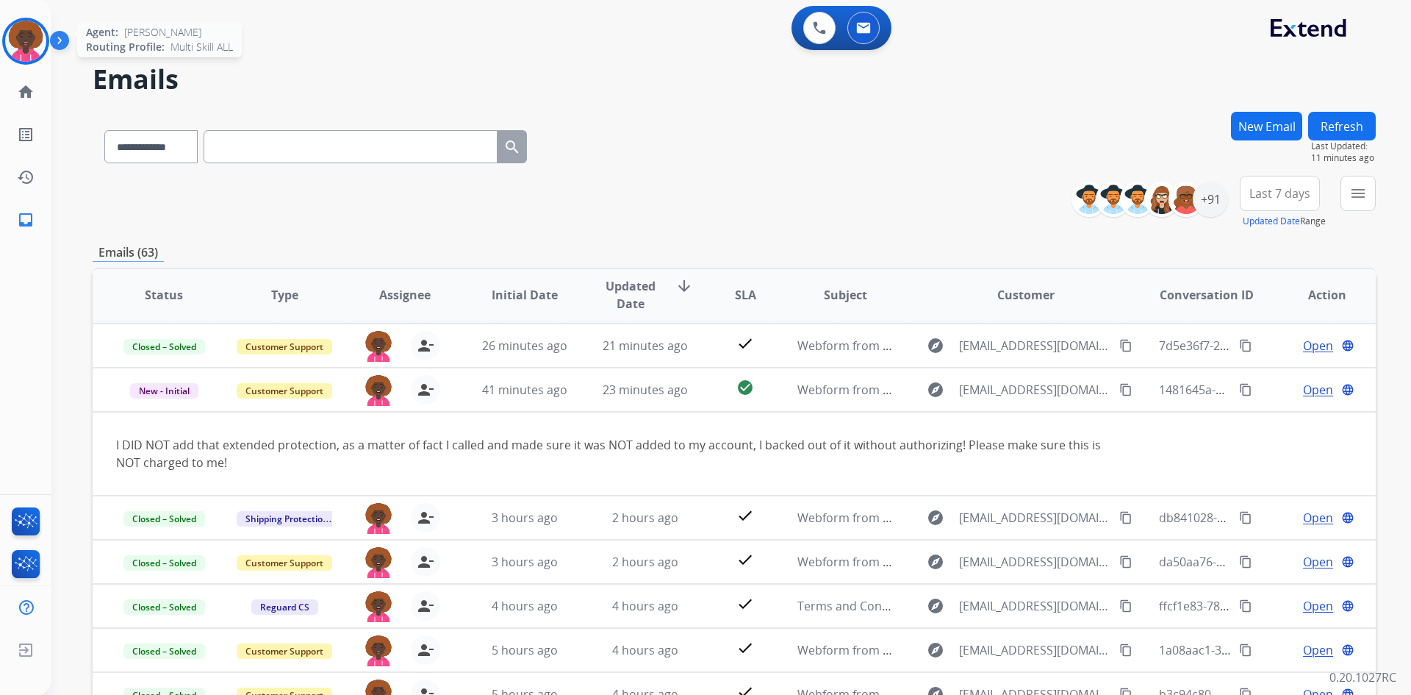
click at [41, 47] on img at bounding box center [25, 41] width 41 height 41
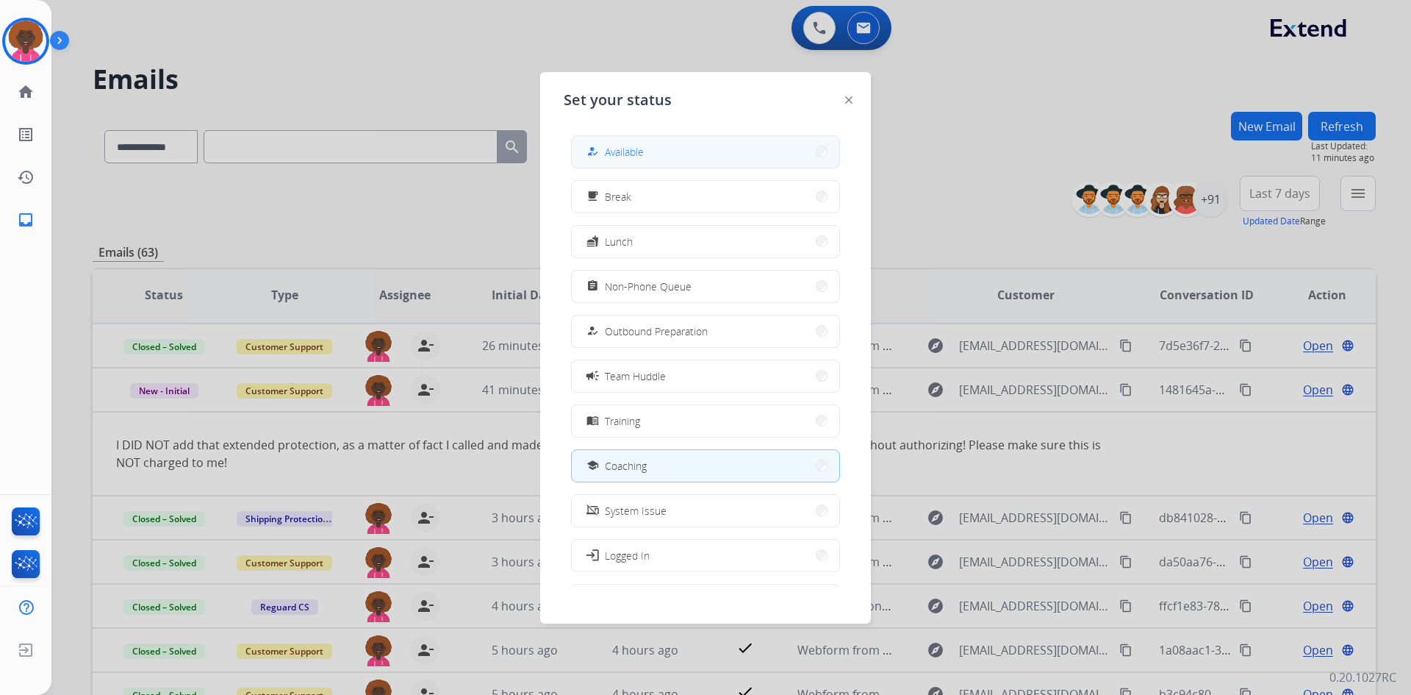
click at [722, 137] on button "how_to_reg Available" at bounding box center [706, 152] width 268 height 32
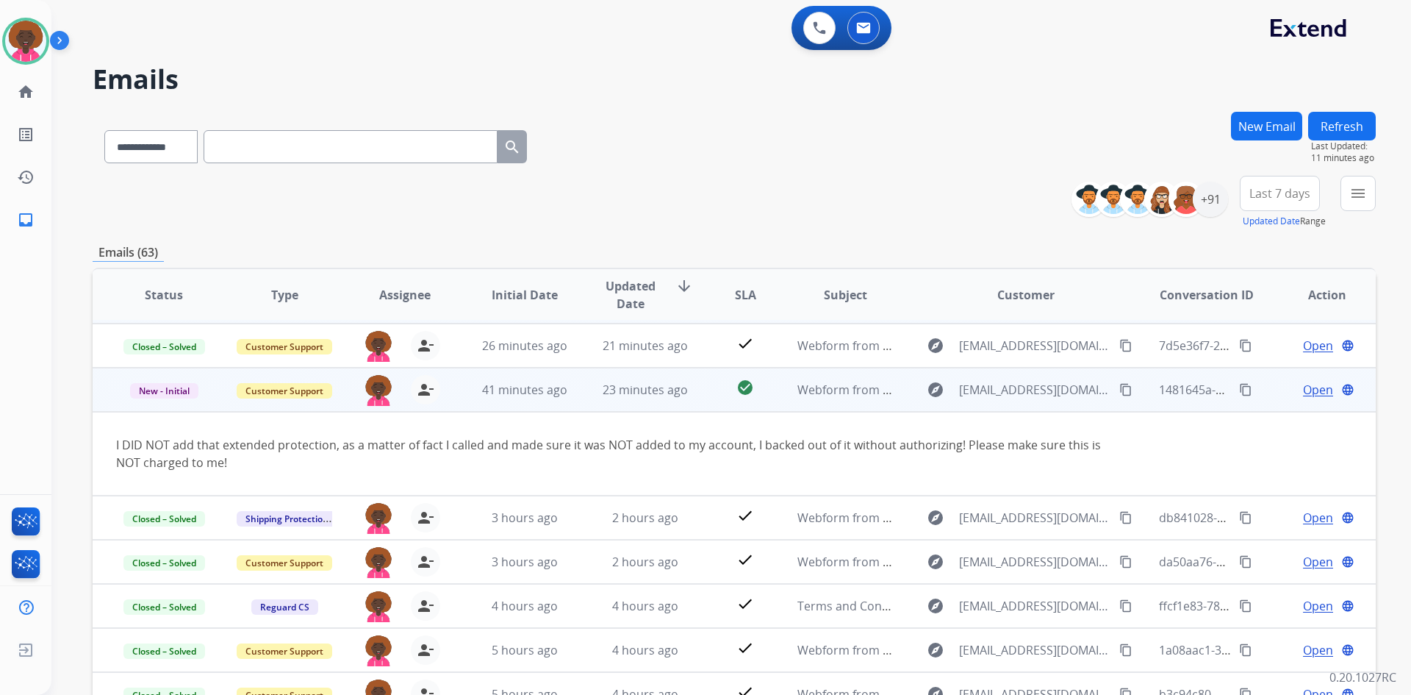
click at [1318, 395] on span "Open" at bounding box center [1318, 390] width 30 height 18
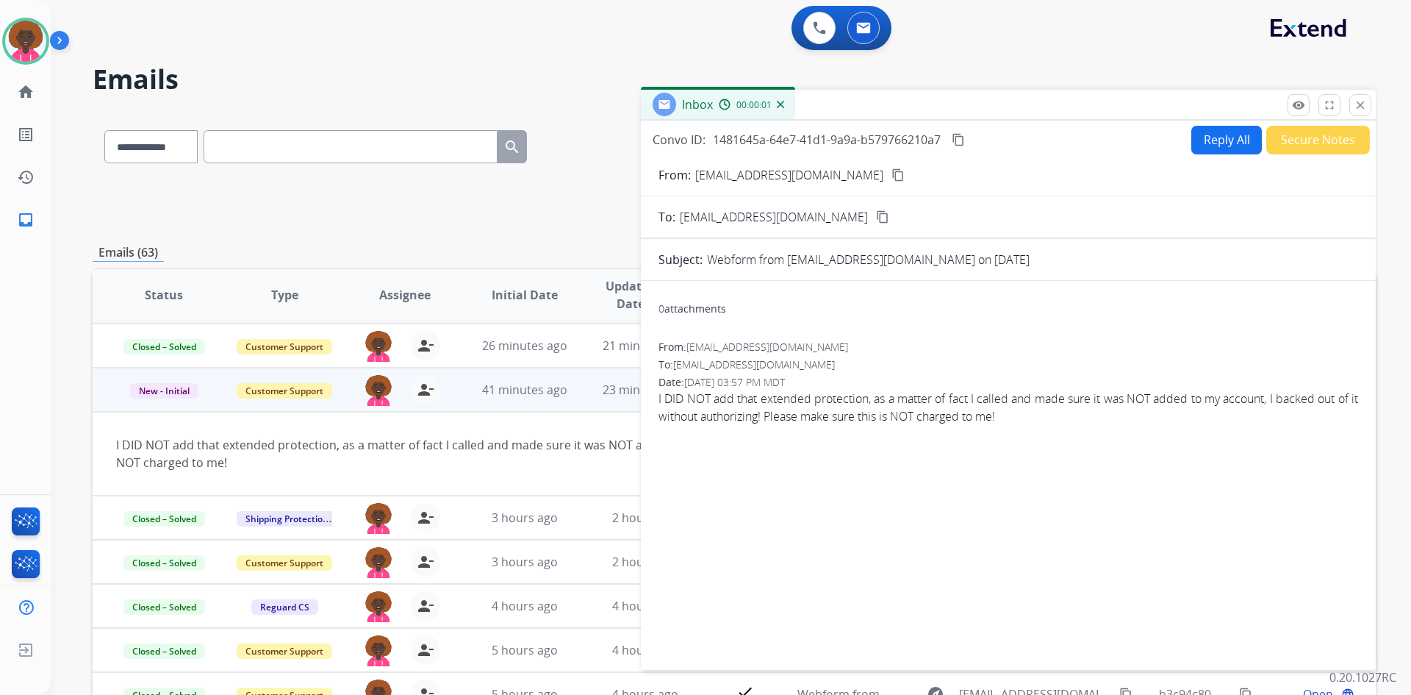
click at [1218, 151] on button "Reply All" at bounding box center [1226, 140] width 71 height 29
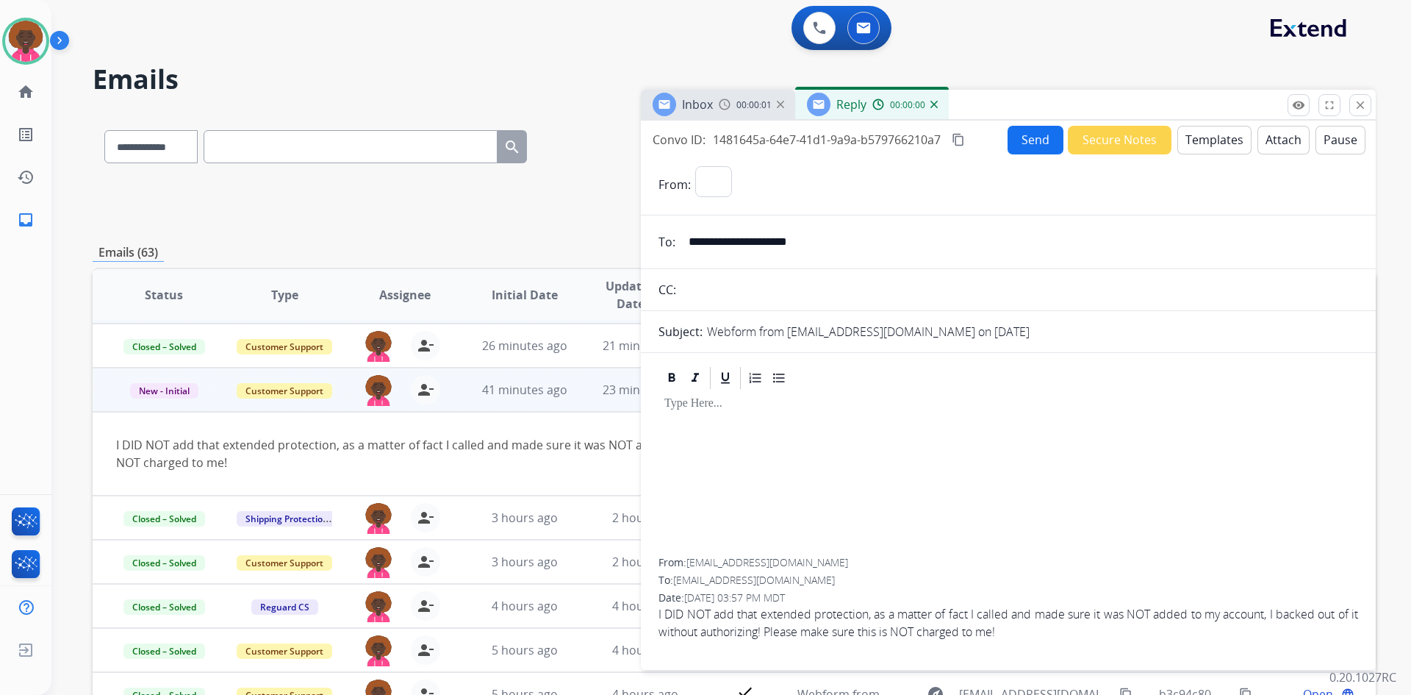
select select "**********"
click at [1203, 140] on button "Templates" at bounding box center [1214, 140] width 74 height 29
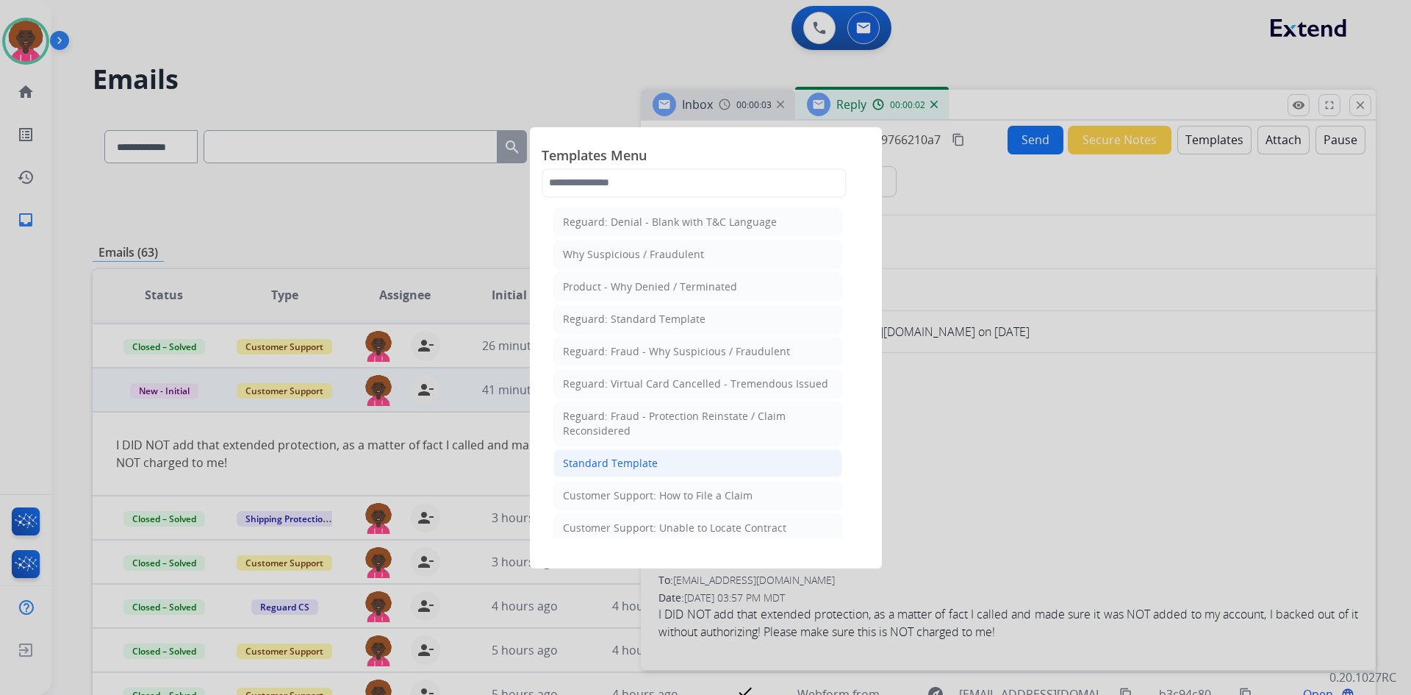
click at [606, 456] on div "Standard Template" at bounding box center [610, 463] width 95 height 15
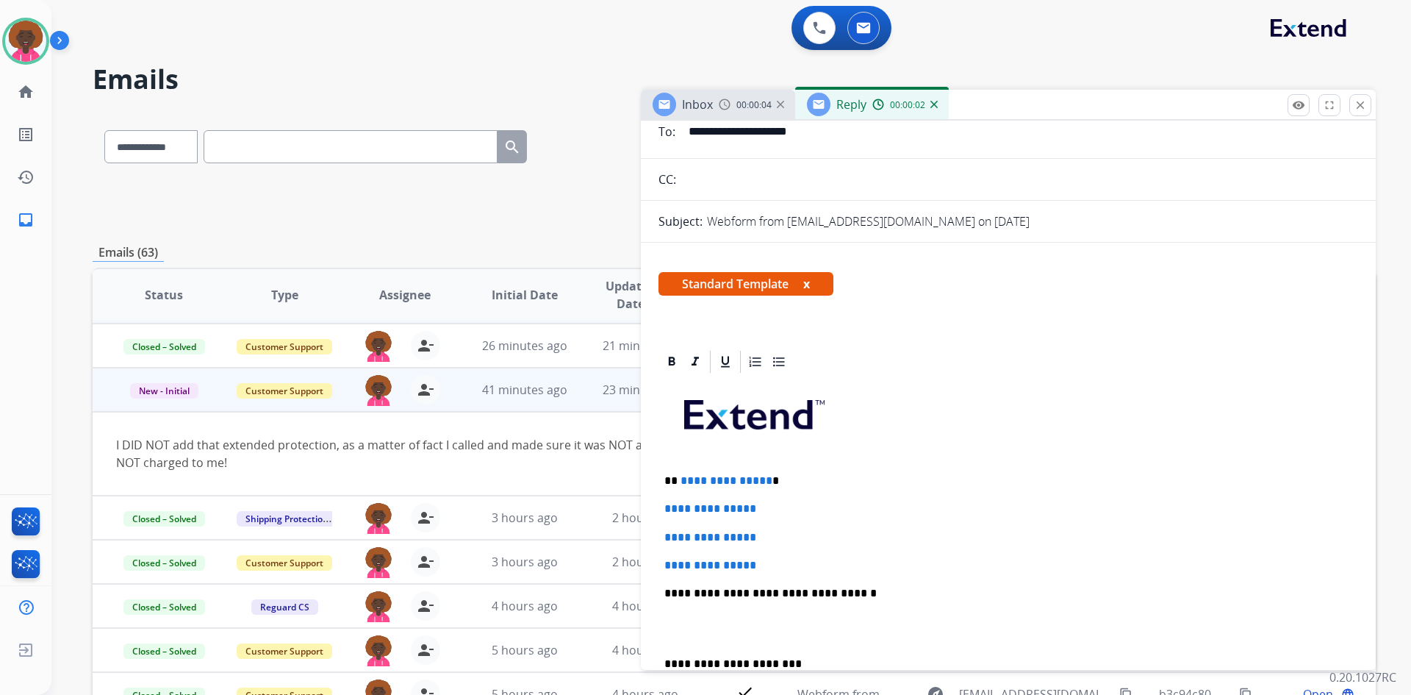
scroll to position [220, 0]
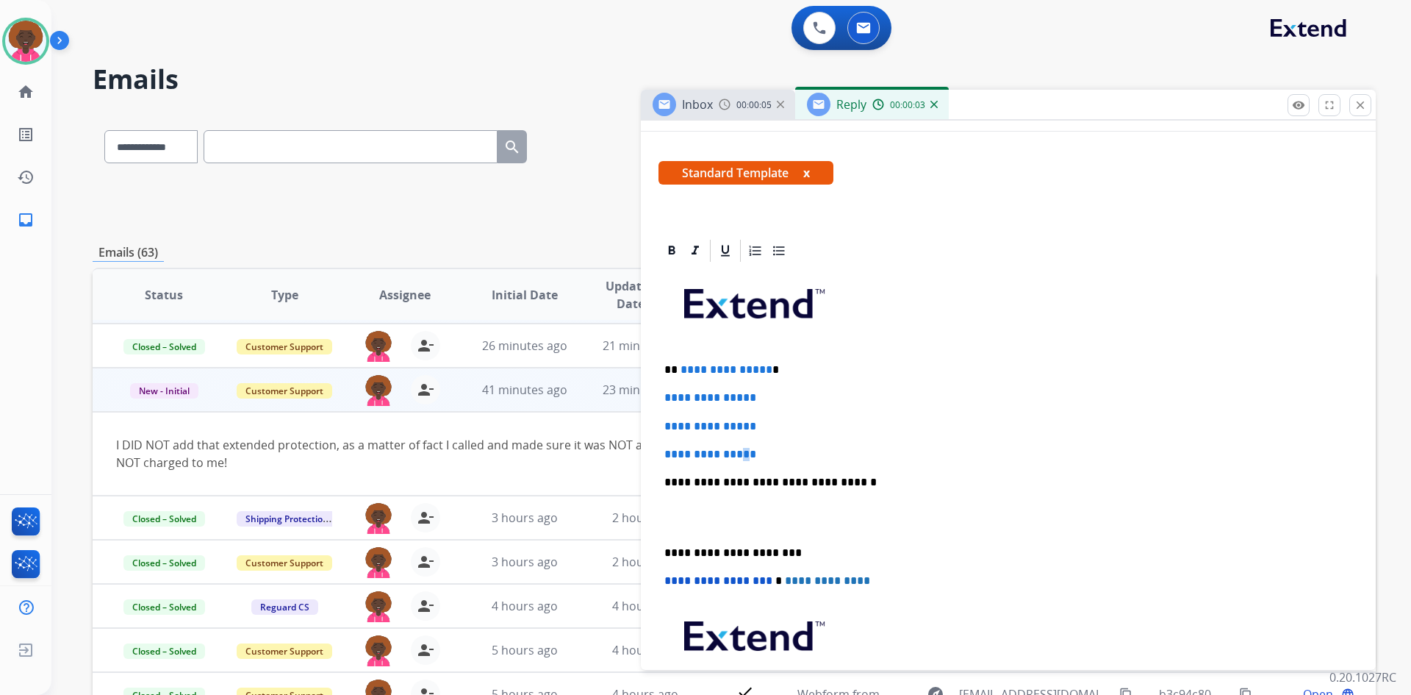
click at [752, 446] on div "**********" at bounding box center [1008, 517] width 700 height 506
drag, startPoint x: 721, startPoint y: 439, endPoint x: 647, endPoint y: 389, distance: 89.5
click at [647, 389] on div "**********" at bounding box center [1008, 550] width 735 height 626
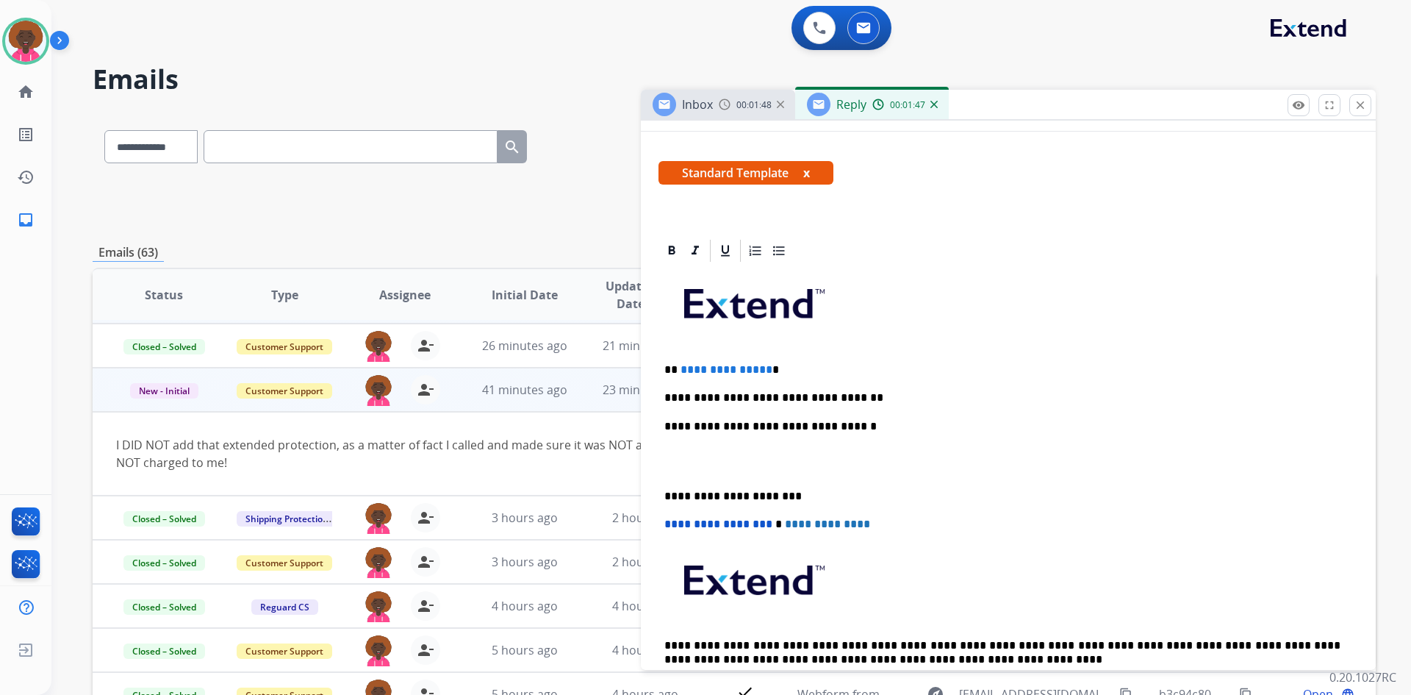
click at [867, 428] on p "**********" at bounding box center [1002, 426] width 676 height 13
click at [926, 389] on div "**********" at bounding box center [1008, 488] width 700 height 449
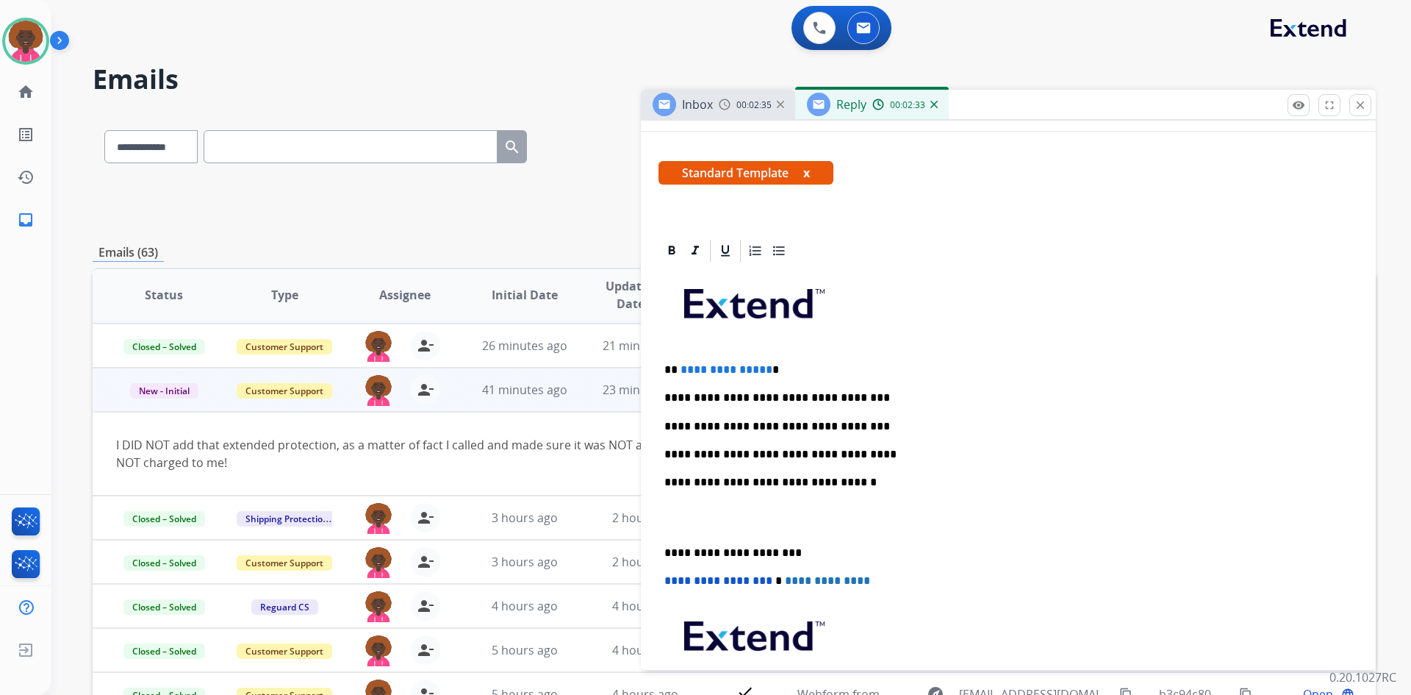
click at [714, 521] on p at bounding box center [1008, 517] width 688 height 27
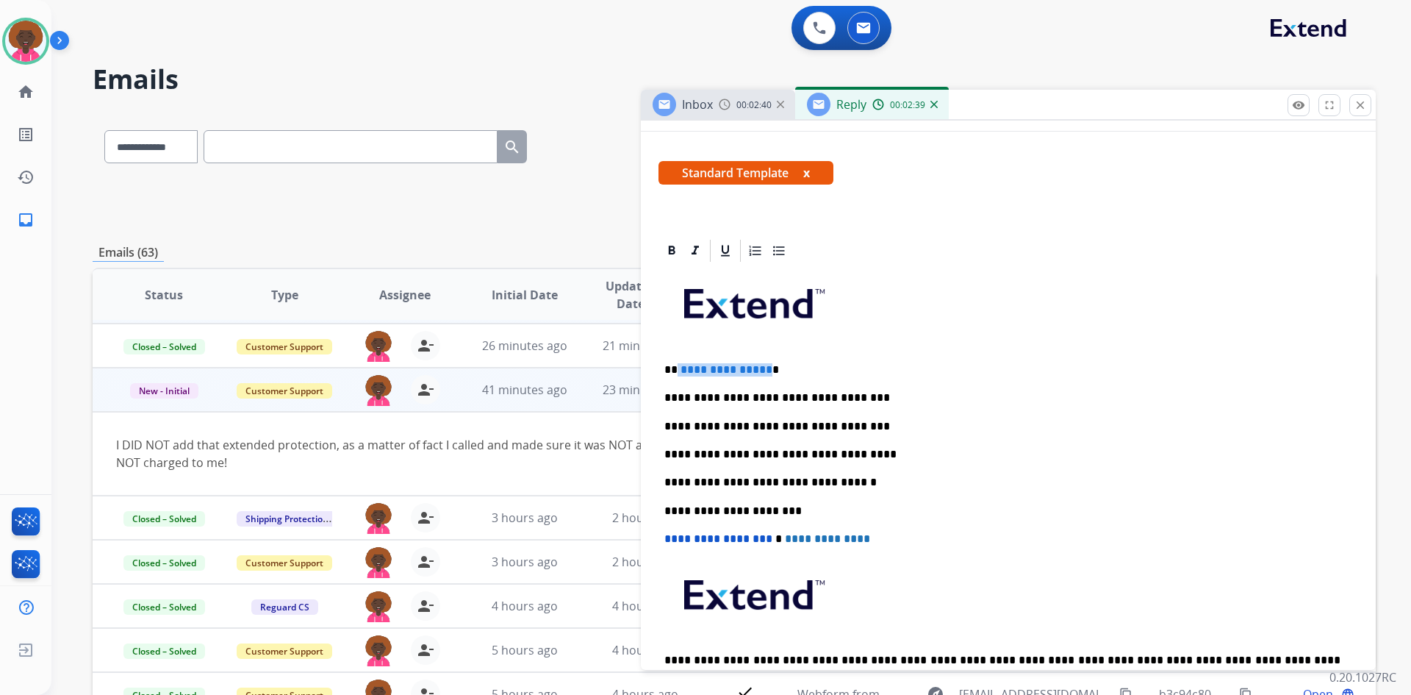
drag, startPoint x: 763, startPoint y: 366, endPoint x: 677, endPoint y: 352, distance: 87.1
click at [677, 352] on div "**********" at bounding box center [1008, 496] width 700 height 464
click at [678, 366] on p "*********" at bounding box center [1002, 369] width 676 height 13
click at [908, 370] on p "**********" at bounding box center [1002, 369] width 676 height 13
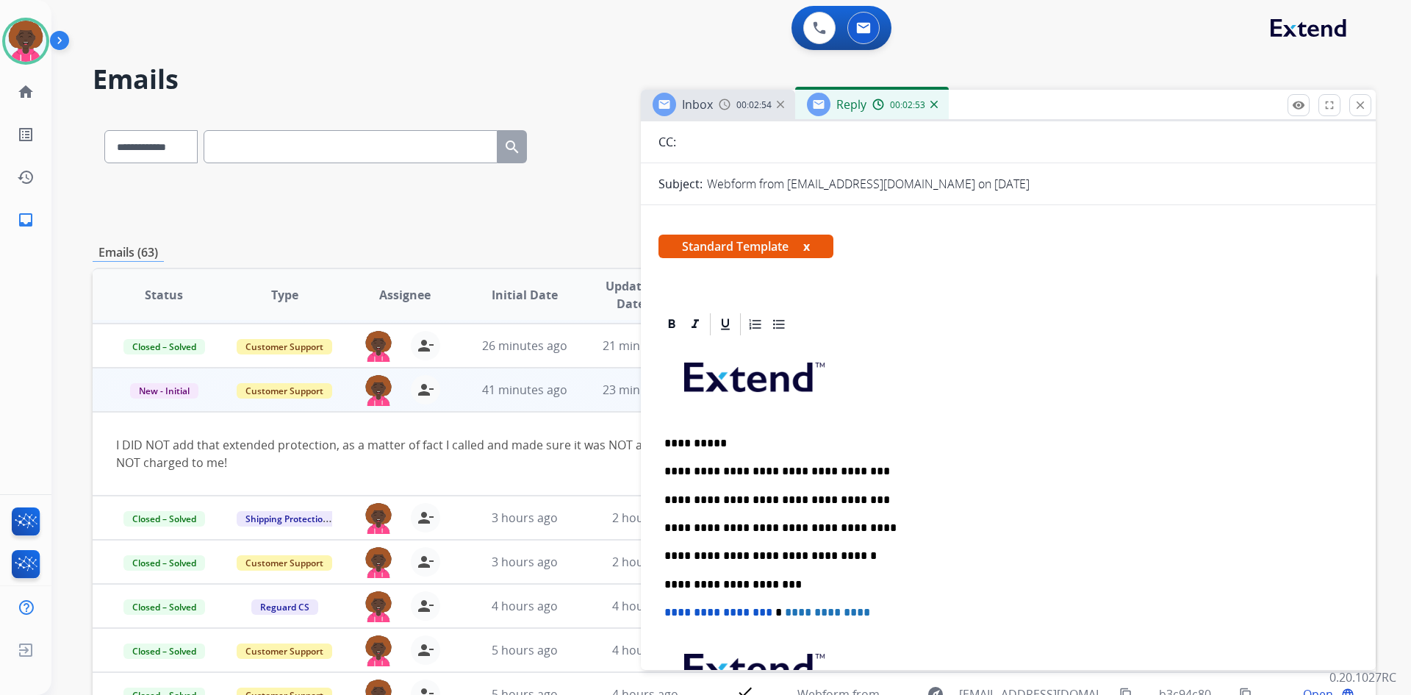
scroll to position [0, 0]
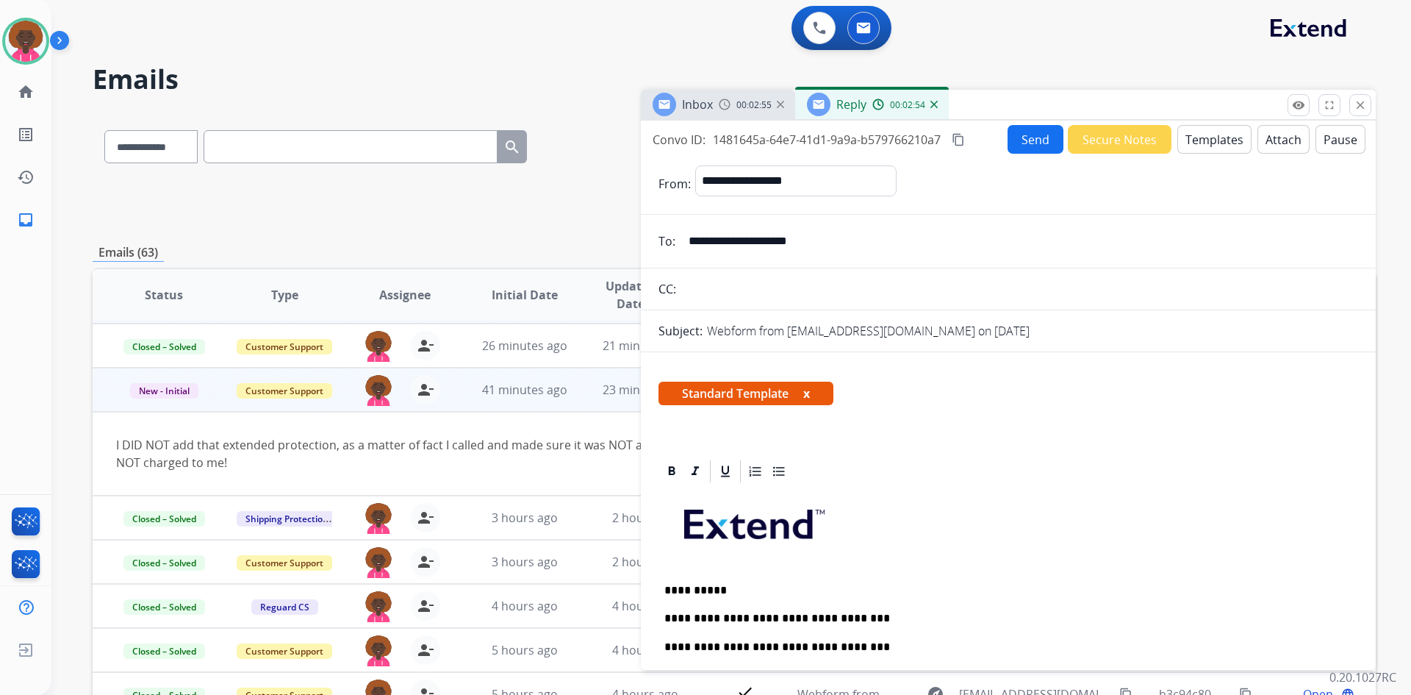
click at [1019, 132] on button "Send" at bounding box center [1036, 139] width 56 height 29
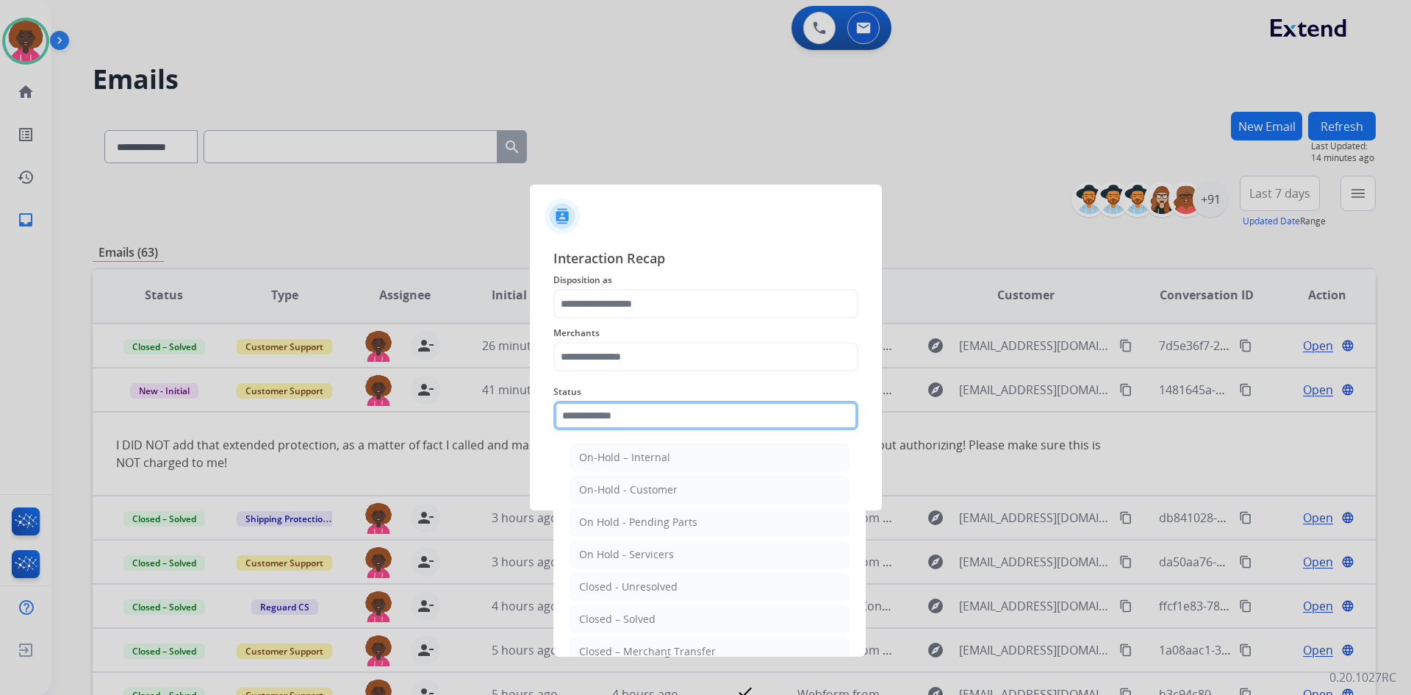
click at [670, 422] on input "text" at bounding box center [705, 415] width 305 height 29
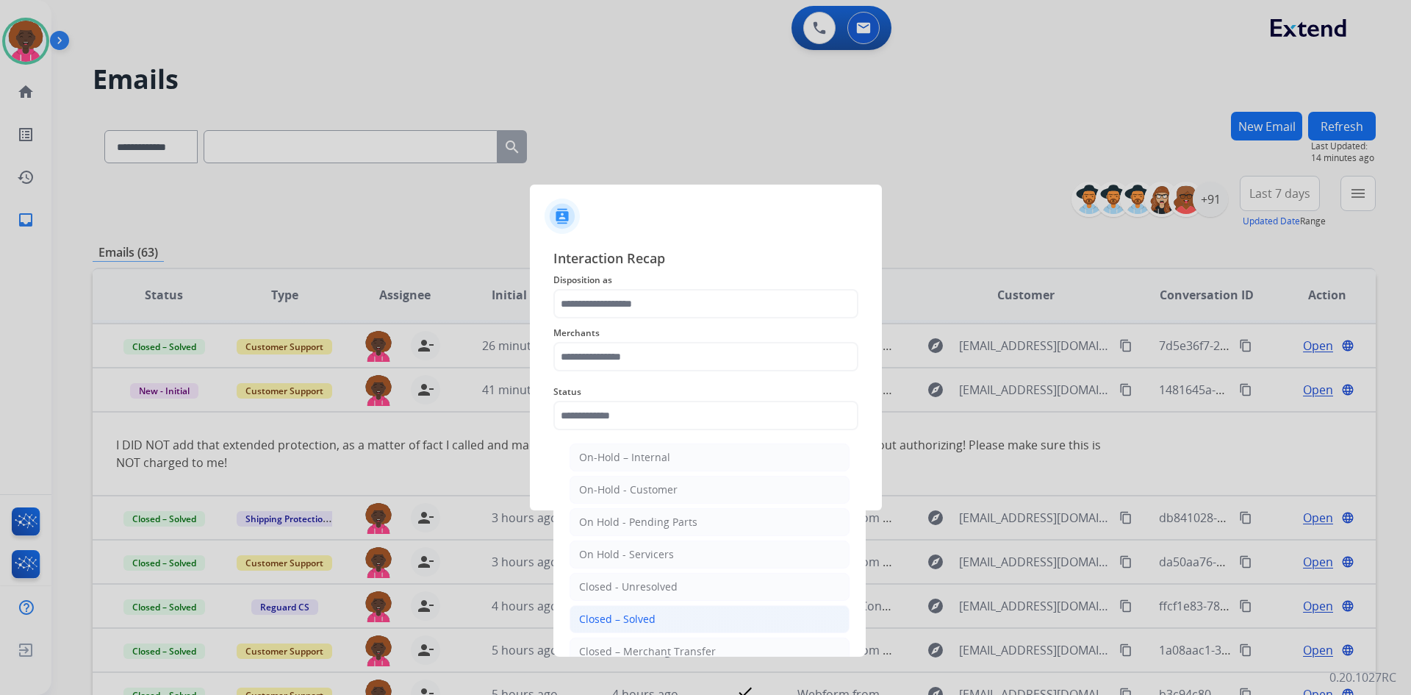
click at [638, 623] on div "Closed – Solved" at bounding box center [617, 618] width 76 height 15
type input "**********"
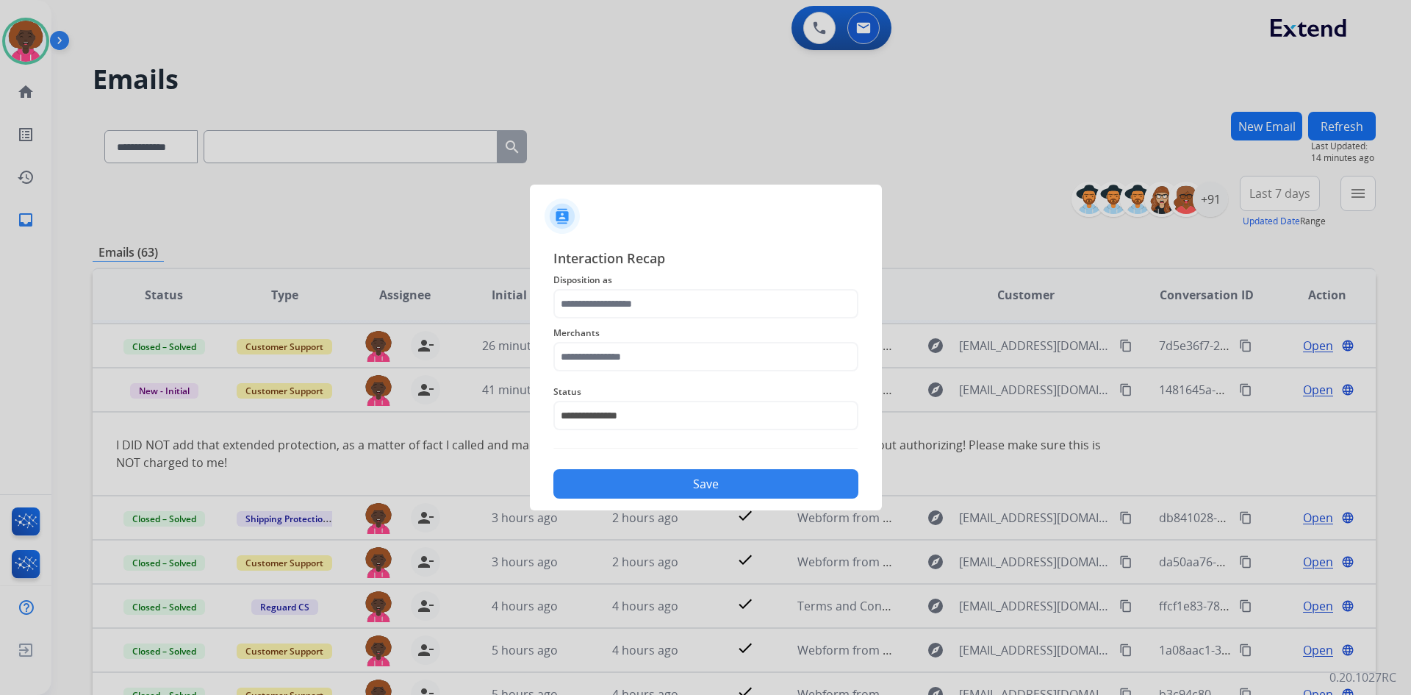
click at [686, 341] on span "Merchants" at bounding box center [705, 333] width 305 height 18
click at [663, 367] on input "text" at bounding box center [705, 356] width 305 height 29
click at [708, 401] on li "Not found" at bounding box center [710, 398] width 280 height 28
type input "*********"
click at [670, 322] on div "Merchants *********" at bounding box center [705, 347] width 305 height 59
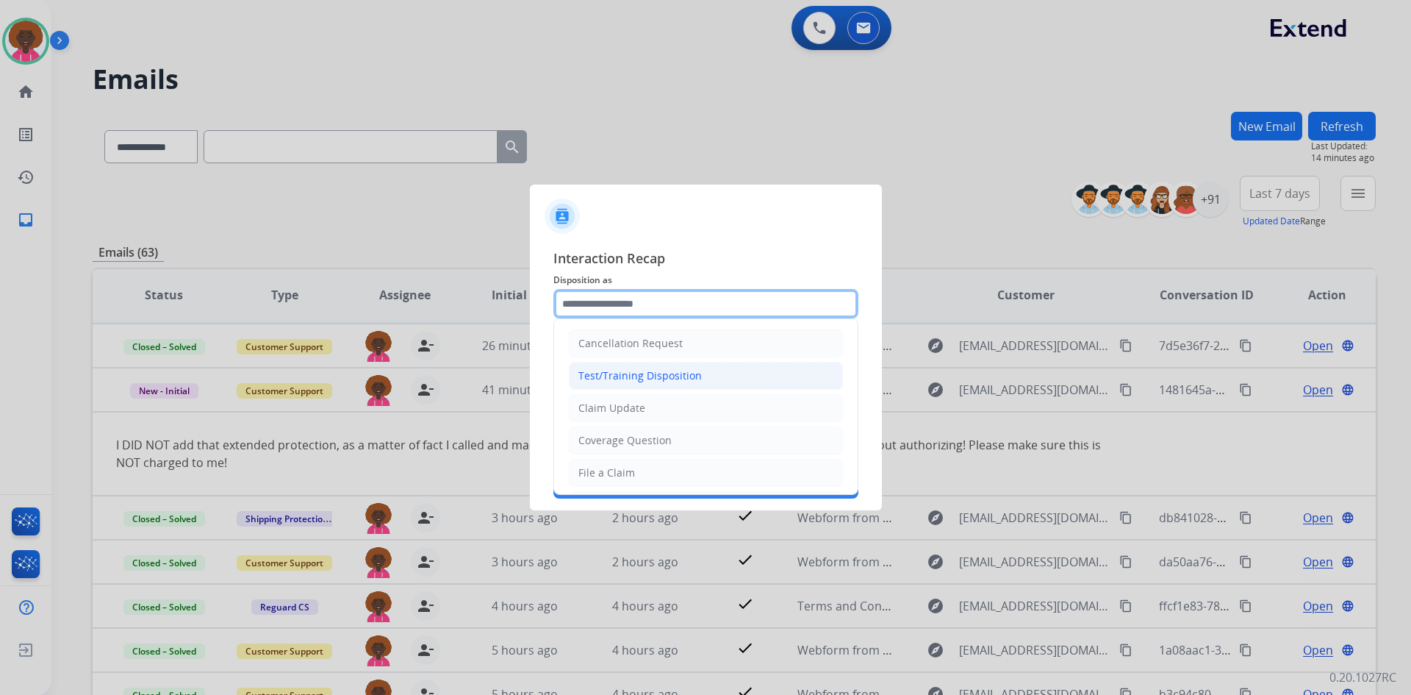
drag, startPoint x: 645, startPoint y: 309, endPoint x: 623, endPoint y: 376, distance: 70.2
click at [645, 313] on input "text" at bounding box center [705, 303] width 305 height 29
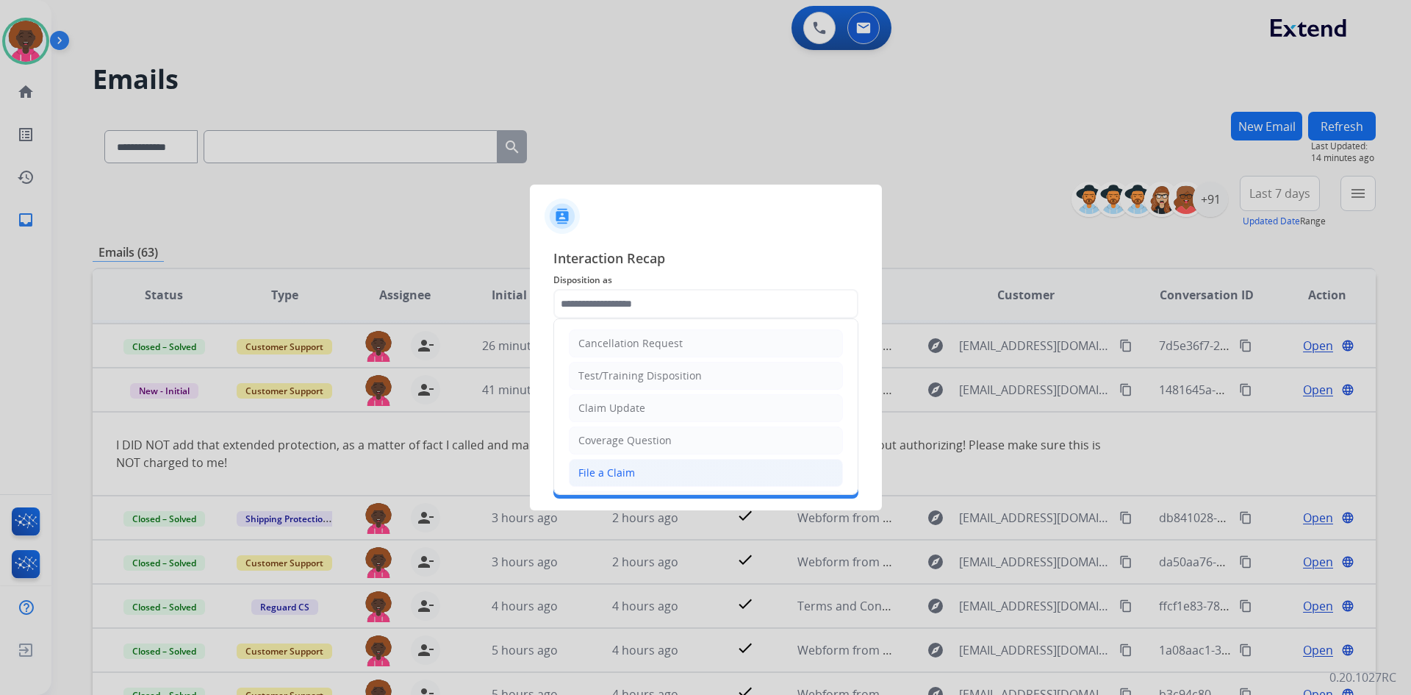
click at [604, 474] on div "File a Claim" at bounding box center [606, 472] width 57 height 15
type input "**********"
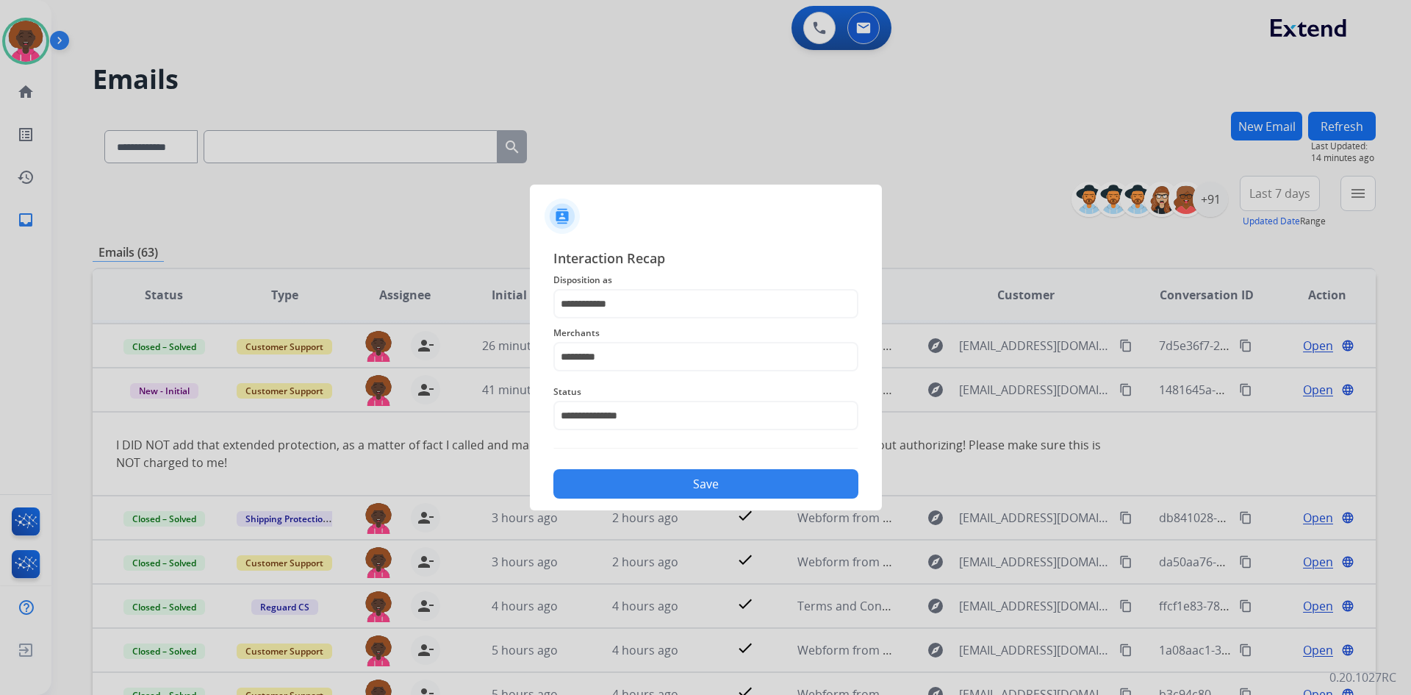
click at [742, 481] on button "Save" at bounding box center [705, 483] width 305 height 29
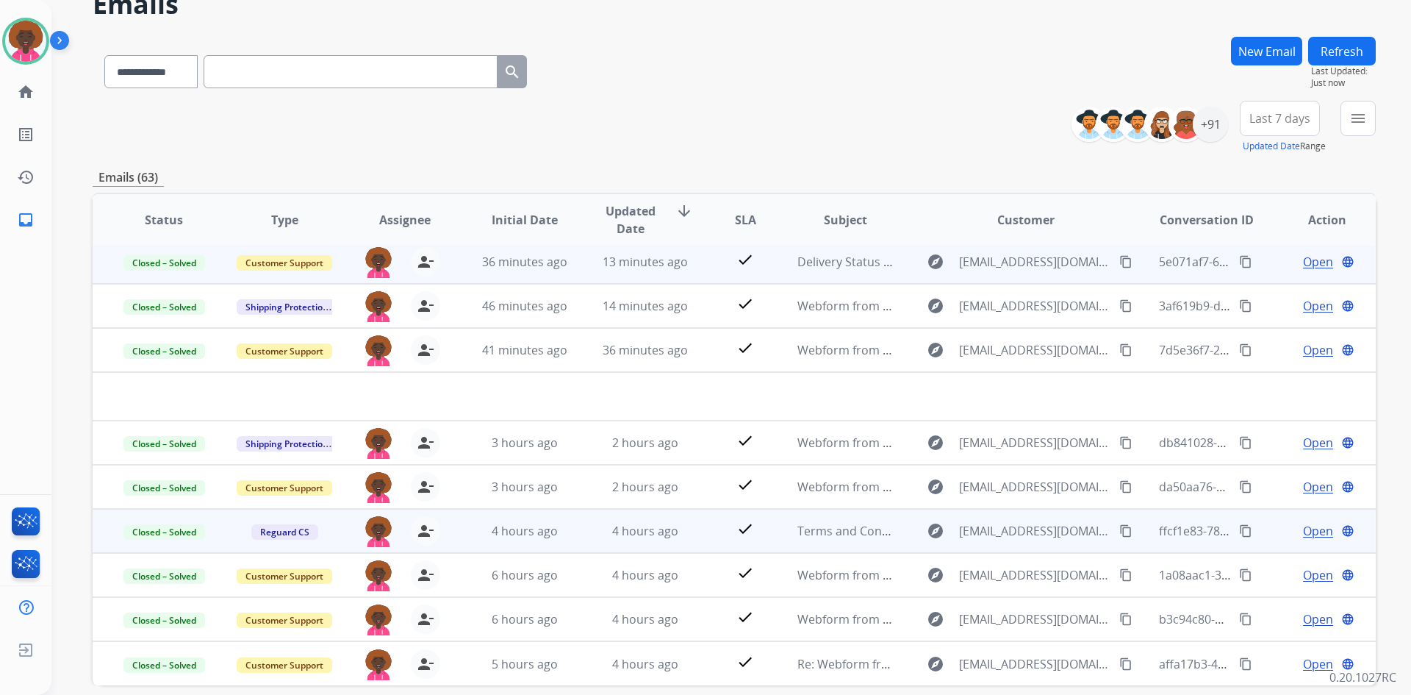
scroll to position [142, 0]
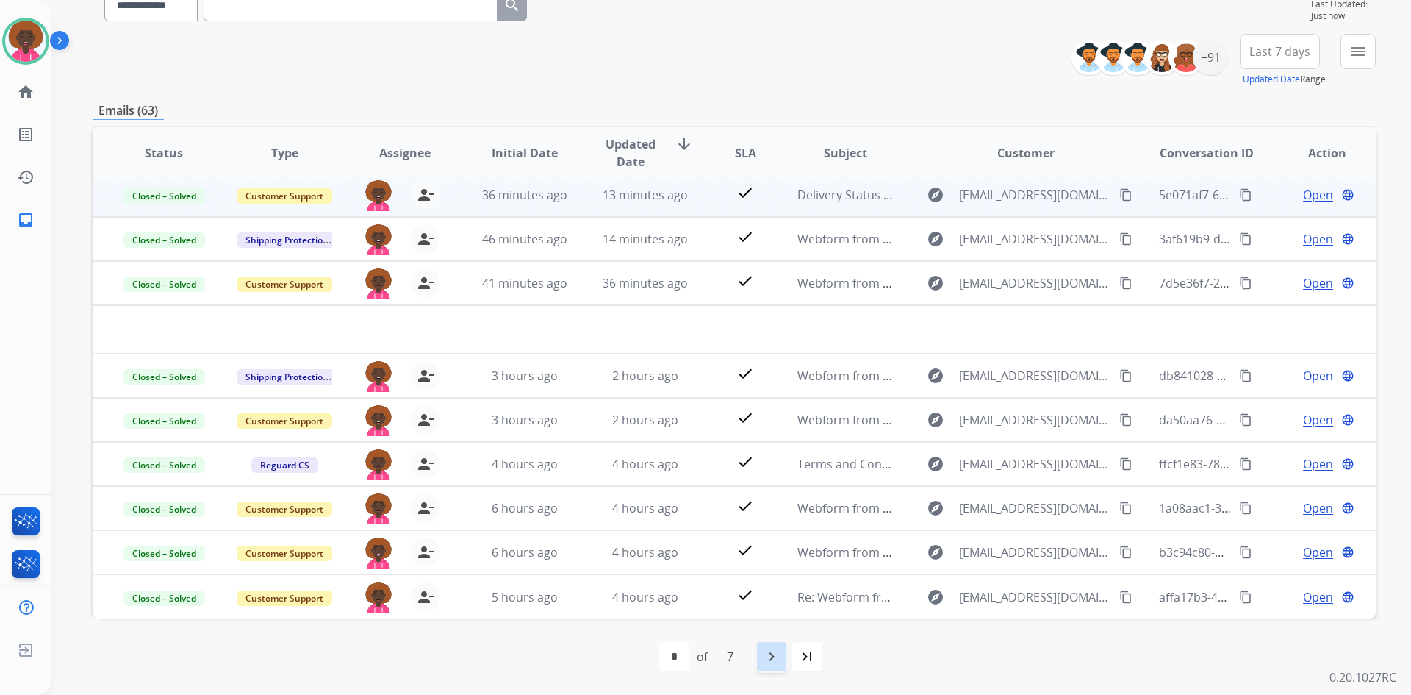
click at [775, 657] on mat-icon "navigate_next" at bounding box center [772, 656] width 18 height 18
select select "*"
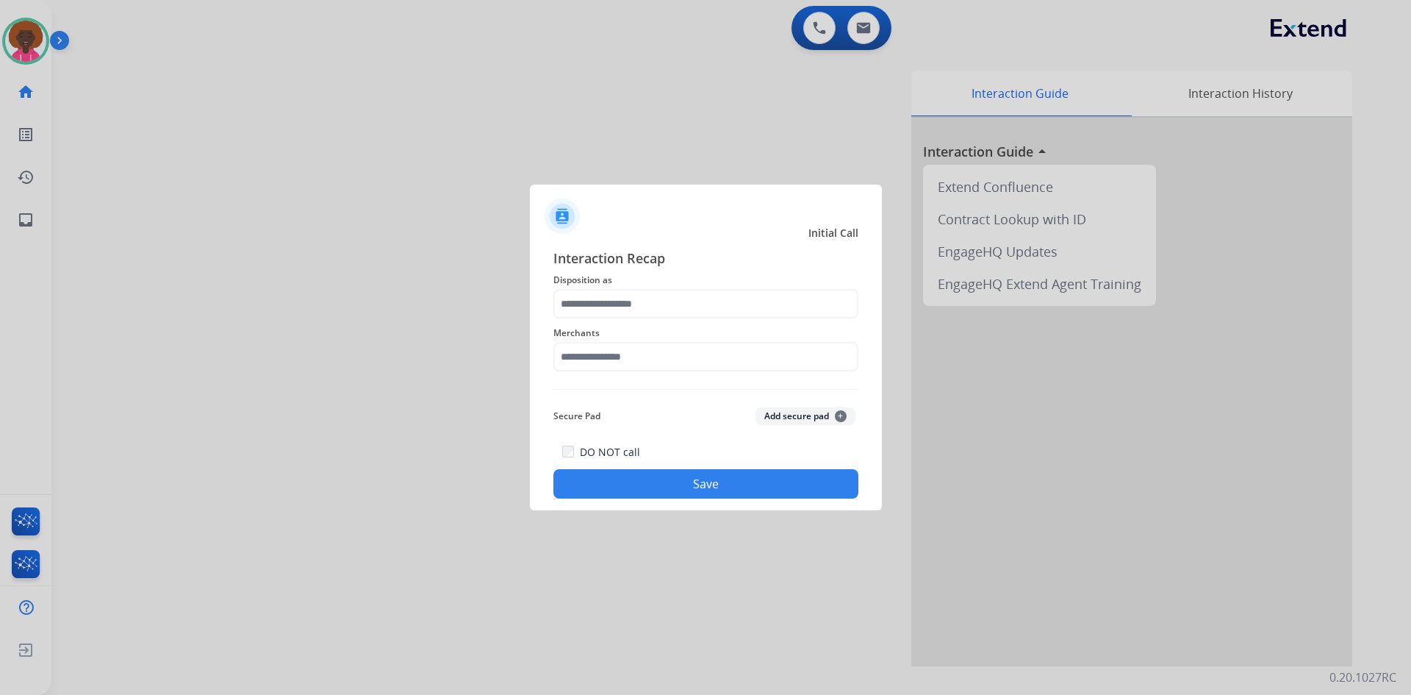
click at [664, 319] on div "Merchants" at bounding box center [705, 347] width 305 height 59
click at [680, 319] on div "Merchants" at bounding box center [705, 347] width 305 height 59
click at [697, 288] on div "Interaction Recap Disposition as Merchants Secure Pad Add secure pad + DO NOT c…" at bounding box center [705, 373] width 305 height 251
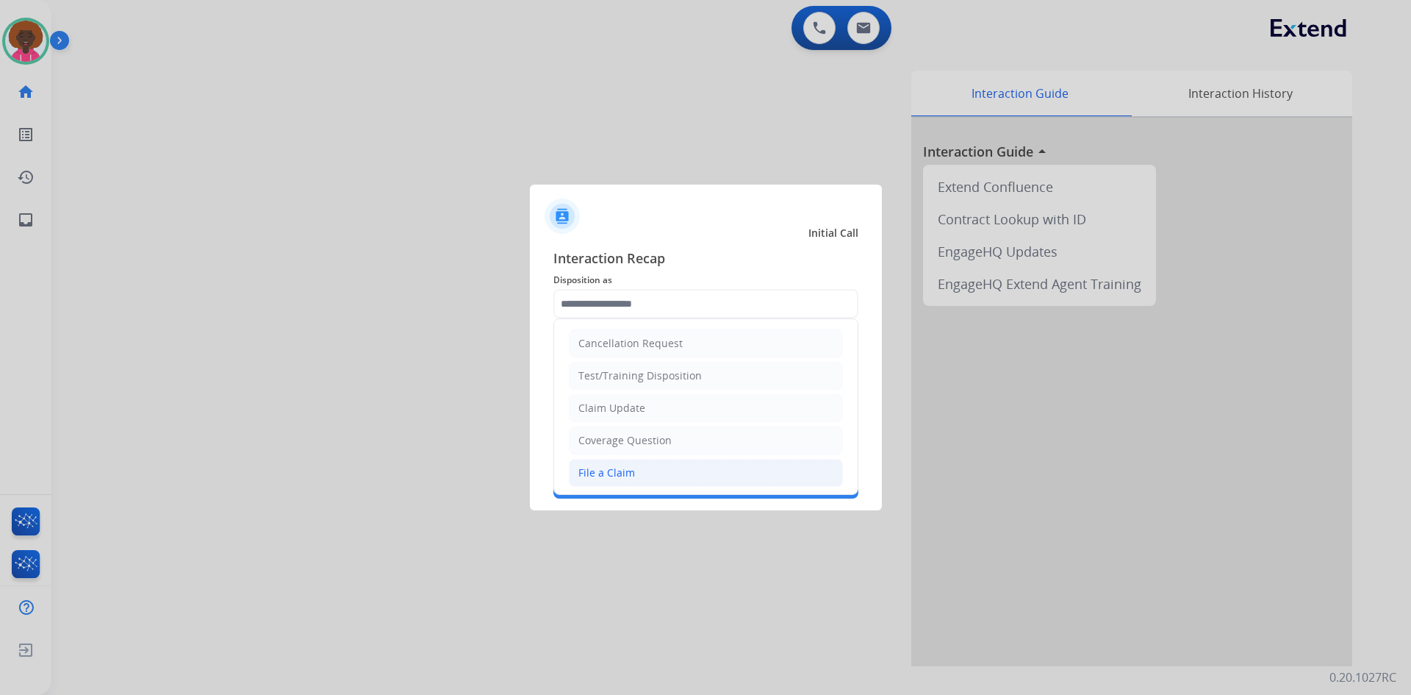
click at [703, 467] on li "File a Claim" at bounding box center [706, 473] width 274 height 28
type input "**********"
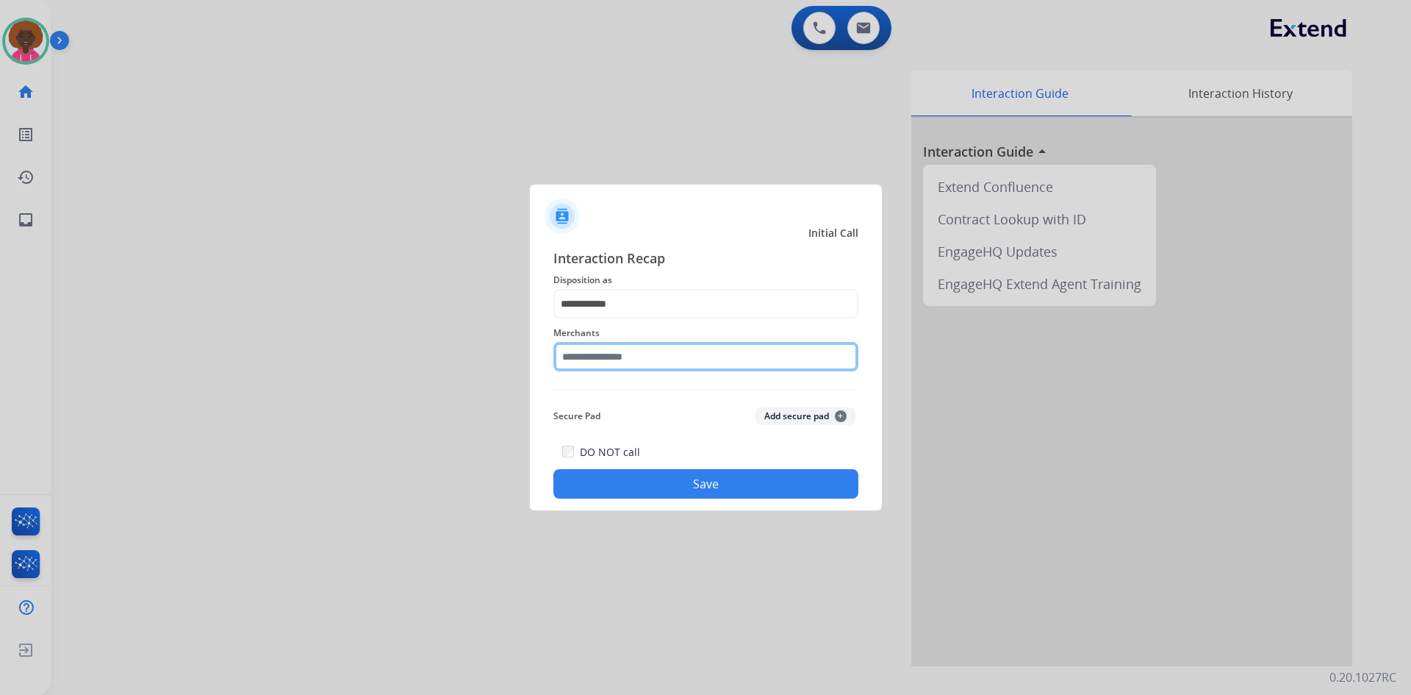
drag, startPoint x: 669, startPoint y: 359, endPoint x: 664, endPoint y: 352, distance: 7.9
click at [669, 357] on input "text" at bounding box center [705, 356] width 305 height 29
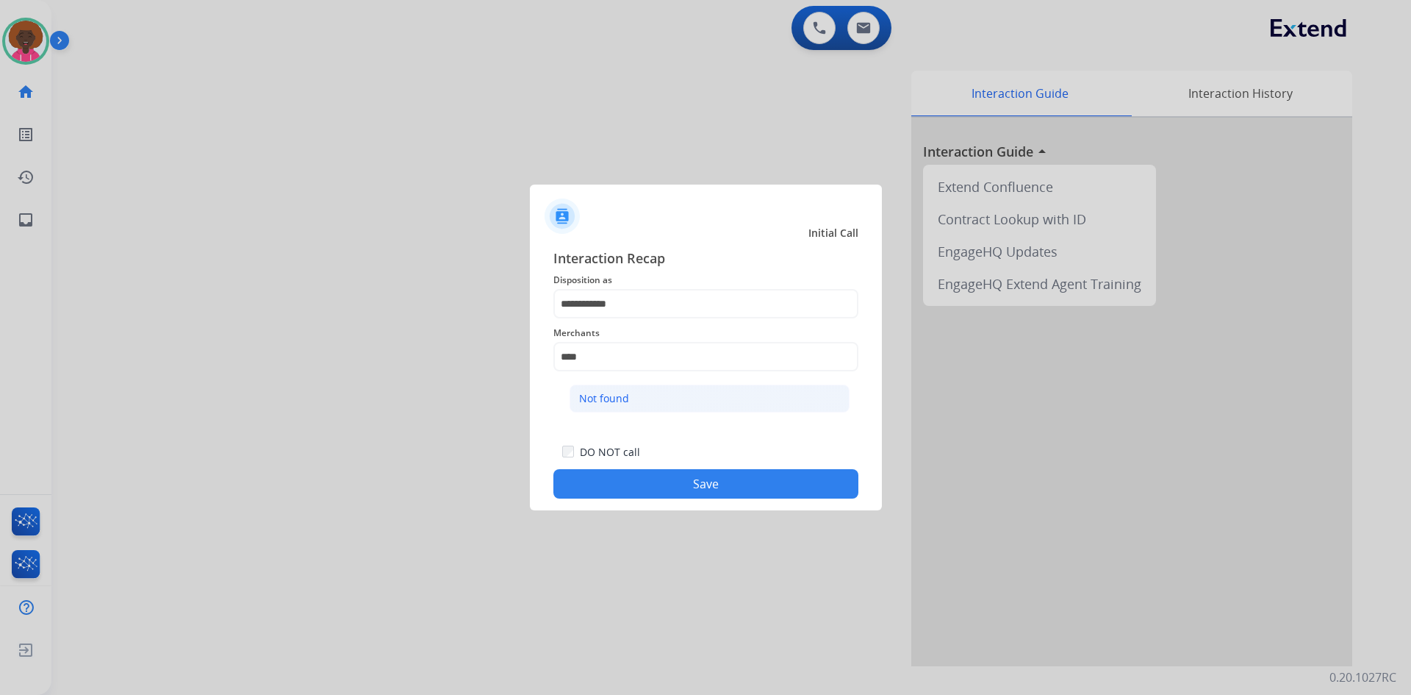
click at [604, 389] on li "Not found" at bounding box center [710, 398] width 280 height 28
type input "*********"
click at [654, 489] on button "Save" at bounding box center [705, 483] width 305 height 29
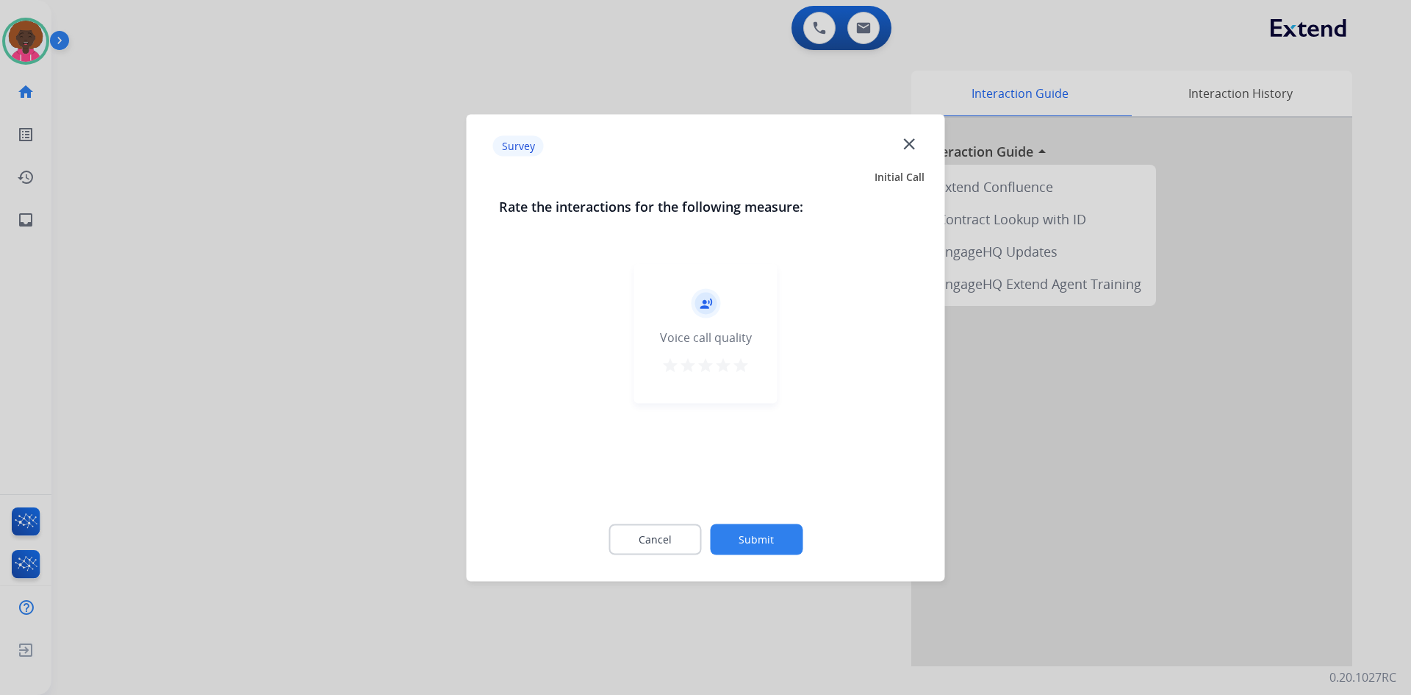
drag, startPoint x: 722, startPoint y: 366, endPoint x: 731, endPoint y: 357, distance: 12.5
click at [725, 366] on mat-icon "star" at bounding box center [723, 365] width 18 height 18
drag, startPoint x: 733, startPoint y: 356, endPoint x: 740, endPoint y: 396, distance: 41.0
click at [735, 356] on div "star star star star star" at bounding box center [705, 367] width 88 height 22
click at [758, 388] on div "record_voice_over Voice call quality star star star star star" at bounding box center [705, 333] width 143 height 140
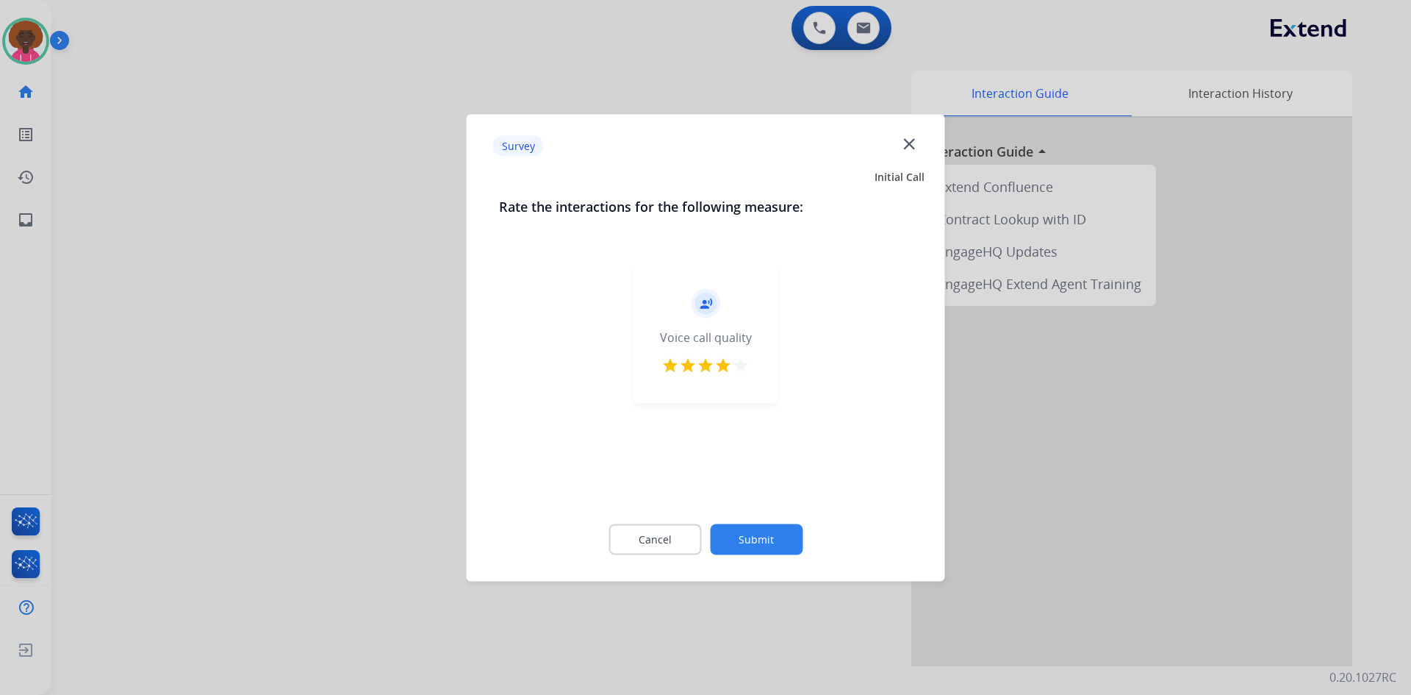
click at [733, 364] on mat-icon "star" at bounding box center [741, 365] width 18 height 18
drag, startPoint x: 792, startPoint y: 557, endPoint x: 786, endPoint y: 548, distance: 10.9
click at [788, 550] on div "Cancel Submit" at bounding box center [706, 539] width 414 height 66
click at [778, 538] on button "Submit" at bounding box center [756, 538] width 93 height 31
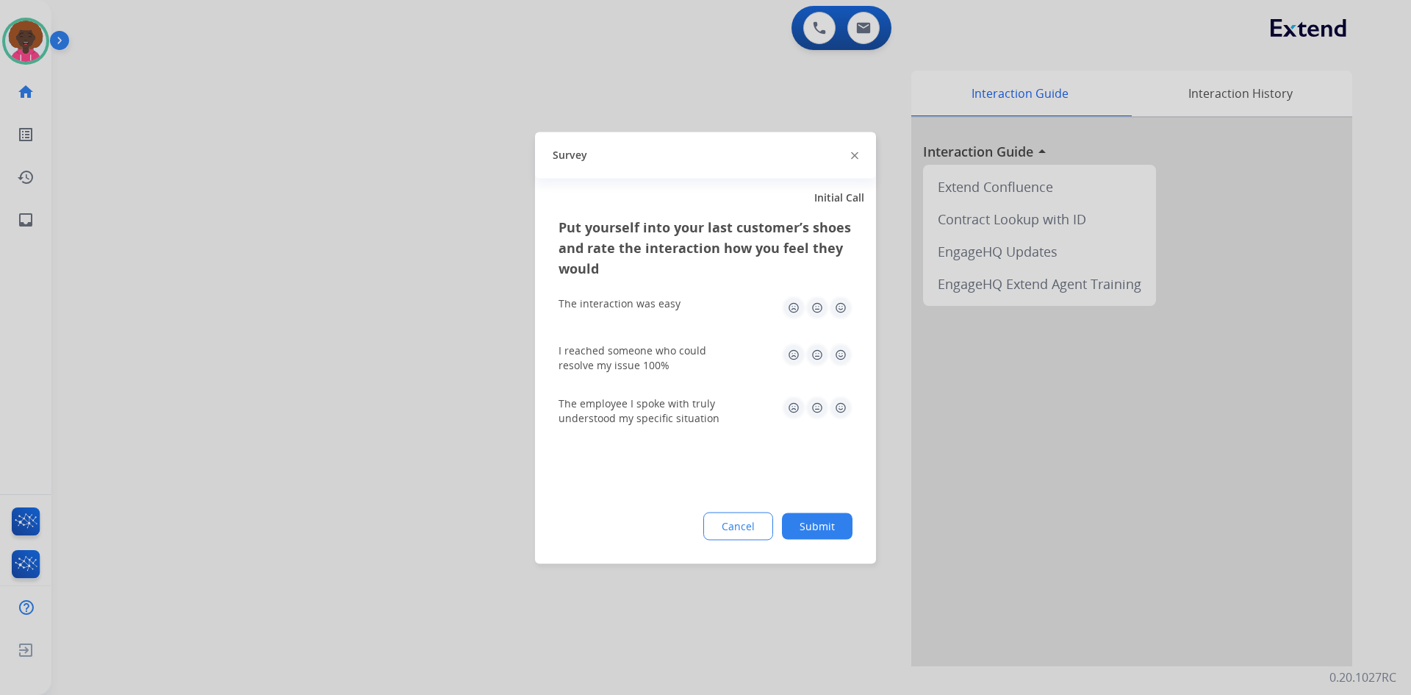
click at [840, 306] on img at bounding box center [841, 307] width 24 height 24
click at [843, 355] on img at bounding box center [841, 354] width 24 height 24
click at [850, 416] on img at bounding box center [841, 407] width 24 height 24
click at [847, 409] on img at bounding box center [841, 407] width 24 height 24
click at [817, 534] on button "Submit" at bounding box center [817, 525] width 71 height 26
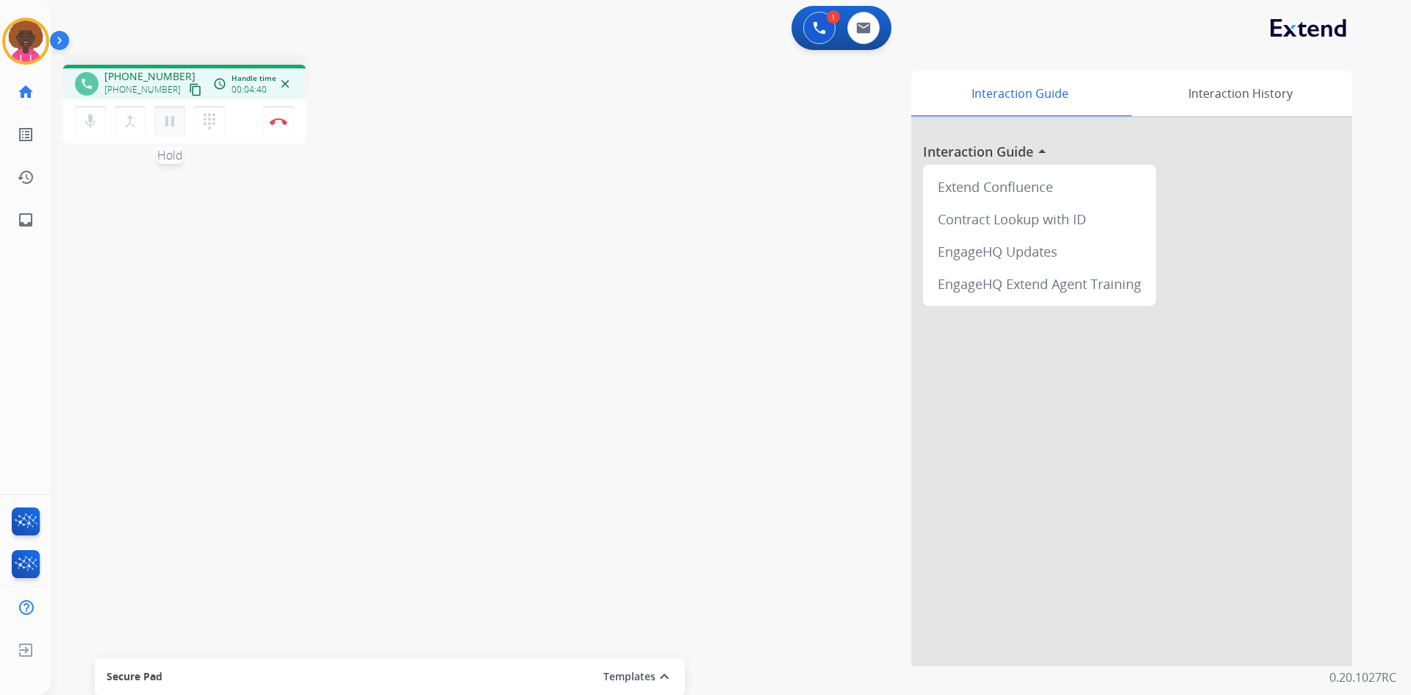
click at [168, 121] on mat-icon "pause" at bounding box center [170, 121] width 18 height 18
click at [181, 118] on button "play_arrow Hold" at bounding box center [169, 121] width 31 height 31
click at [170, 123] on mat-icon "pause" at bounding box center [170, 121] width 18 height 18
click at [209, 117] on mat-icon "dialpad" at bounding box center [210, 121] width 18 height 18
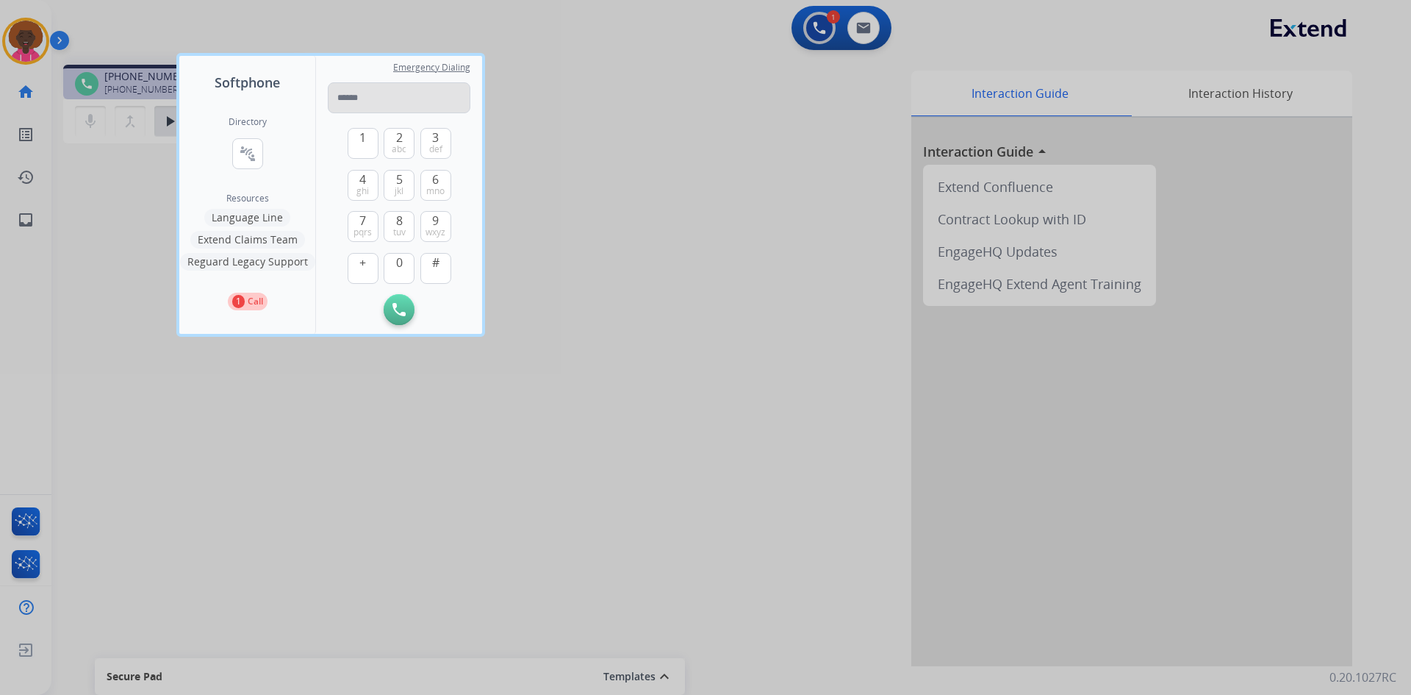
type input "**********"
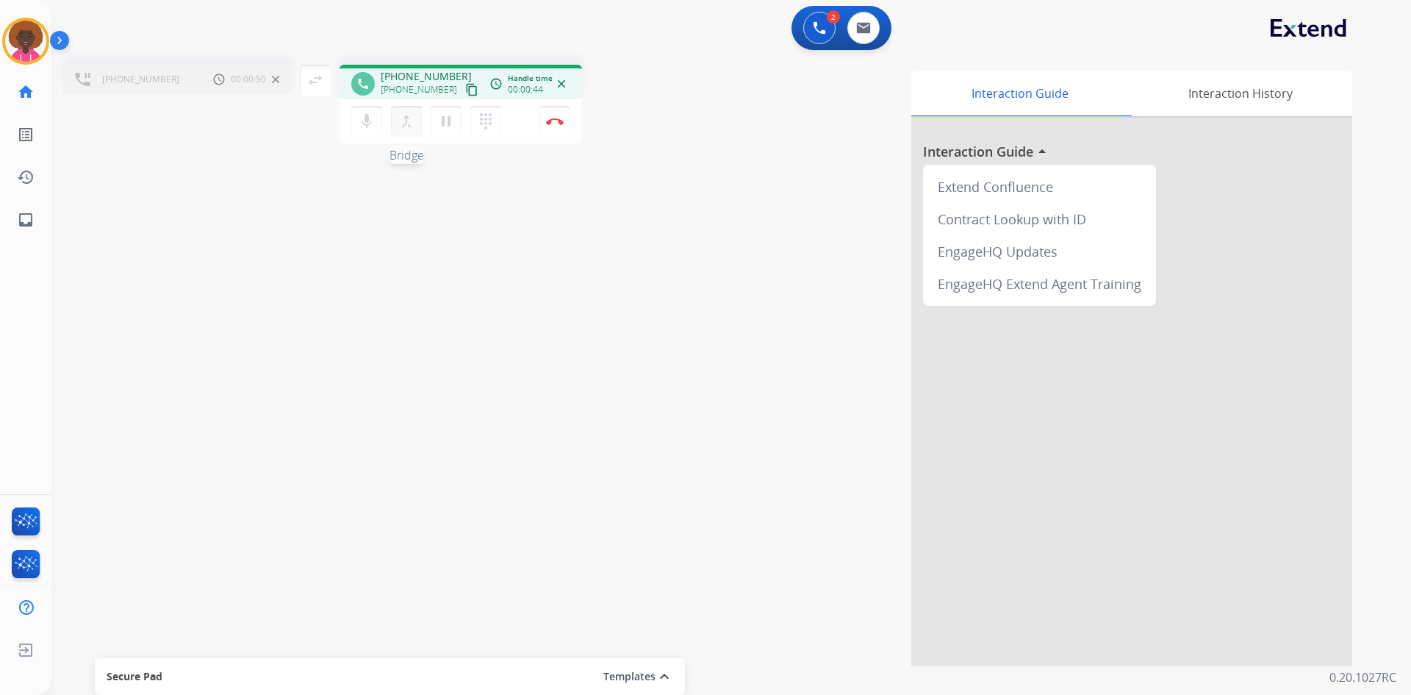
click at [413, 134] on button "merge_type Bridge" at bounding box center [406, 121] width 31 height 31
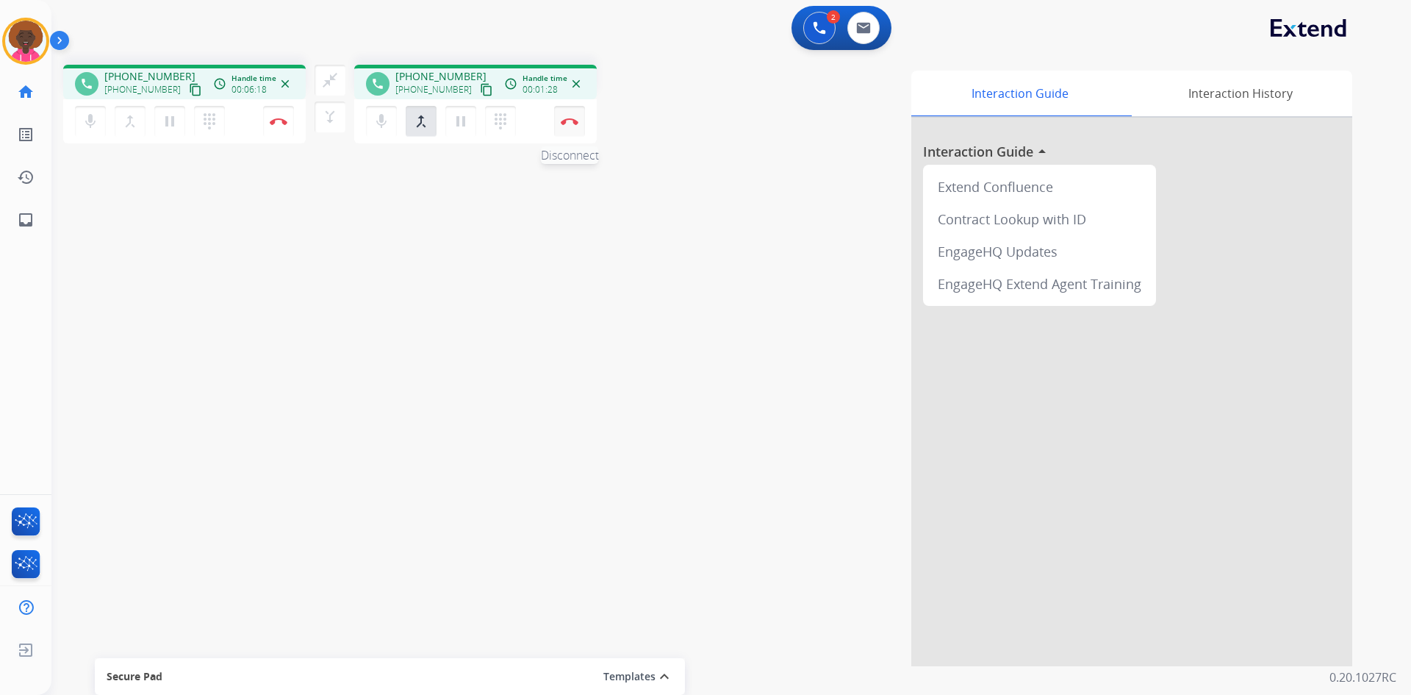
click at [294, 133] on button "Disconnect" at bounding box center [278, 121] width 31 height 31
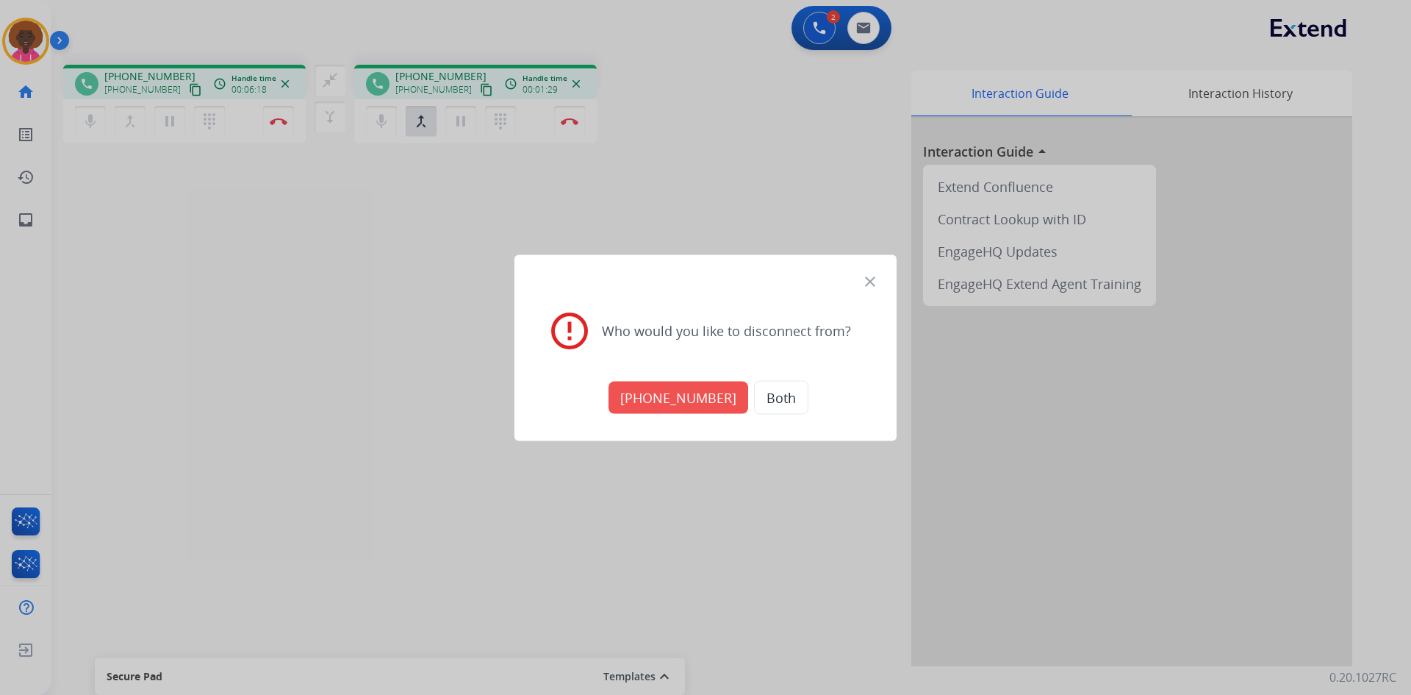
click at [762, 403] on button "Both" at bounding box center [781, 397] width 54 height 34
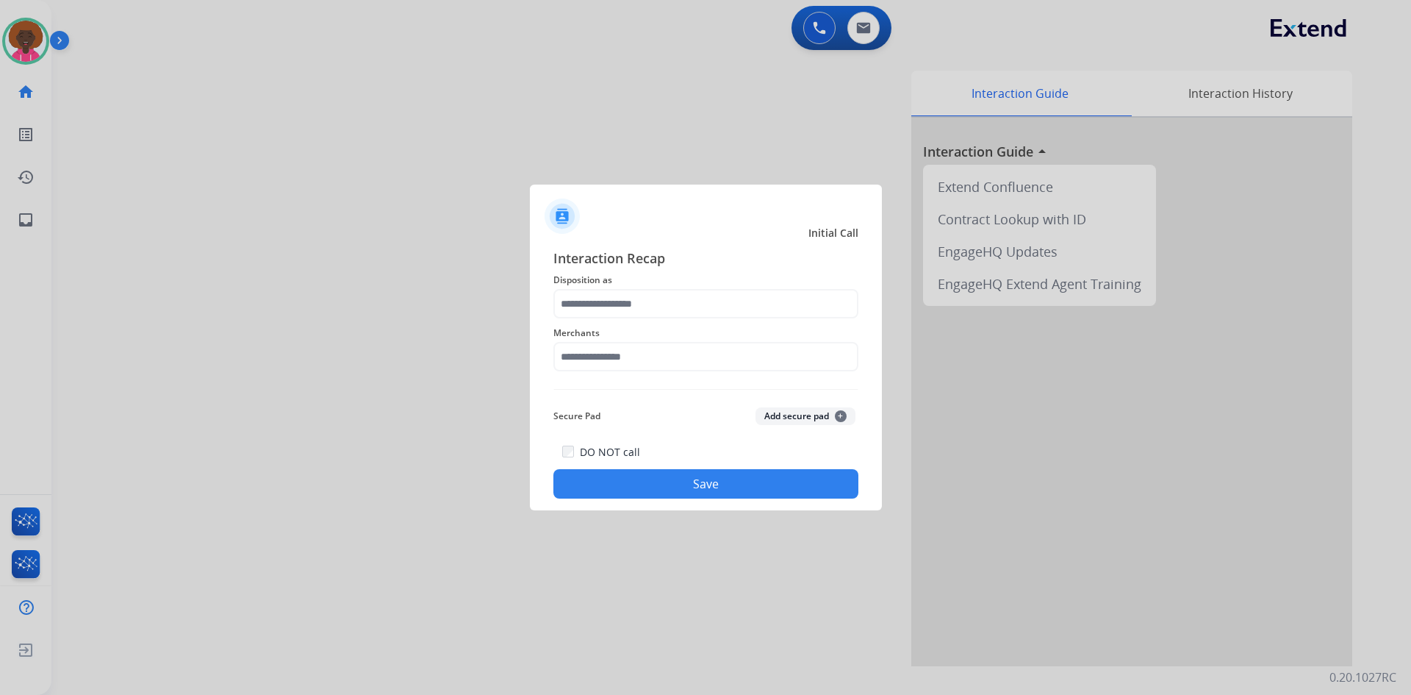
click at [613, 342] on div "Merchants" at bounding box center [705, 347] width 305 height 59
click at [611, 360] on input "text" at bounding box center [705, 356] width 305 height 29
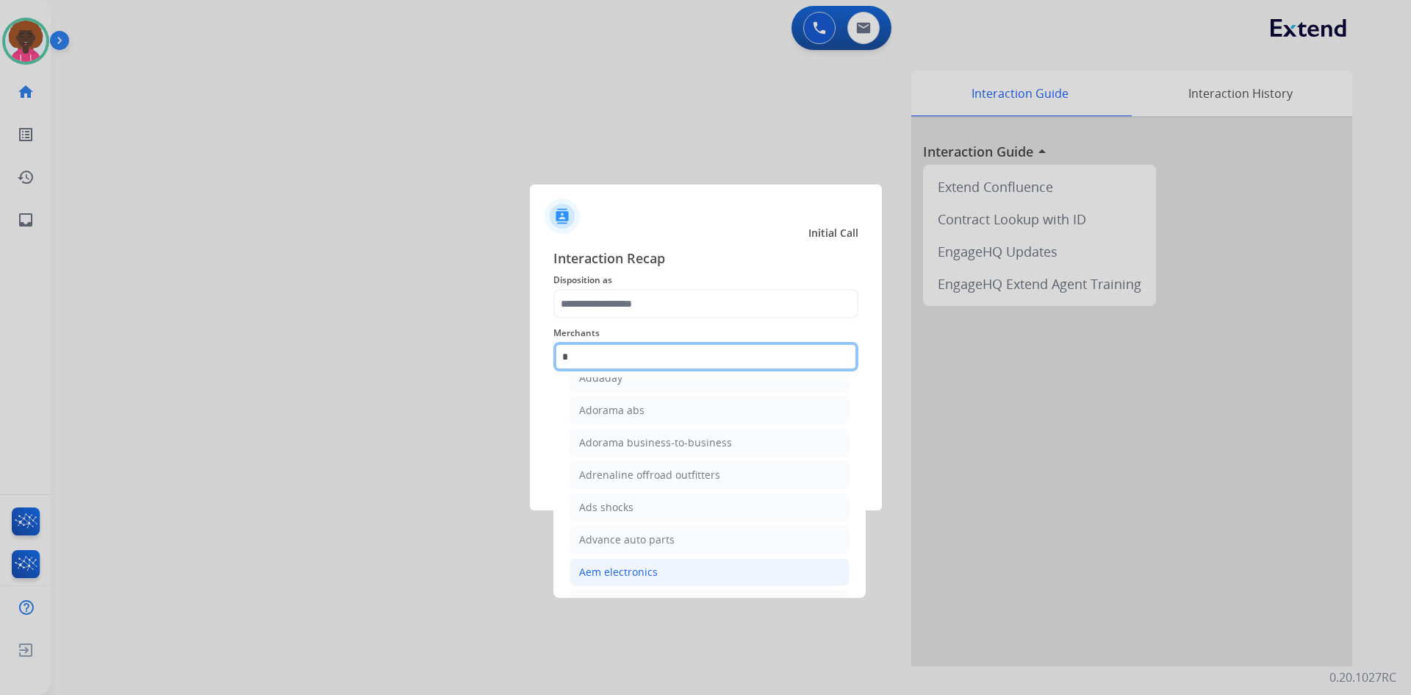
scroll to position [85, 0]
type input "*"
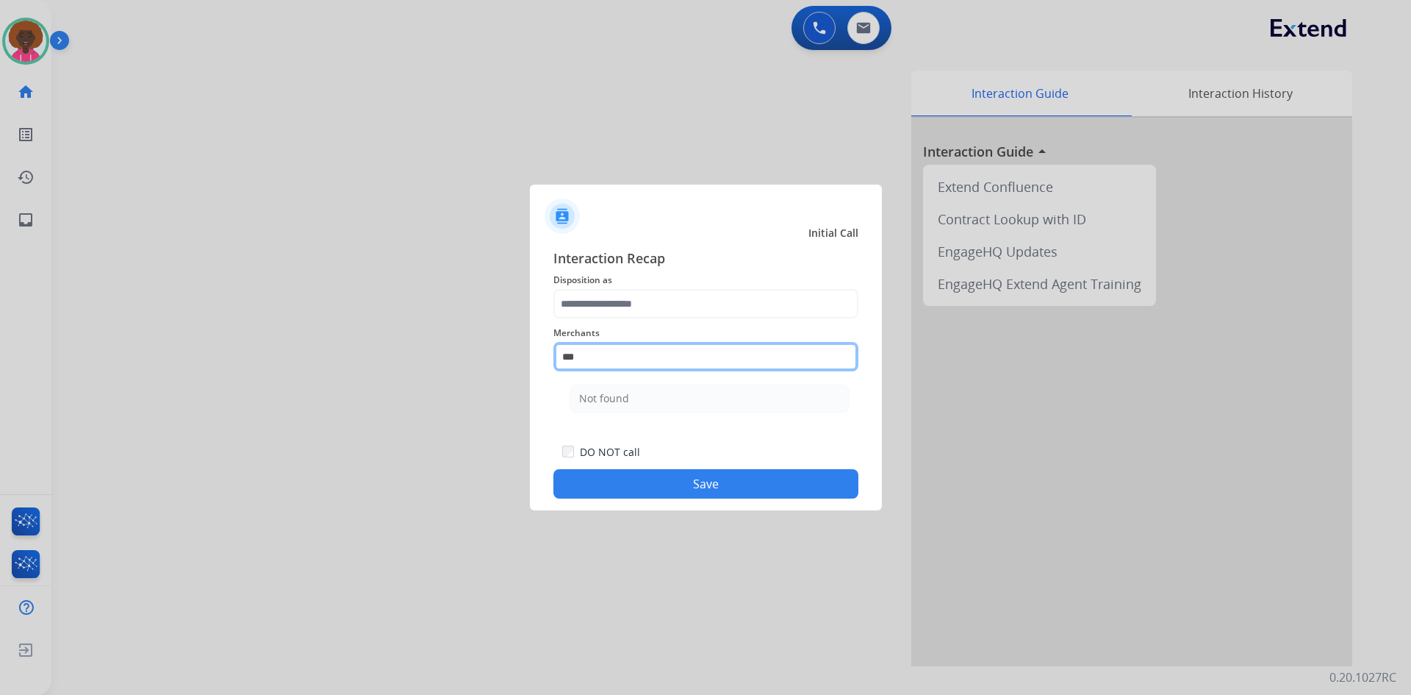
scroll to position [0, 0]
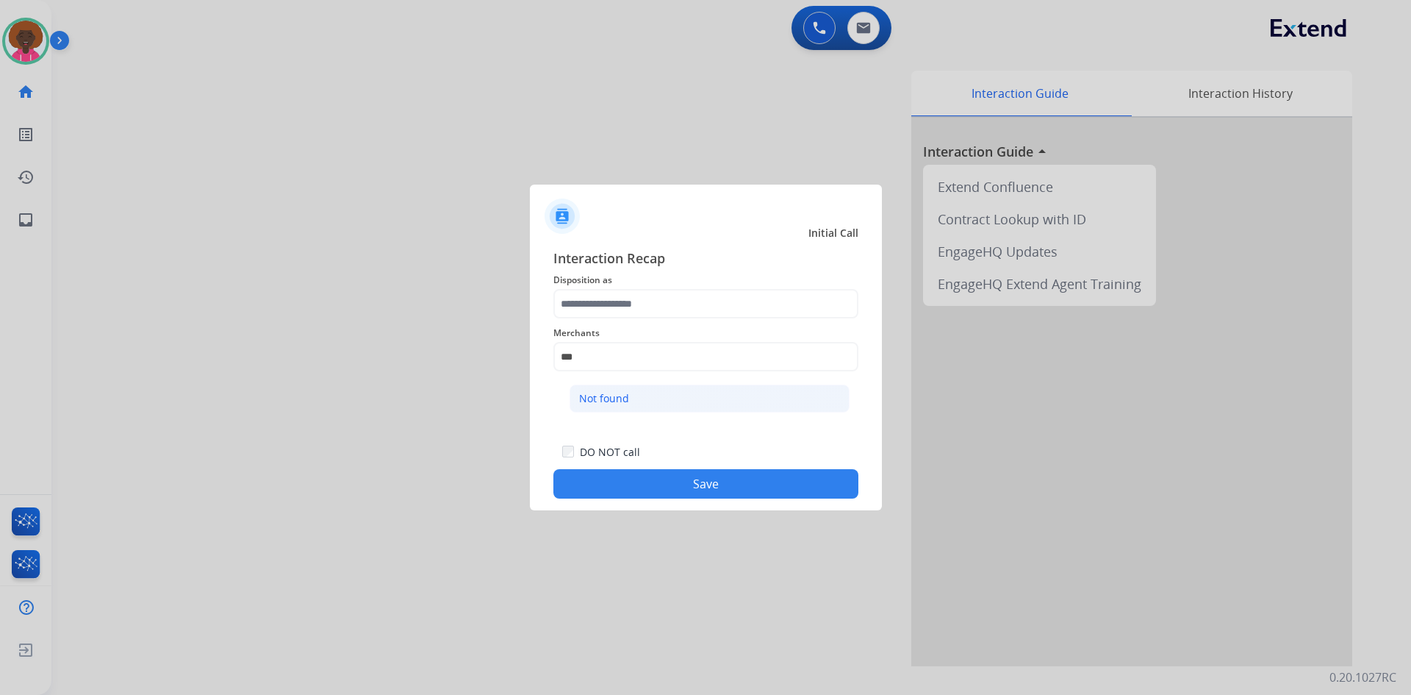
click at [692, 386] on li "Not found" at bounding box center [710, 398] width 280 height 28
type input "*********"
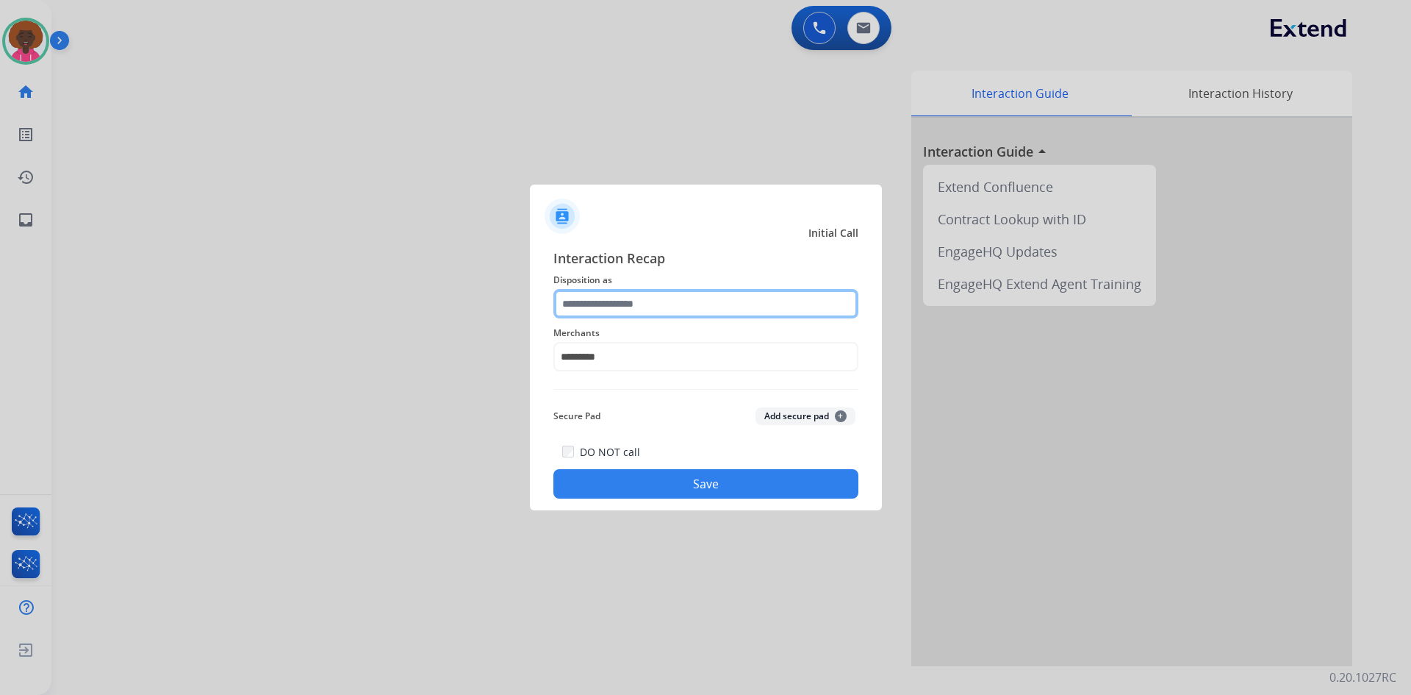
click at [653, 309] on input "text" at bounding box center [705, 303] width 305 height 29
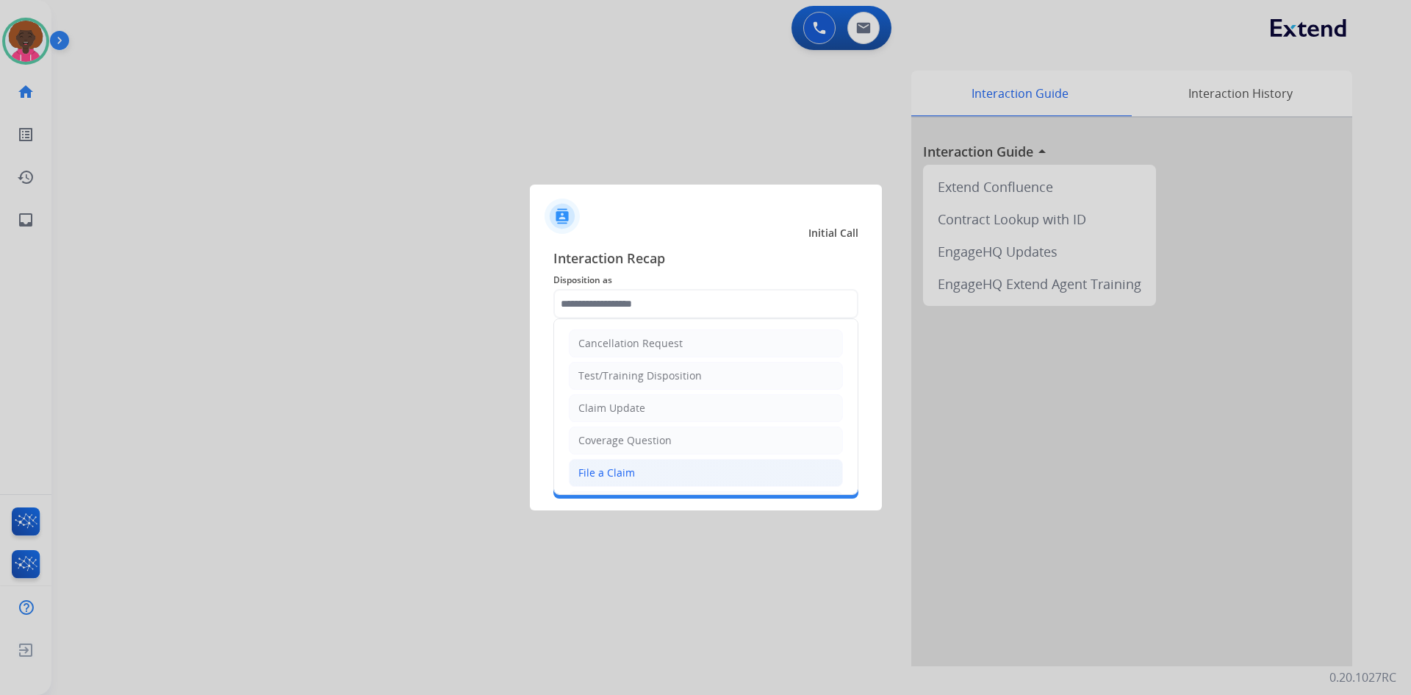
click at [680, 470] on li "File a Claim" at bounding box center [706, 473] width 274 height 28
type input "**********"
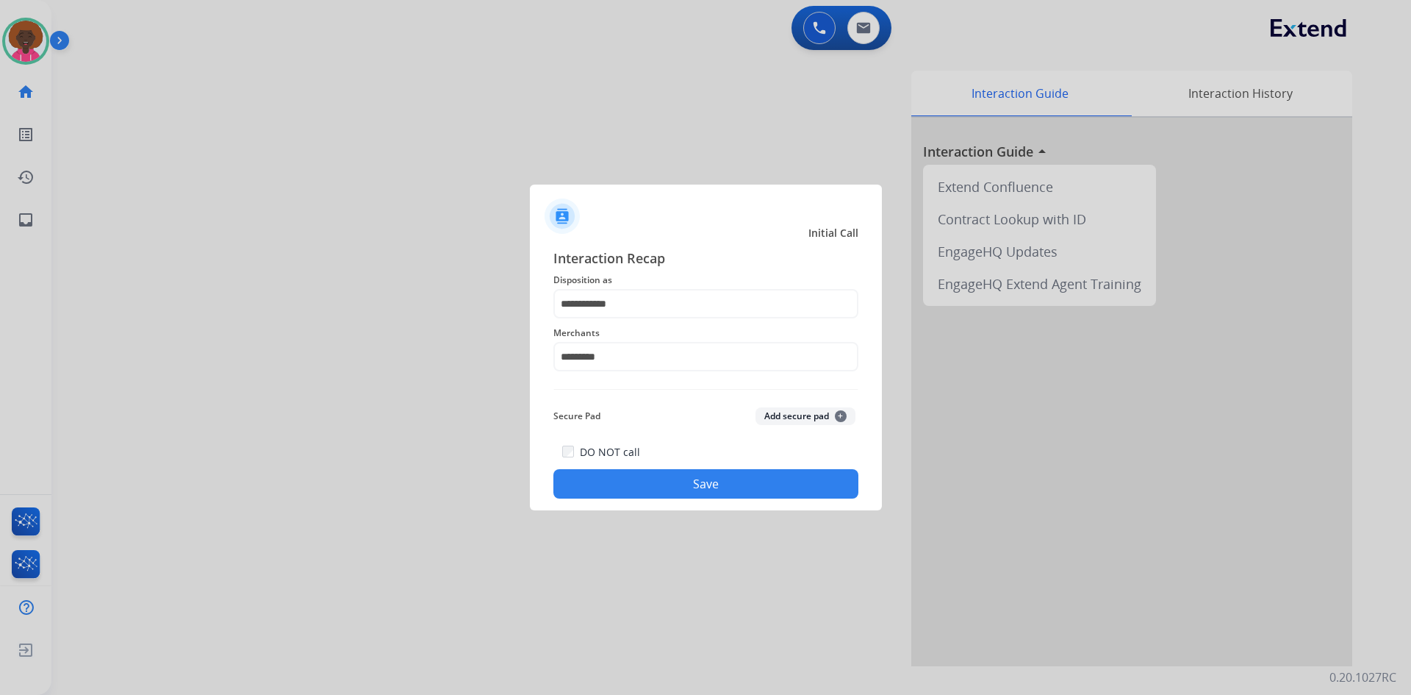
click at [702, 482] on button "Save" at bounding box center [705, 483] width 305 height 29
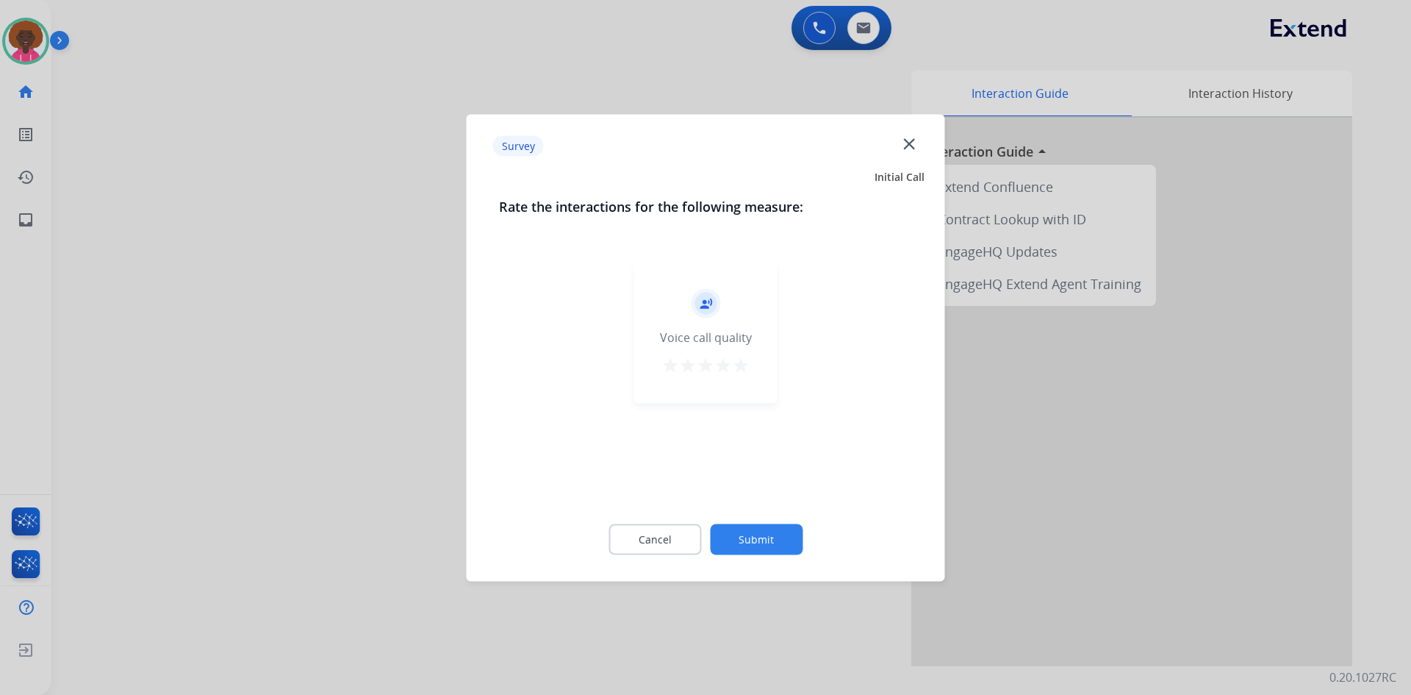
click at [750, 377] on div "record_voice_over Voice call quality star star star star star" at bounding box center [705, 333] width 143 height 140
click at [751, 364] on div "record_voice_over Voice call quality star star star star star" at bounding box center [705, 333] width 143 height 140
click at [744, 364] on mat-icon "star" at bounding box center [741, 365] width 18 height 18
click at [773, 525] on button "Submit" at bounding box center [756, 538] width 93 height 31
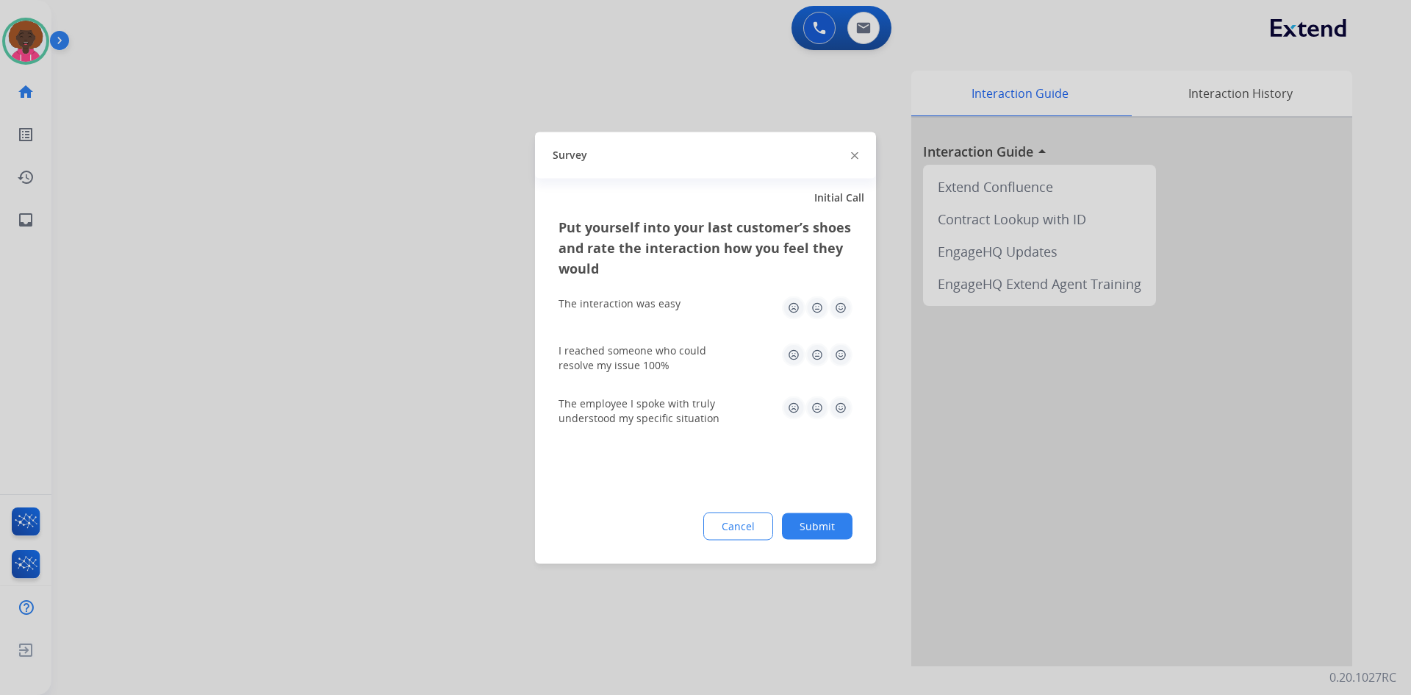
click at [850, 300] on img at bounding box center [841, 307] width 24 height 24
click at [840, 313] on img at bounding box center [841, 307] width 24 height 24
click at [838, 357] on img at bounding box center [841, 354] width 24 height 24
click at [841, 410] on img at bounding box center [841, 407] width 24 height 24
drag, startPoint x: 819, startPoint y: 517, endPoint x: 815, endPoint y: 525, distance: 9.2
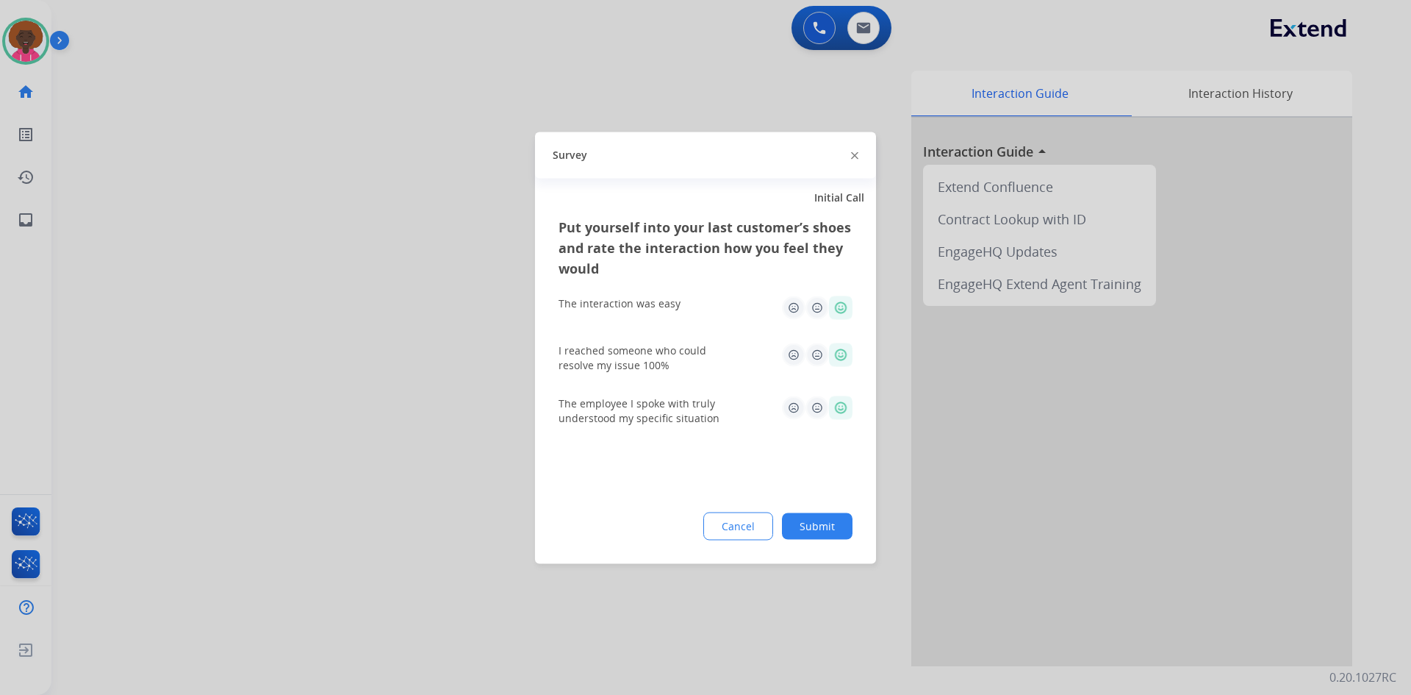
click at [817, 522] on button "Submit" at bounding box center [817, 525] width 71 height 26
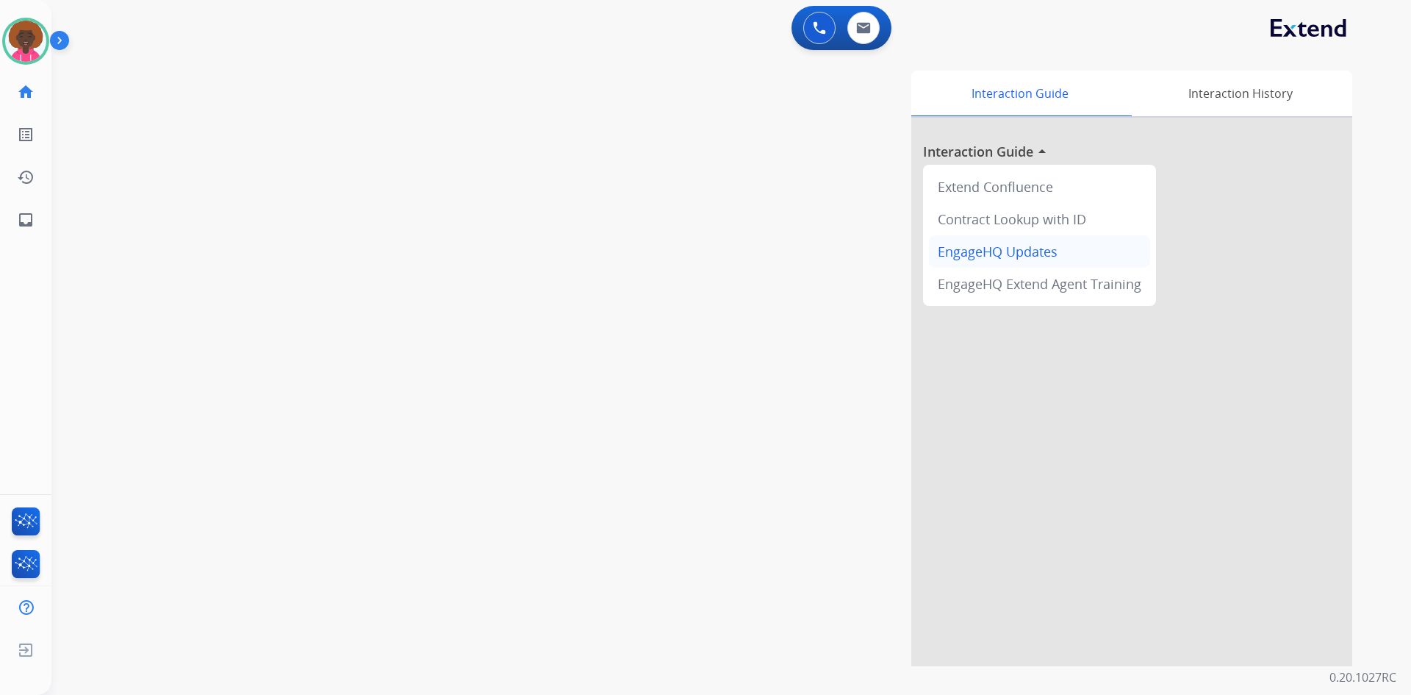
click at [957, 249] on div "EngageHQ Updates" at bounding box center [1039, 251] width 221 height 32
click at [33, 48] on img at bounding box center [25, 41] width 41 height 41
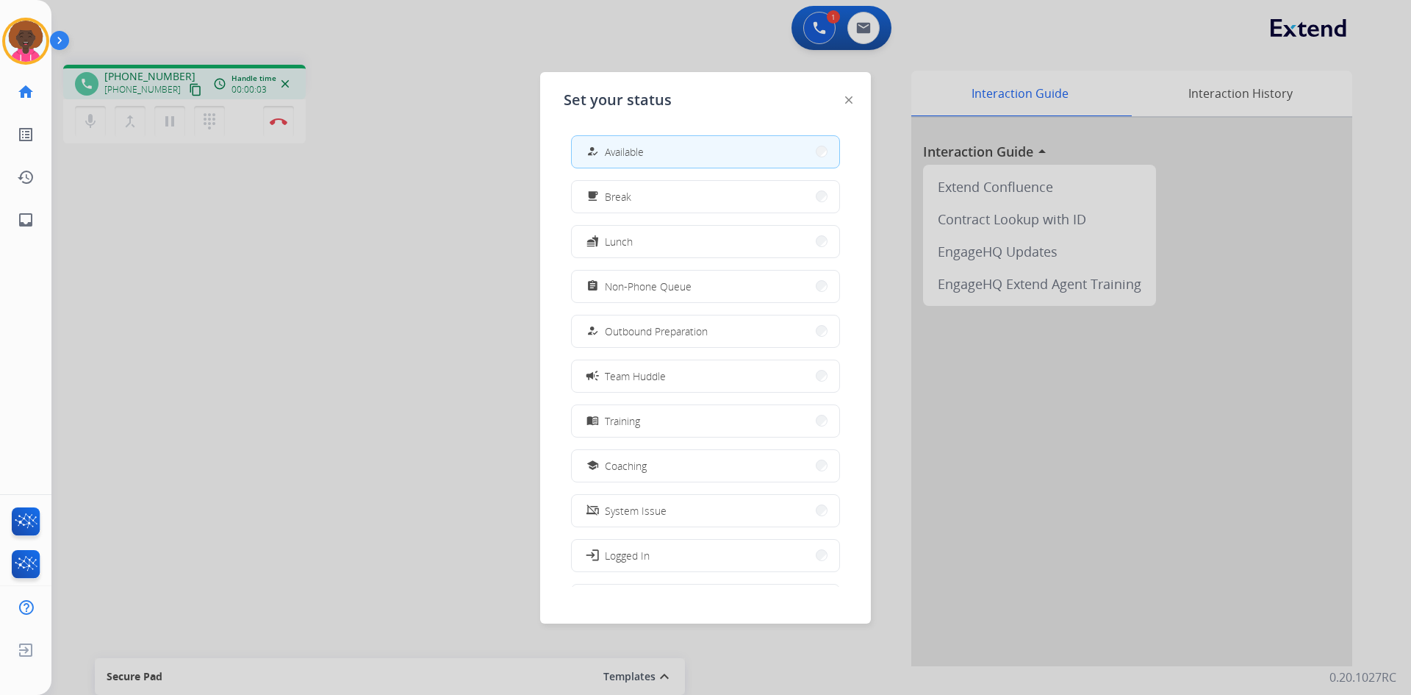
drag, startPoint x: 635, startPoint y: 71, endPoint x: 623, endPoint y: 71, distance: 11.8
click at [634, 71] on div at bounding box center [705, 347] width 1411 height 695
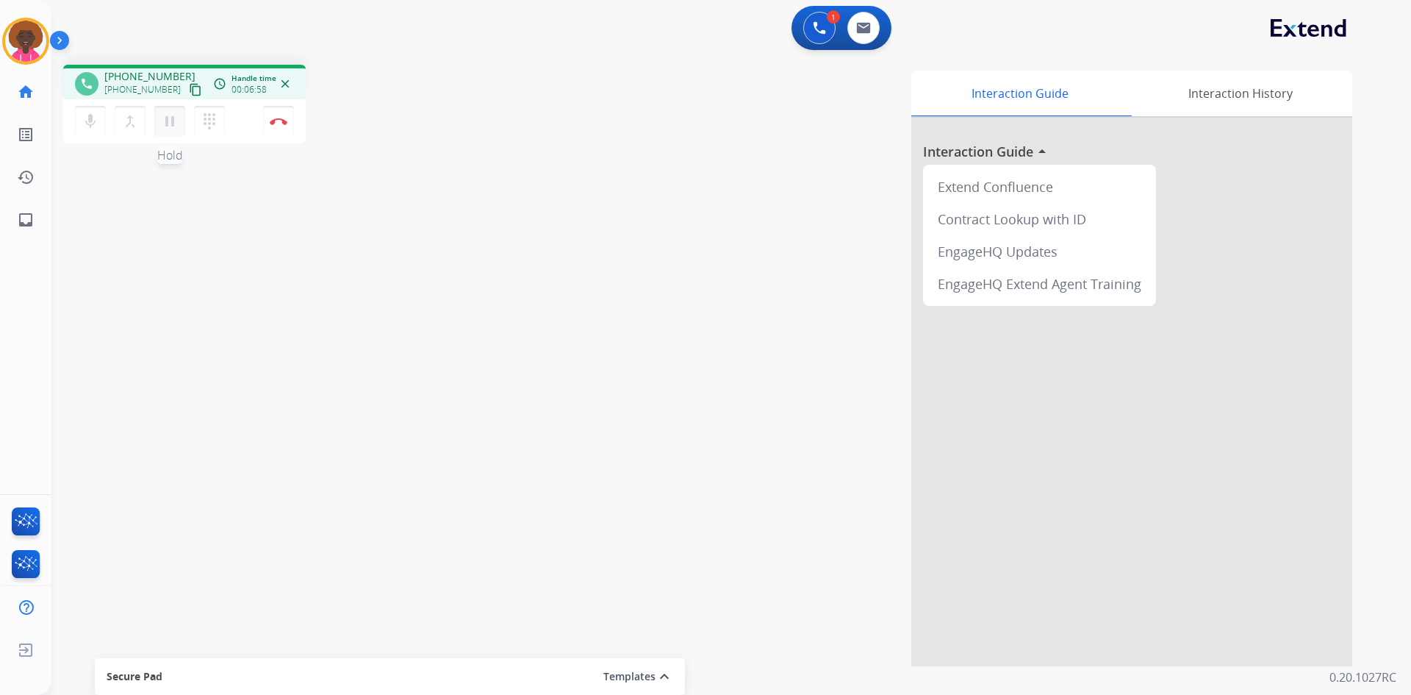
click at [165, 123] on mat-icon "pause" at bounding box center [170, 121] width 18 height 18
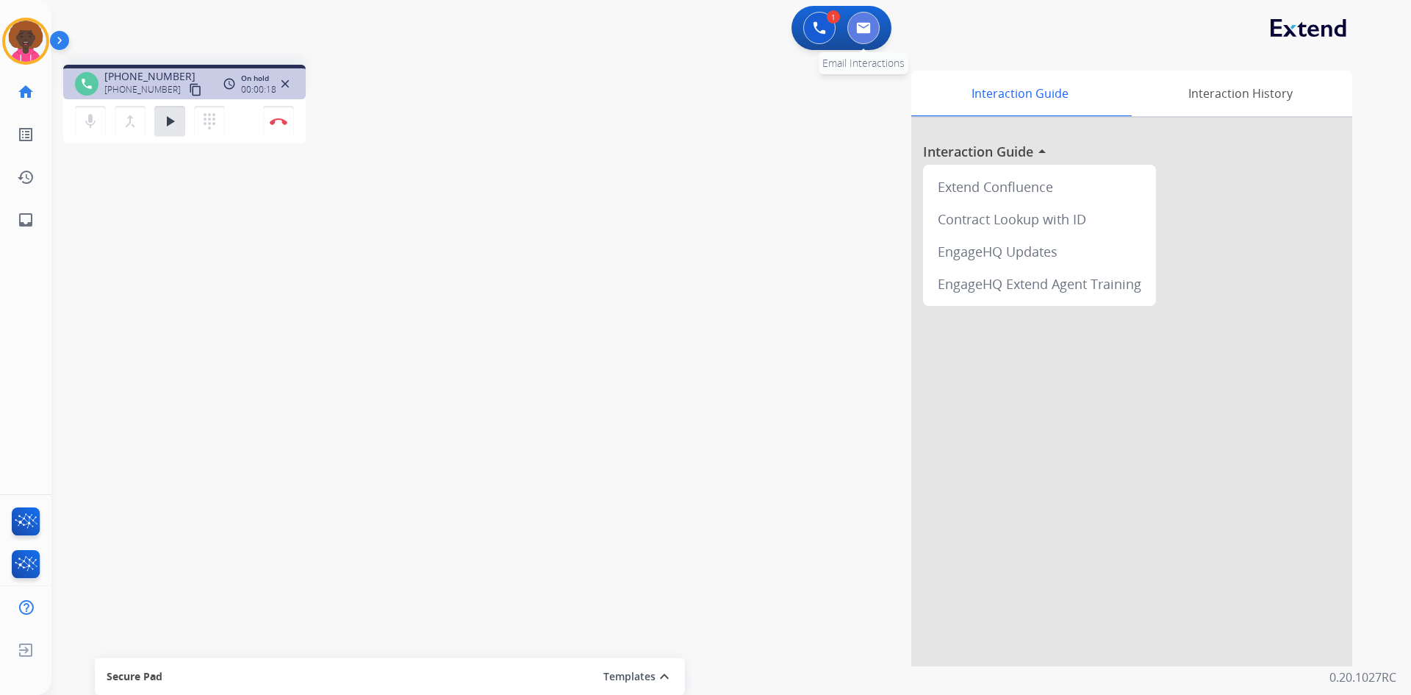
click at [857, 19] on button at bounding box center [863, 28] width 32 height 32
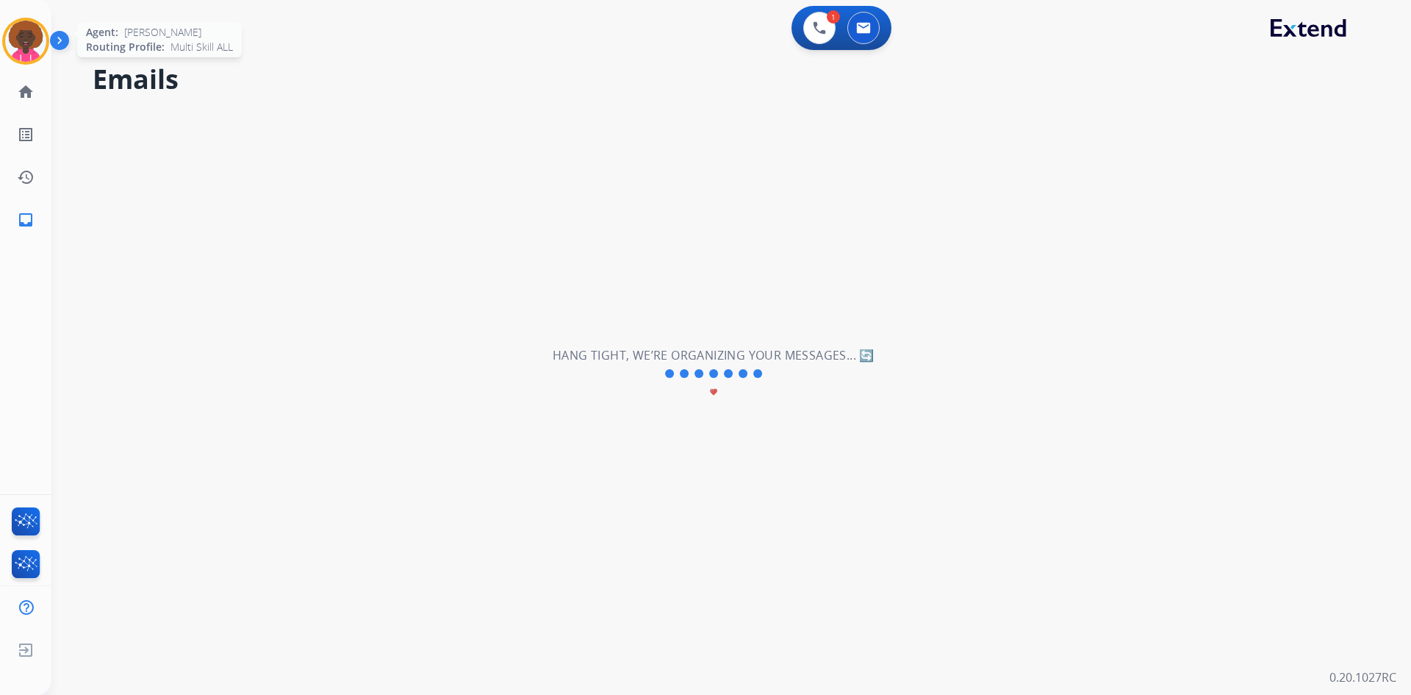
click at [35, 41] on img at bounding box center [25, 41] width 41 height 41
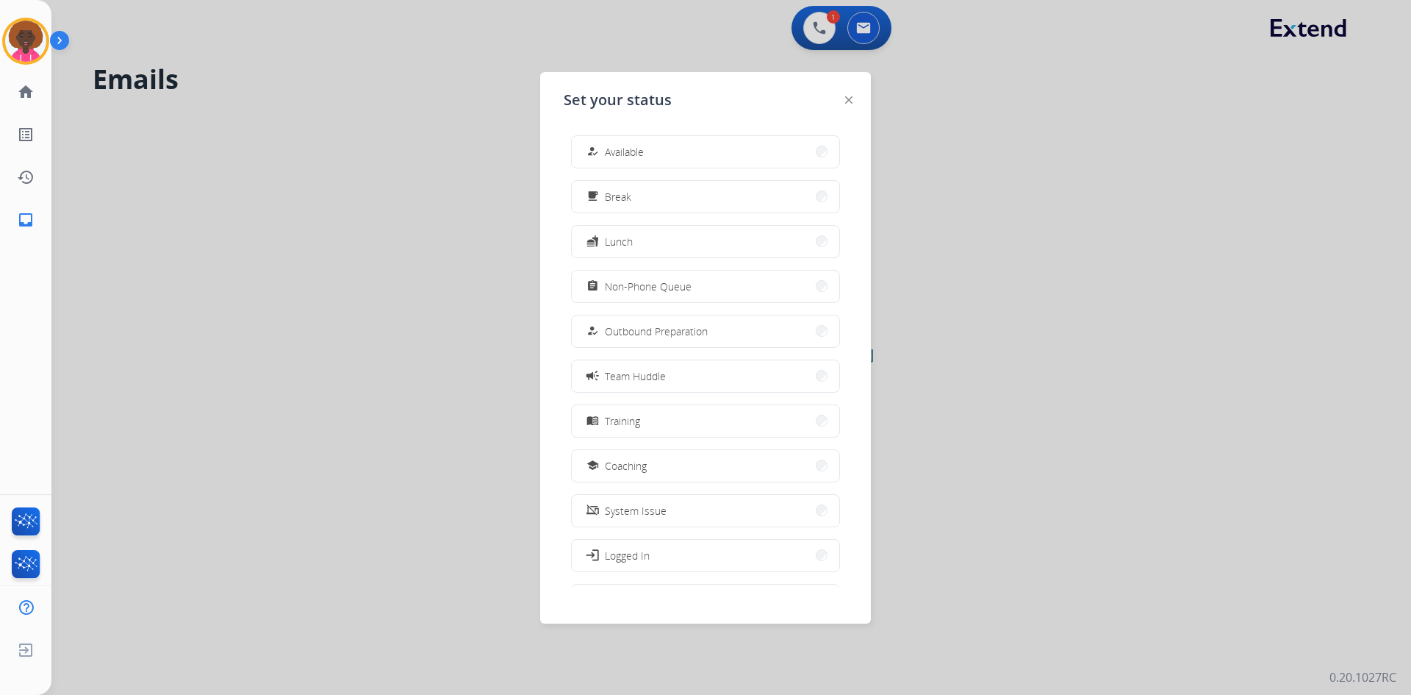
click at [811, 21] on div at bounding box center [705, 347] width 1411 height 695
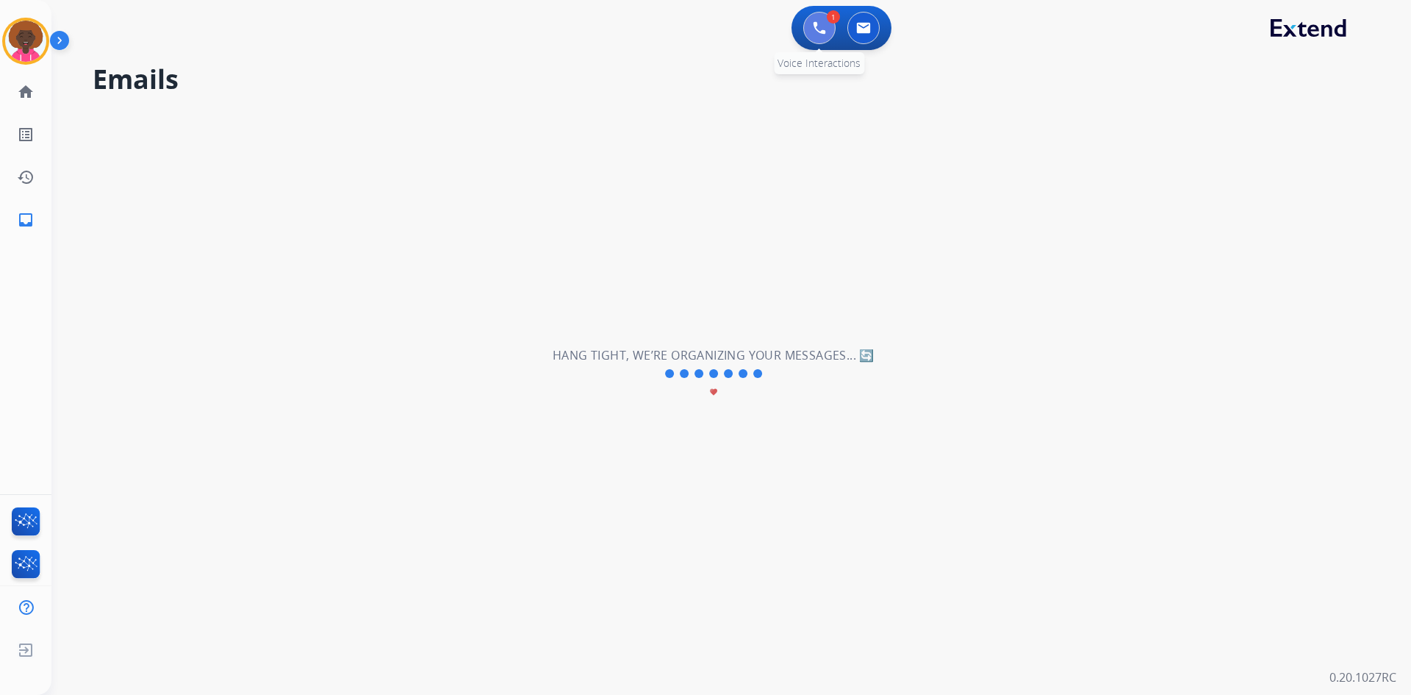
click at [814, 18] on button at bounding box center [819, 28] width 32 height 32
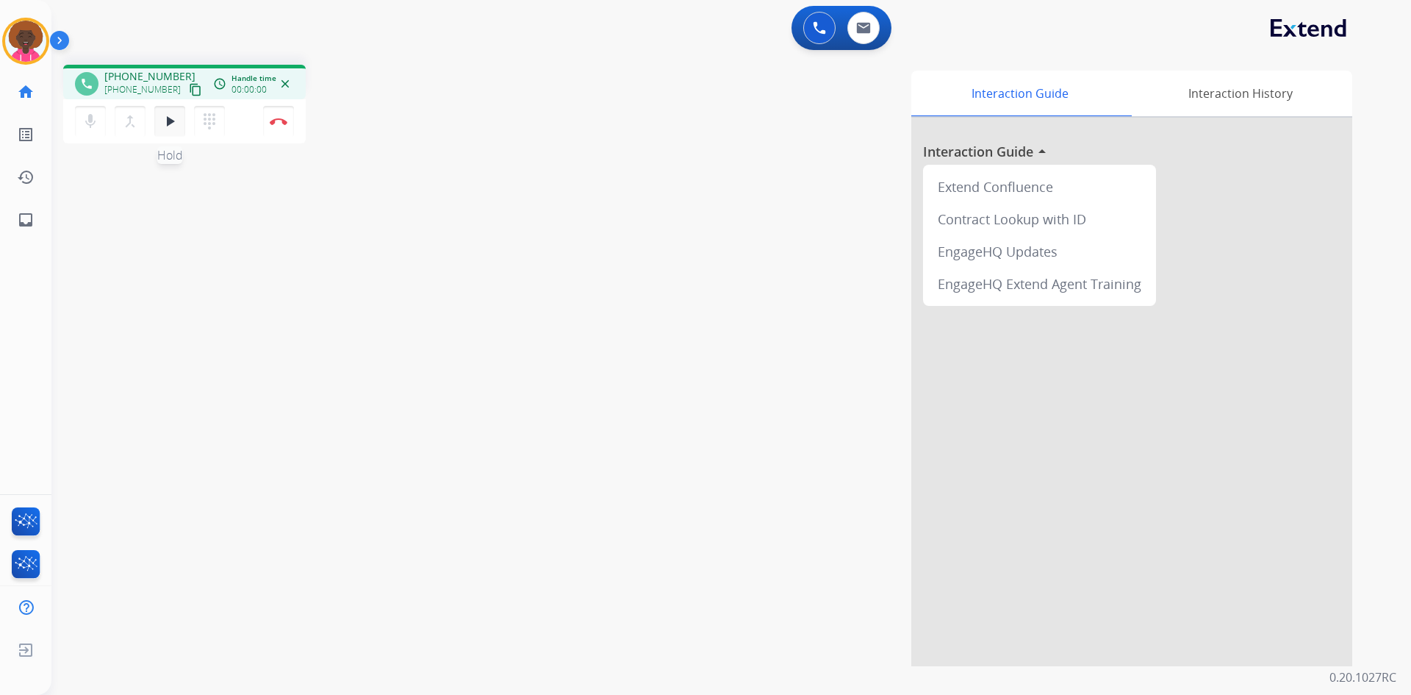
click at [178, 122] on mat-icon "play_arrow" at bounding box center [170, 121] width 18 height 18
click at [279, 127] on button "Disconnect" at bounding box center [278, 121] width 31 height 31
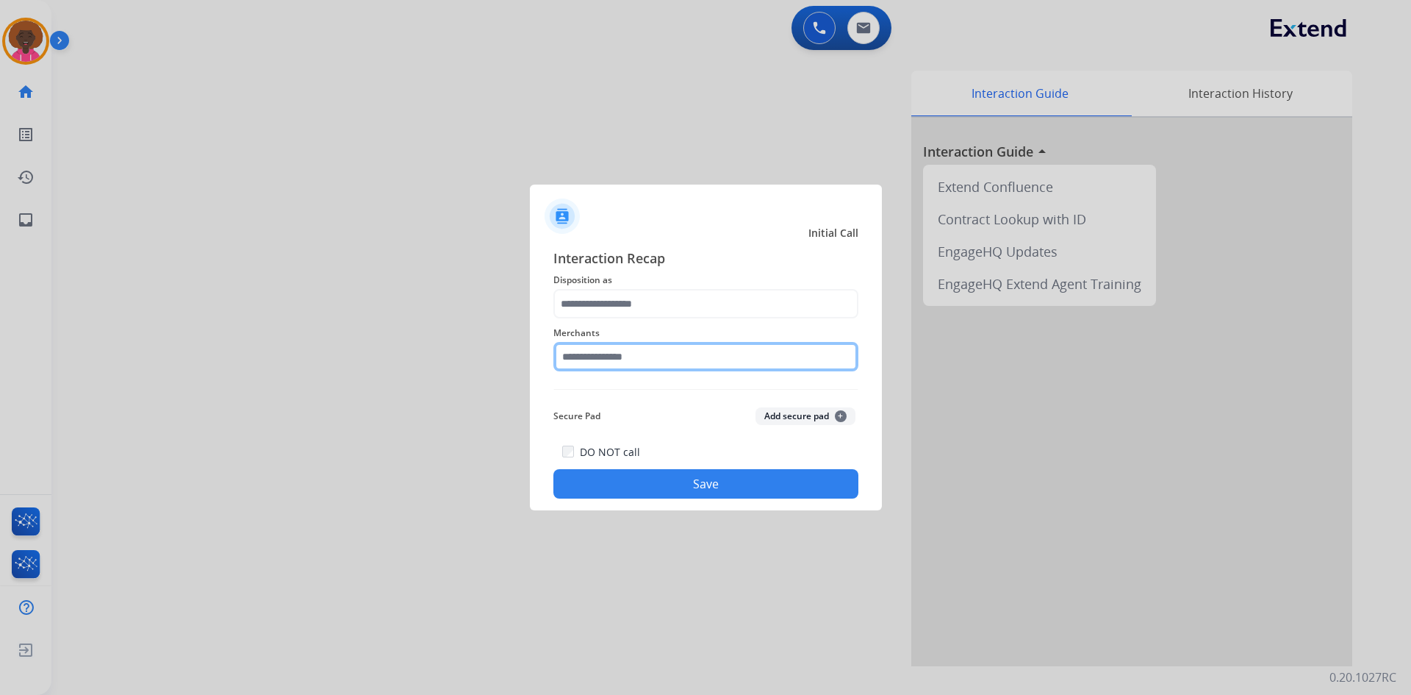
drag, startPoint x: 701, startPoint y: 351, endPoint x: 690, endPoint y: 357, distance: 12.9
click at [698, 351] on input "text" at bounding box center [705, 356] width 305 height 29
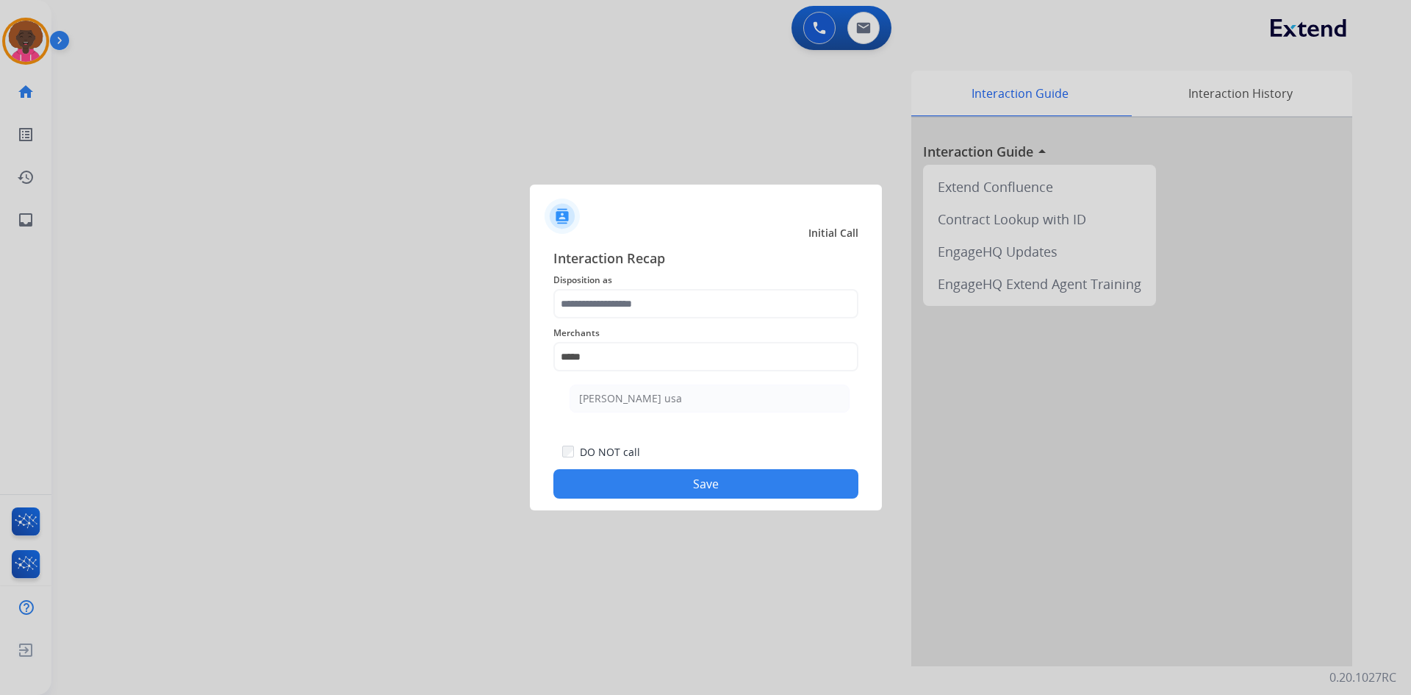
click at [586, 417] on ul "[PERSON_NAME] usa" at bounding box center [709, 402] width 289 height 50
click at [605, 397] on div "[PERSON_NAME] usa" at bounding box center [630, 398] width 103 height 15
type input "**********"
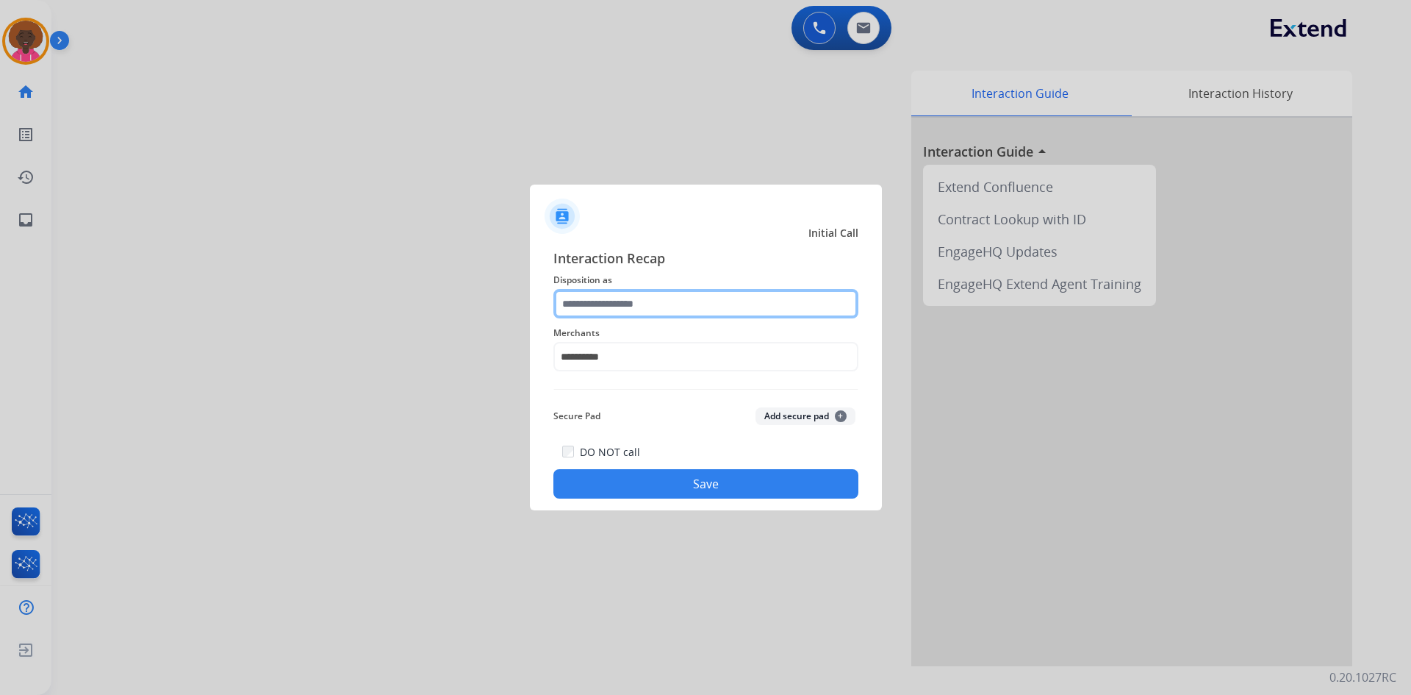
click at [633, 309] on input "text" at bounding box center [705, 303] width 305 height 29
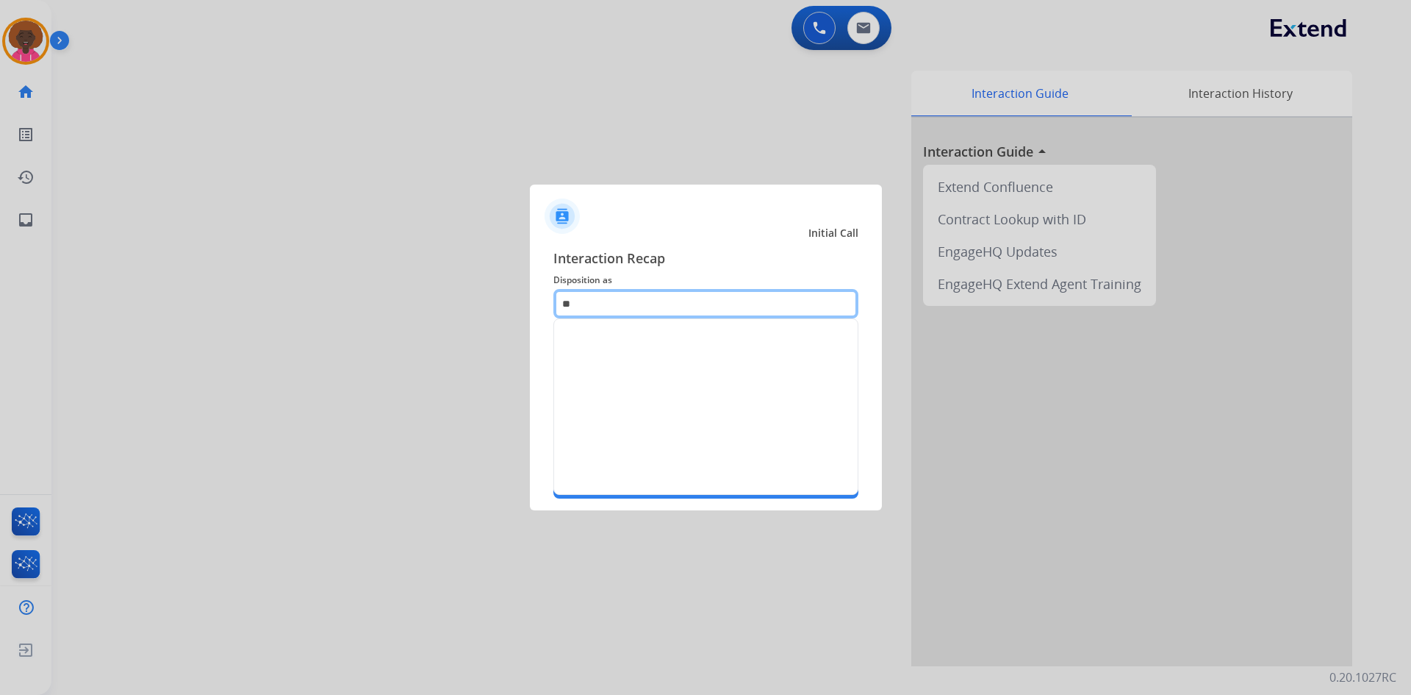
type input "*"
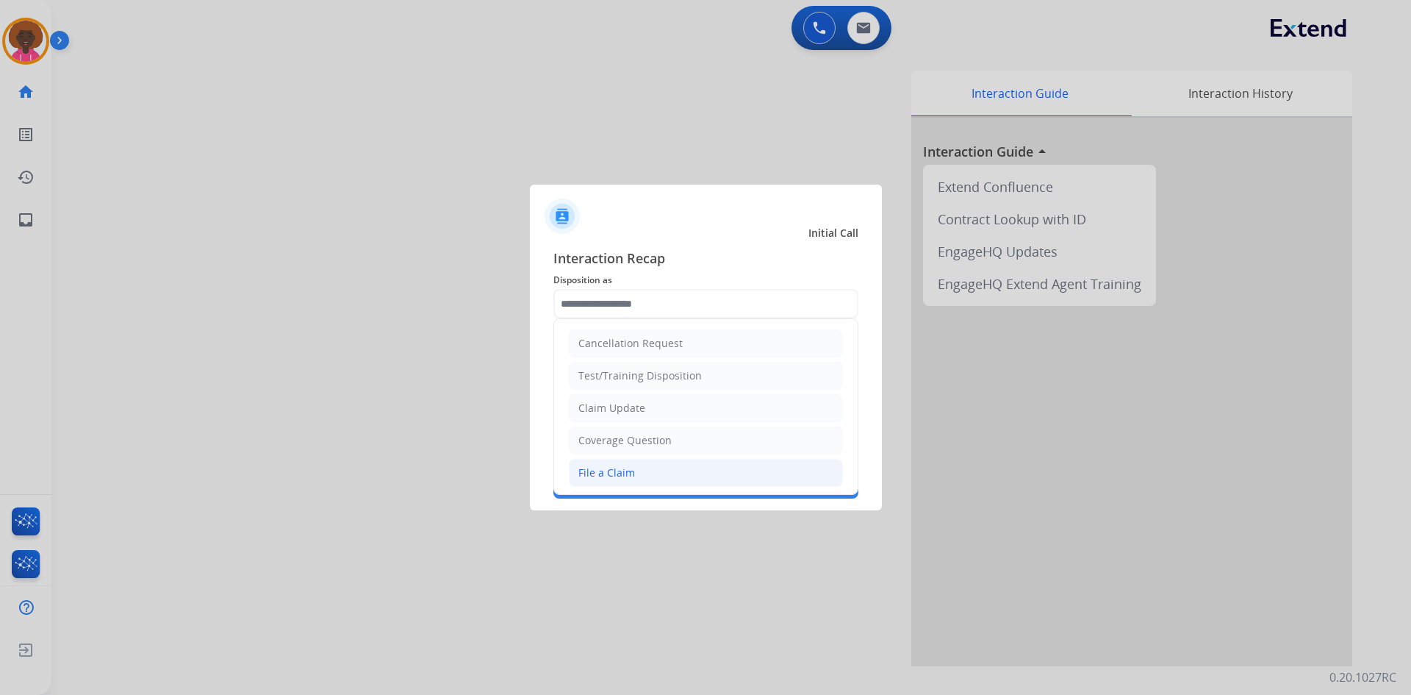
click at [632, 468] on div "File a Claim" at bounding box center [606, 472] width 57 height 15
type input "**********"
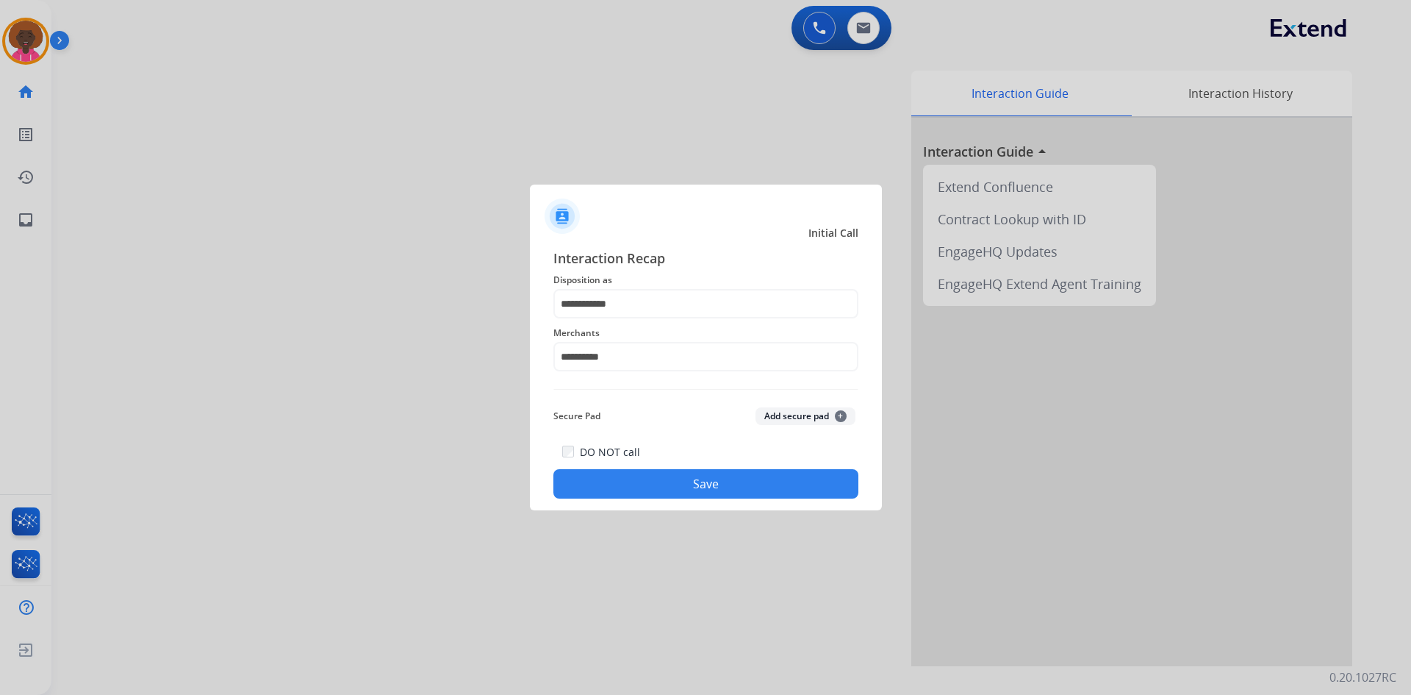
click at [698, 496] on button "Save" at bounding box center [705, 483] width 305 height 29
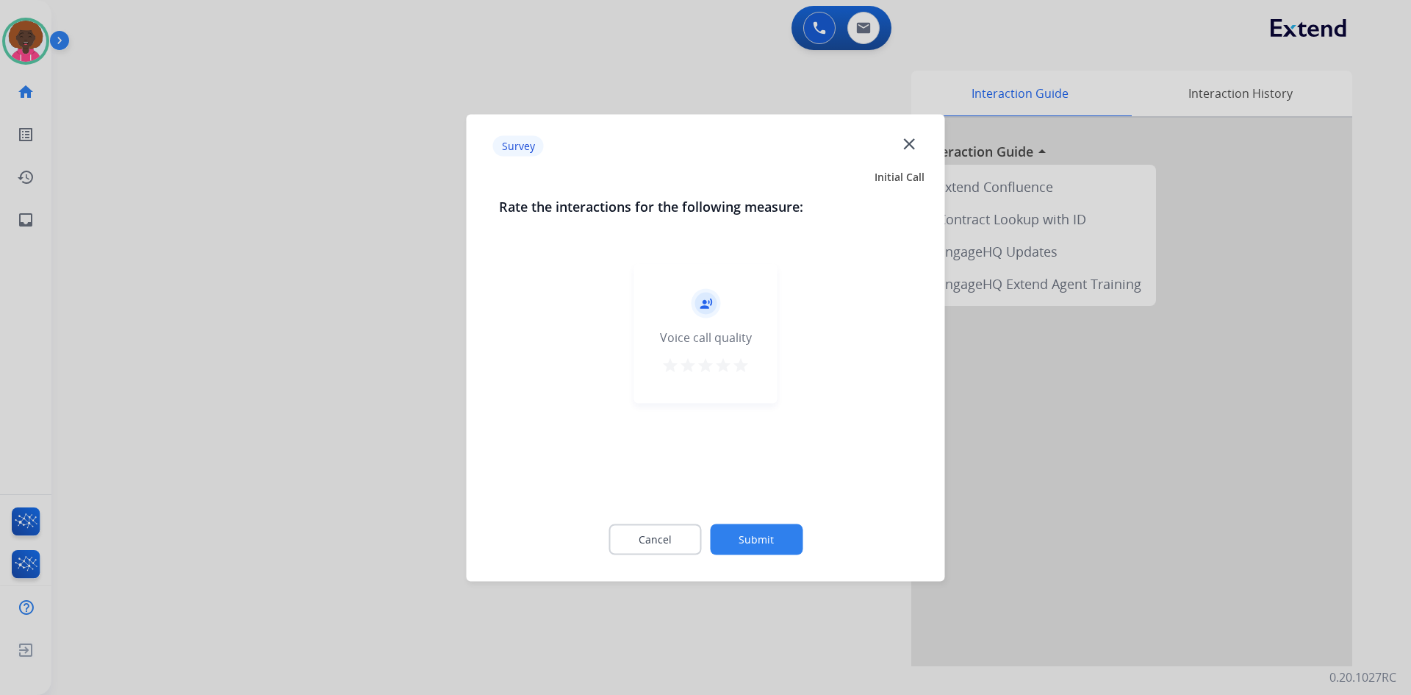
click at [731, 365] on mat-icon "star" at bounding box center [723, 365] width 18 height 18
click at [740, 367] on mat-icon "star" at bounding box center [741, 365] width 18 height 18
drag, startPoint x: 789, startPoint y: 578, endPoint x: 784, endPoint y: 542, distance: 37.0
click at [789, 576] on div "Survey close Initial Call Rate the interactions for the following measure: reco…" at bounding box center [706, 347] width 478 height 467
click at [784, 537] on button "Submit" at bounding box center [756, 538] width 93 height 31
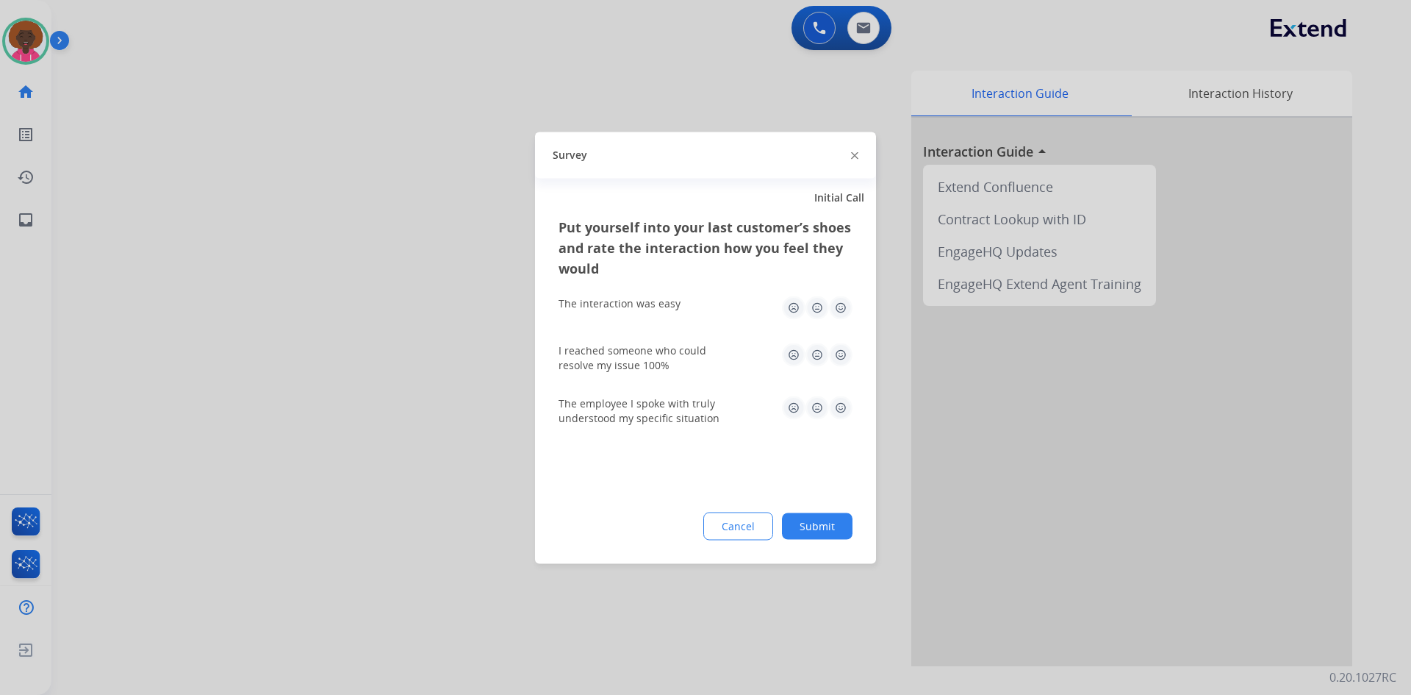
click at [853, 309] on div "Put yourself into your last customer’s shoes and rate the interaction how you f…" at bounding box center [705, 389] width 341 height 347
click at [841, 313] on img at bounding box center [841, 307] width 24 height 24
click at [841, 362] on img at bounding box center [841, 354] width 24 height 24
click at [836, 428] on div "The employee I spoke with truly understood my specific situation" at bounding box center [706, 410] width 294 height 53
click at [839, 416] on img at bounding box center [841, 407] width 24 height 24
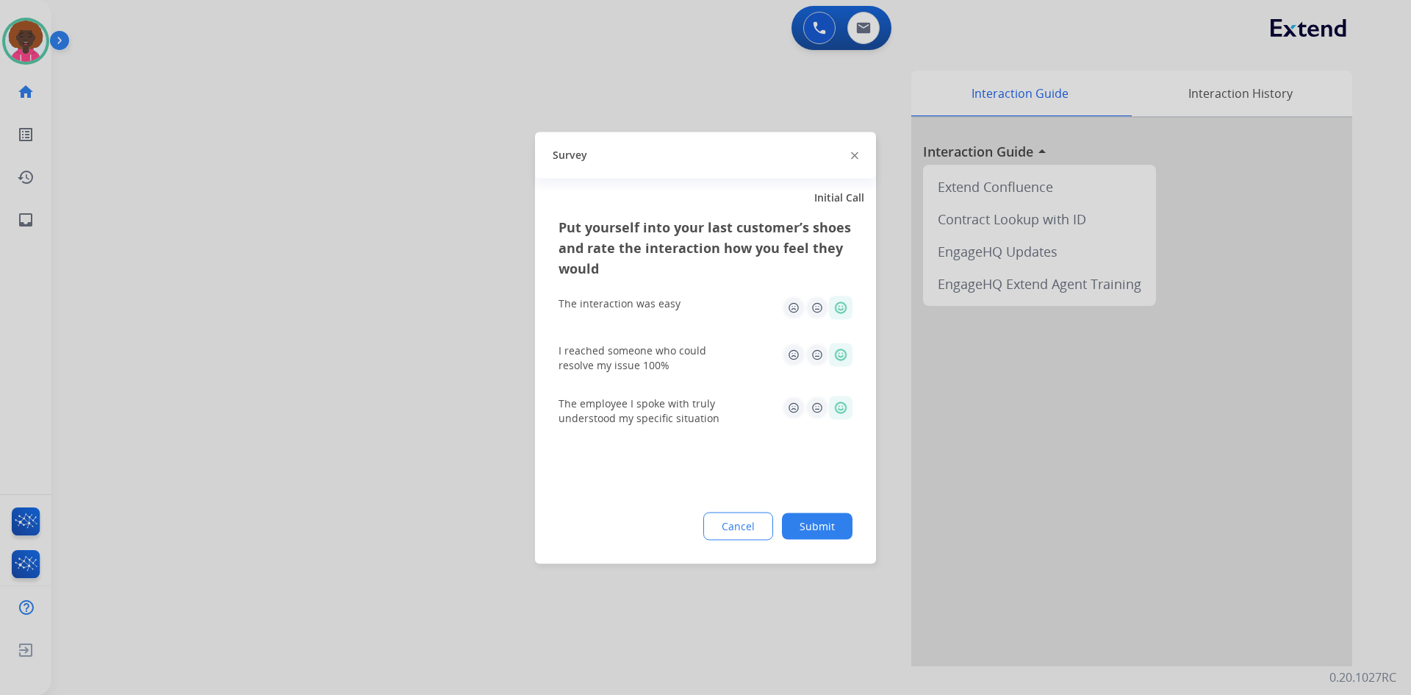
drag, startPoint x: 806, startPoint y: 503, endPoint x: 798, endPoint y: 522, distance: 20.7
click at [803, 513] on div "Put yourself into your last customer’s shoes and rate the interaction how you f…" at bounding box center [705, 389] width 341 height 347
click at [794, 533] on button "Submit" at bounding box center [817, 525] width 71 height 26
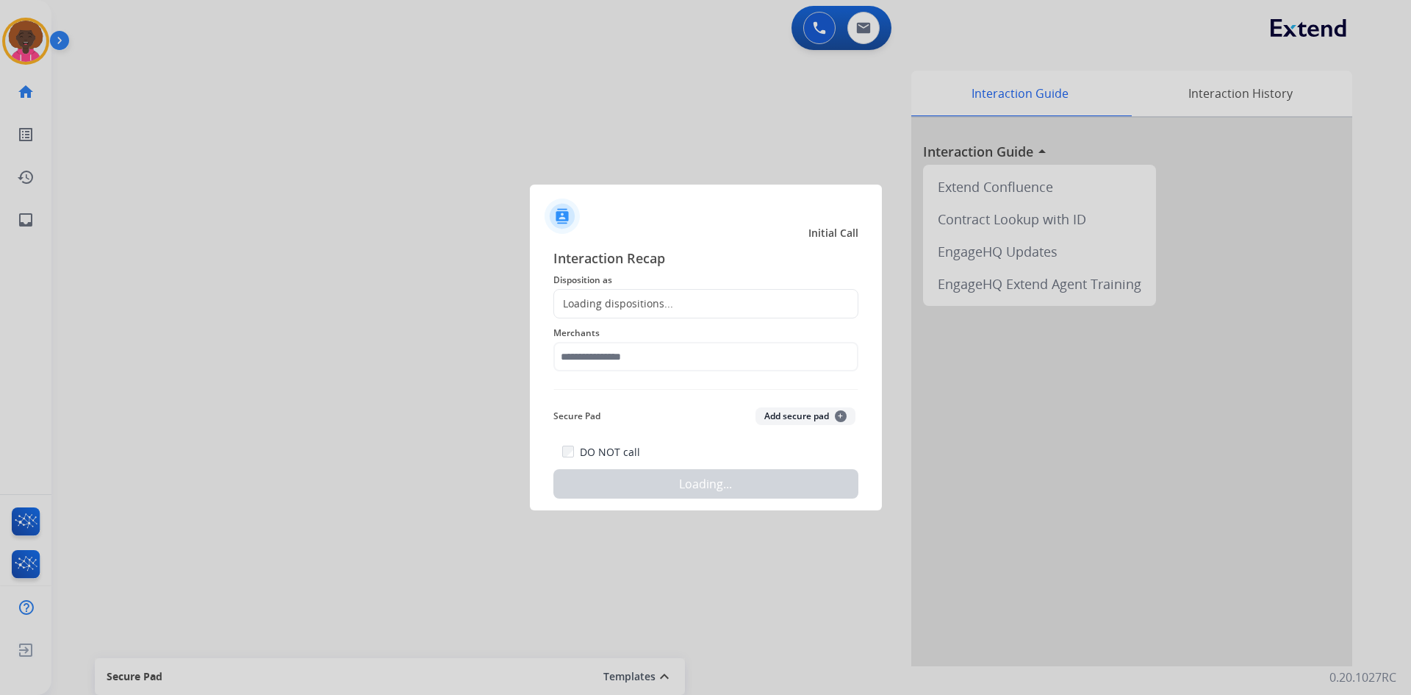
click at [273, 124] on div at bounding box center [705, 347] width 1411 height 695
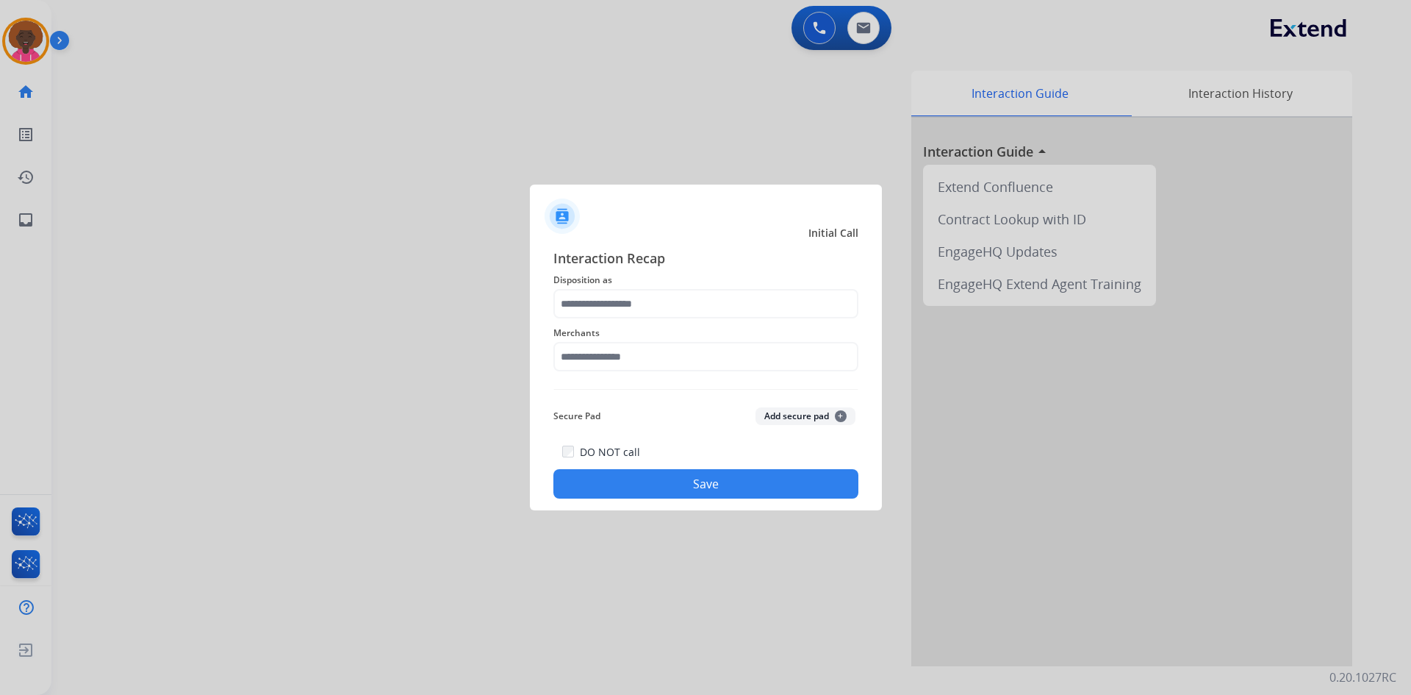
drag, startPoint x: 809, startPoint y: 324, endPoint x: 789, endPoint y: 331, distance: 21.9
click at [807, 324] on span "Merchants" at bounding box center [705, 333] width 305 height 18
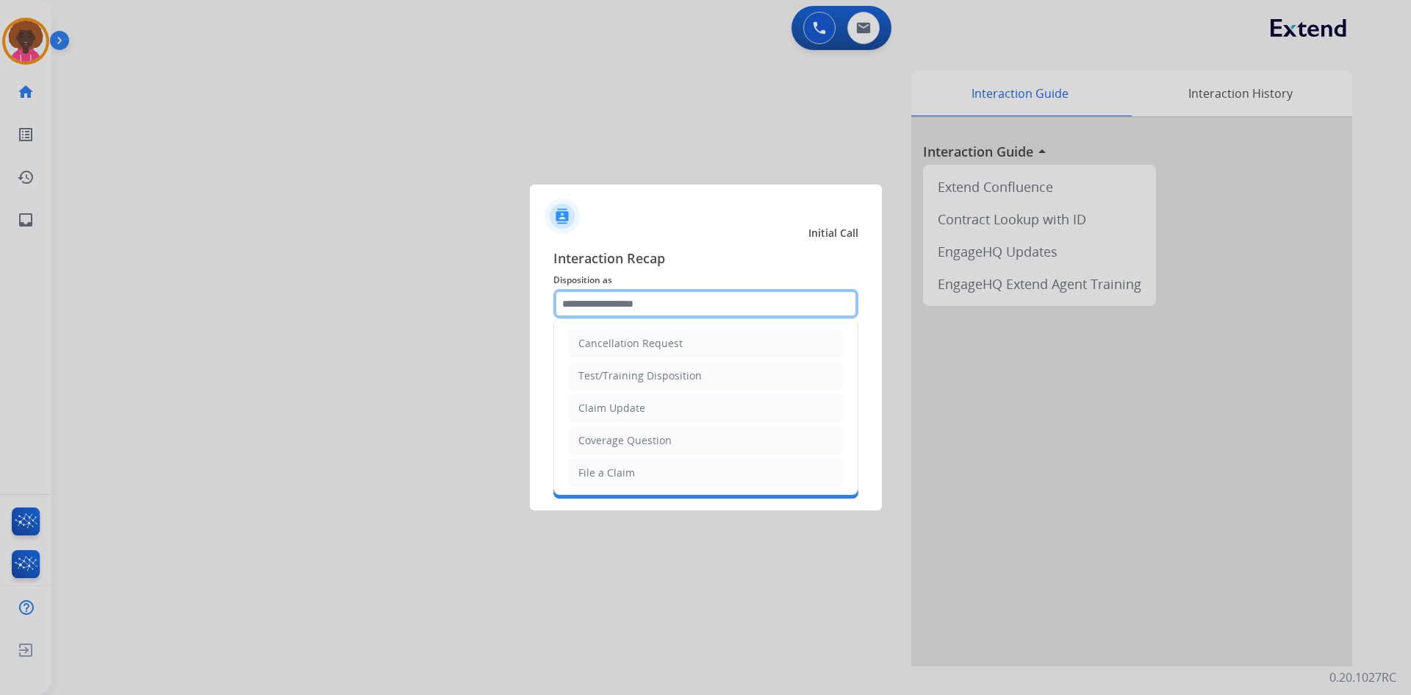
click at [753, 310] on input "text" at bounding box center [705, 303] width 305 height 29
click at [621, 482] on li "File a Claim" at bounding box center [706, 473] width 274 height 28
type input "**********"
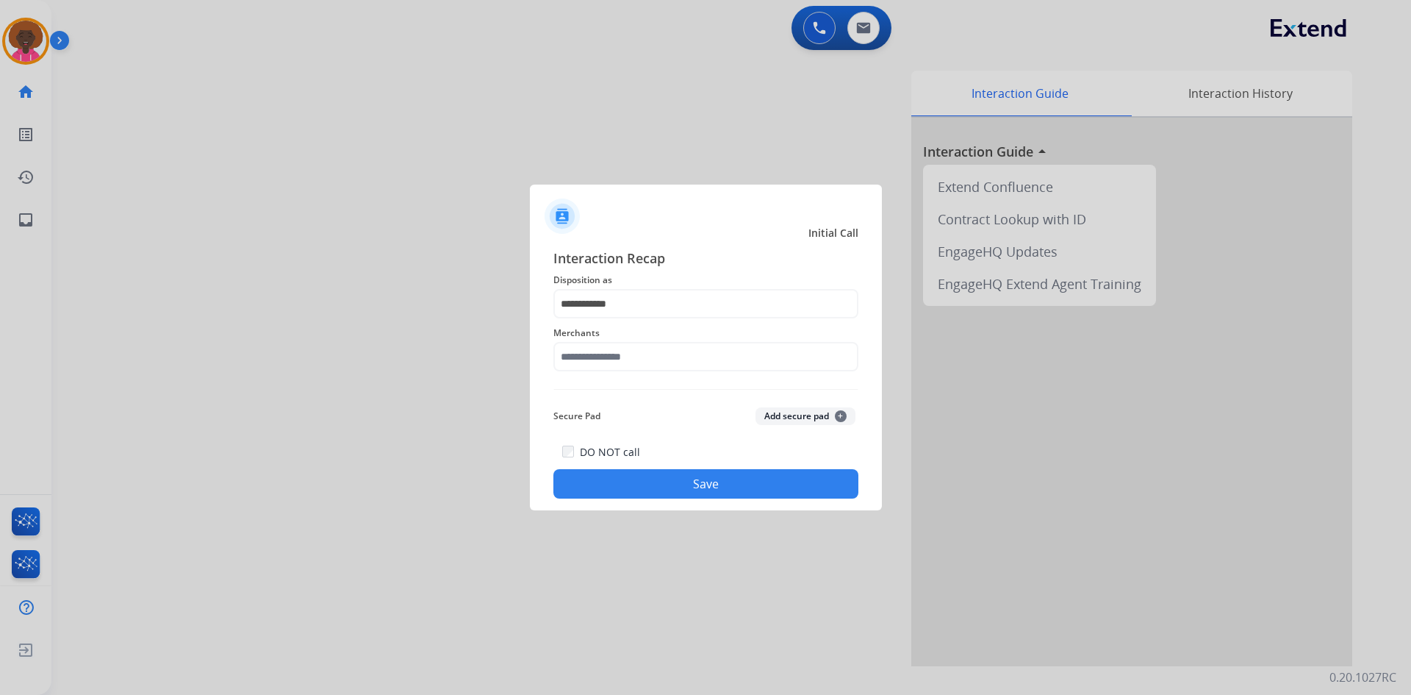
click at [675, 381] on div "**********" at bounding box center [705, 373] width 305 height 251
click at [679, 369] on input "text" at bounding box center [705, 356] width 305 height 29
click at [601, 386] on li "Not found" at bounding box center [710, 398] width 280 height 28
type input "*********"
click at [674, 488] on button "Save" at bounding box center [705, 483] width 305 height 29
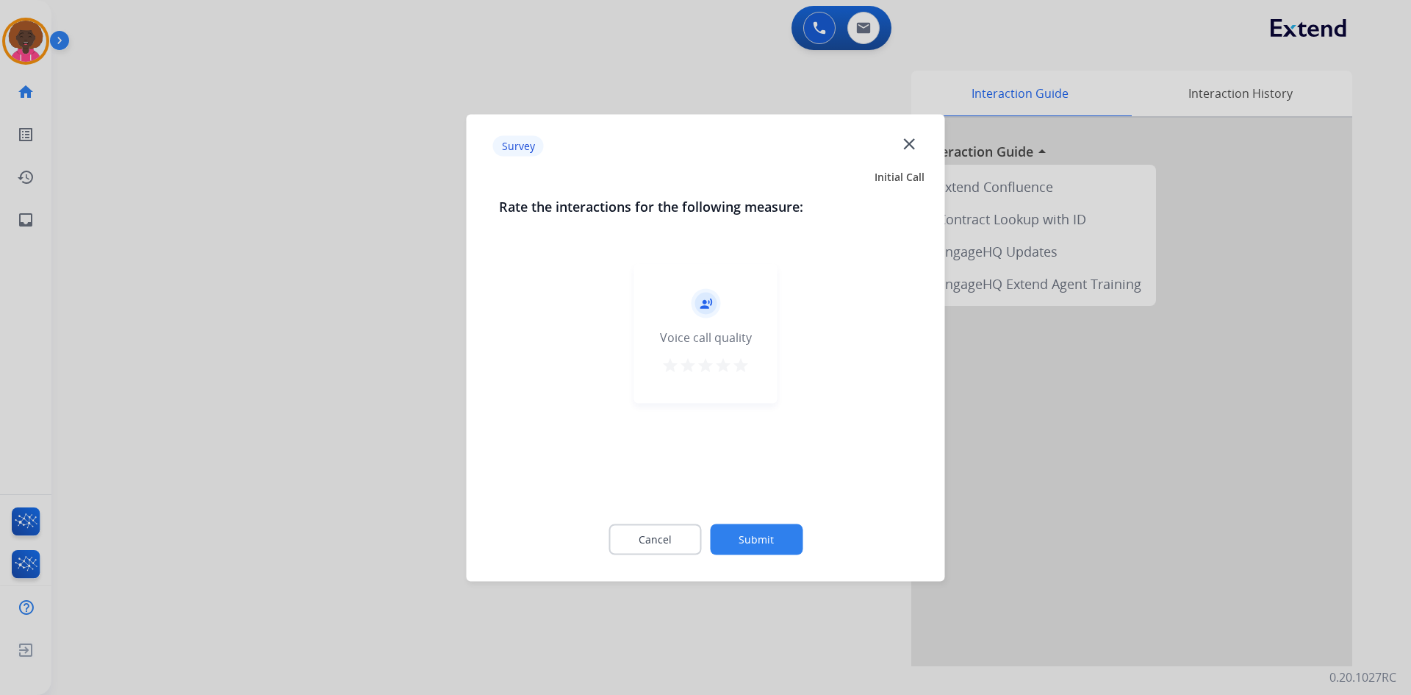
click at [750, 367] on div "record_voice_over Voice call quality star star star star star" at bounding box center [705, 333] width 143 height 140
click at [739, 365] on mat-icon "star" at bounding box center [741, 365] width 18 height 18
click at [789, 594] on div at bounding box center [705, 347] width 1411 height 695
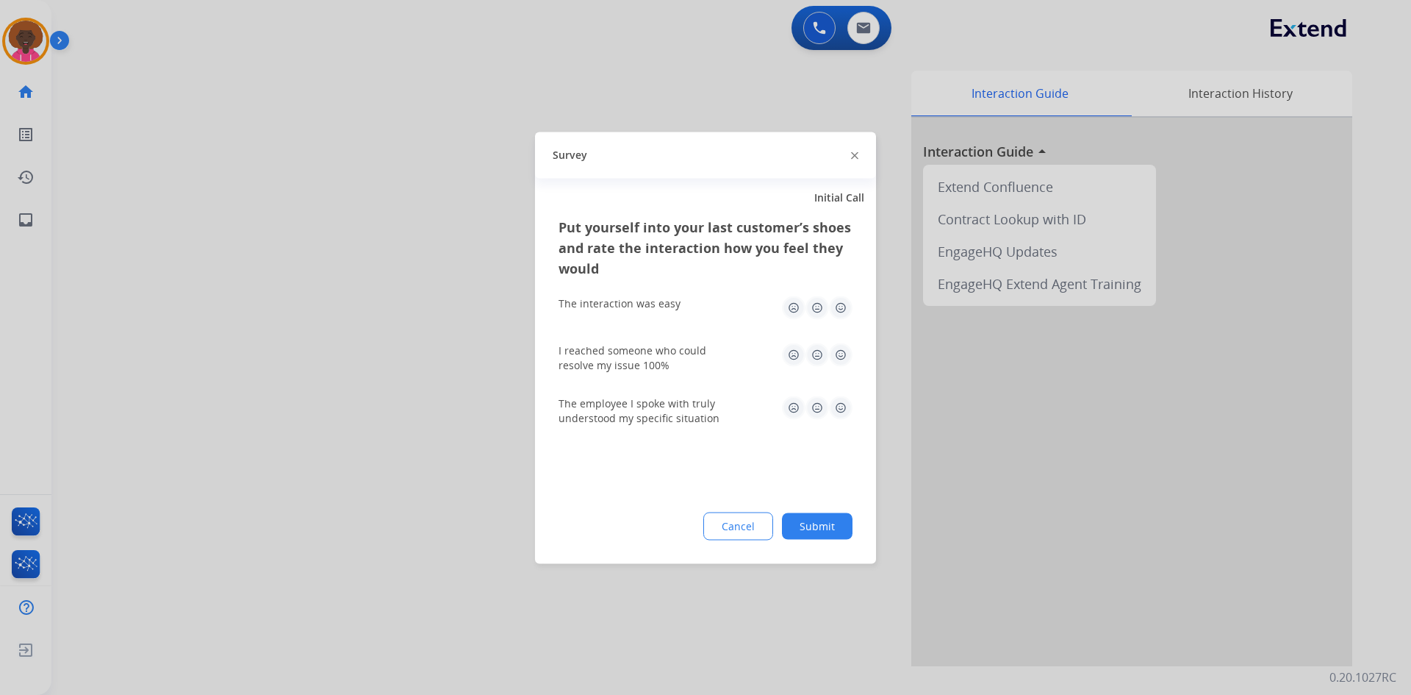
click at [835, 311] on img at bounding box center [841, 307] width 24 height 24
click at [831, 356] on img at bounding box center [841, 354] width 24 height 24
click at [840, 406] on img at bounding box center [841, 407] width 24 height 24
click at [826, 584] on div at bounding box center [705, 347] width 1411 height 695
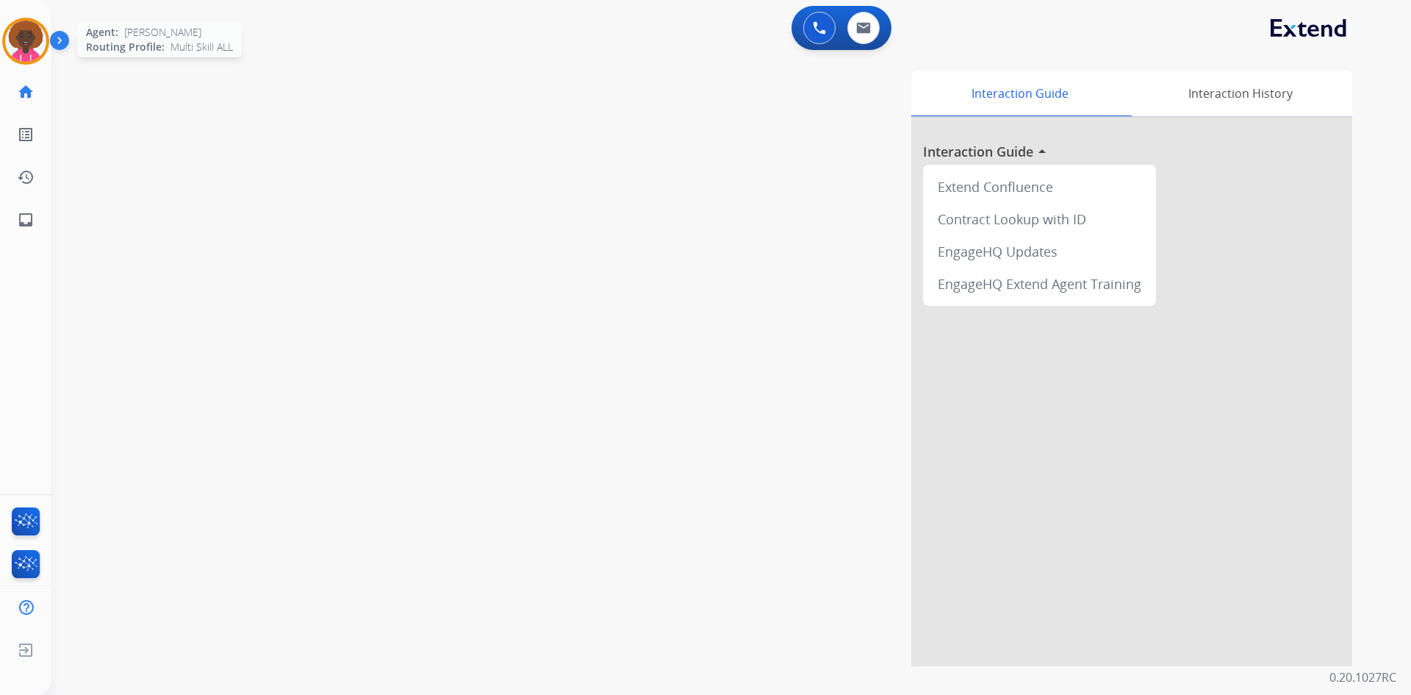
click at [21, 45] on img at bounding box center [25, 41] width 41 height 41
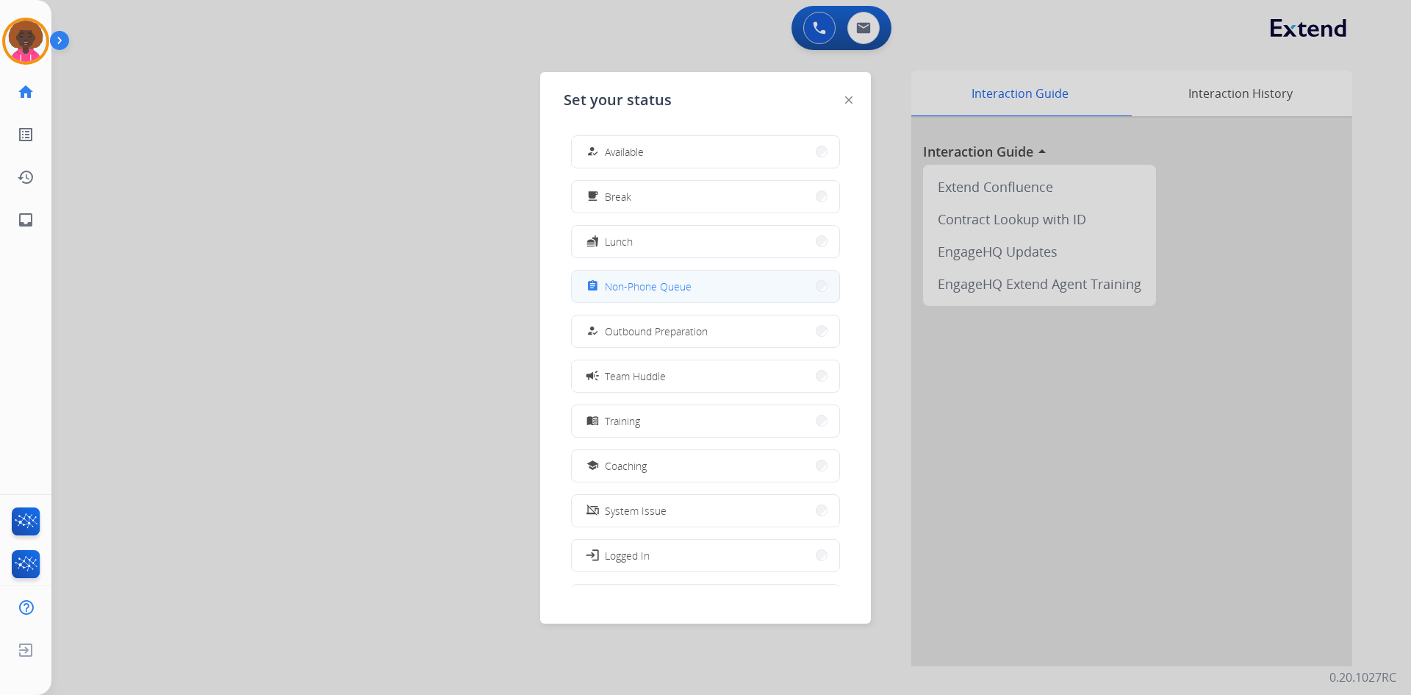
click at [713, 285] on button "assignment Non-Phone Queue" at bounding box center [706, 286] width 268 height 32
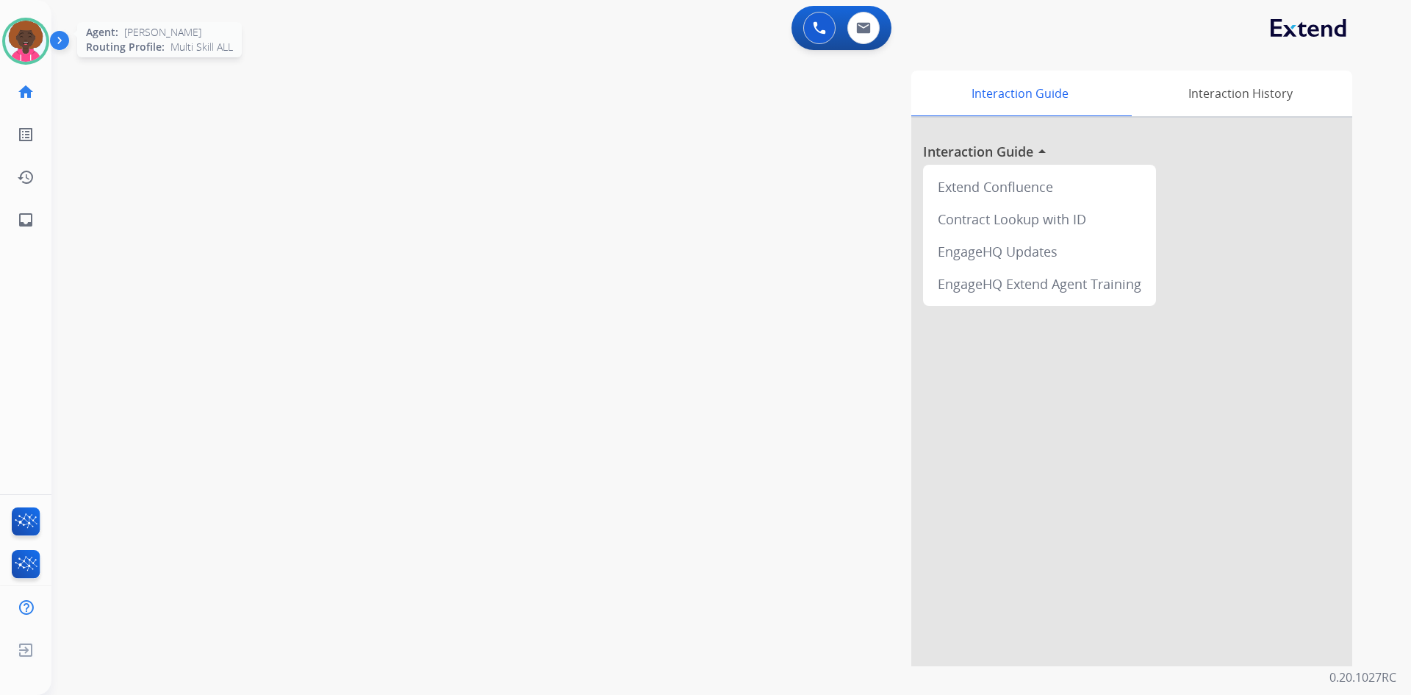
click at [35, 49] on img at bounding box center [25, 41] width 41 height 41
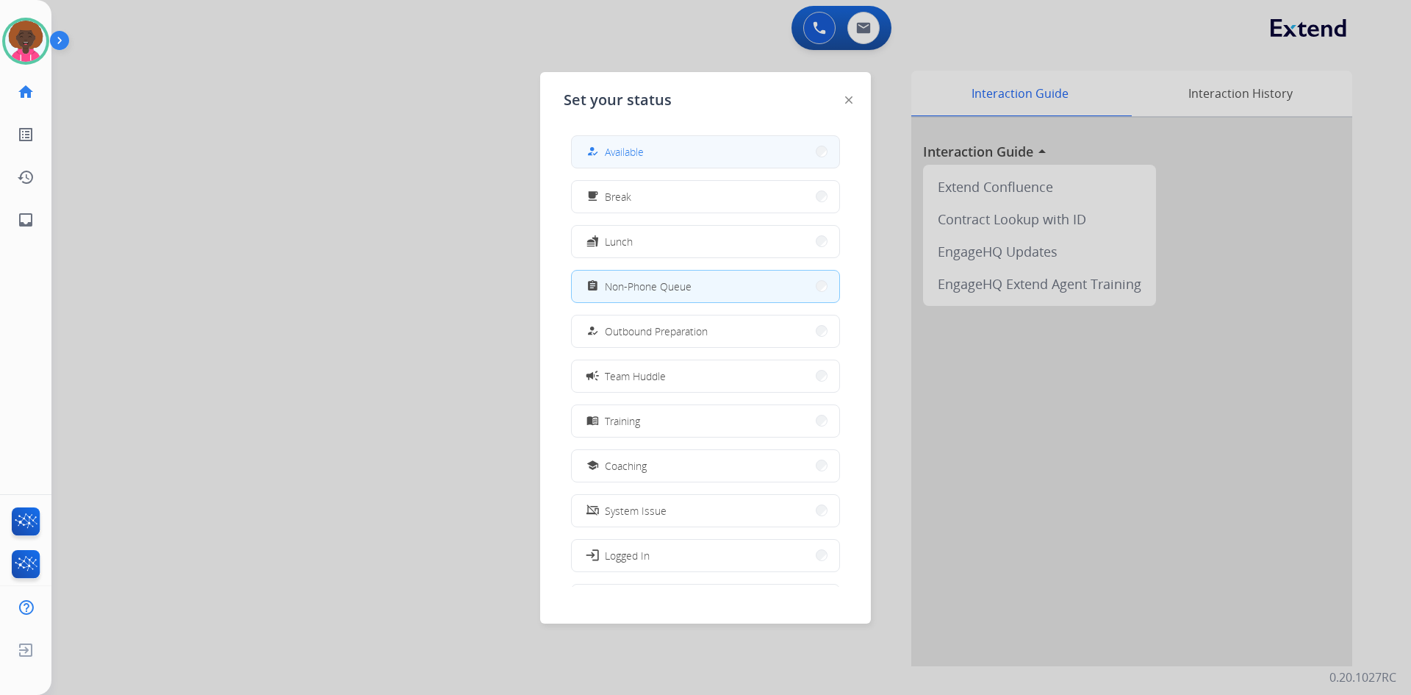
click at [596, 139] on button "how_to_reg Available" at bounding box center [706, 152] width 268 height 32
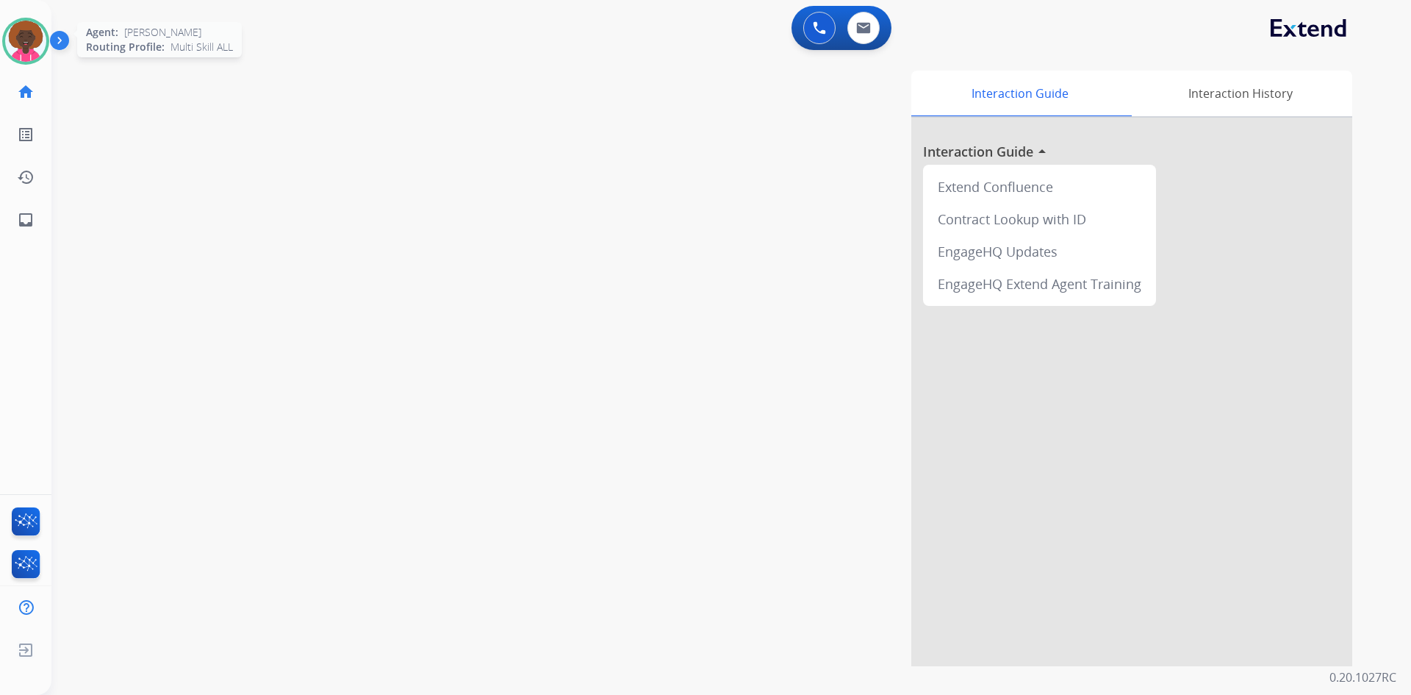
click at [18, 33] on img at bounding box center [25, 41] width 41 height 41
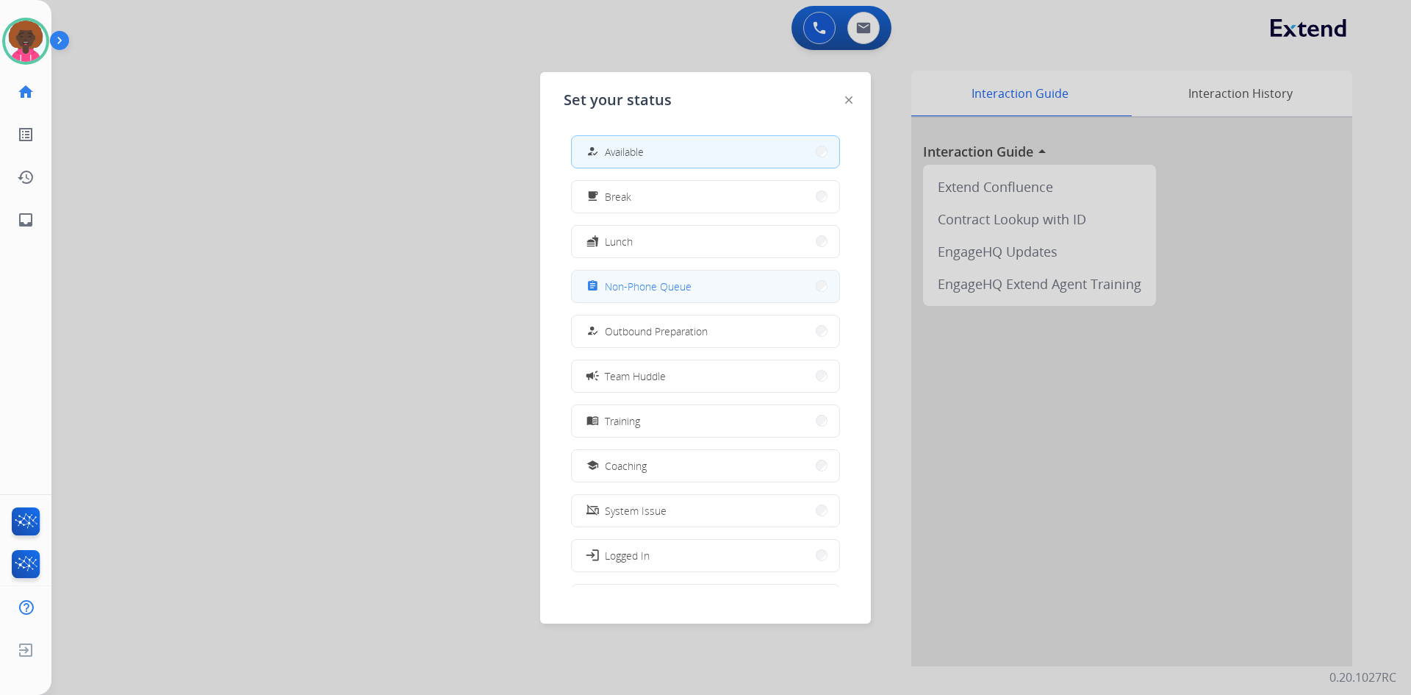
click at [728, 289] on button "assignment Non-Phone Queue" at bounding box center [706, 286] width 268 height 32
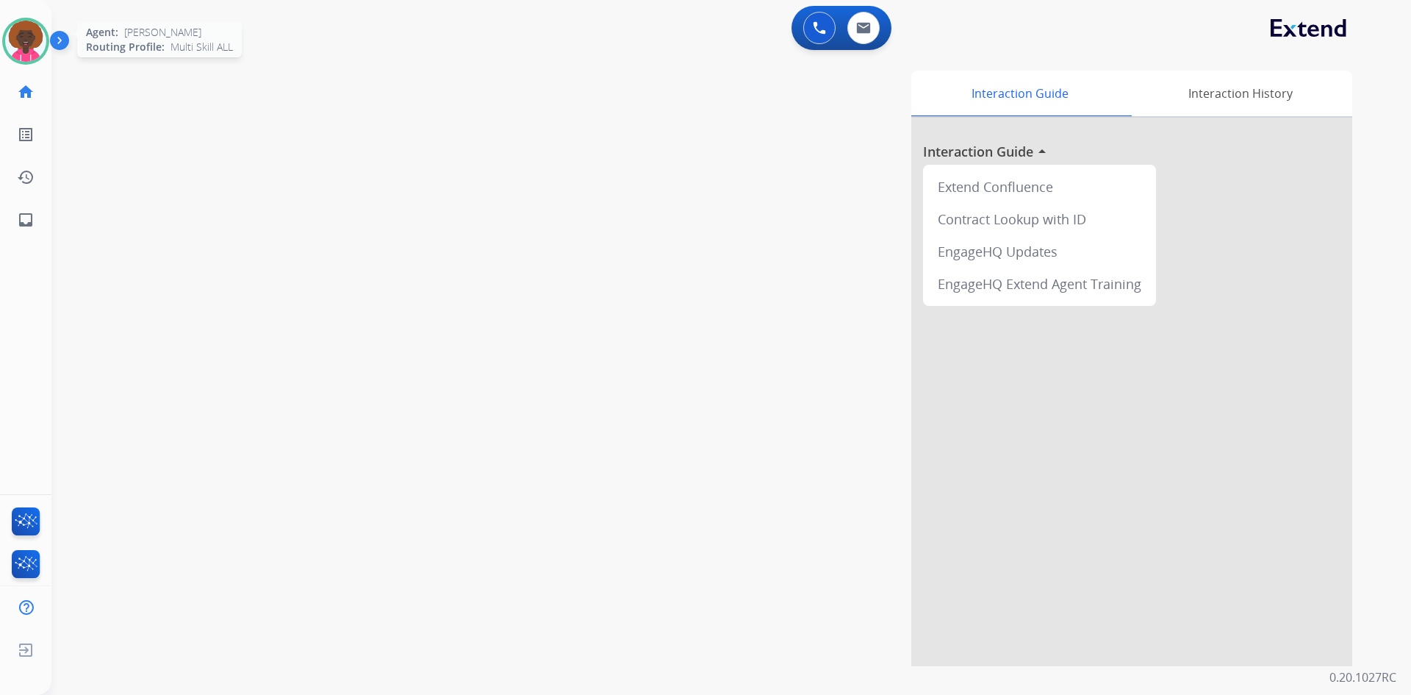
click at [37, 32] on img at bounding box center [25, 41] width 41 height 41
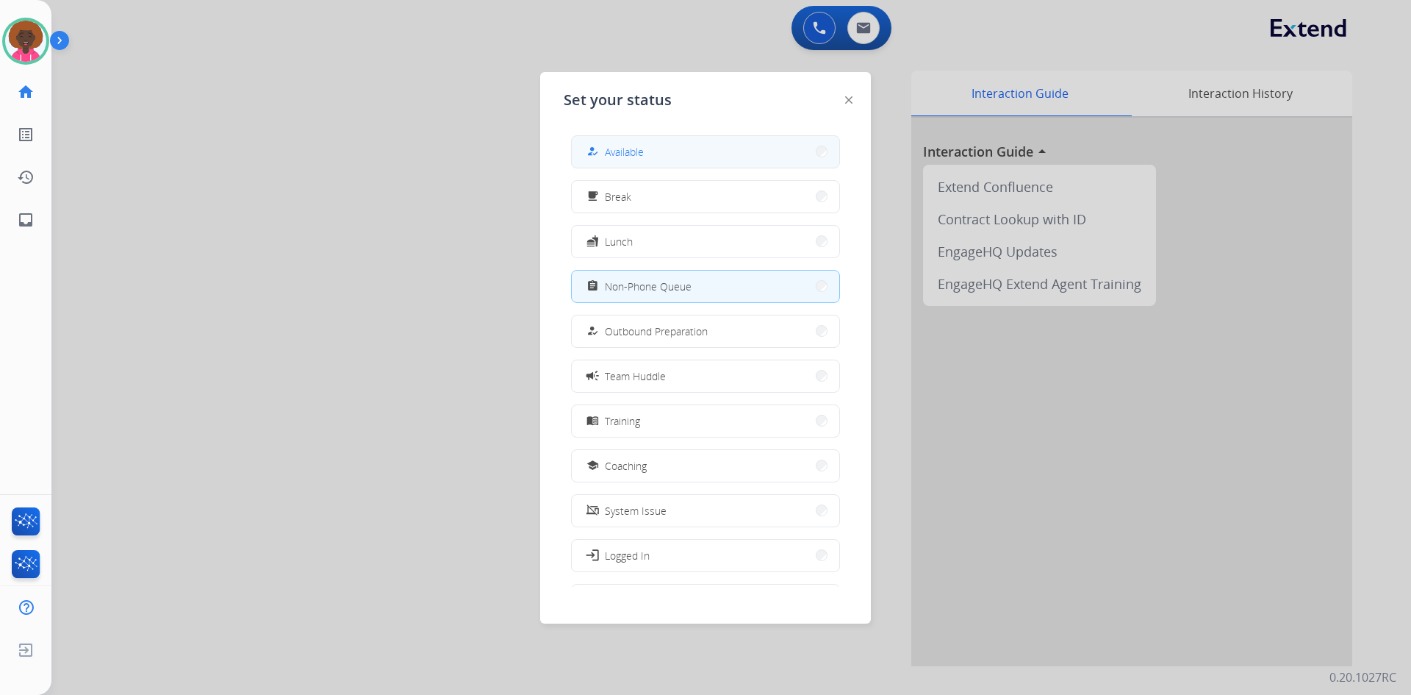
click at [664, 155] on button "how_to_reg Available" at bounding box center [706, 152] width 268 height 32
